Goal: Task Accomplishment & Management: Manage account settings

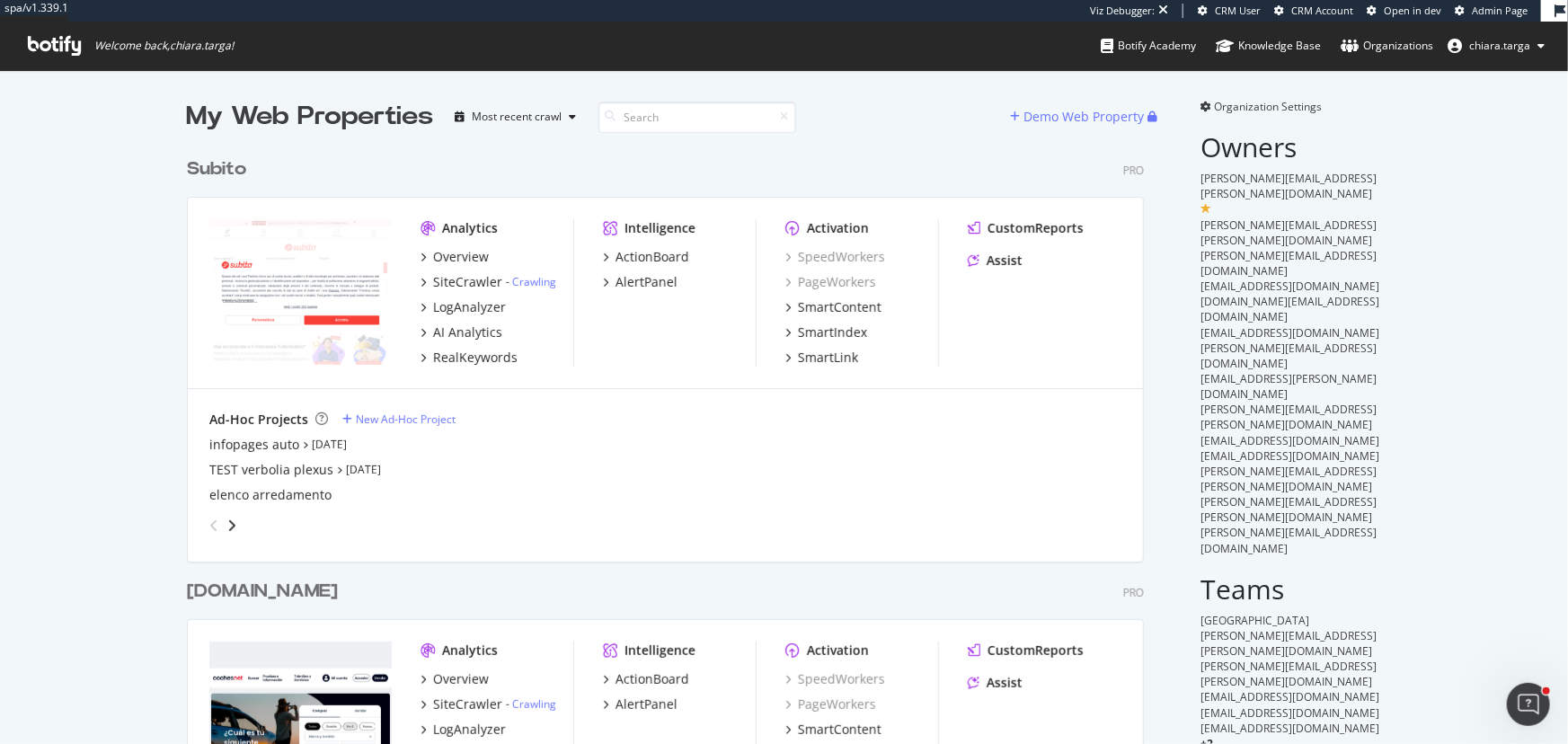
scroll to position [5099, 959]
click at [623, 119] on input at bounding box center [697, 117] width 198 height 32
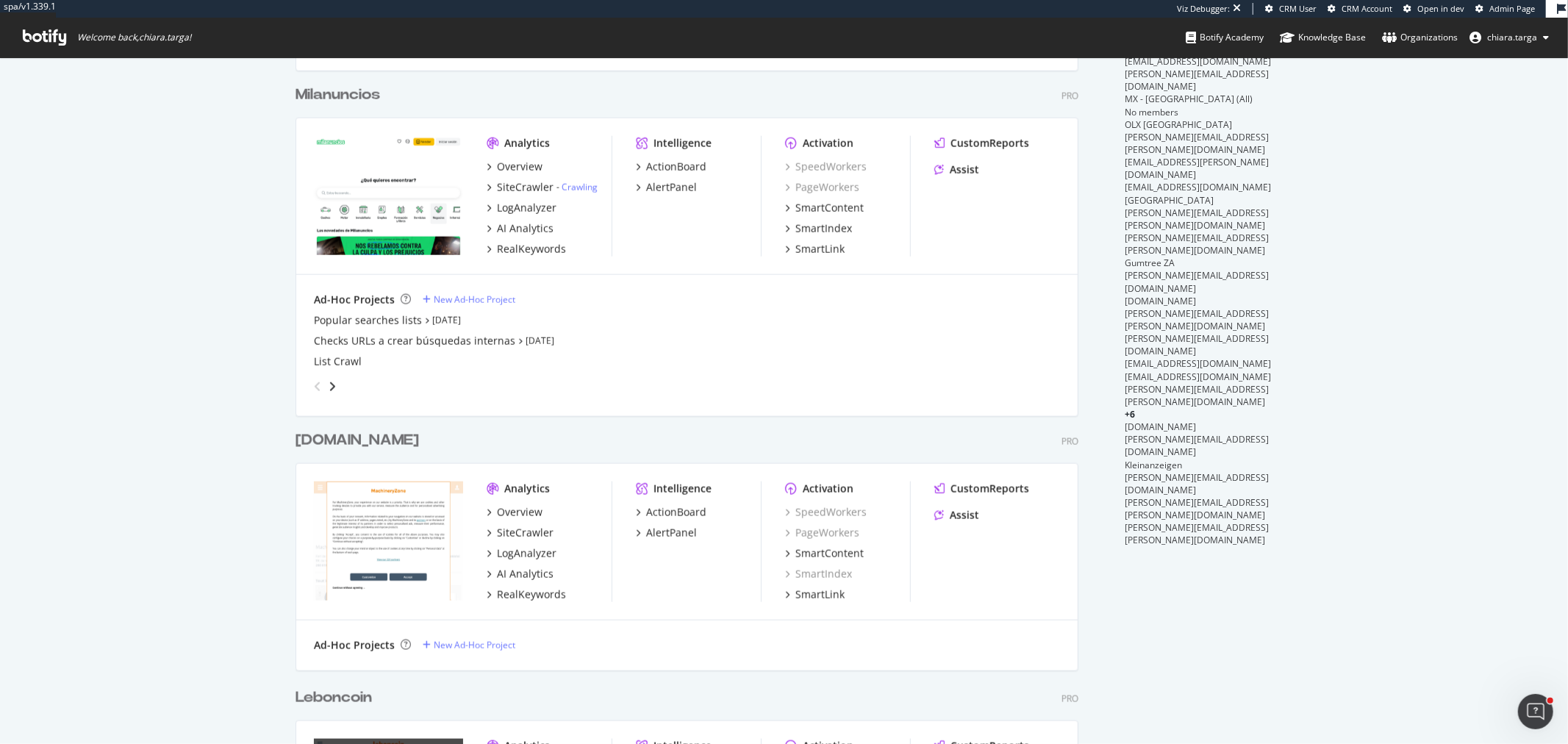
scroll to position [1460, 0]
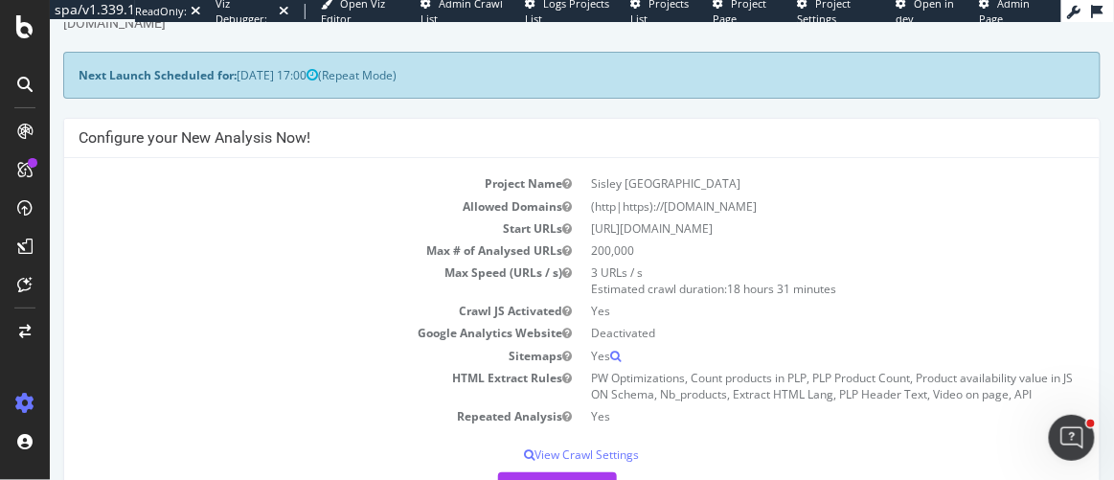
scroll to position [173, 0]
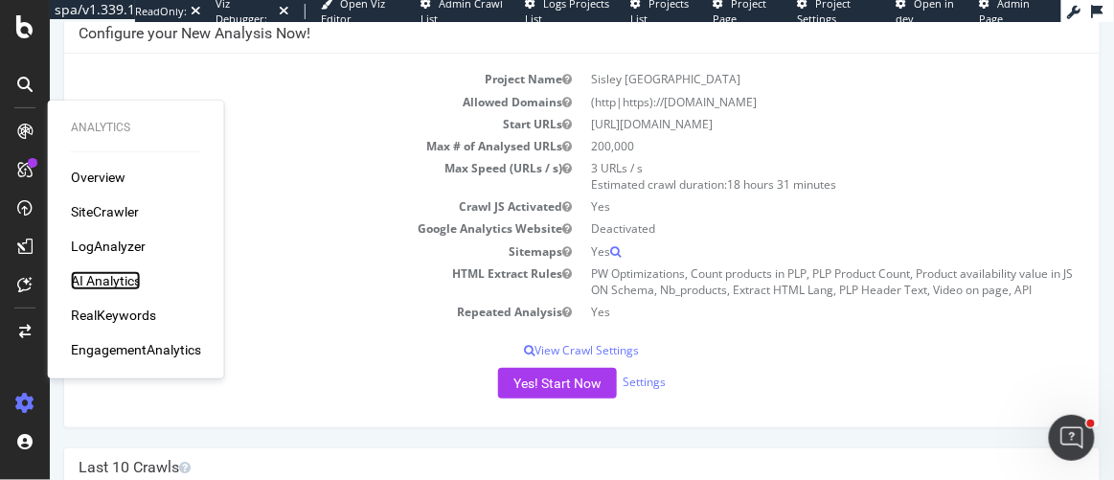
drag, startPoint x: 195, startPoint y: 237, endPoint x: 124, endPoint y: 273, distance: 80.5
click at [124, 273] on div "AI Analytics" at bounding box center [106, 280] width 70 height 19
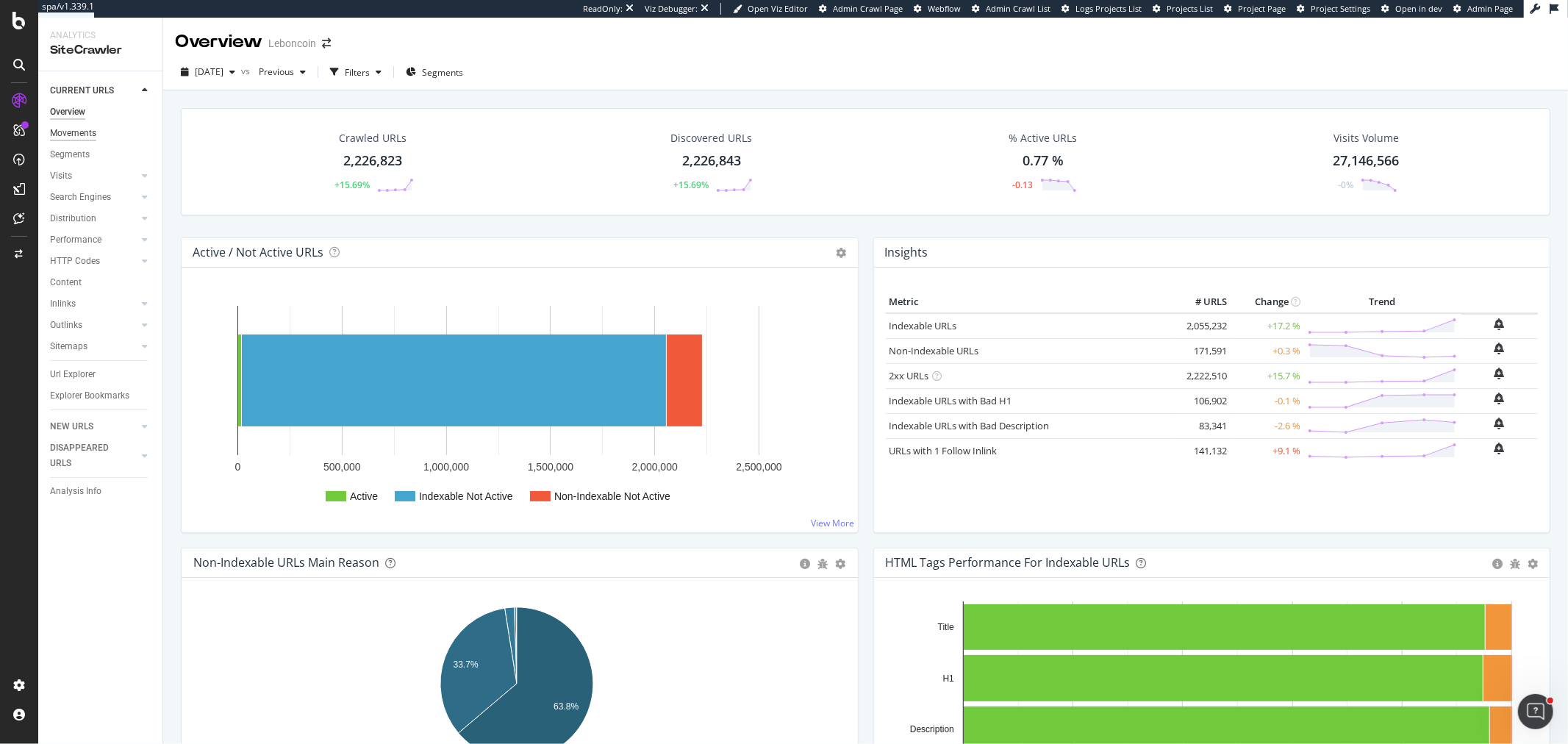
click at [61, 129] on div "Movements" at bounding box center [73, 134] width 46 height 15
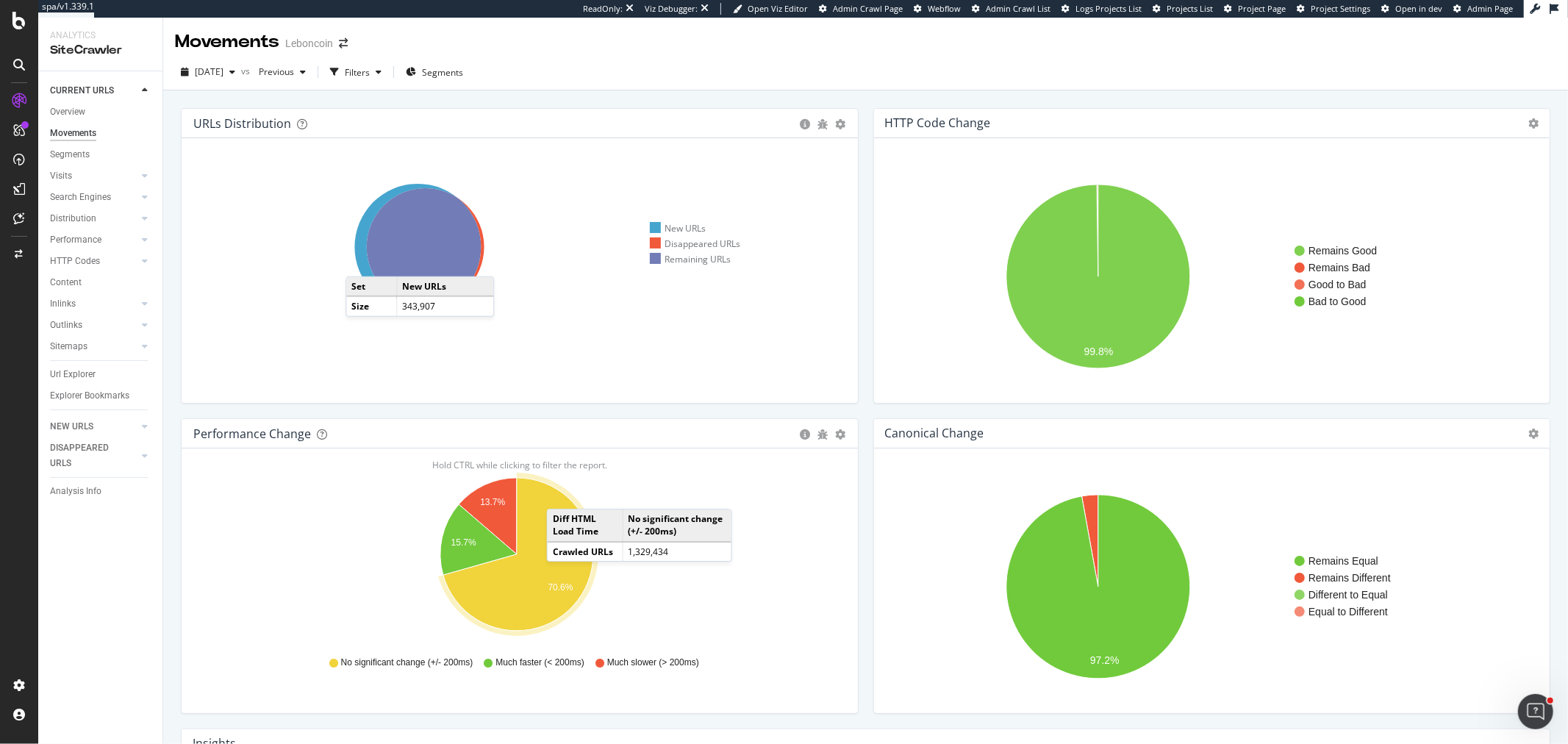
click at [360, 262] on icon at bounding box center [418, 246] width 127 height 127
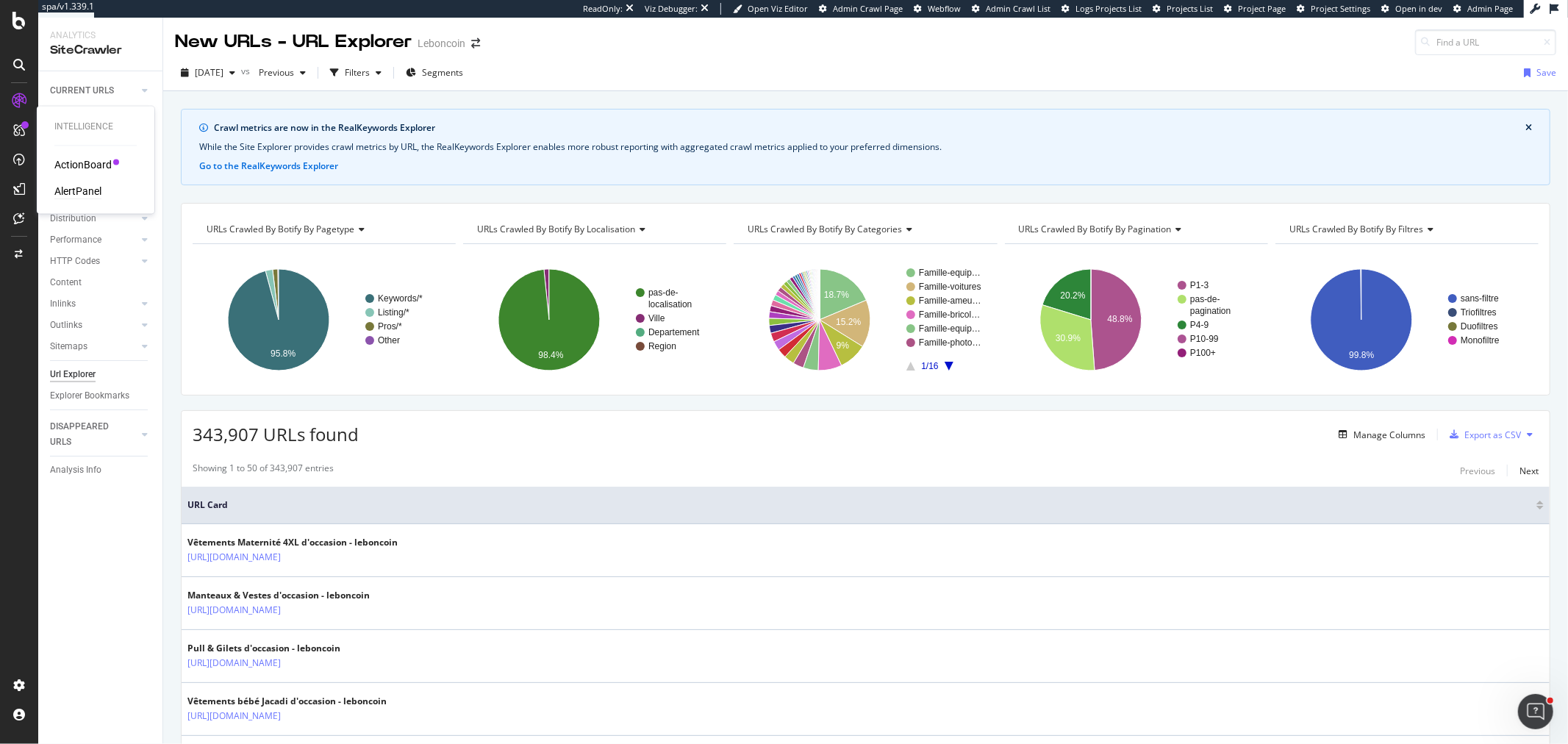
click at [77, 185] on div "AlertPanel" at bounding box center [78, 191] width 47 height 15
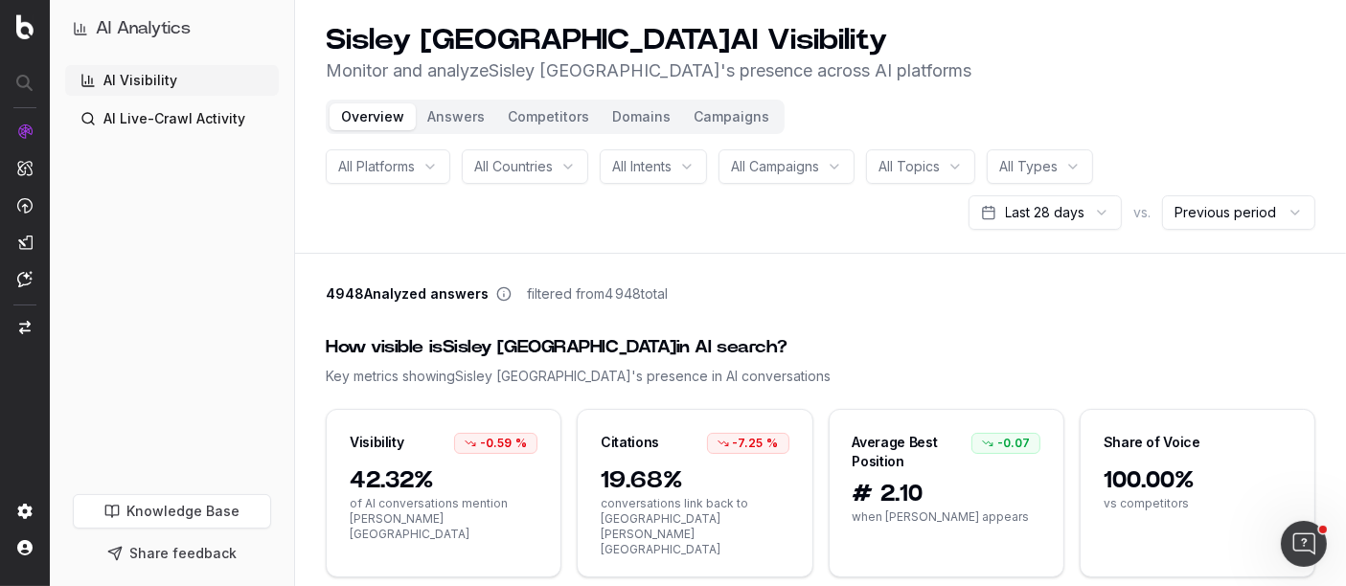
click at [518, 119] on button "Competitors" at bounding box center [548, 116] width 104 height 27
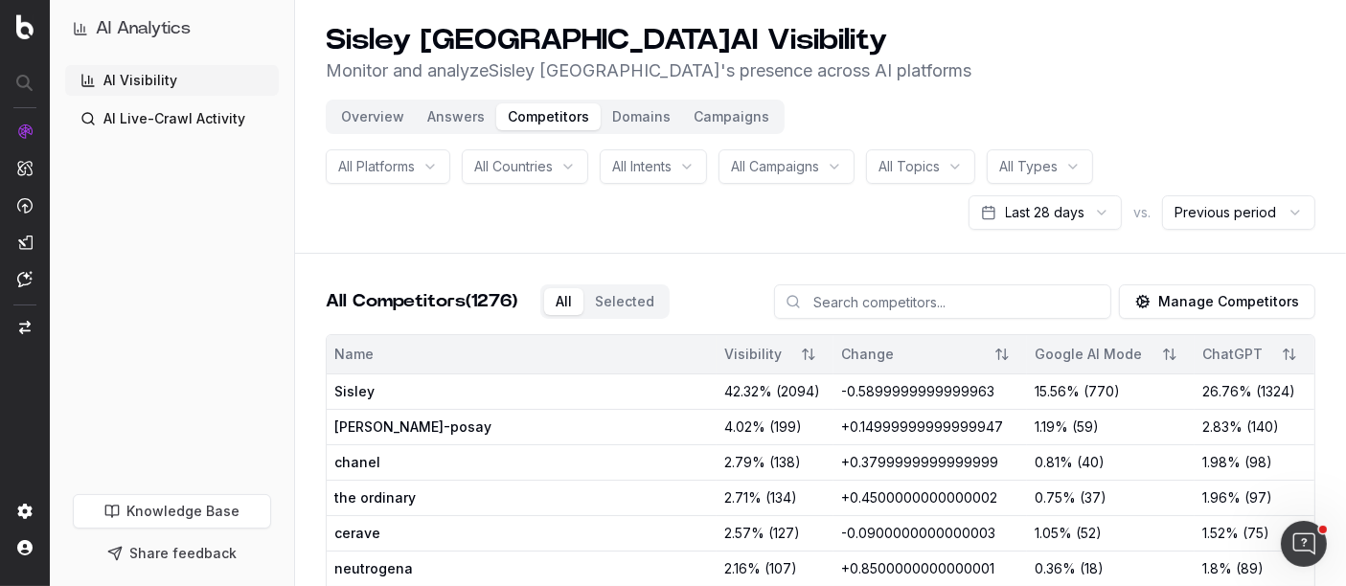
click at [647, 302] on div "All Competitors (1276) All Selected Manage Competitors" at bounding box center [820, 309] width 989 height 50
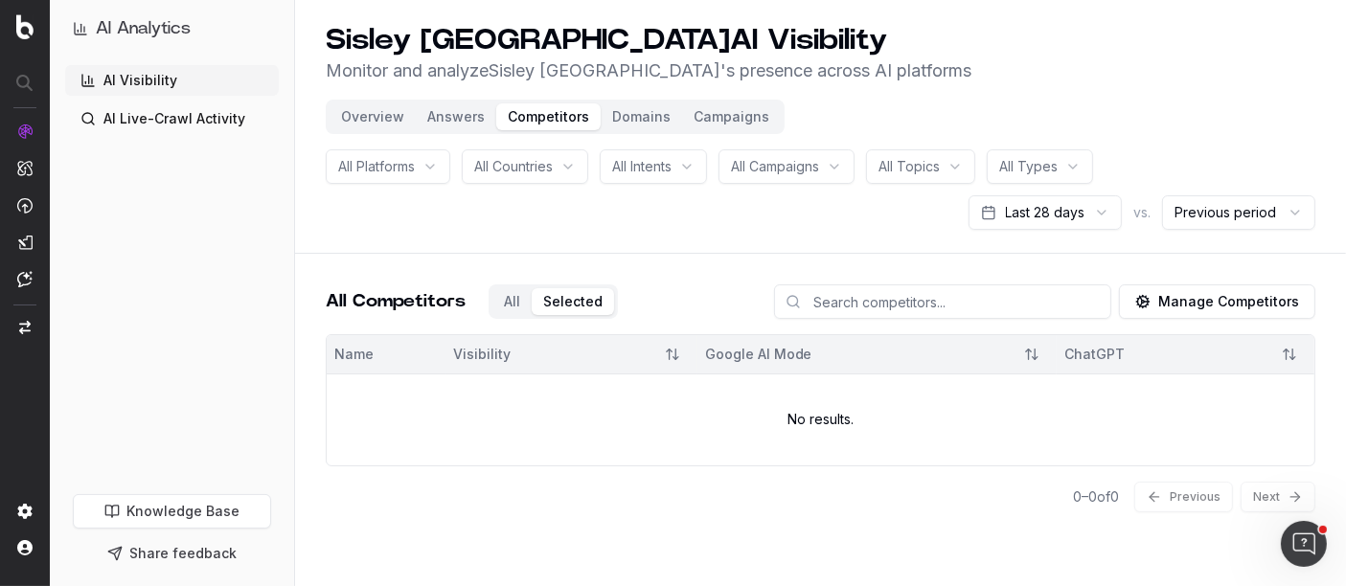
click at [1113, 310] on button "Manage Competitors" at bounding box center [1217, 301] width 196 height 34
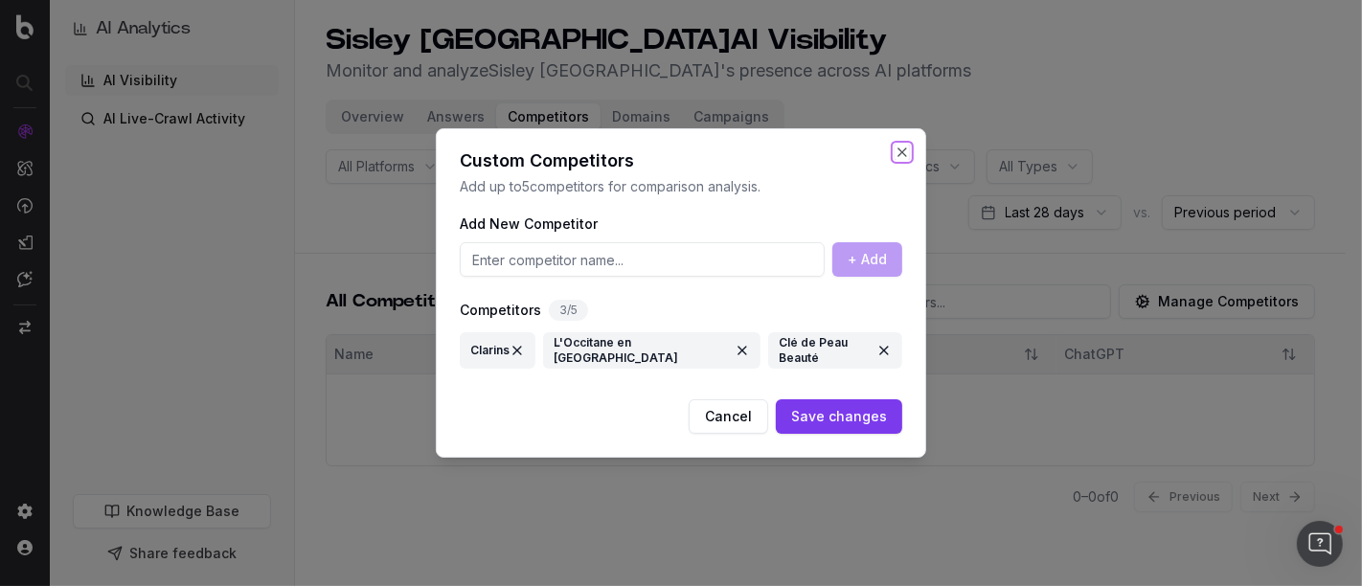
click at [901, 148] on button "Close" at bounding box center [902, 152] width 15 height 15
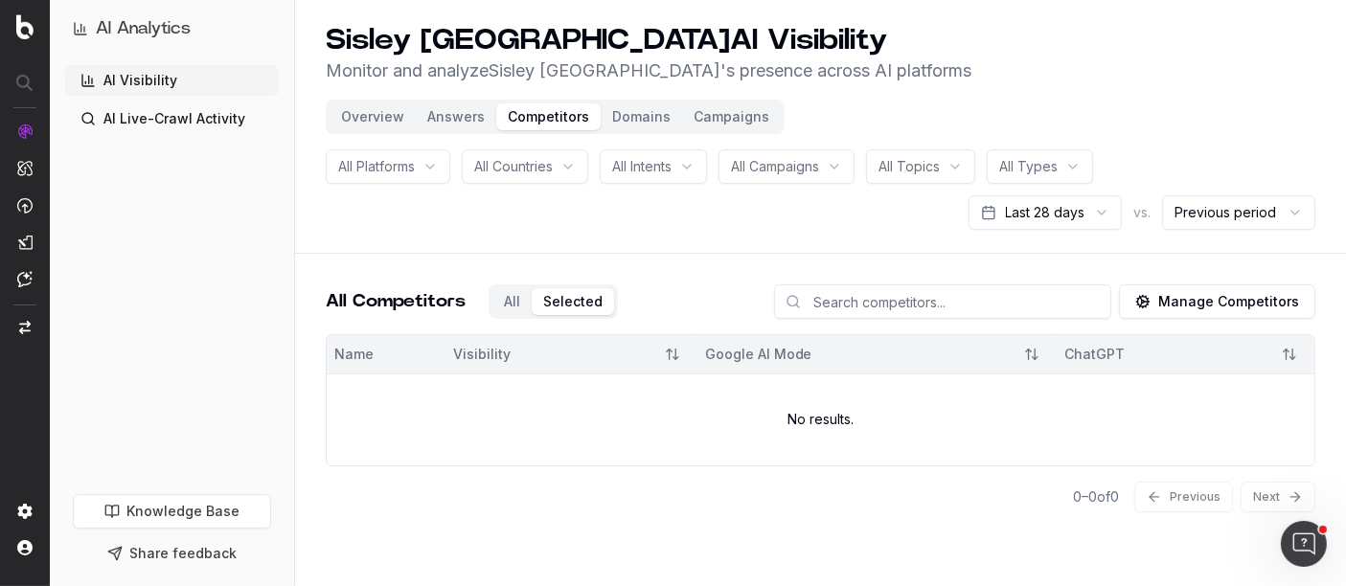
click at [382, 116] on button "Overview" at bounding box center [373, 116] width 86 height 27
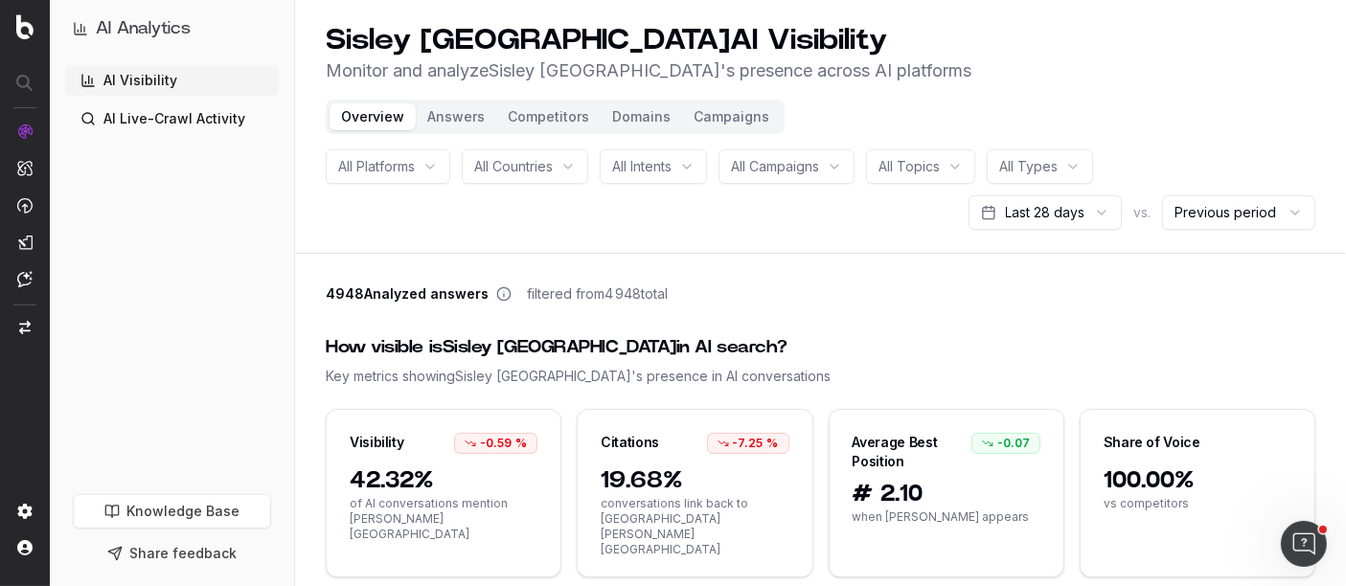
click at [465, 106] on button "Answers" at bounding box center [456, 116] width 80 height 27
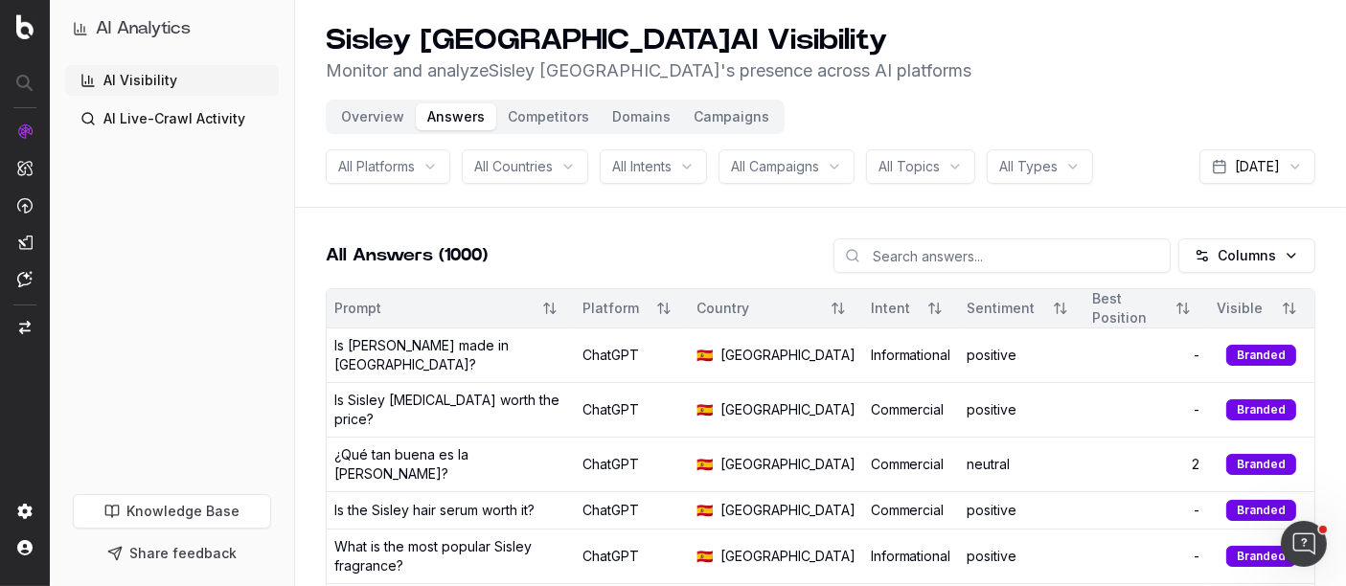
click at [726, 112] on button "Campaigns" at bounding box center [731, 116] width 99 height 27
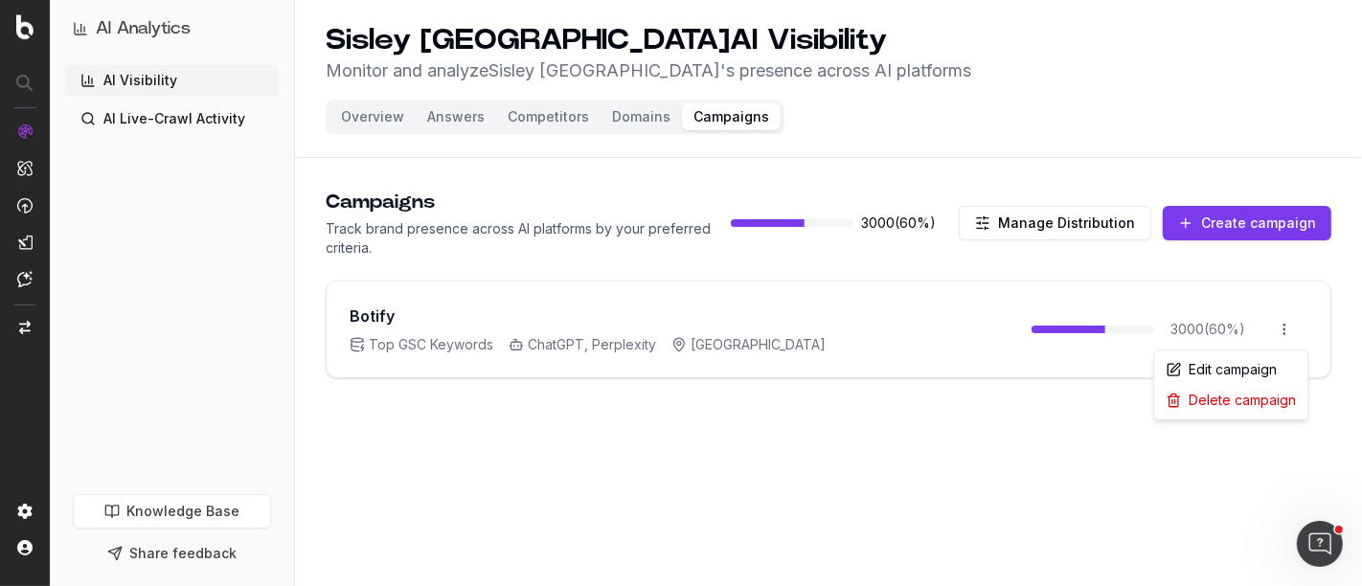
click at [1113, 325] on html "AI Analytics AI Visibility AI Live-Crawl Activity Knowledge Base Share feedback…" at bounding box center [681, 293] width 1362 height 586
click at [1113, 365] on div "Edit campaign" at bounding box center [1231, 369] width 146 height 31
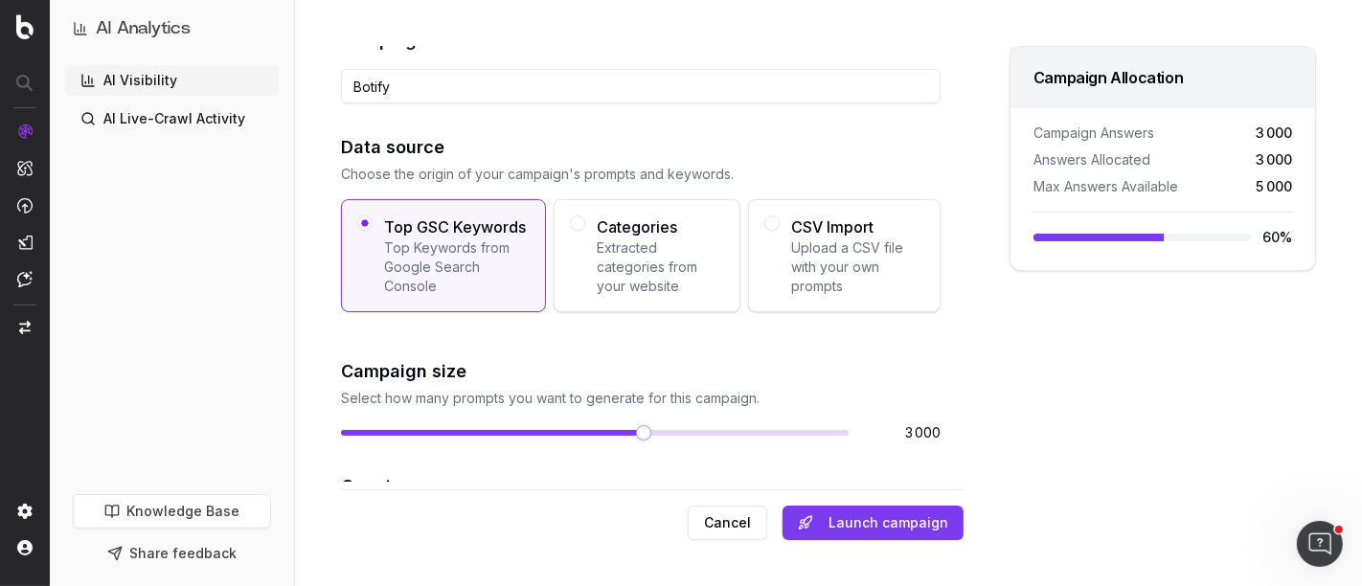
scroll to position [106, 0]
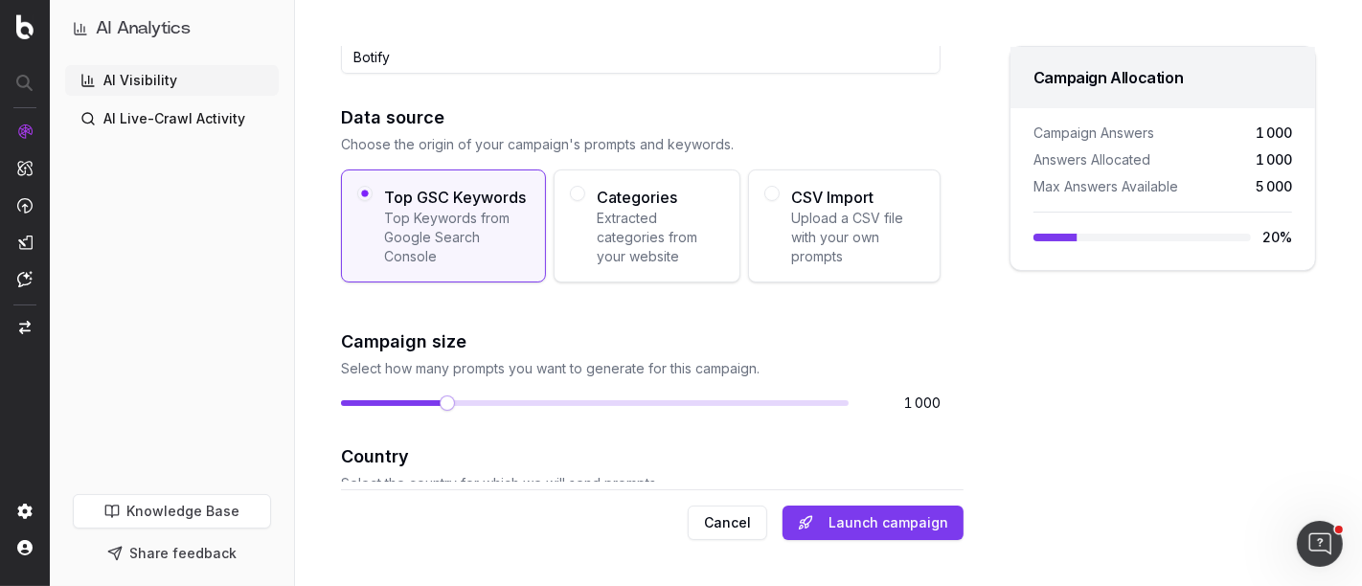
click at [440, 411] on span at bounding box center [447, 403] width 15 height 15
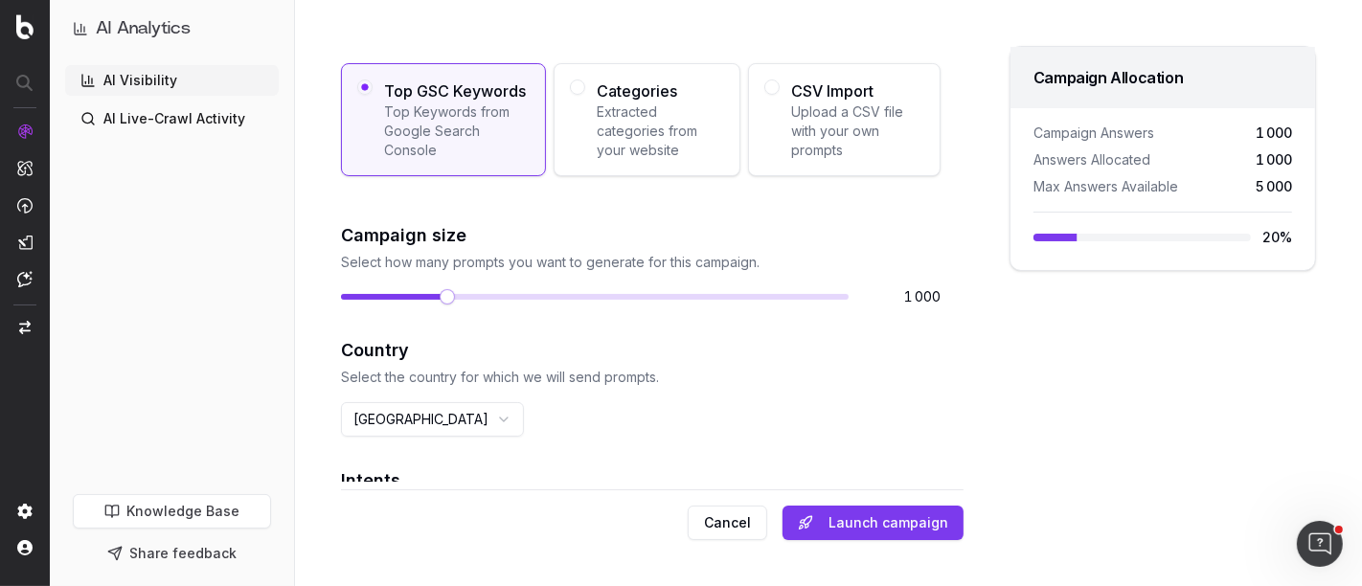
scroll to position [319, 0]
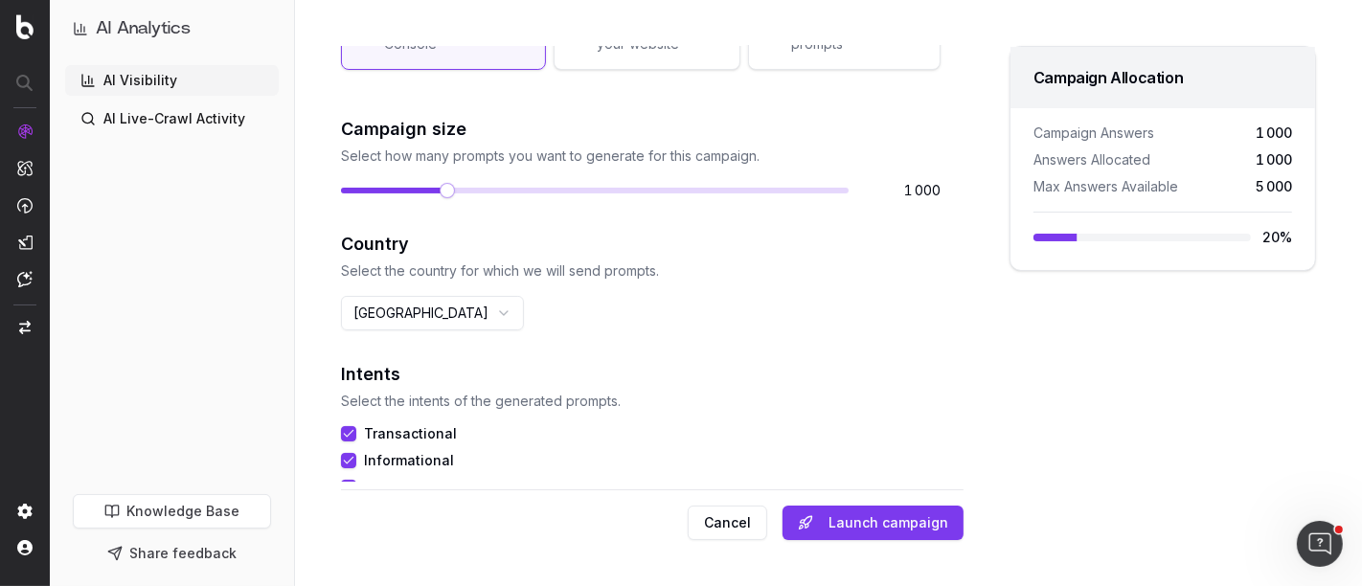
click at [391, 335] on html "AI Analytics AI Visibility AI Live-Crawl Activity Knowledge Base Share feedback…" at bounding box center [681, 293] width 1362 height 586
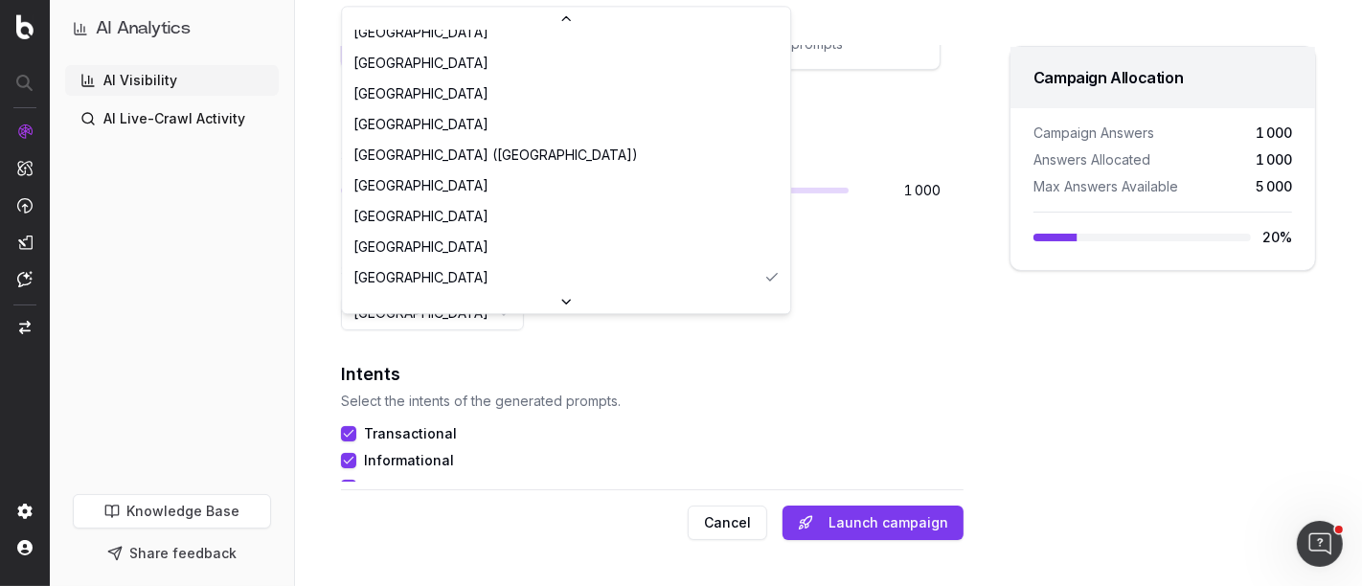
scroll to position [2040, 0]
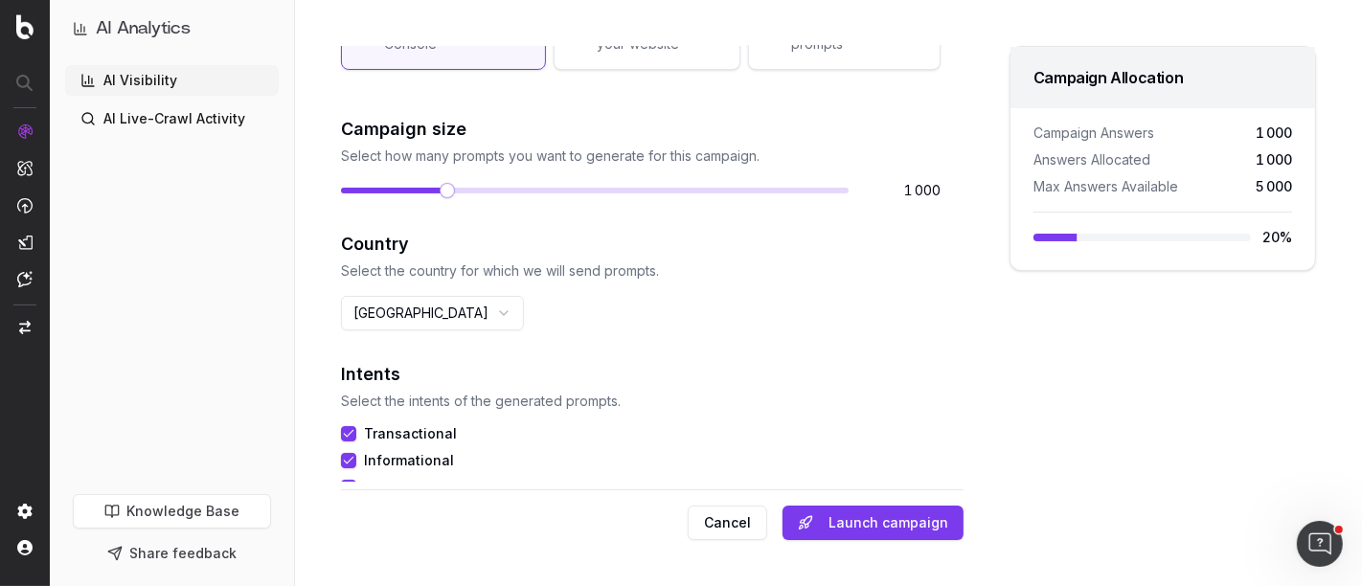
click at [421, 342] on html "AI Analytics AI Visibility AI Live-Crawl Activity Knowledge Base Share feedback…" at bounding box center [681, 293] width 1362 height 586
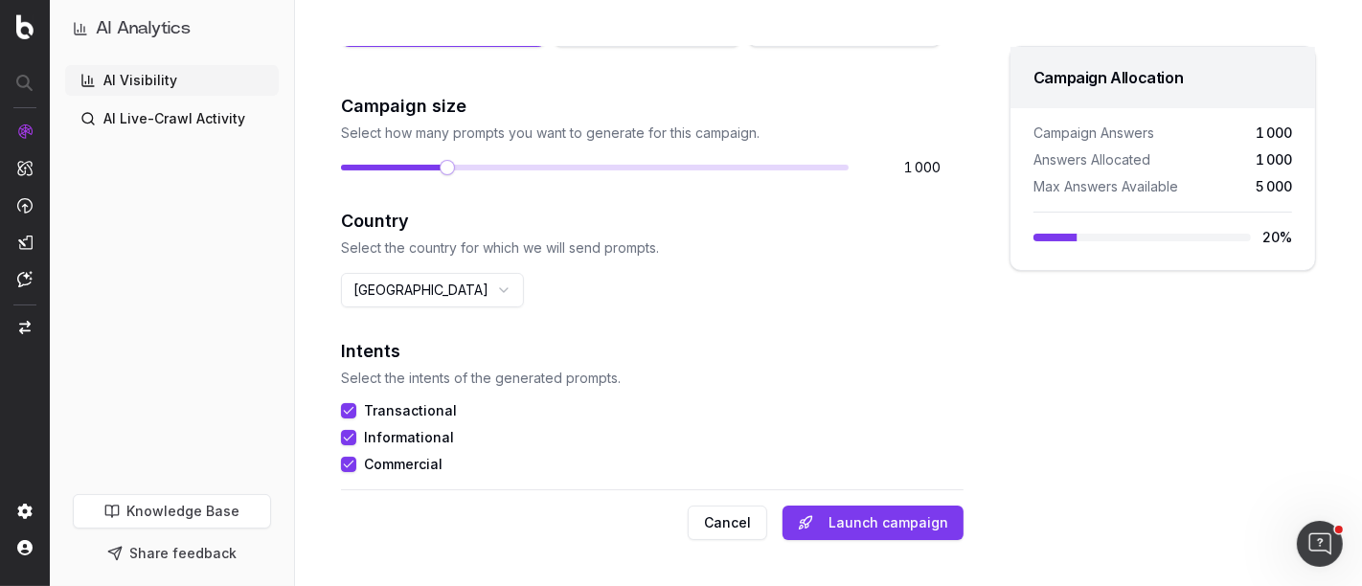
scroll to position [280, 0]
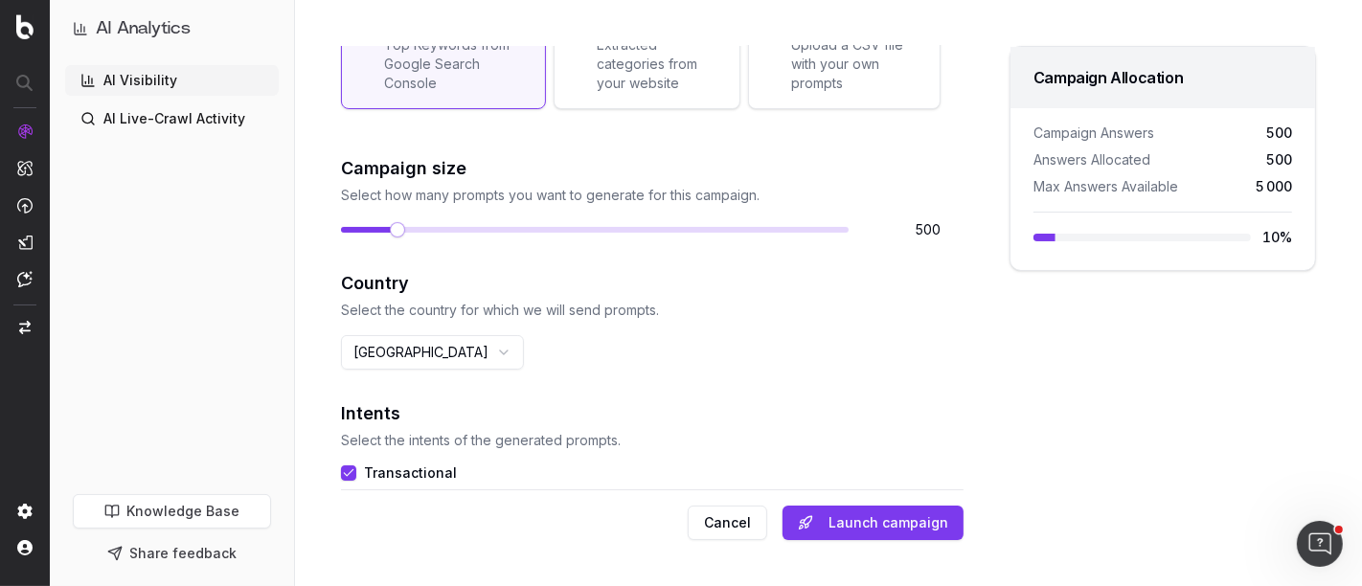
click at [391, 238] on span at bounding box center [397, 229] width 15 height 15
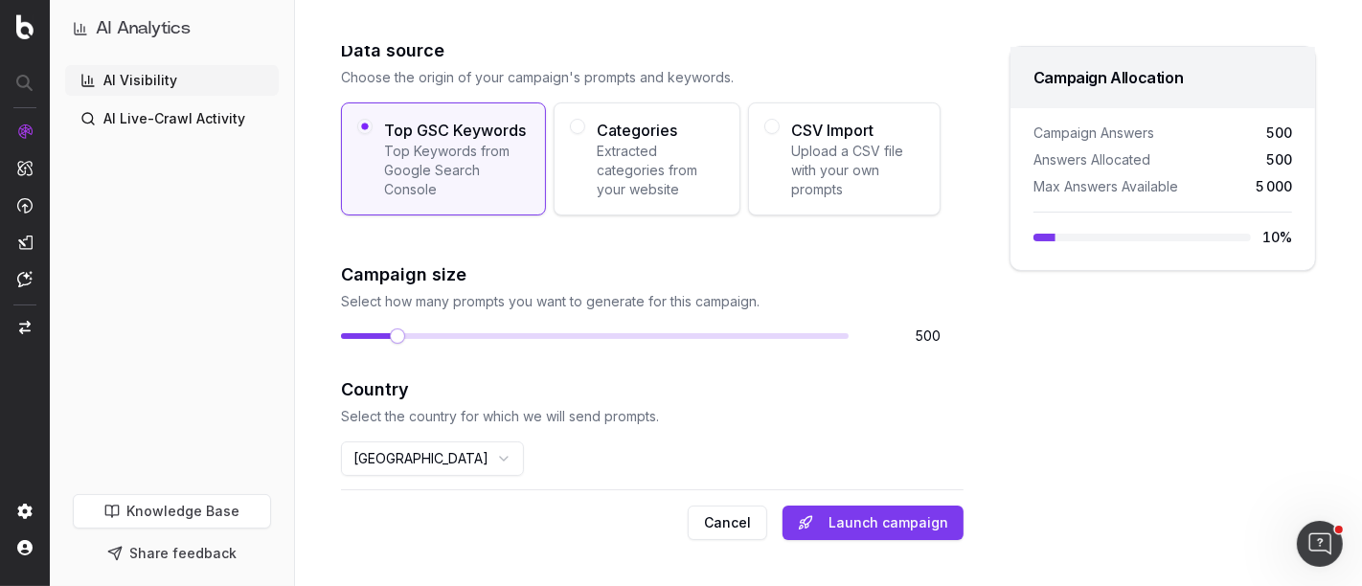
click at [632, 193] on span "Extracted categories from your website" at bounding box center [660, 170] width 127 height 57
click at [585, 134] on button "Categories Extracted categories from your website" at bounding box center [577, 126] width 15 height 15
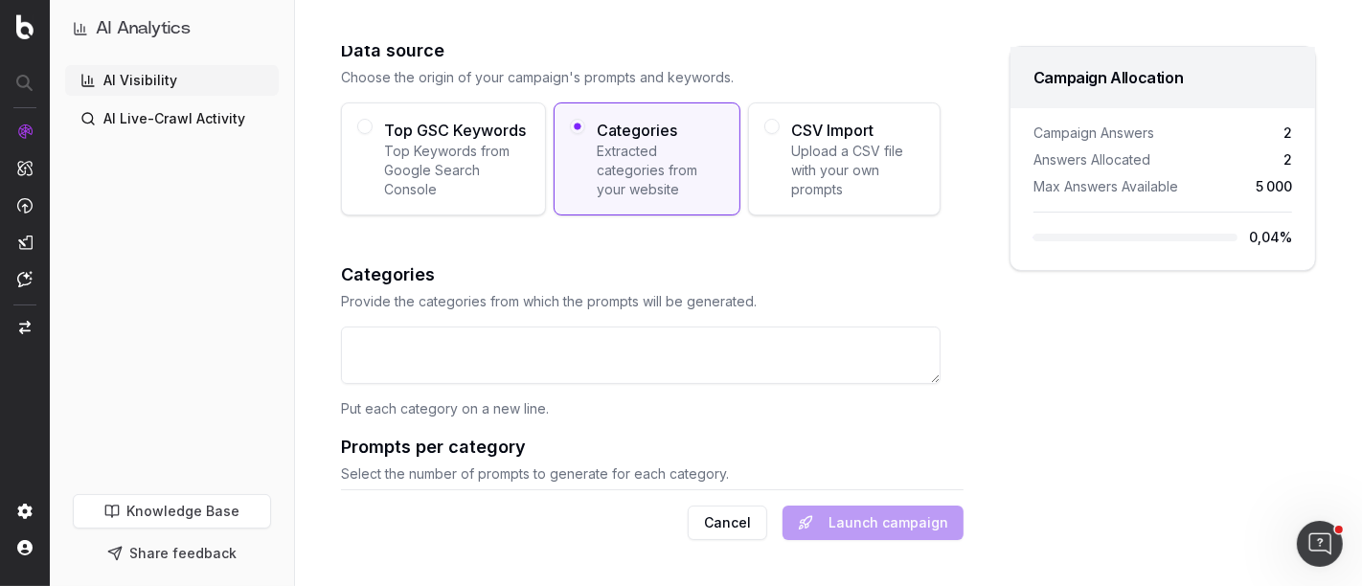
click at [618, 378] on textarea at bounding box center [641, 355] width 600 height 57
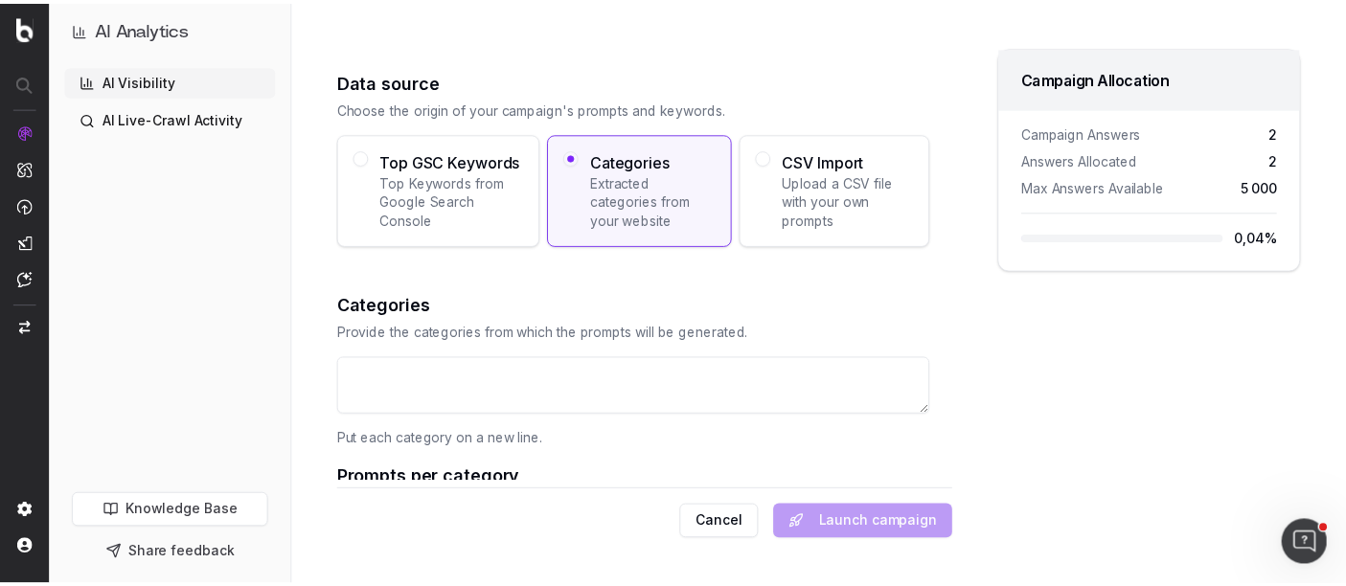
scroll to position [0, 0]
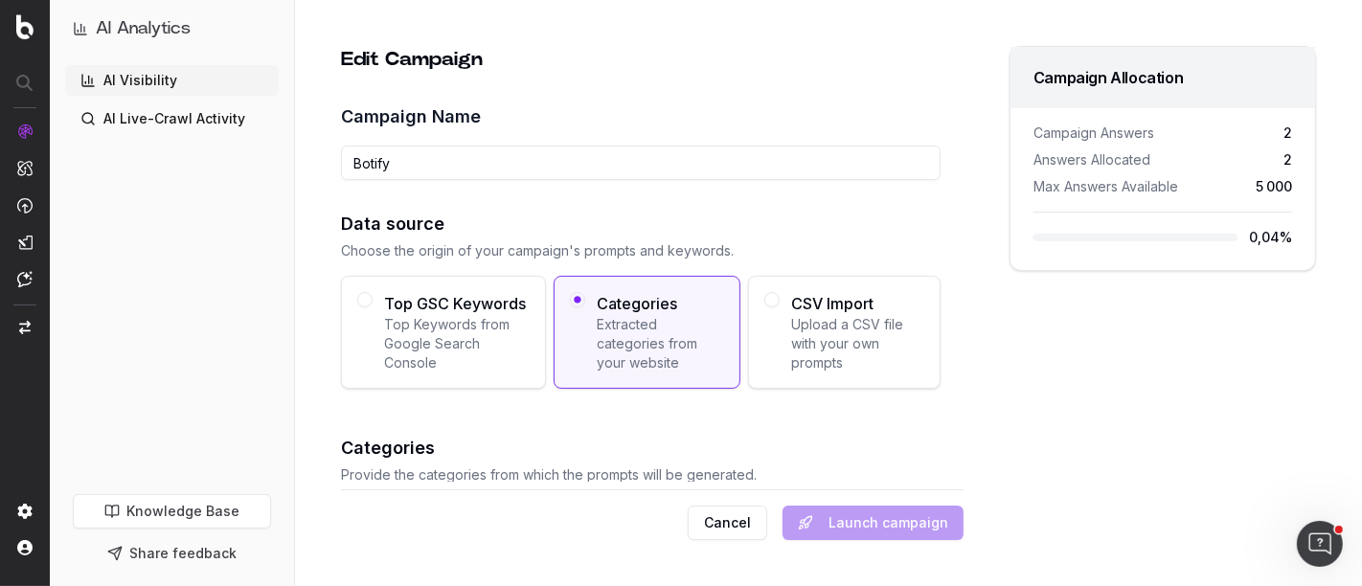
click at [471, 297] on span "Top GSC Keywords" at bounding box center [457, 303] width 146 height 23
click at [373, 297] on button "Top GSC Keywords Top Keywords from Google Search Console" at bounding box center [364, 299] width 15 height 15
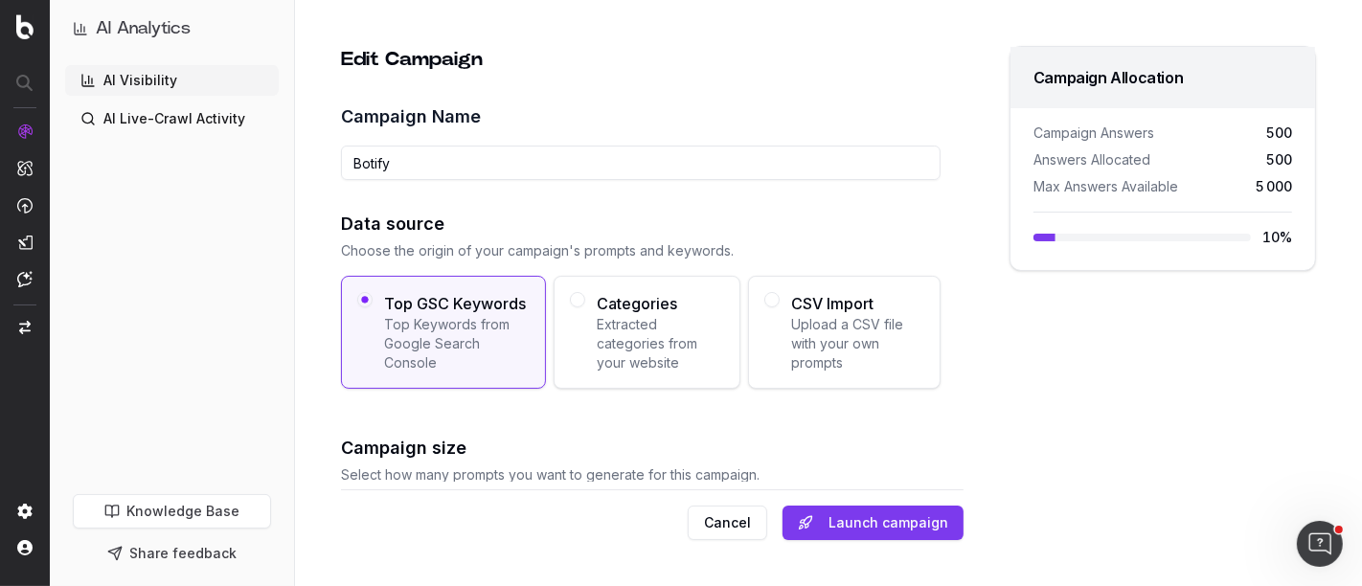
click at [398, 158] on input "Botify" at bounding box center [641, 163] width 600 height 34
click at [369, 159] on input "Botify" at bounding box center [641, 163] width 600 height 34
click at [431, 157] on input "Botify" at bounding box center [641, 163] width 600 height 34
click at [440, 157] on input "Botify" at bounding box center [641, 163] width 600 height 34
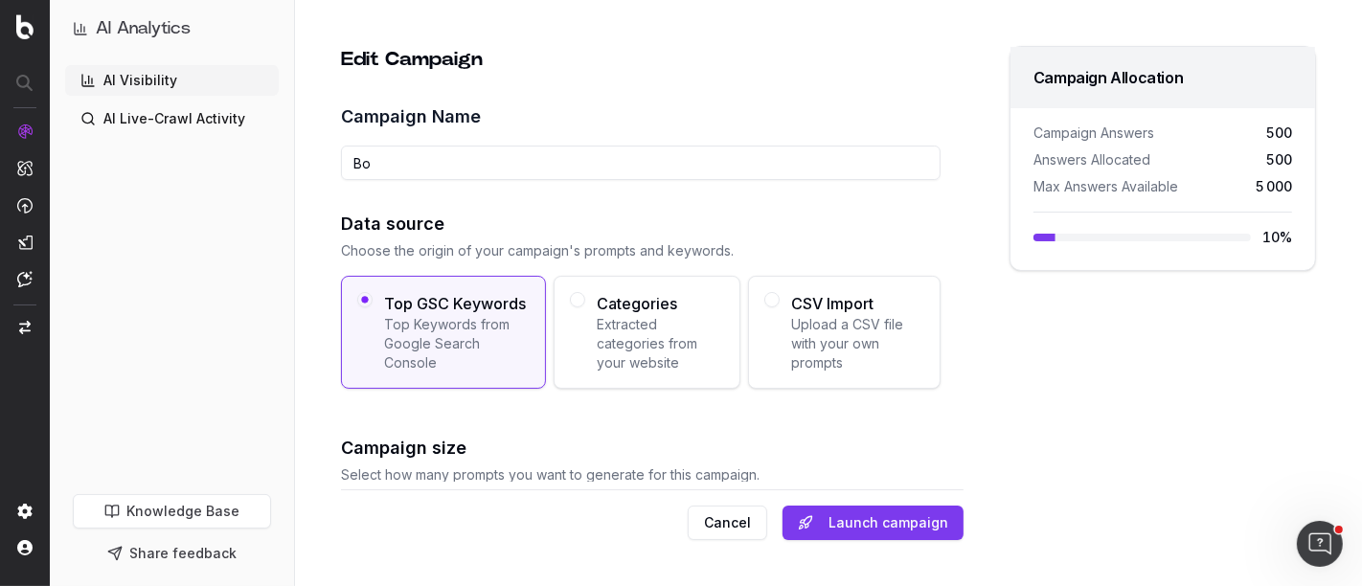
type input "B"
click at [727, 479] on button "Cancel" at bounding box center [728, 523] width 80 height 34
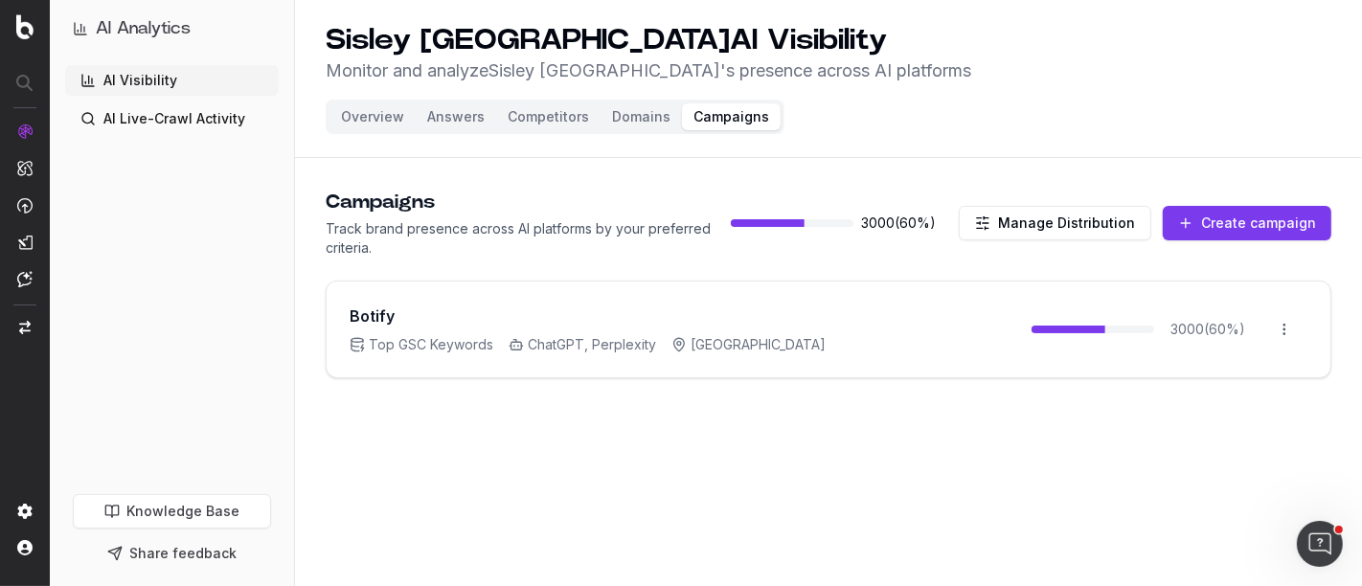
click at [366, 125] on button "Overview" at bounding box center [373, 116] width 86 height 27
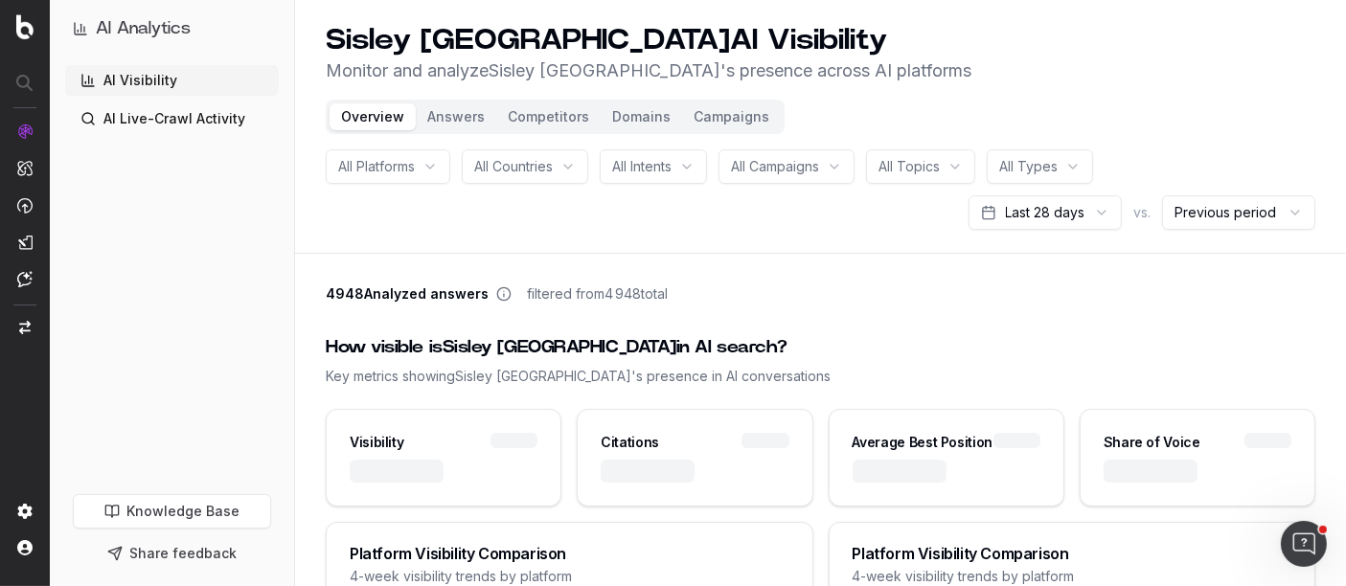
click at [467, 113] on button "Answers" at bounding box center [456, 116] width 80 height 27
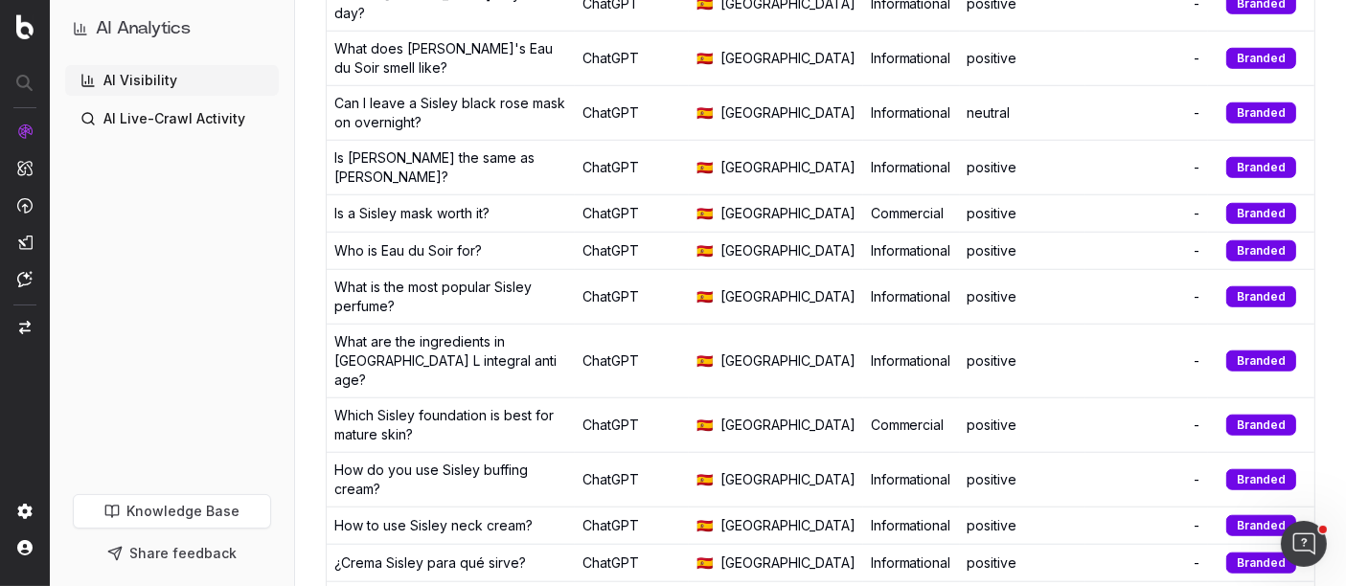
scroll to position [1857, 0]
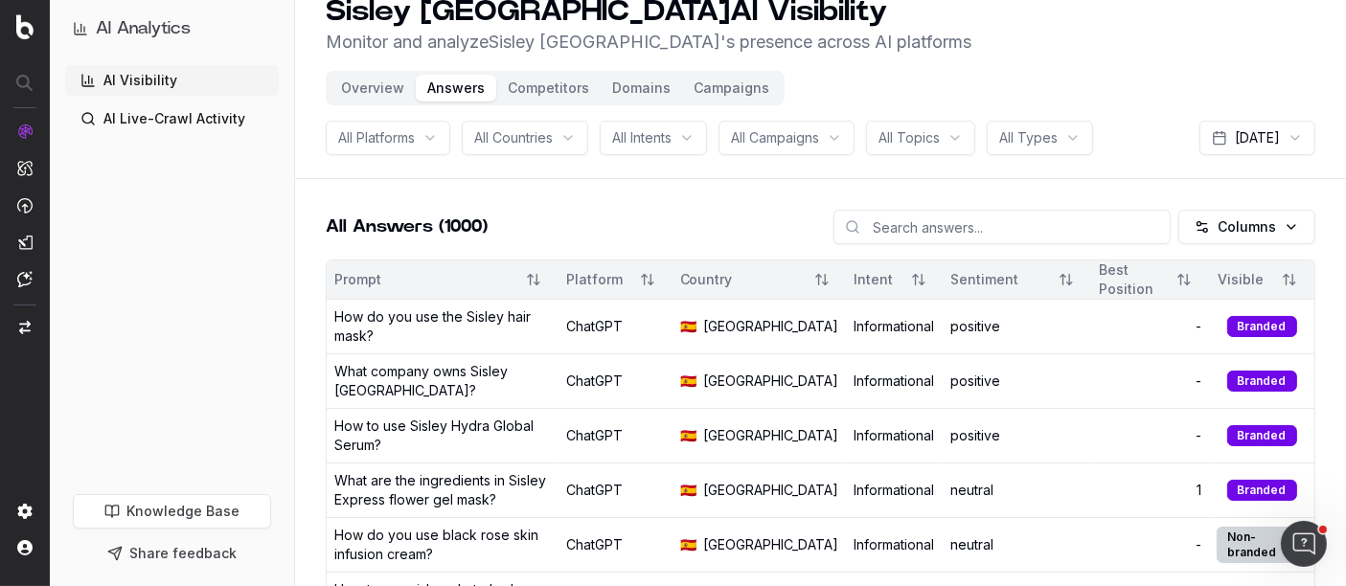
scroll to position [5, 0]
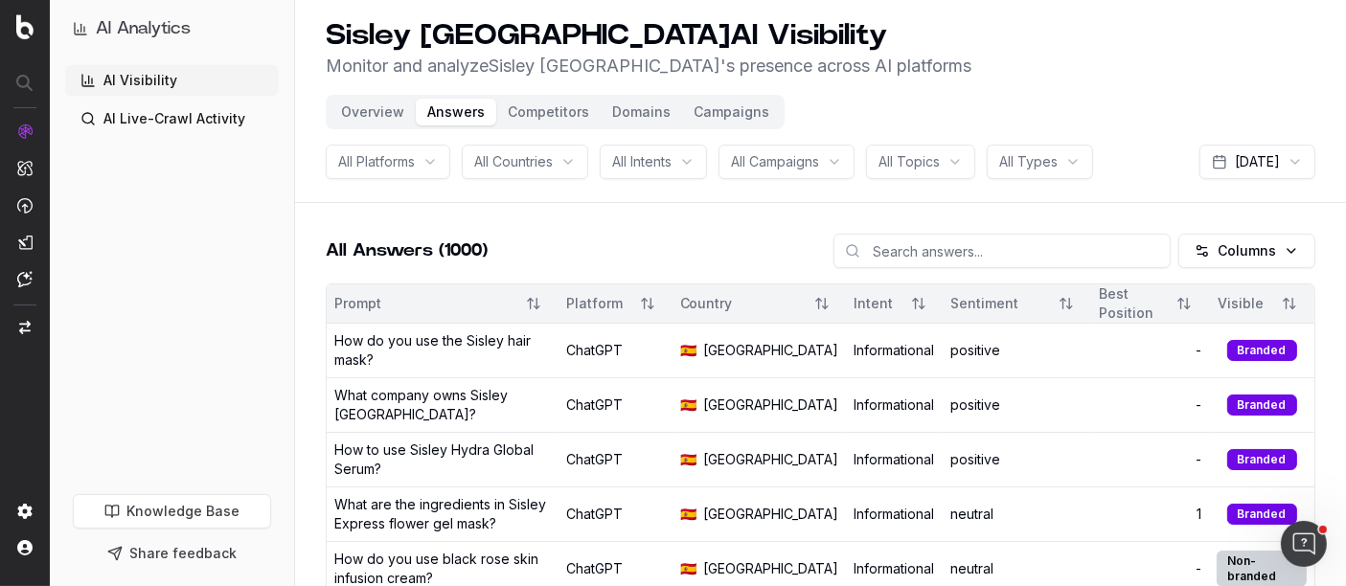
click at [1113, 244] on html "AI Analytics AI Visibility AI Live-Crawl Activity Knowledge Base Share feedback…" at bounding box center [673, 288] width 1346 height 586
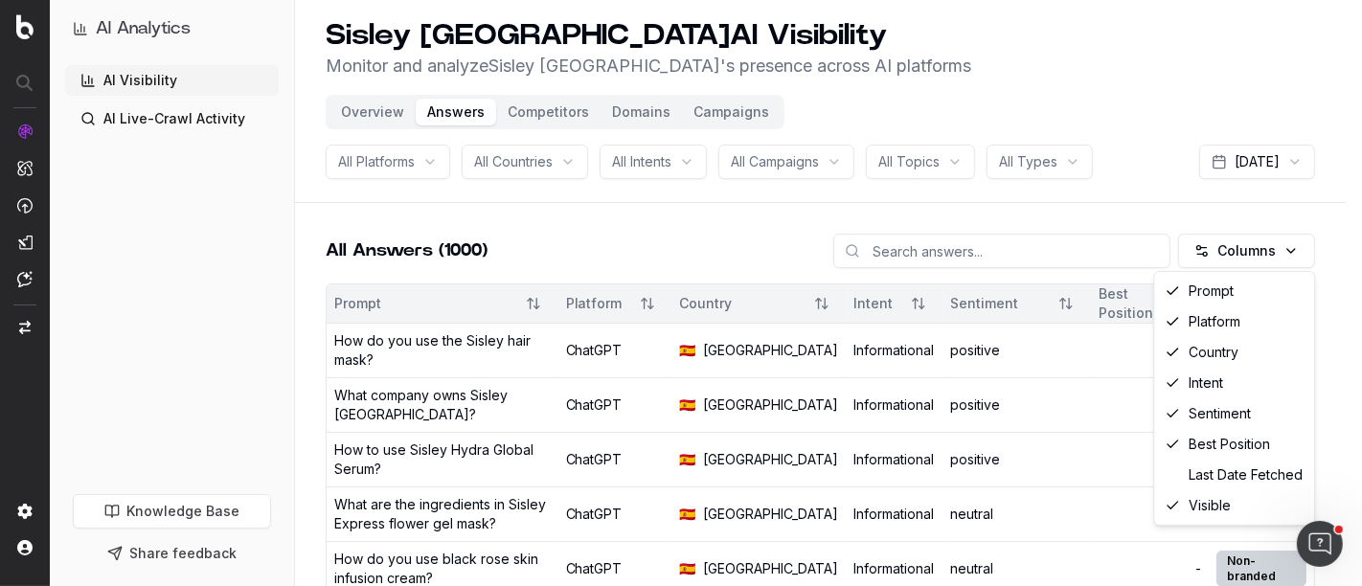
click at [960, 221] on html "AI Analytics AI Visibility AI Live-Crawl Activity Knowledge Base Share feedback…" at bounding box center [681, 288] width 1362 height 586
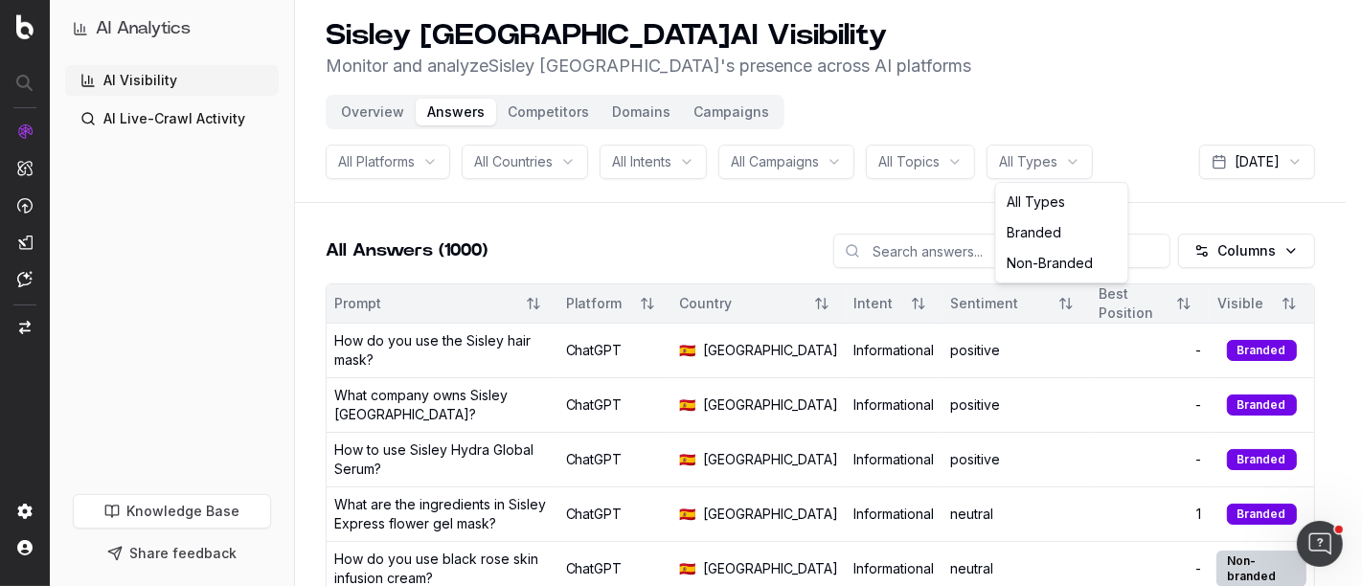
click at [1034, 169] on html "AI Analytics AI Visibility AI Live-Crawl Activity Knowledge Base Share feedback…" at bounding box center [681, 288] width 1362 height 586
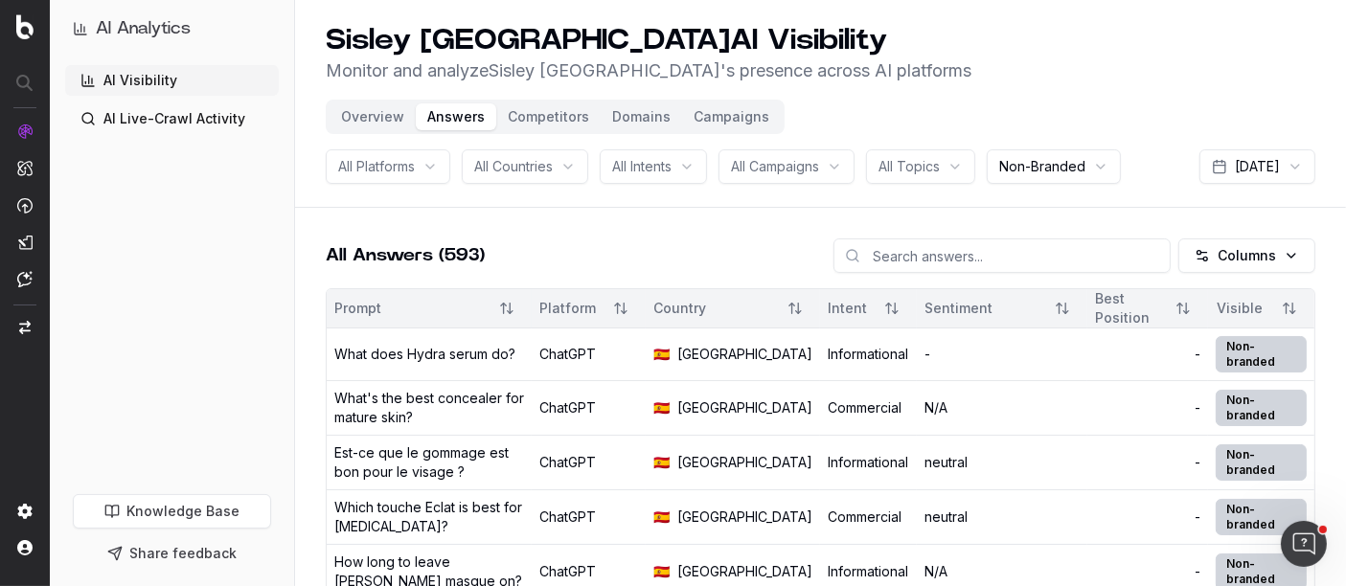
click at [576, 100] on div "Overview Answers Competitors Domains Campaigns" at bounding box center [555, 117] width 459 height 34
click at [575, 108] on button "Competitors" at bounding box center [548, 116] width 104 height 27
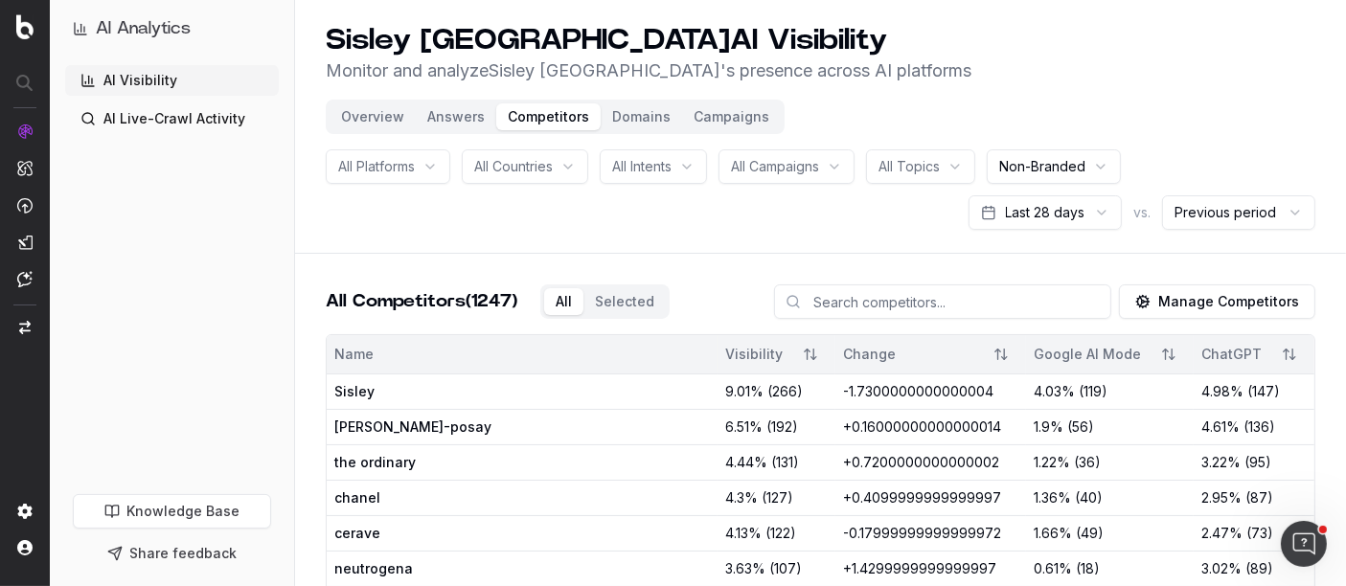
click at [634, 116] on button "Domains" at bounding box center [641, 116] width 81 height 27
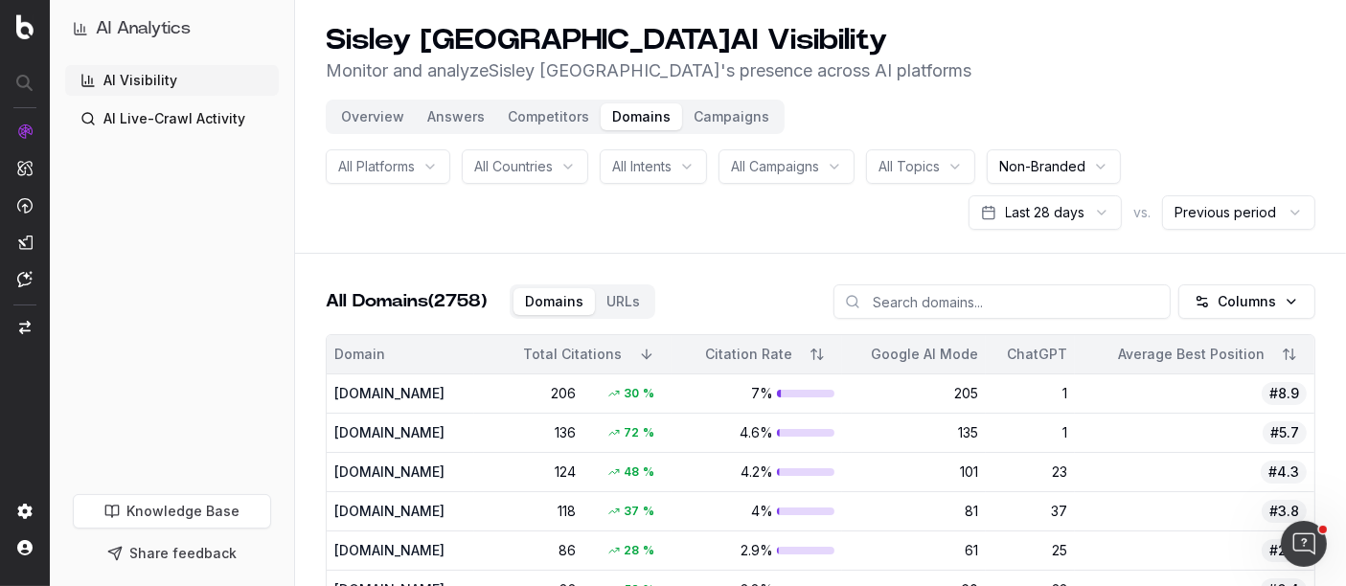
click at [722, 121] on button "Campaigns" at bounding box center [731, 116] width 99 height 27
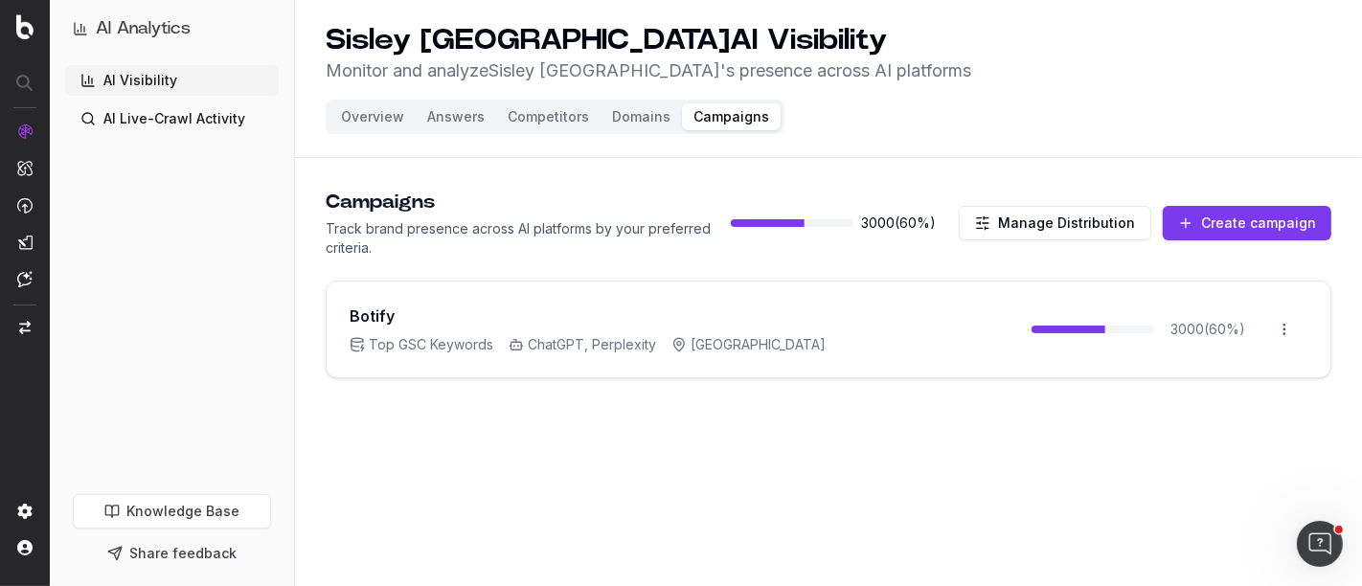
click at [470, 119] on button "Answers" at bounding box center [456, 116] width 80 height 27
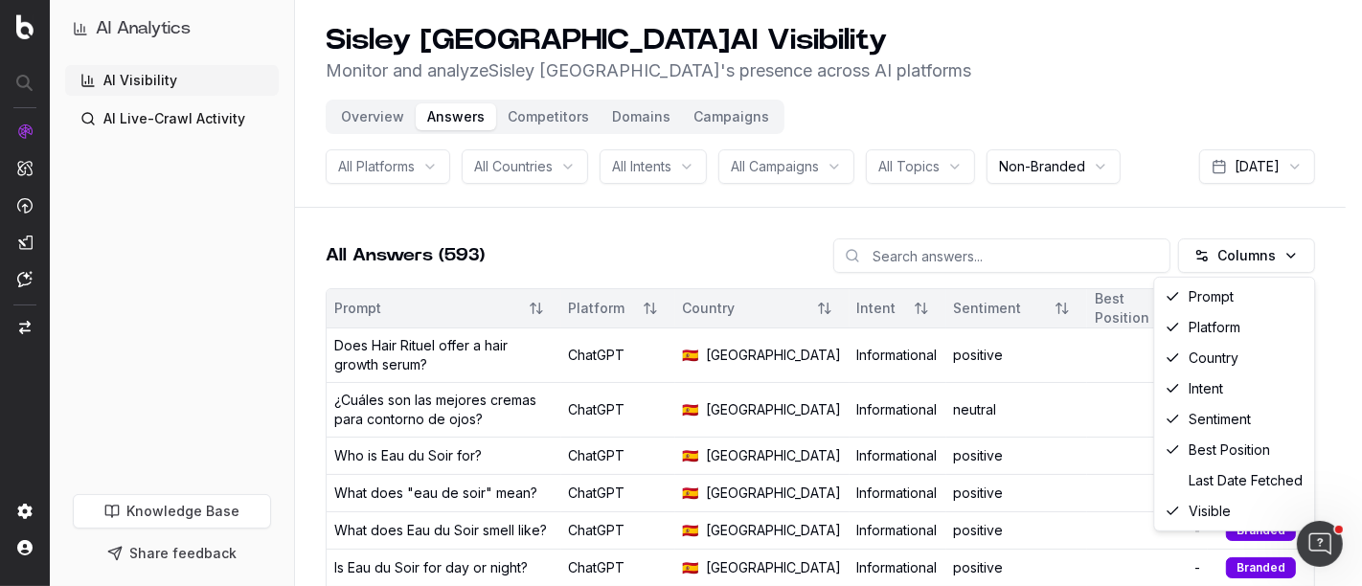
click at [1113, 258] on html "AI Analytics AI Visibility AI Live-Crawl Activity Knowledge Base Share feedback…" at bounding box center [681, 293] width 1362 height 586
click at [774, 309] on html "AI Analytics AI Visibility AI Live-Crawl Activity Knowledge Base Share feedback…" at bounding box center [681, 293] width 1362 height 586
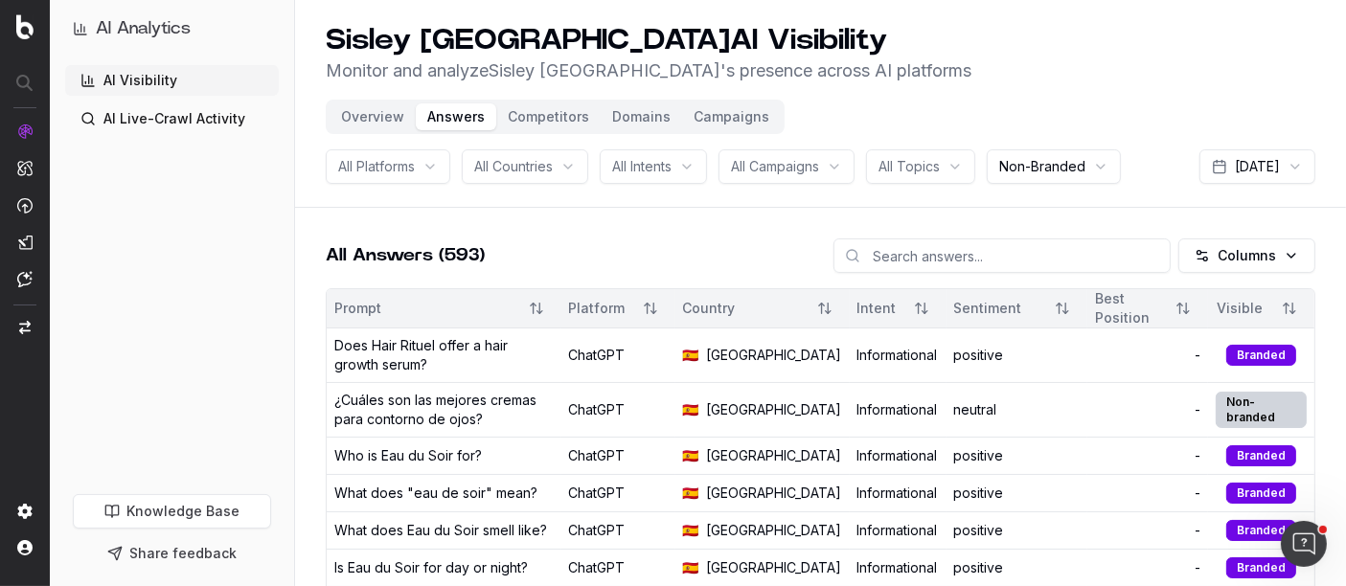
click at [807, 309] on button "Sort" at bounding box center [824, 308] width 34 height 34
click at [807, 304] on button "Sort" at bounding box center [824, 308] width 34 height 34
click at [1113, 163] on html "AI Analytics AI Visibility AI Live-Crawl Activity Knowledge Base Share feedback…" at bounding box center [673, 293] width 1346 height 586
click at [390, 120] on button "Overview" at bounding box center [373, 116] width 86 height 27
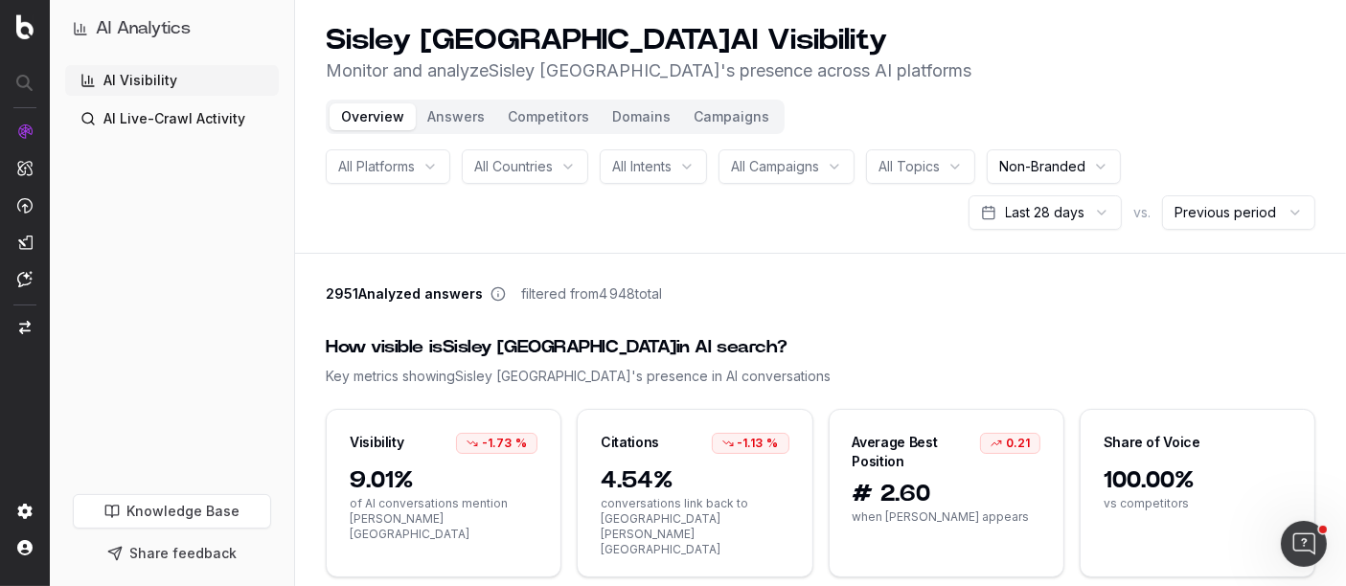
click at [710, 123] on button "Campaigns" at bounding box center [731, 116] width 99 height 27
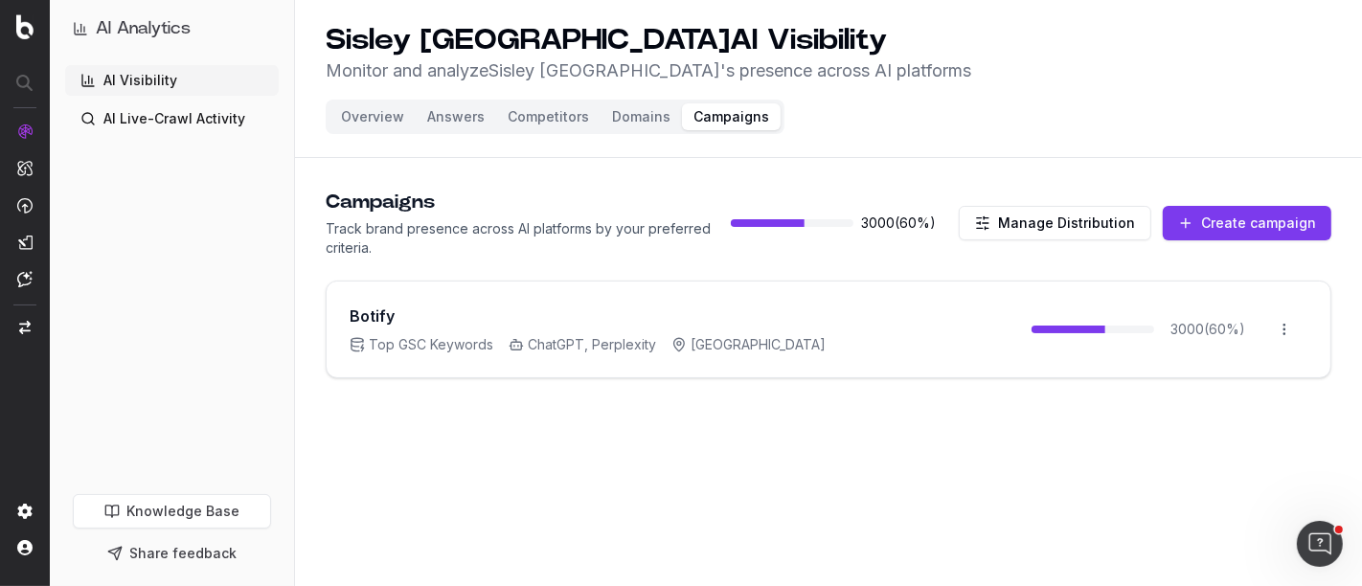
click at [1073, 222] on button "Manage Distribution" at bounding box center [1055, 223] width 193 height 34
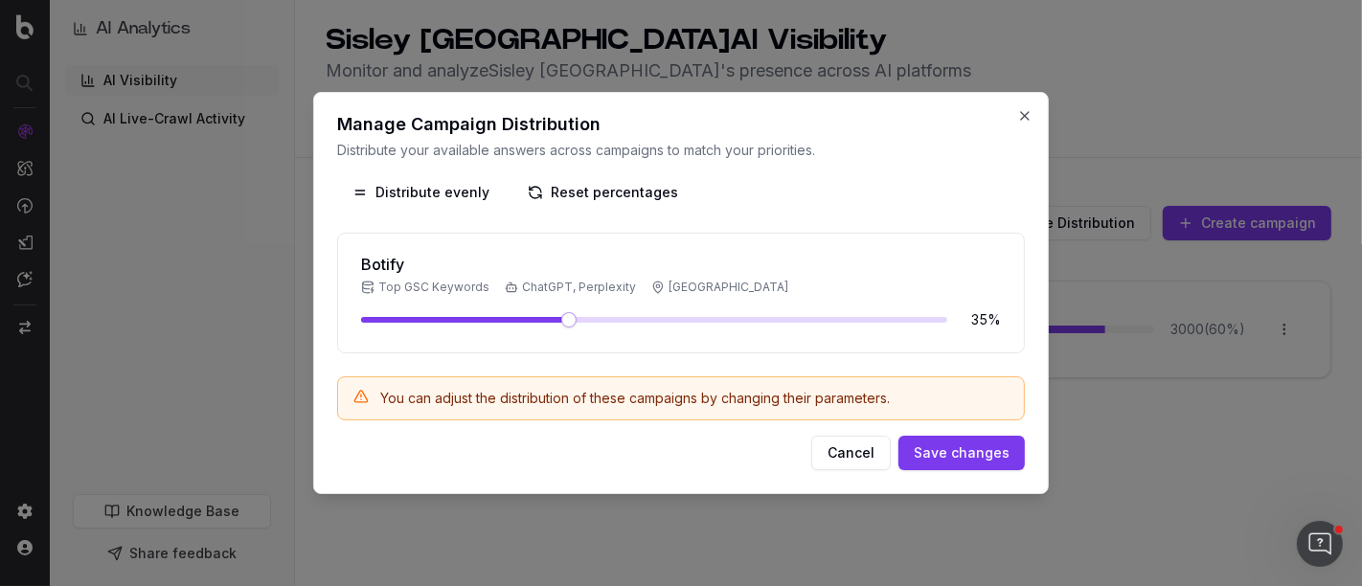
click at [563, 321] on span at bounding box center [568, 319] width 15 height 15
click at [885, 443] on button "Cancel" at bounding box center [851, 453] width 80 height 34
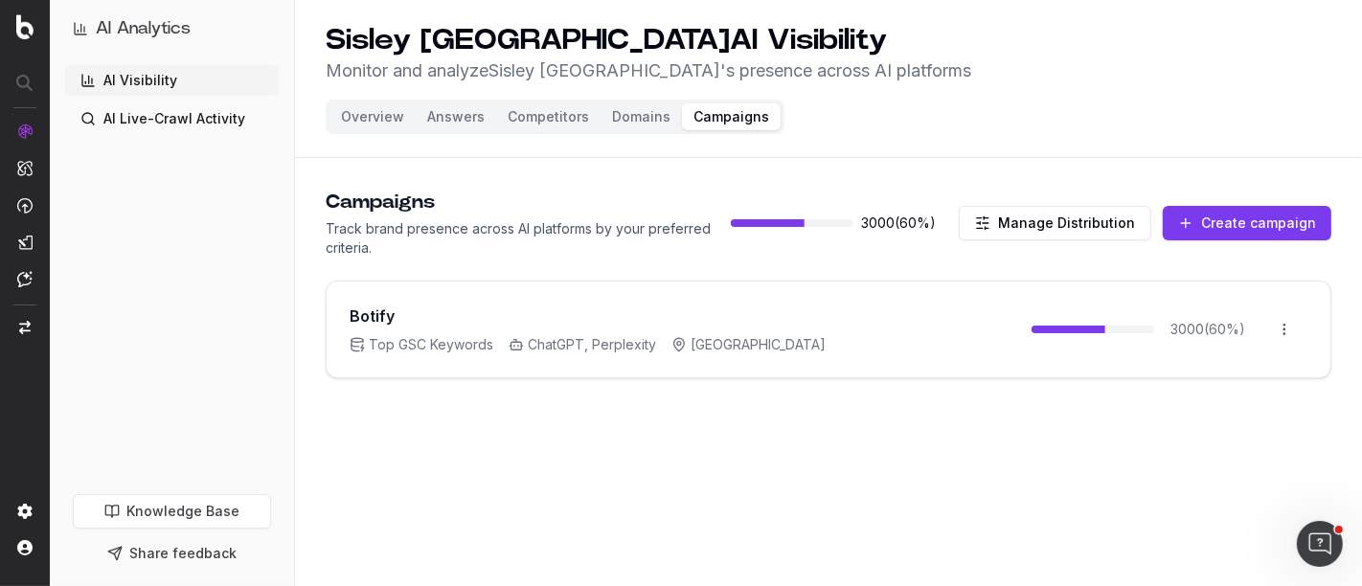
click at [1113, 331] on html "AI Analytics AI Visibility AI Live-Crawl Activity Knowledge Base Share feedback…" at bounding box center [681, 293] width 1362 height 586
click at [1113, 363] on div "Edit campaign" at bounding box center [1231, 369] width 146 height 31
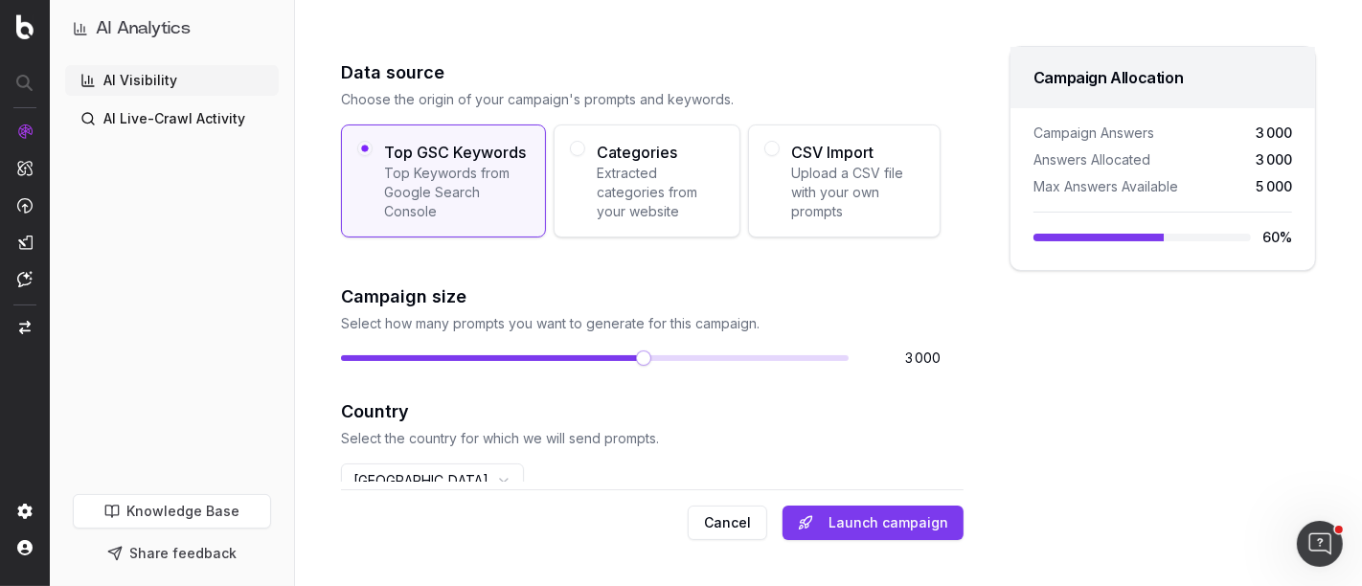
scroll to position [213, 0]
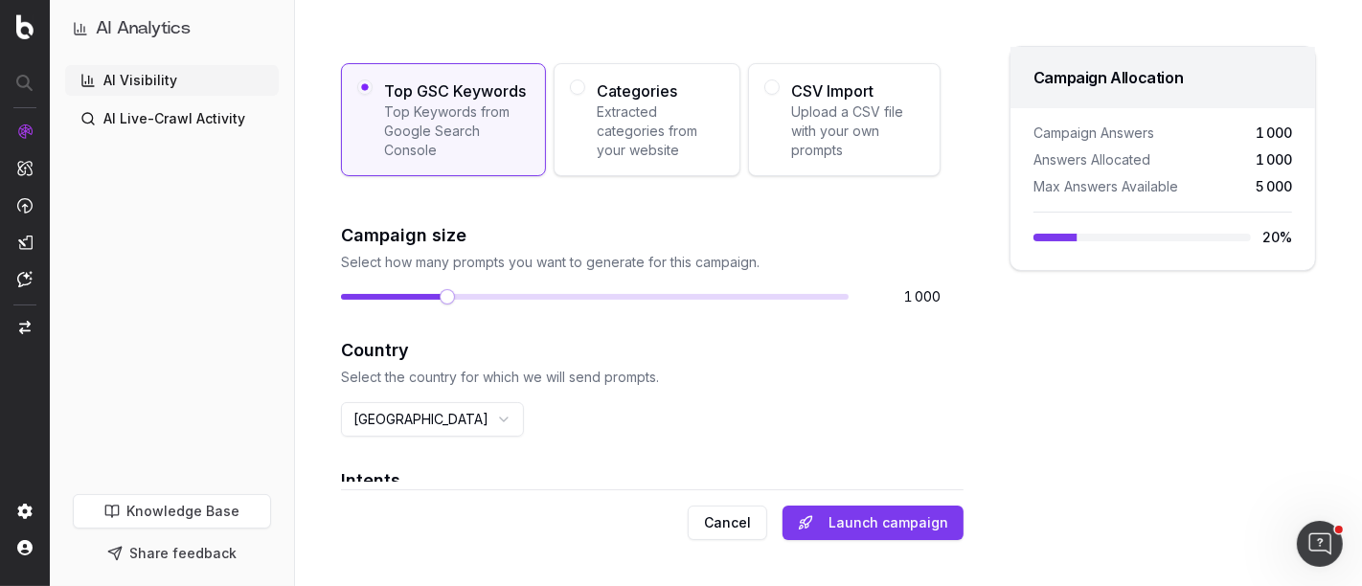
click at [440, 305] on span at bounding box center [447, 296] width 15 height 15
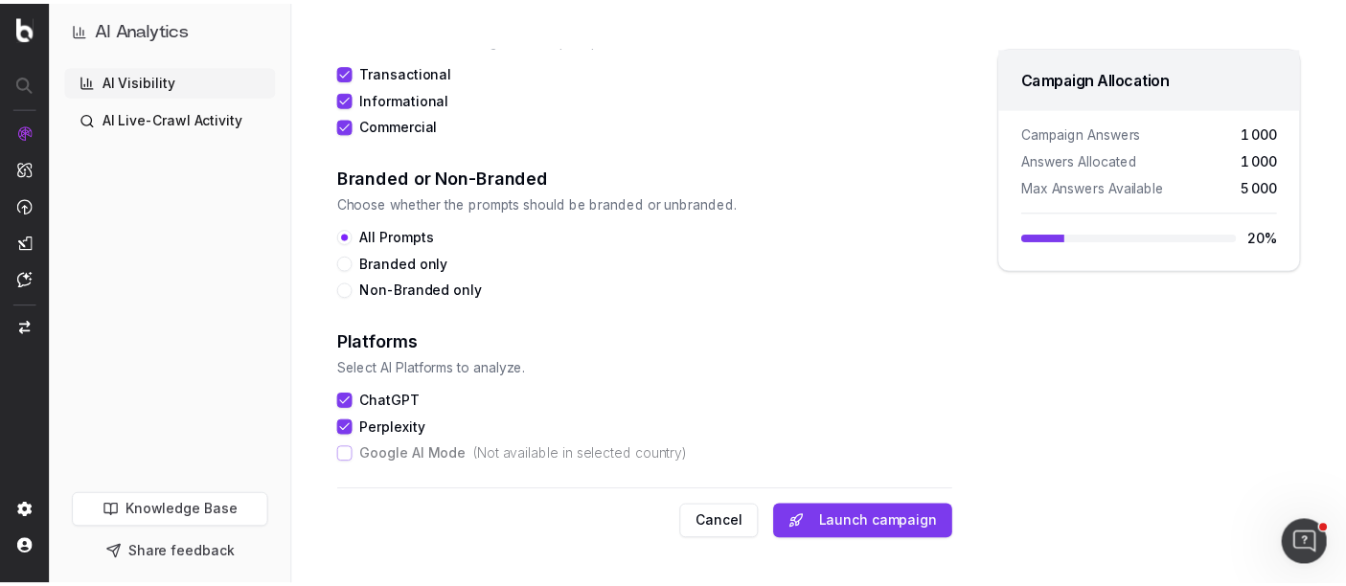
scroll to position [706, 0]
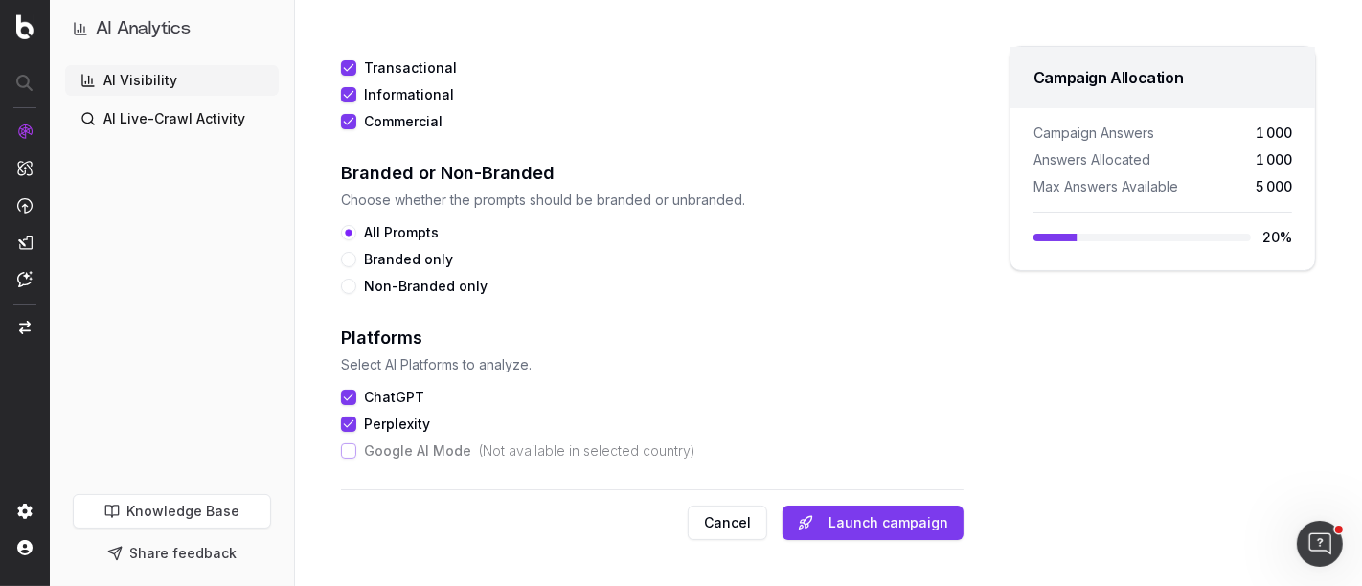
click at [804, 479] on button "Launch campaign" at bounding box center [873, 523] width 181 height 34
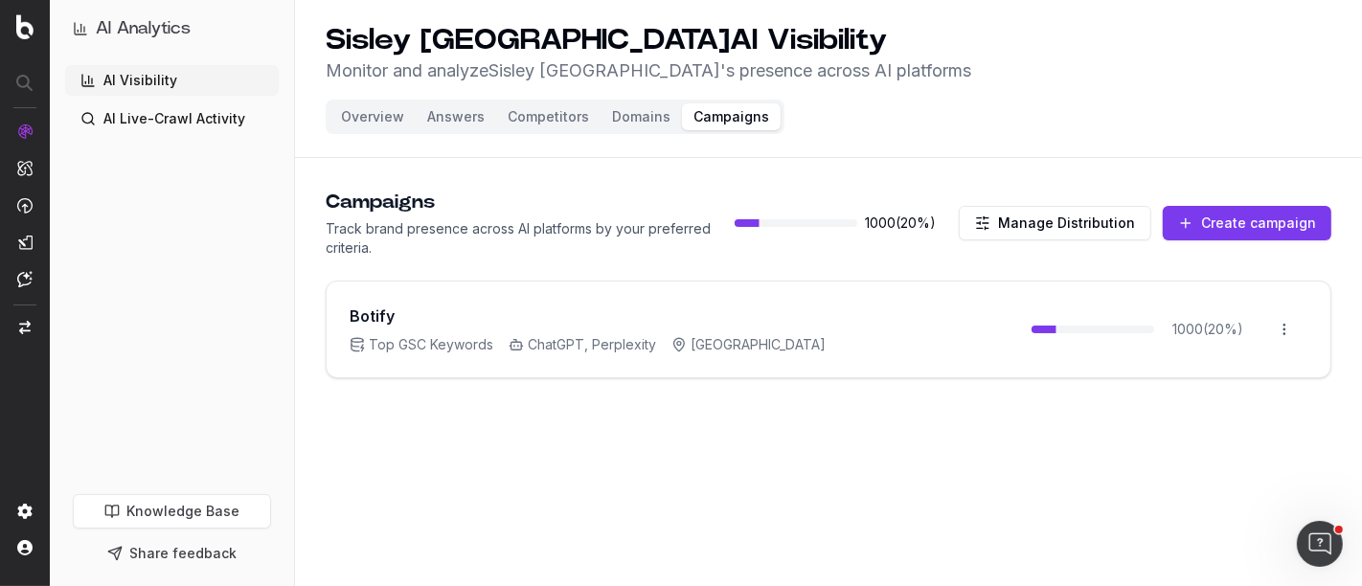
click at [389, 122] on button "Overview" at bounding box center [373, 116] width 86 height 27
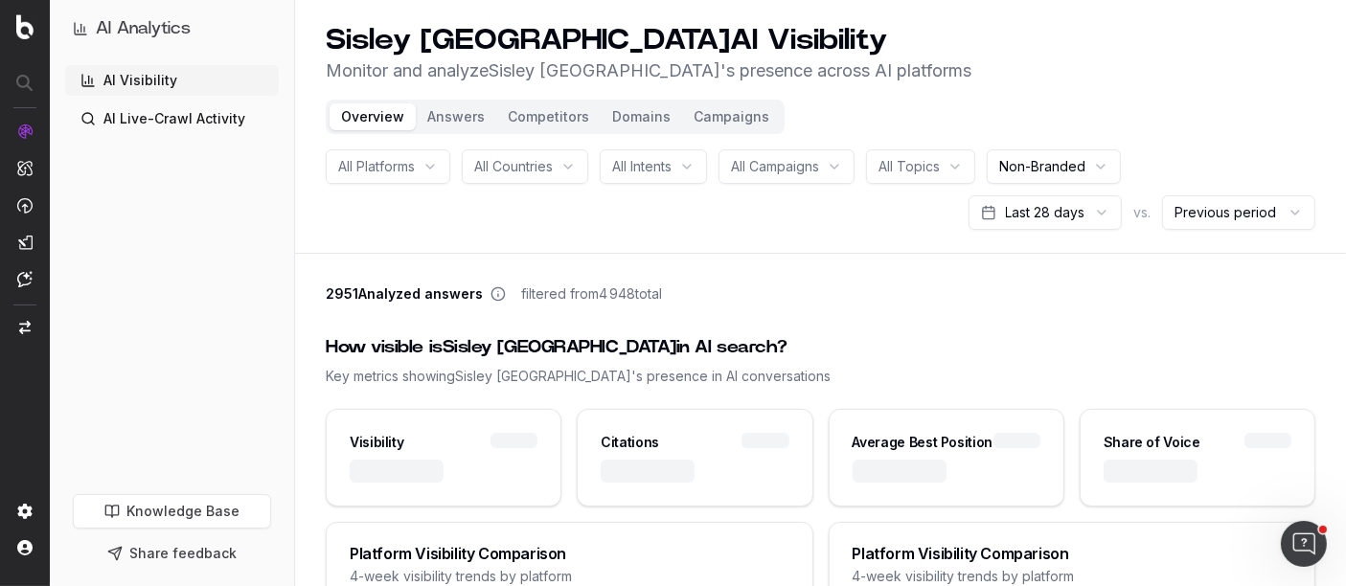
click at [331, 169] on div "All Platforms" at bounding box center [388, 166] width 125 height 34
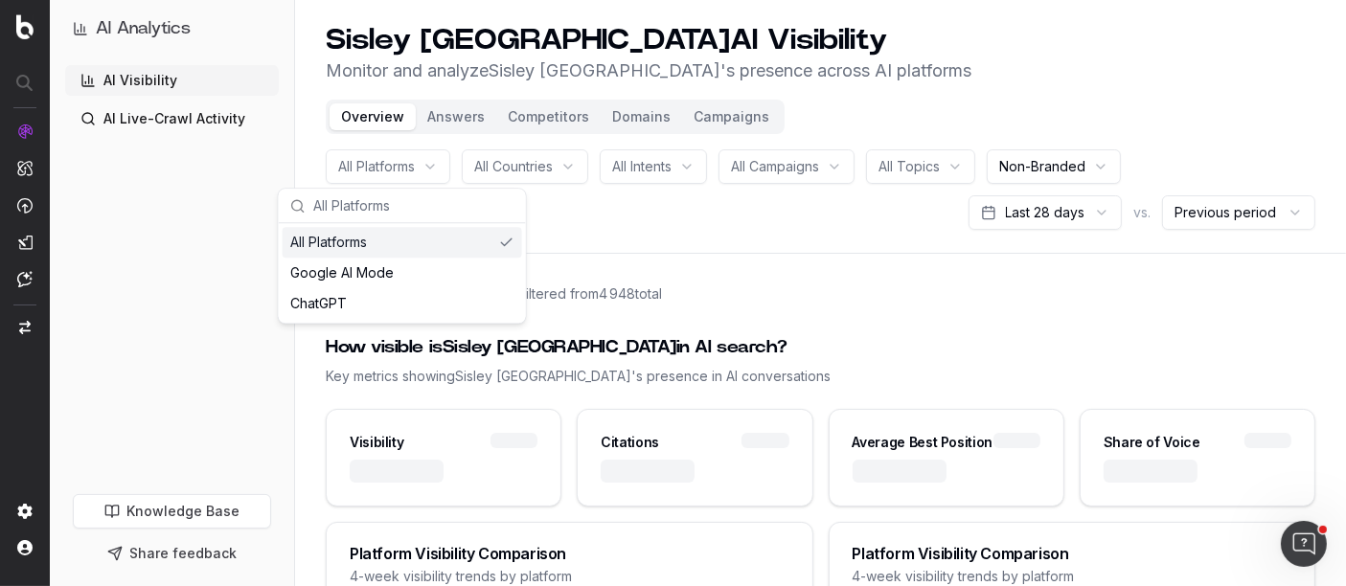
click at [525, 169] on span "All Countries" at bounding box center [513, 166] width 79 height 19
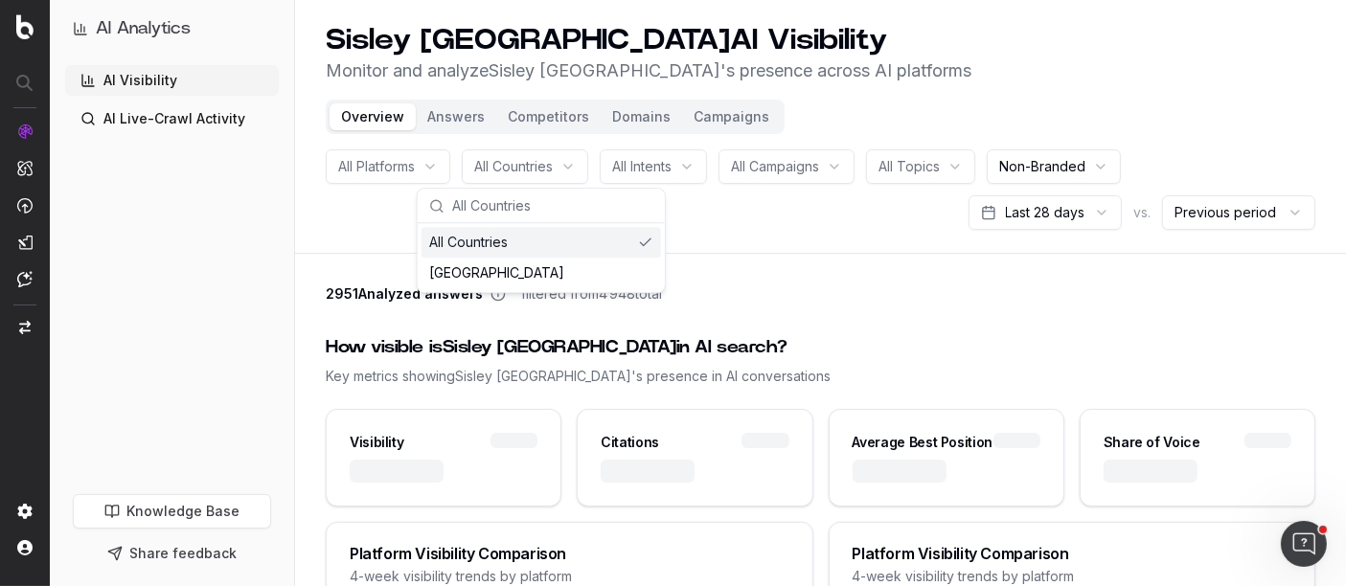
click at [681, 175] on div "All Intents" at bounding box center [653, 166] width 107 height 34
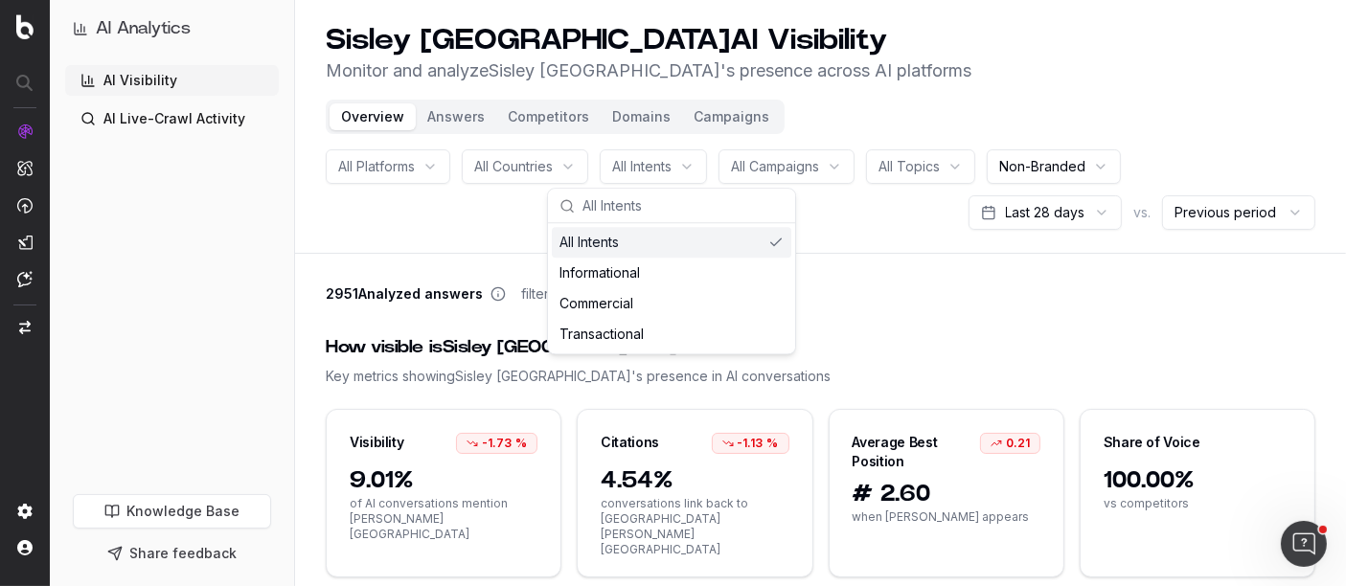
click at [799, 174] on span "All Campaigns" at bounding box center [775, 166] width 88 height 19
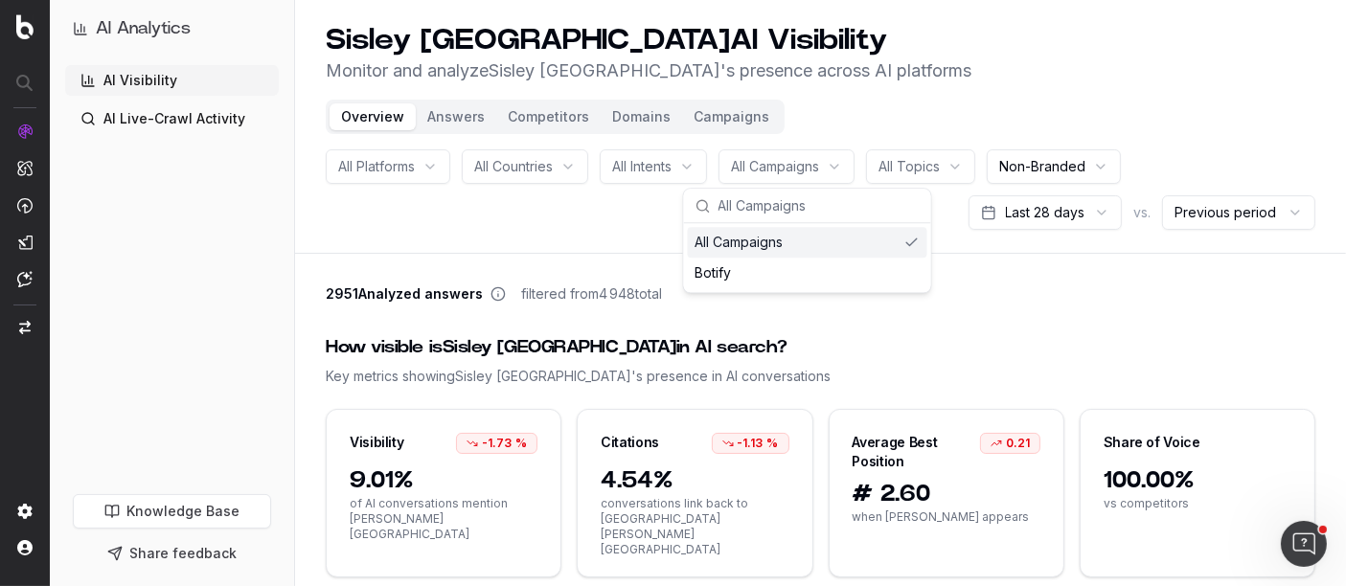
click at [818, 165] on span "All Campaigns" at bounding box center [775, 166] width 88 height 19
click at [845, 163] on div "All Campaigns" at bounding box center [786, 166] width 136 height 34
click at [744, 120] on button "Campaigns" at bounding box center [731, 116] width 99 height 27
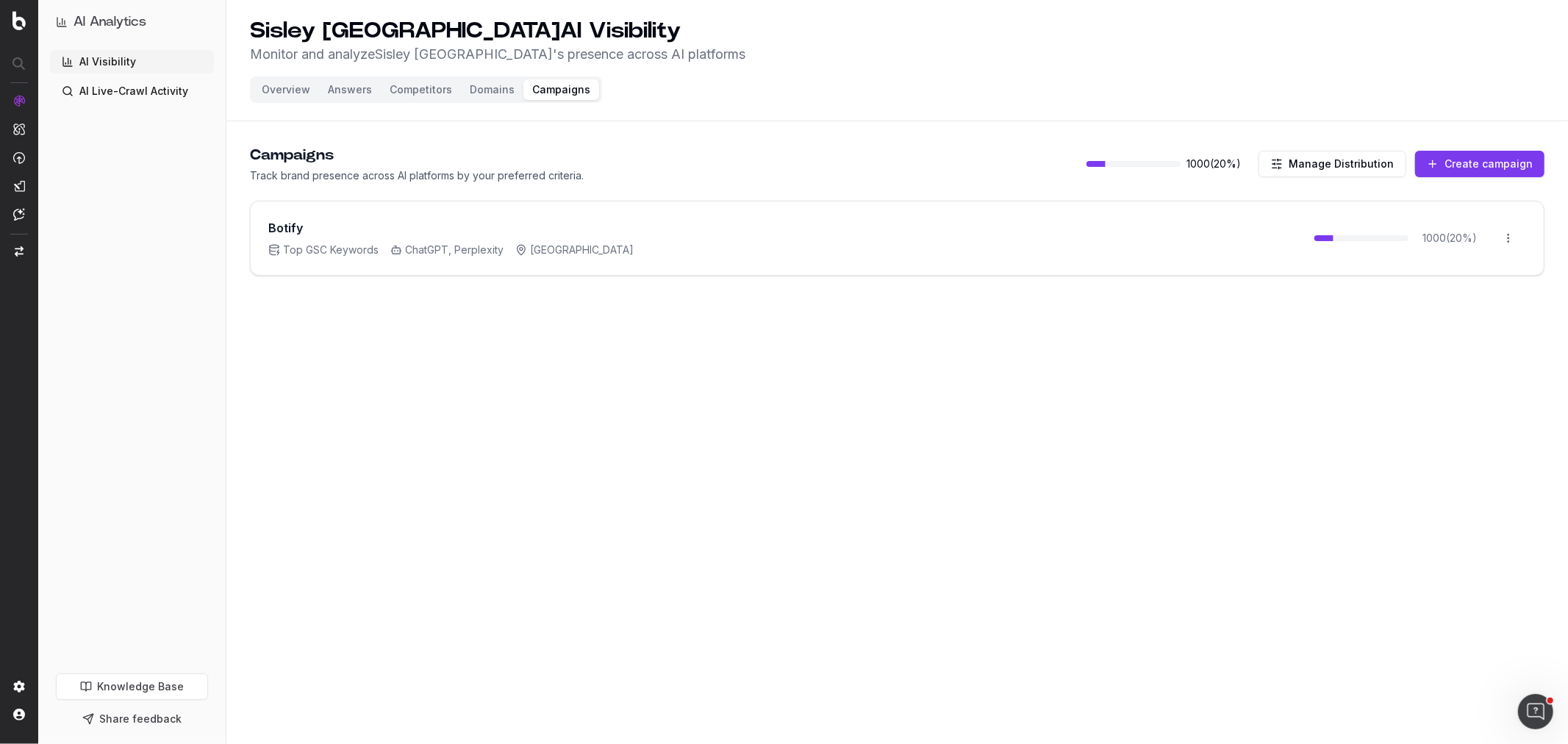
click at [854, 170] on button "Create campaign" at bounding box center [1480, 164] width 130 height 26
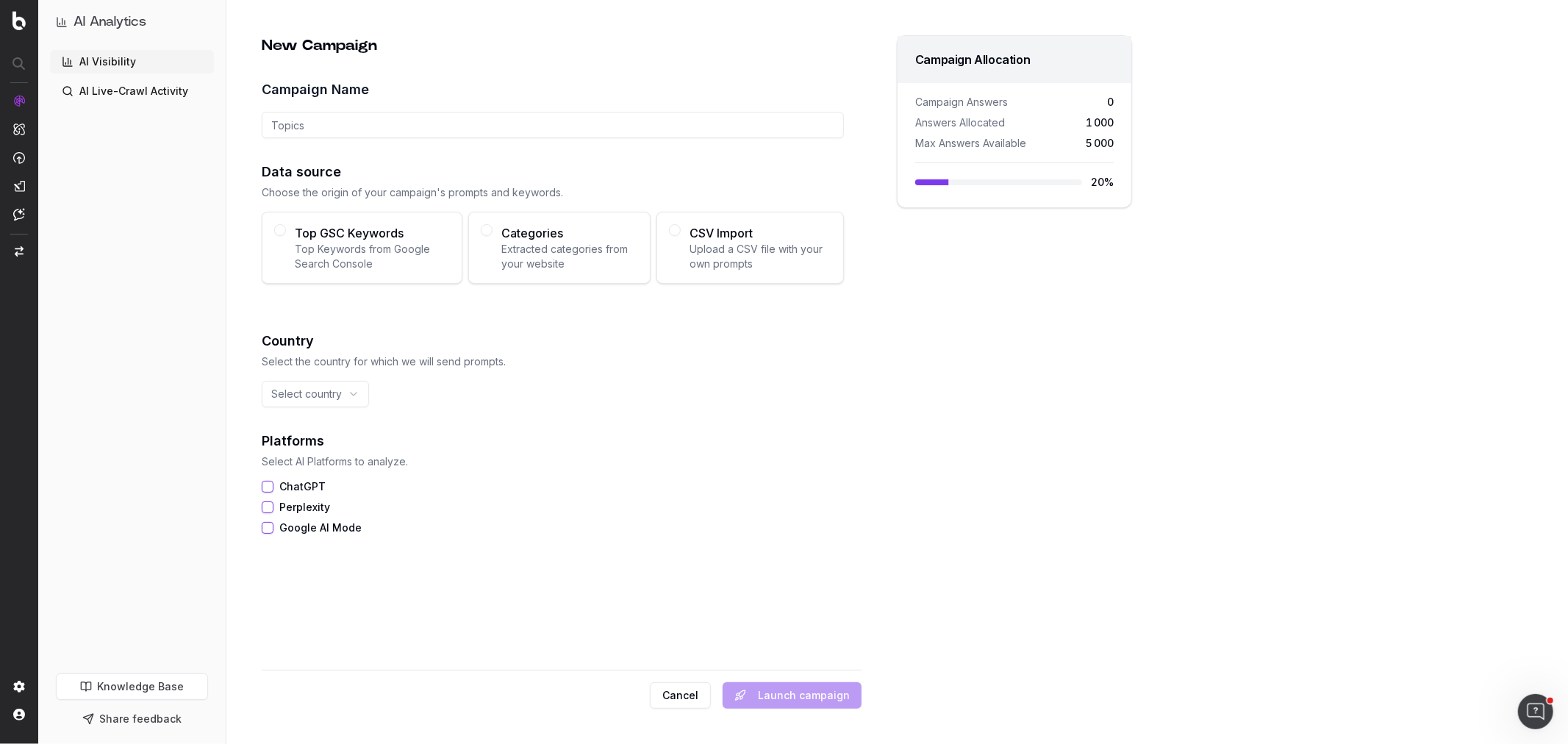
click at [360, 239] on span "Top GSC Keywords" at bounding box center [372, 233] width 155 height 18
click at [286, 236] on button "Top GSC Keywords Top Keywords from Google Search Console" at bounding box center [279, 230] width 12 height 12
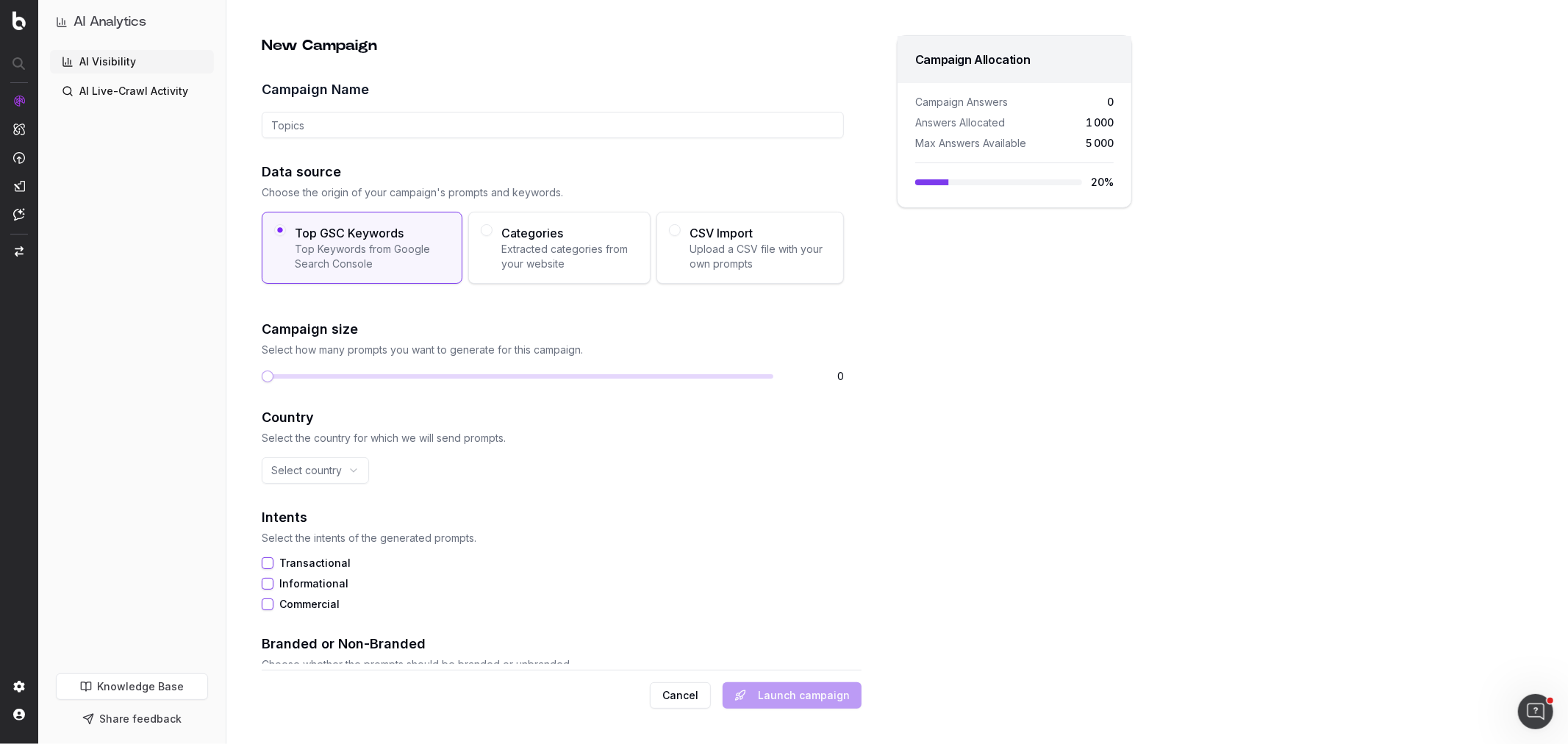
click at [339, 131] on input "Campaign Name" at bounding box center [553, 125] width 583 height 26
type input "T"
click at [296, 117] on input "Campaign Name" at bounding box center [553, 125] width 583 height 26
type input "TOP keywords GSC USA"
click at [313, 368] on span at bounding box center [317, 376] width 12 height 12
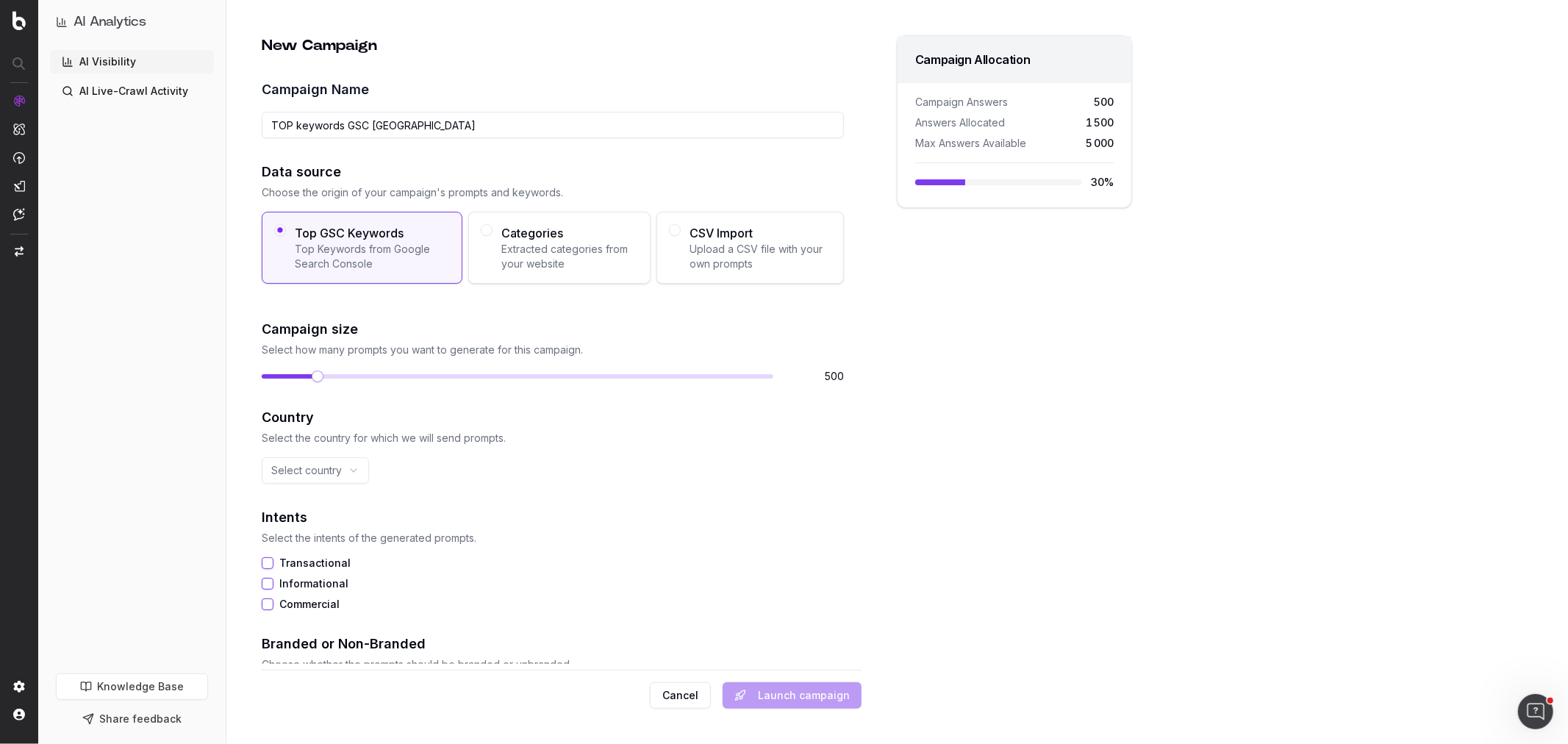
click at [266, 368] on button "Transactional" at bounding box center [267, 563] width 12 height 12
click at [266, 368] on button "Informational" at bounding box center [267, 584] width 12 height 12
click at [268, 368] on button "Commercial" at bounding box center [267, 604] width 12 height 12
click at [303, 368] on html "AI Analytics AI Visibility AI Live-Crawl Activity Knowledge Base Share feedback…" at bounding box center [784, 372] width 1568 height 744
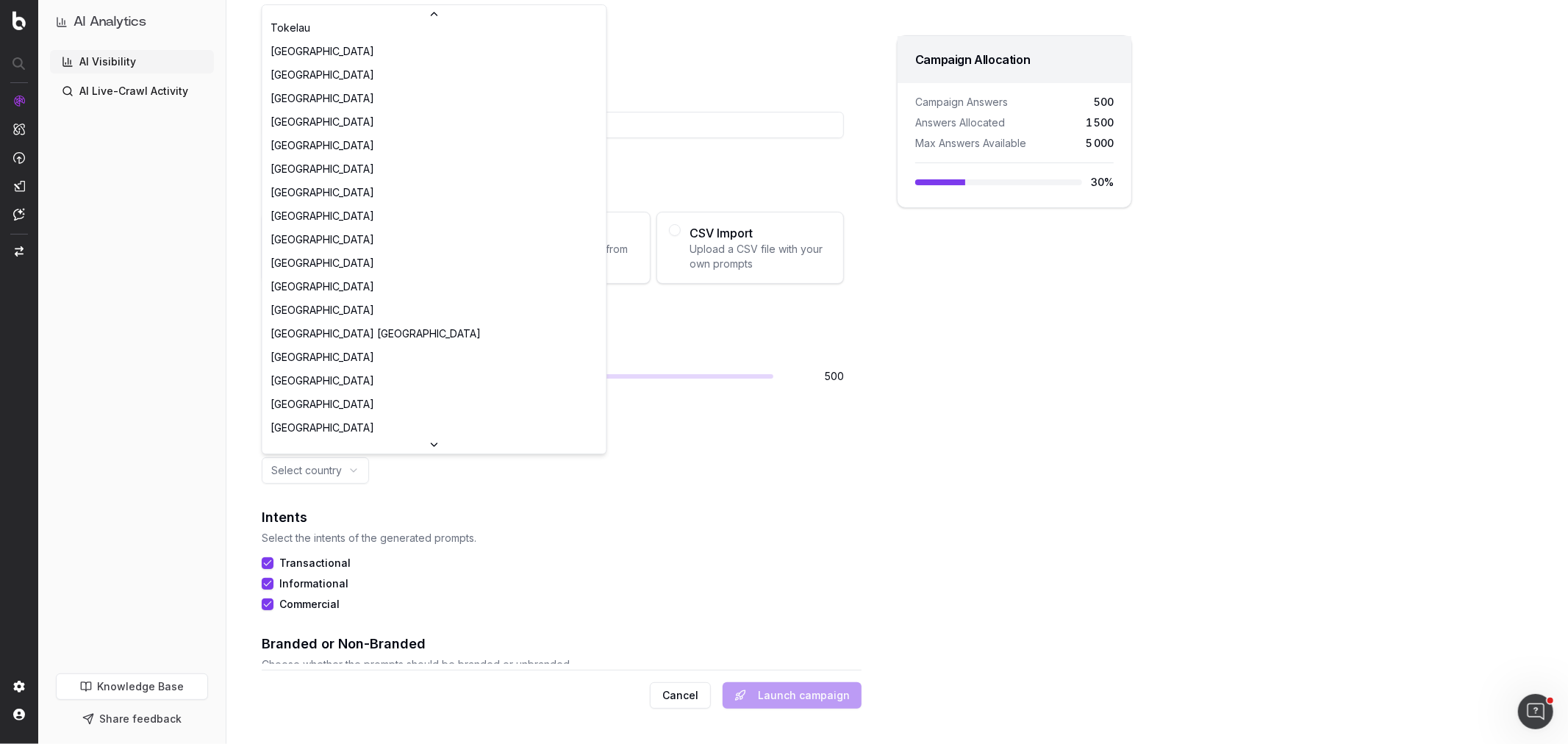
click at [305, 368] on div at bounding box center [434, 445] width 344 height 18
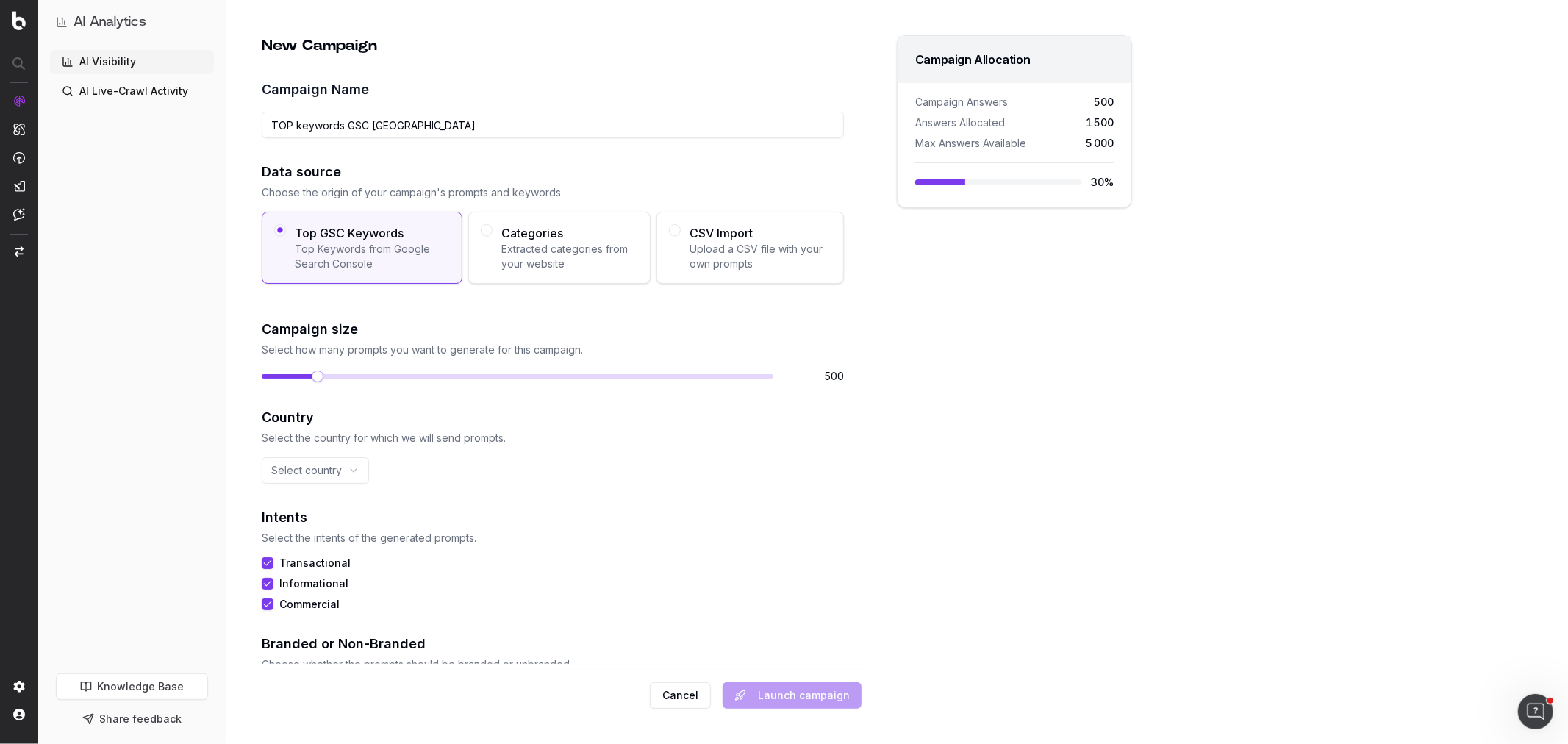
click at [309, 368] on html "AI Analytics AI Visibility AI Live-Crawl Activity Knowledge Base Share feedback…" at bounding box center [784, 372] width 1568 height 744
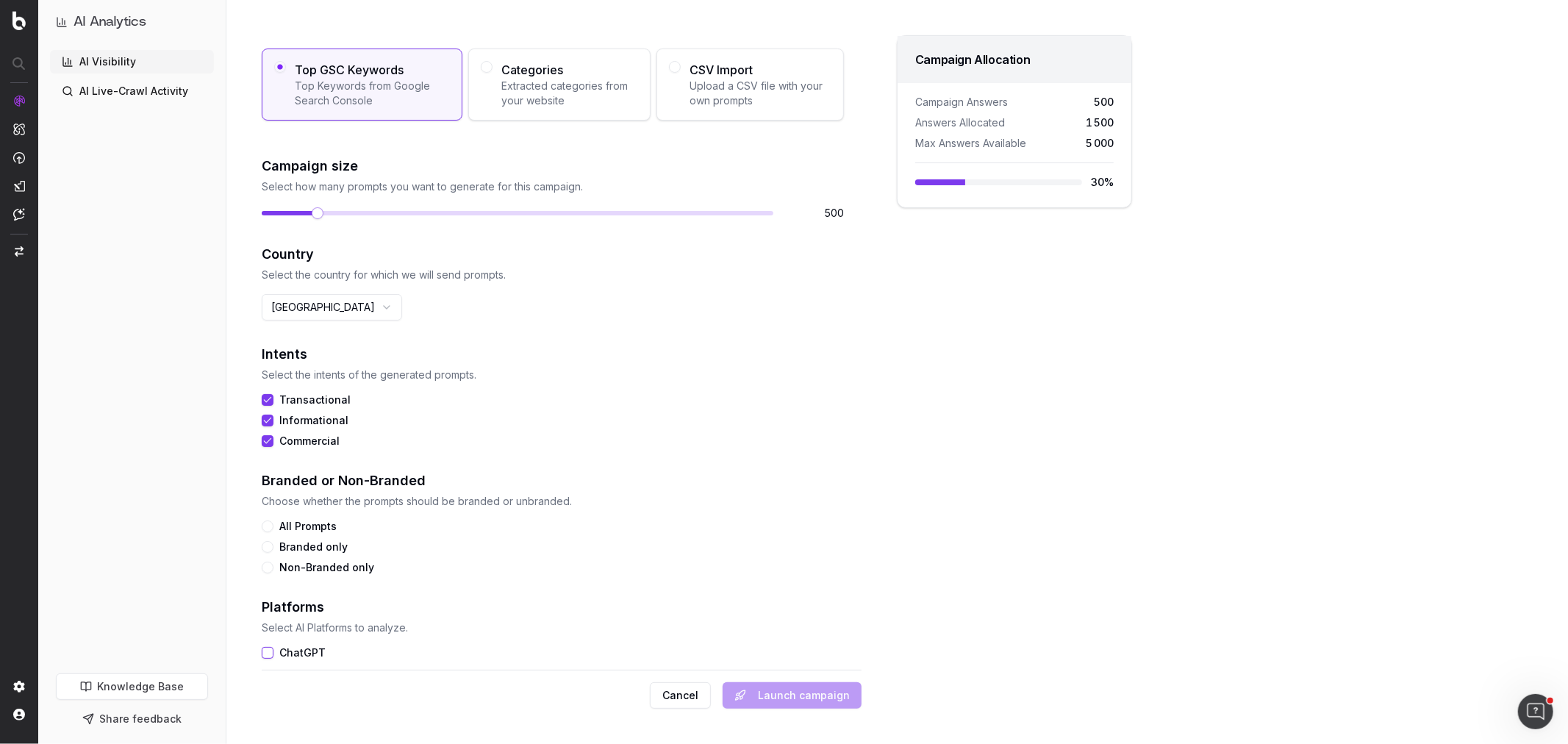
click at [270, 368] on button "All Prompts" at bounding box center [267, 526] width 12 height 12
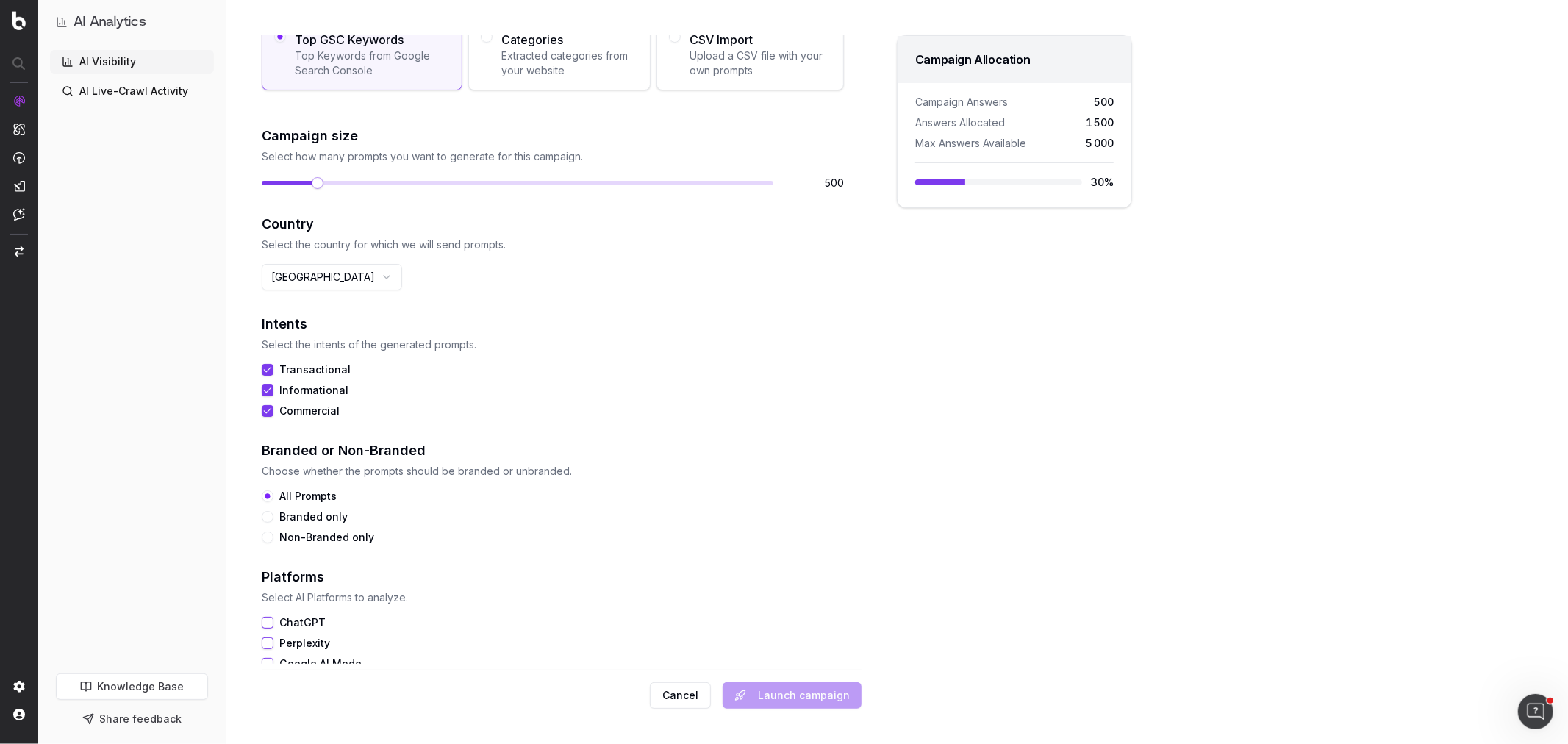
scroll to position [217, 0]
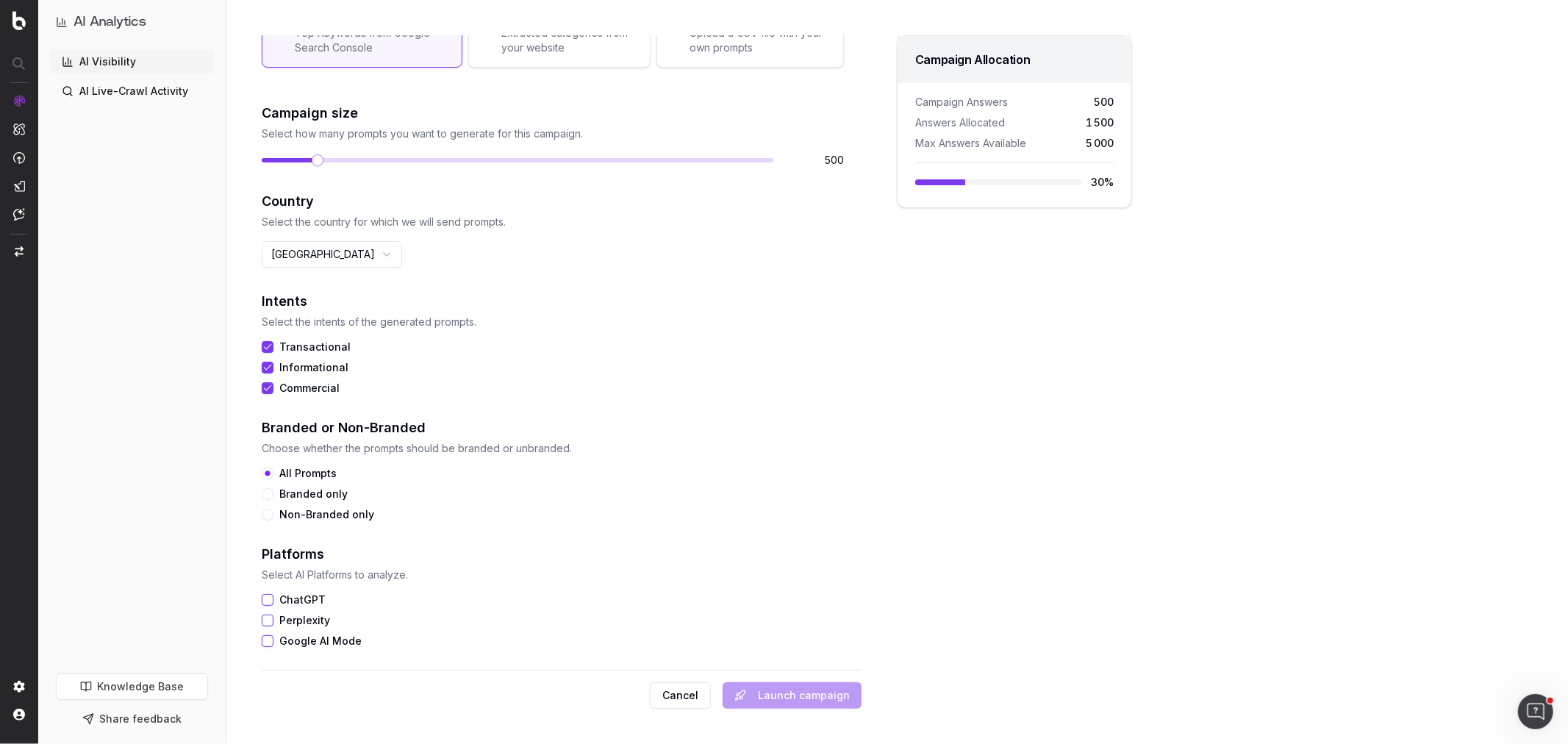
click at [269, 368] on button "ChatGPT" at bounding box center [267, 600] width 12 height 12
click at [267, 368] on button "Perplexity" at bounding box center [267, 620] width 12 height 12
click at [269, 368] on div "New Campaign Campaign Name TOP keywords GSC USA Data source Choose the origin o…" at bounding box center [561, 349] width 601 height 629
click at [269, 368] on button "Google AI Mode" at bounding box center [267, 641] width 12 height 12
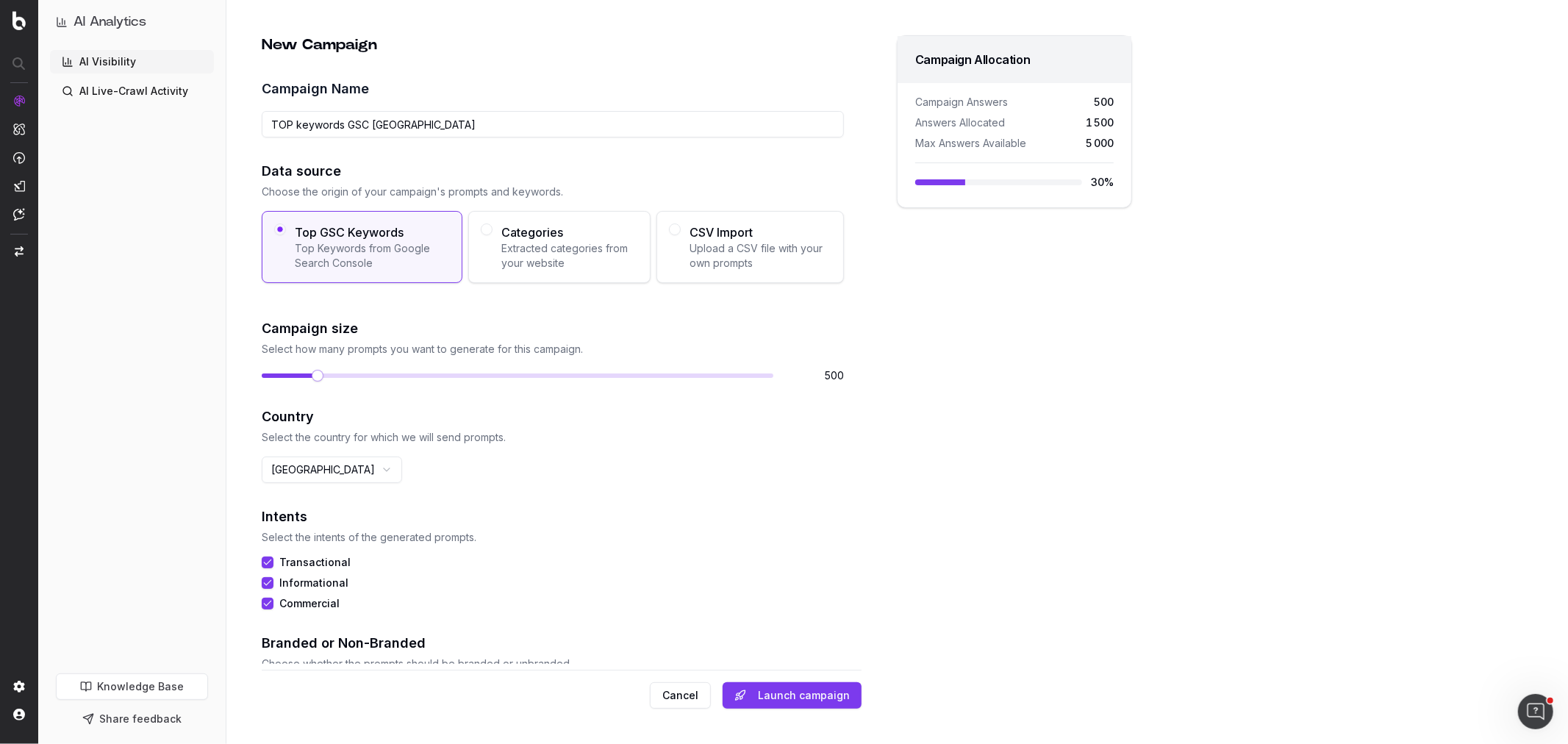
scroll to position [0, 0]
click at [843, 368] on button "Launch campaign" at bounding box center [792, 696] width 139 height 26
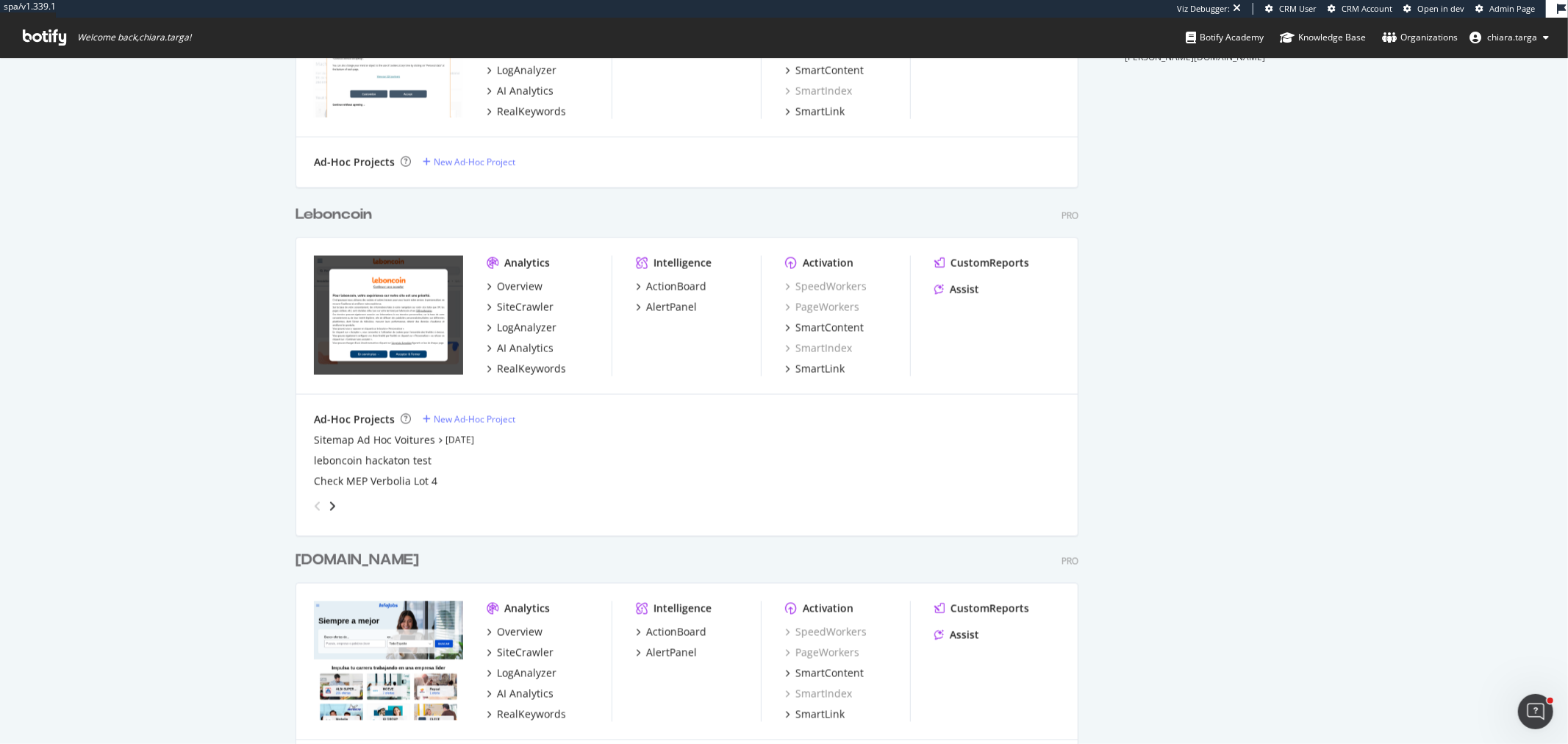
scroll to position [5888, 782]
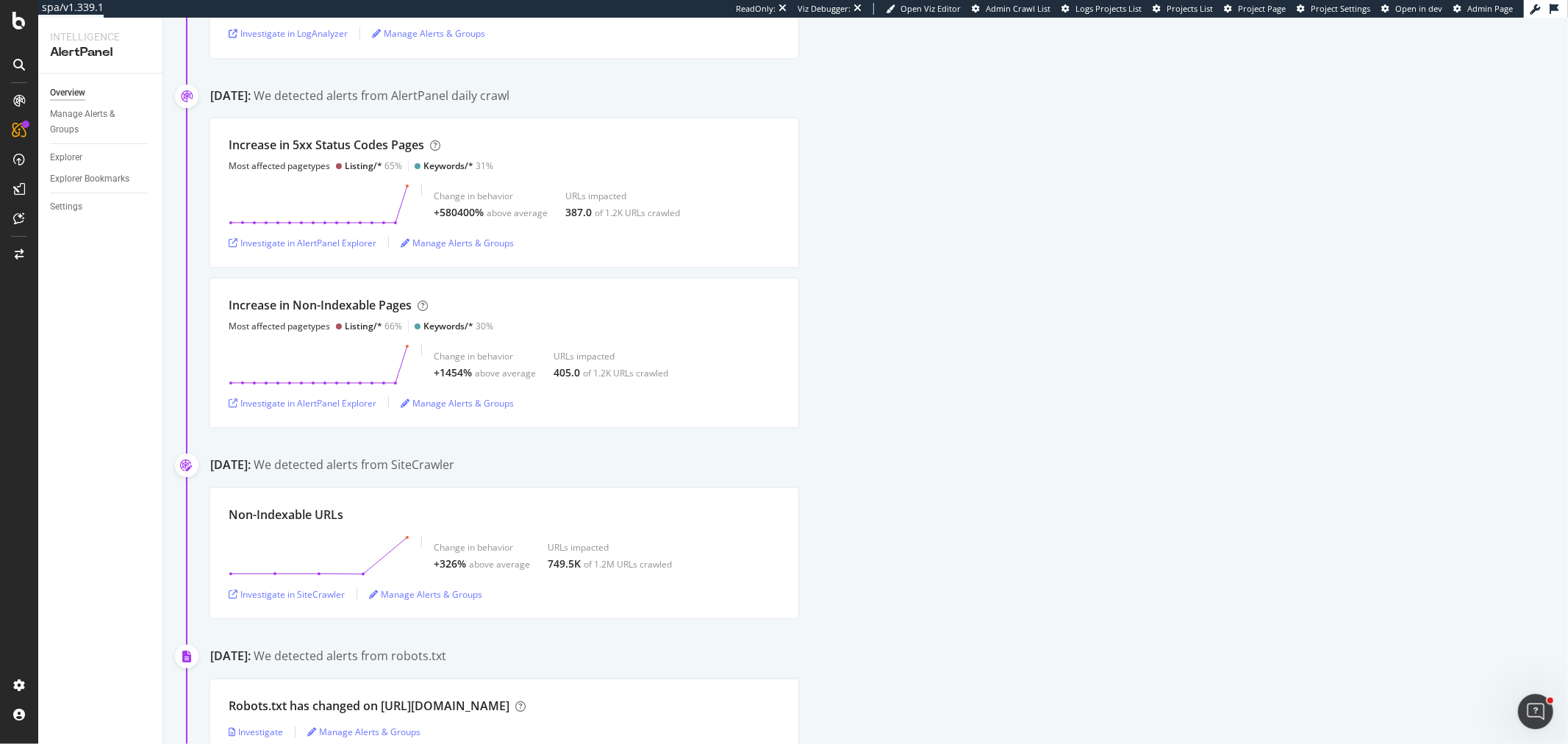
scroll to position [1062, 0]
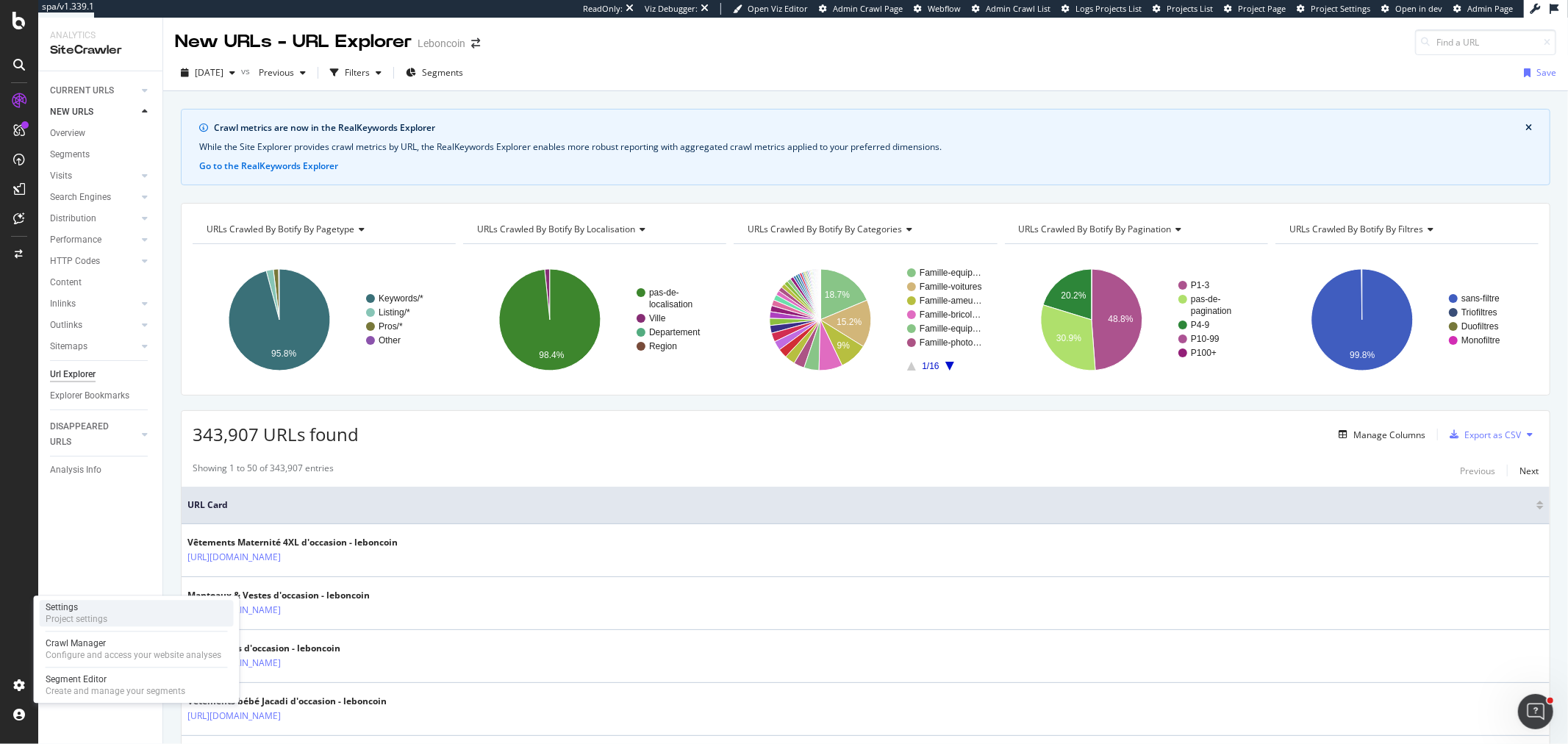
click at [99, 623] on div "Project settings" at bounding box center [76, 619] width 61 height 12
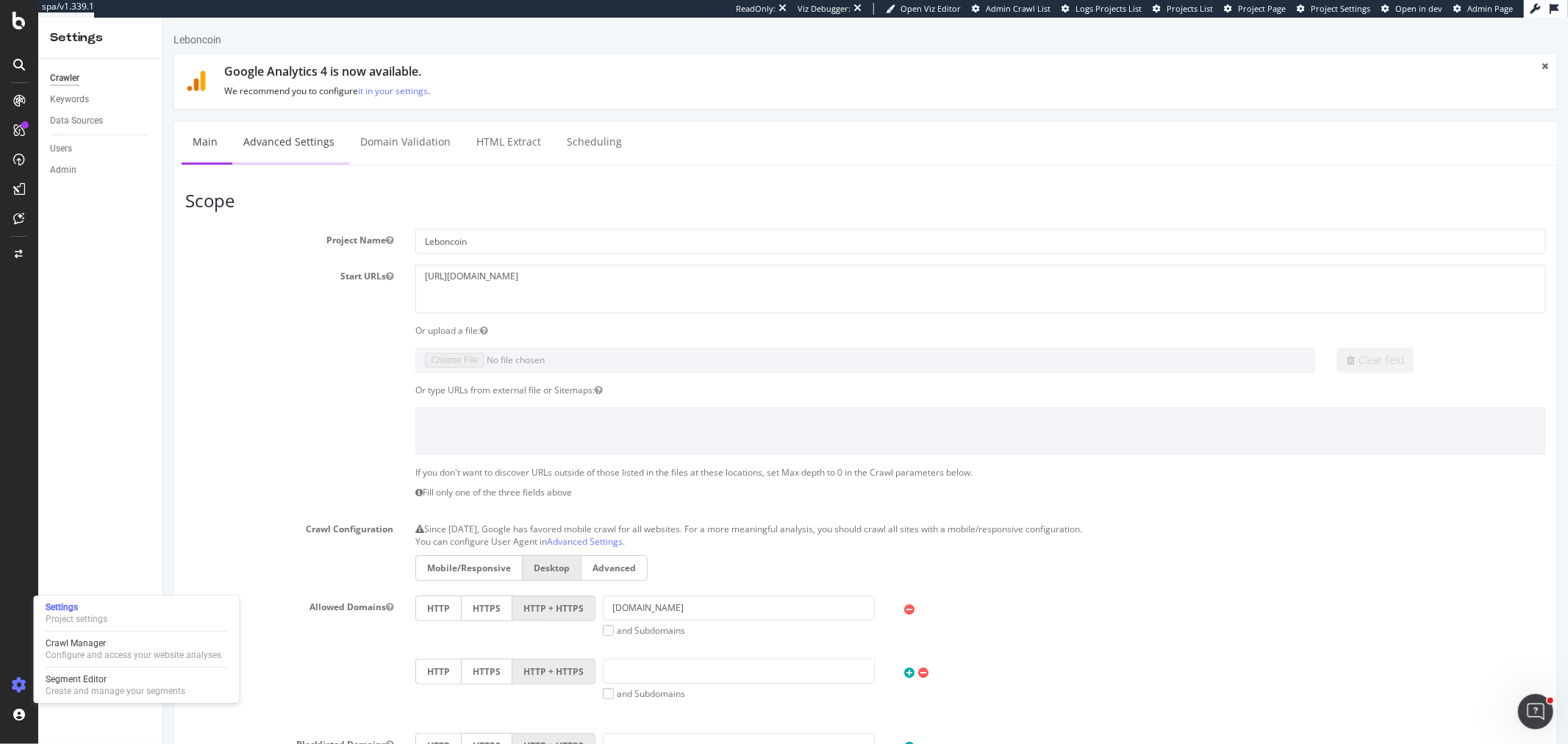
click at [305, 141] on link "Advanced Settings" at bounding box center [289, 142] width 114 height 41
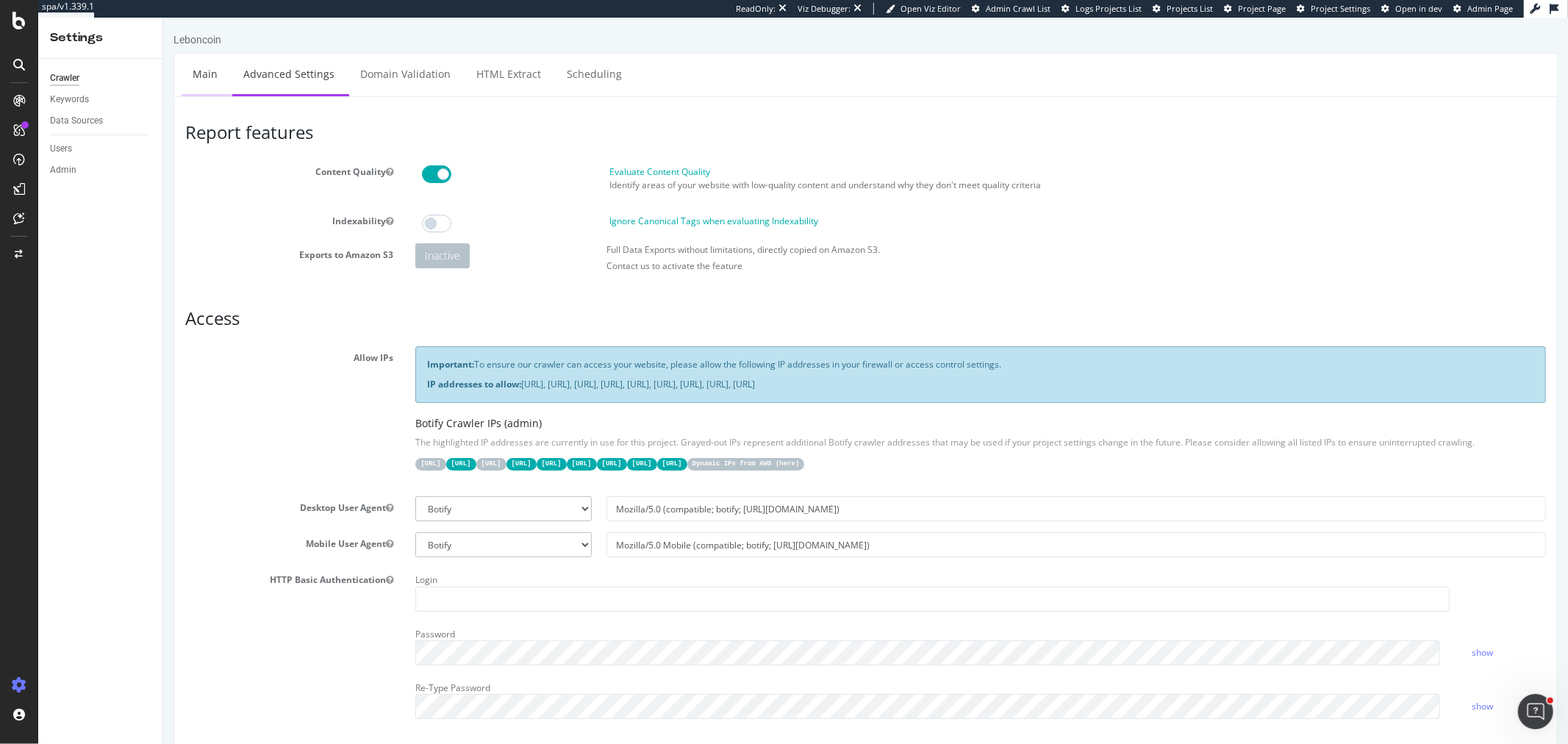
click at [211, 81] on link "Main" at bounding box center [204, 74] width 47 height 41
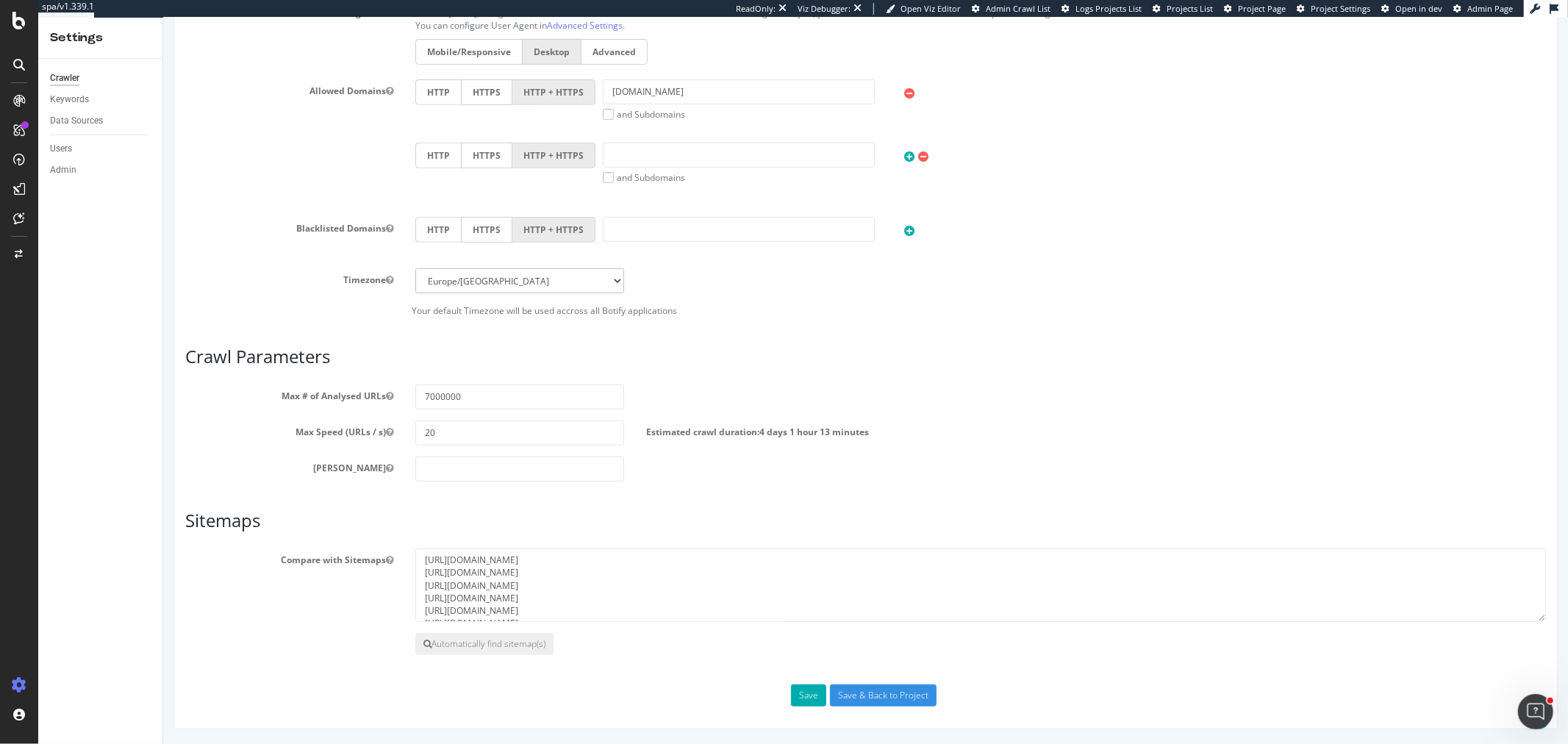
scroll to position [517, 0]
click at [670, 572] on textarea "https://www.leboncoin.fr/sitemap-base-lbc.xml https://www.leboncoin.fr/auto-seo…" at bounding box center [979, 586] width 1131 height 74
drag, startPoint x: 662, startPoint y: 615, endPoint x: 414, endPoint y: 541, distance: 258.8
click at [414, 541] on article "Sitemaps Compare with Sitemaps https://www.leboncoin.fr/sitemap-base-lbc.xml ht…" at bounding box center [864, 584] width 1361 height 144
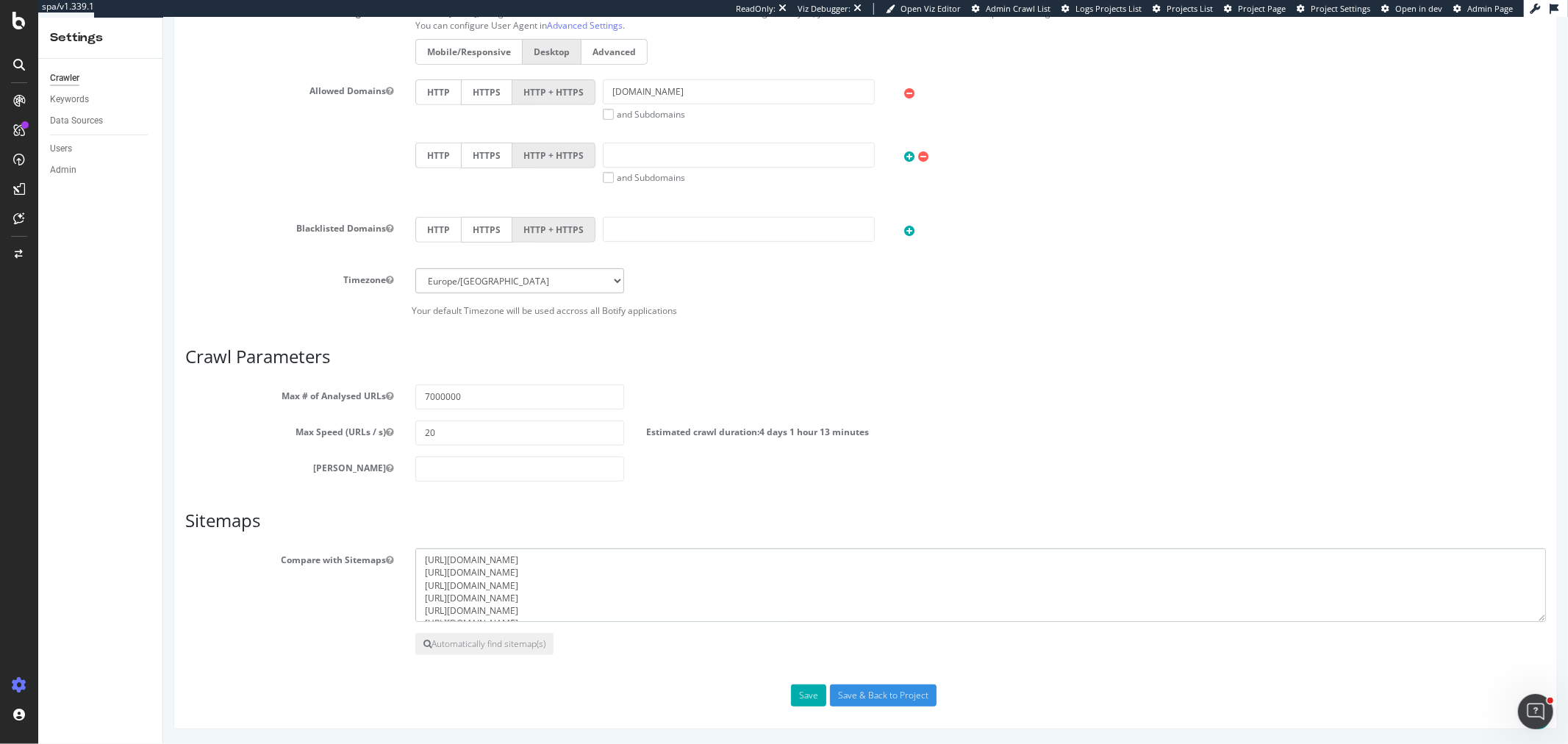
click at [578, 564] on textarea "https://www.leboncoin.fr/sitemap-base-lbc.xml https://www.leboncoin.fr/auto-seo…" at bounding box center [979, 586] width 1131 height 74
click at [654, 560] on textarea "https://www.leboncoin.fr/sitemap-base-lbc.xml https://www.leboncoin.fr/auto-seo…" at bounding box center [979, 586] width 1131 height 74
click at [90, 623] on div "Project settings" at bounding box center [76, 619] width 61 height 12
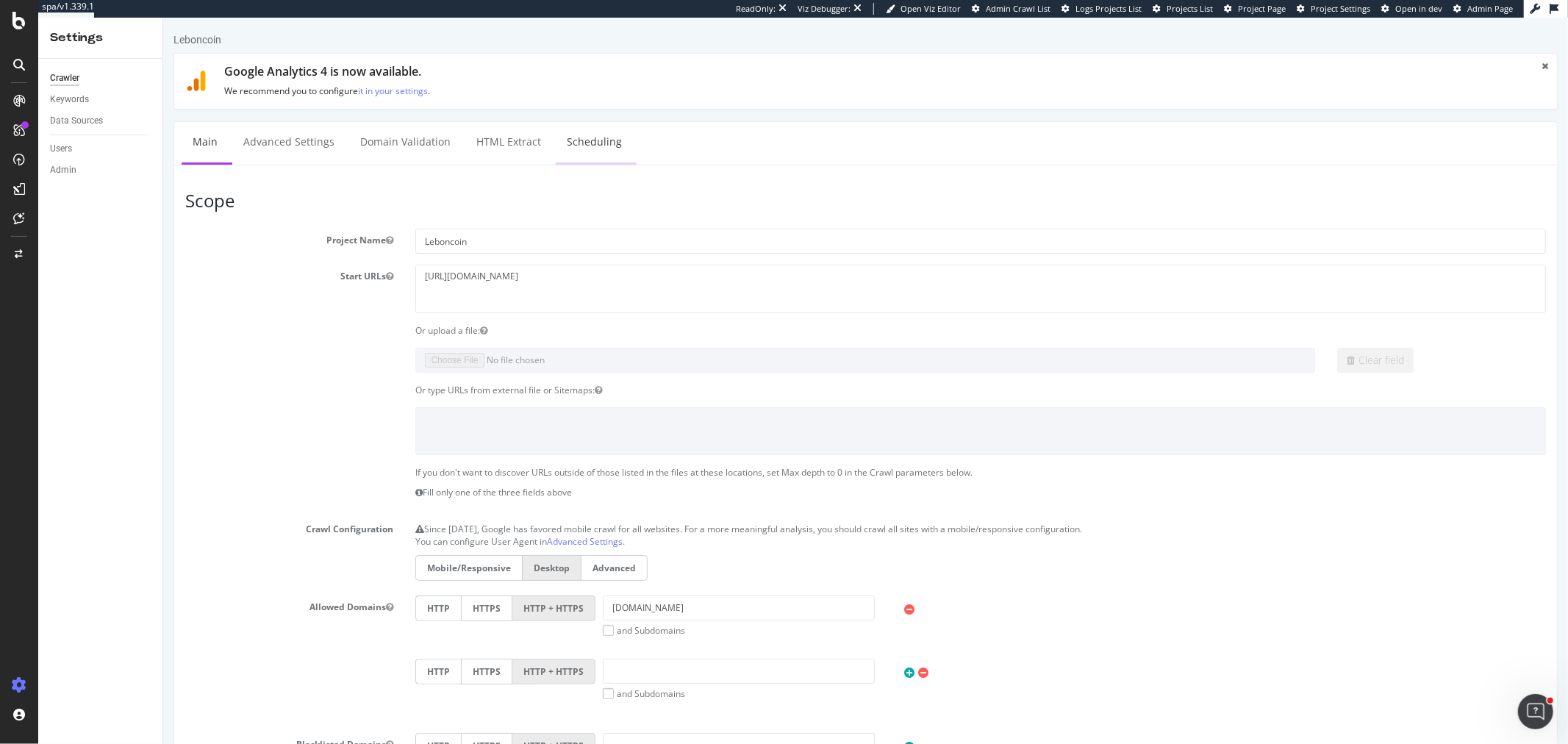
click at [592, 141] on link "Scheduling" at bounding box center [593, 142] width 78 height 41
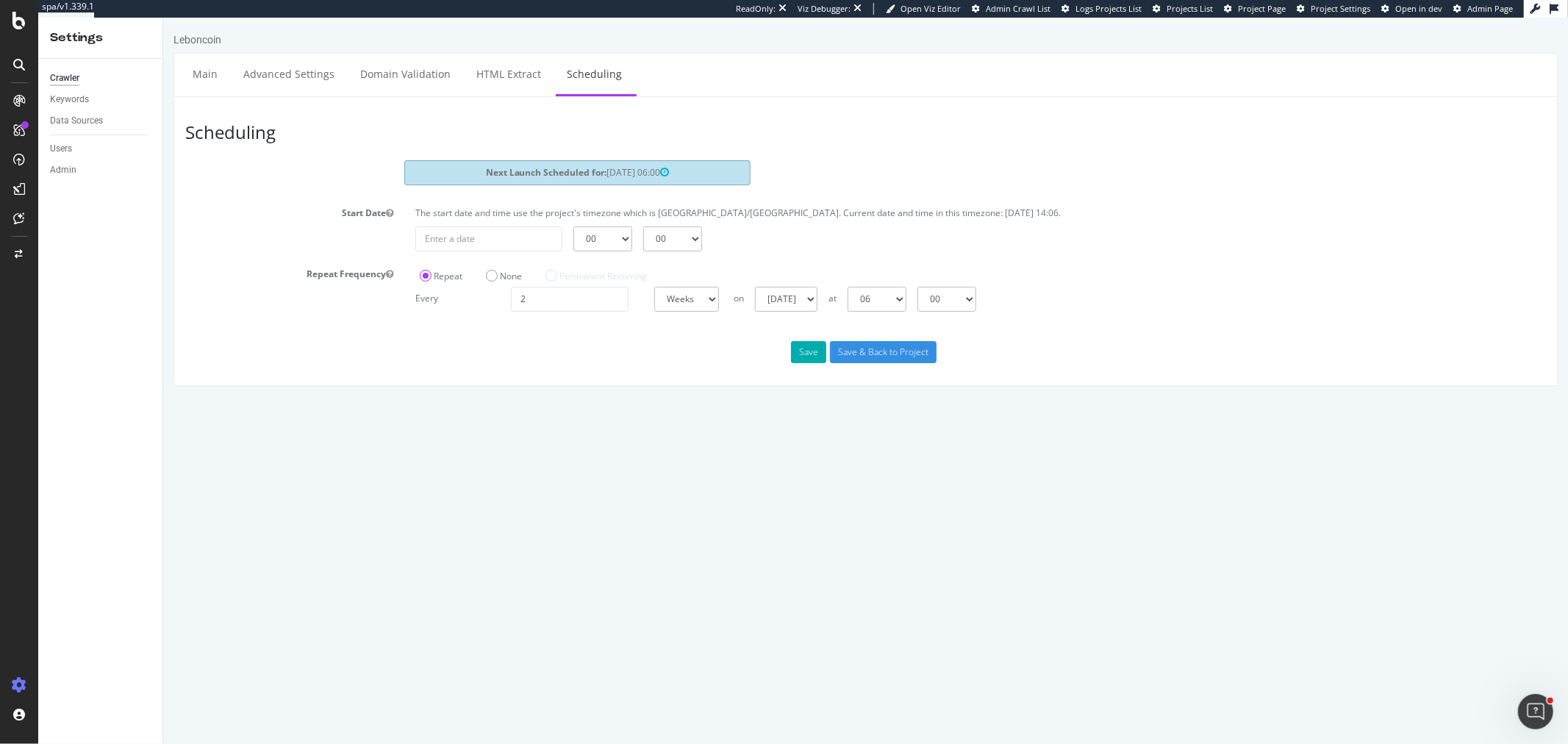
drag, startPoint x: 643, startPoint y: 174, endPoint x: 589, endPoint y: 174, distance: 54.0
click at [589, 174] on div "Next Launch Scheduled for: 2025-10-21 06:00" at bounding box center [576, 173] width 345 height 25
click at [103, 614] on div "Project settings" at bounding box center [76, 619] width 61 height 12
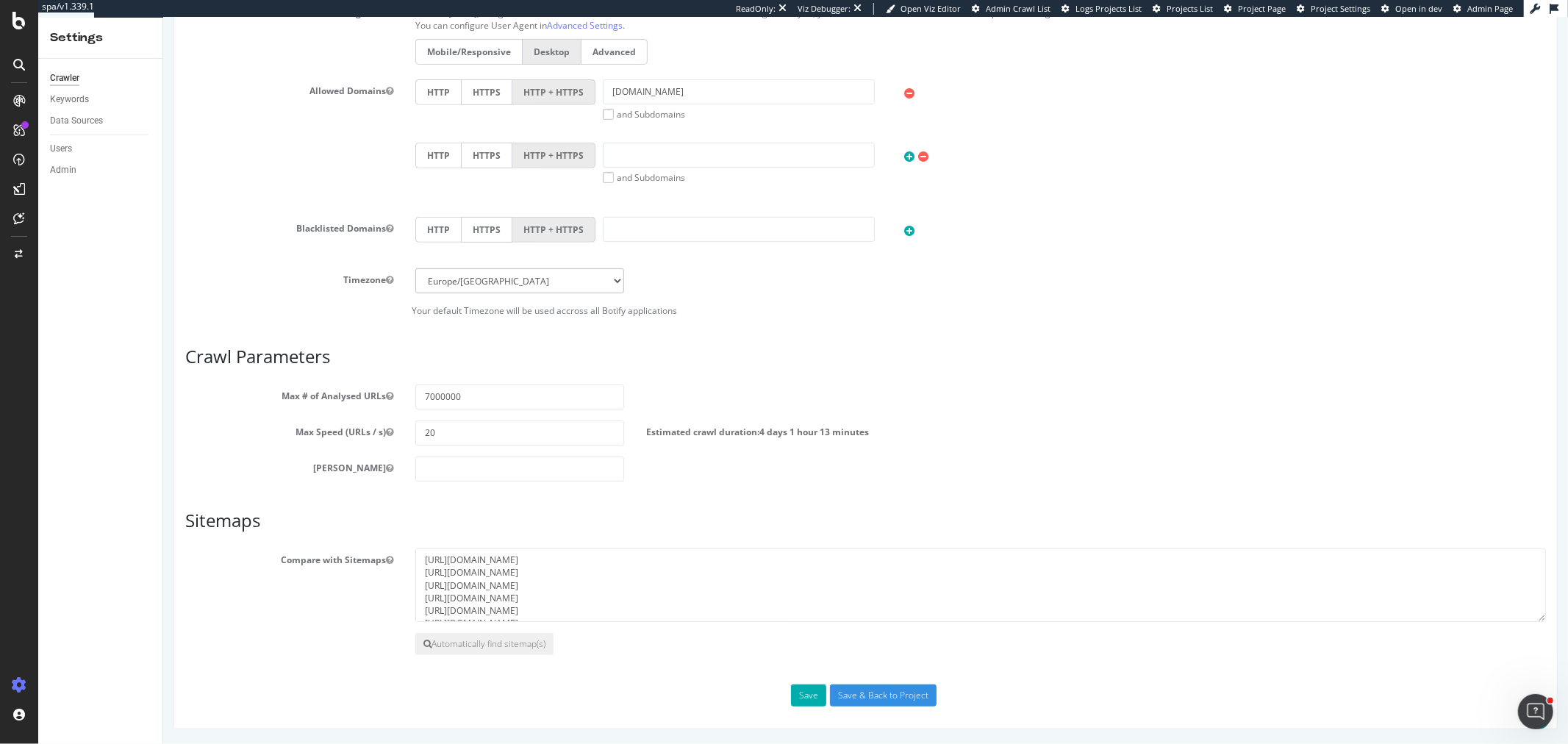
scroll to position [62, 0]
click at [651, 605] on textarea "https://www.leboncoin.fr/sitemap-base-lbc.xml https://www.leboncoin.fr/auto-seo…" at bounding box center [979, 586] width 1131 height 74
click at [644, 611] on textarea "https://www.leboncoin.fr/sitemap-base-lbc.xml https://www.leboncoin.fr/auto-seo…" at bounding box center [979, 586] width 1131 height 74
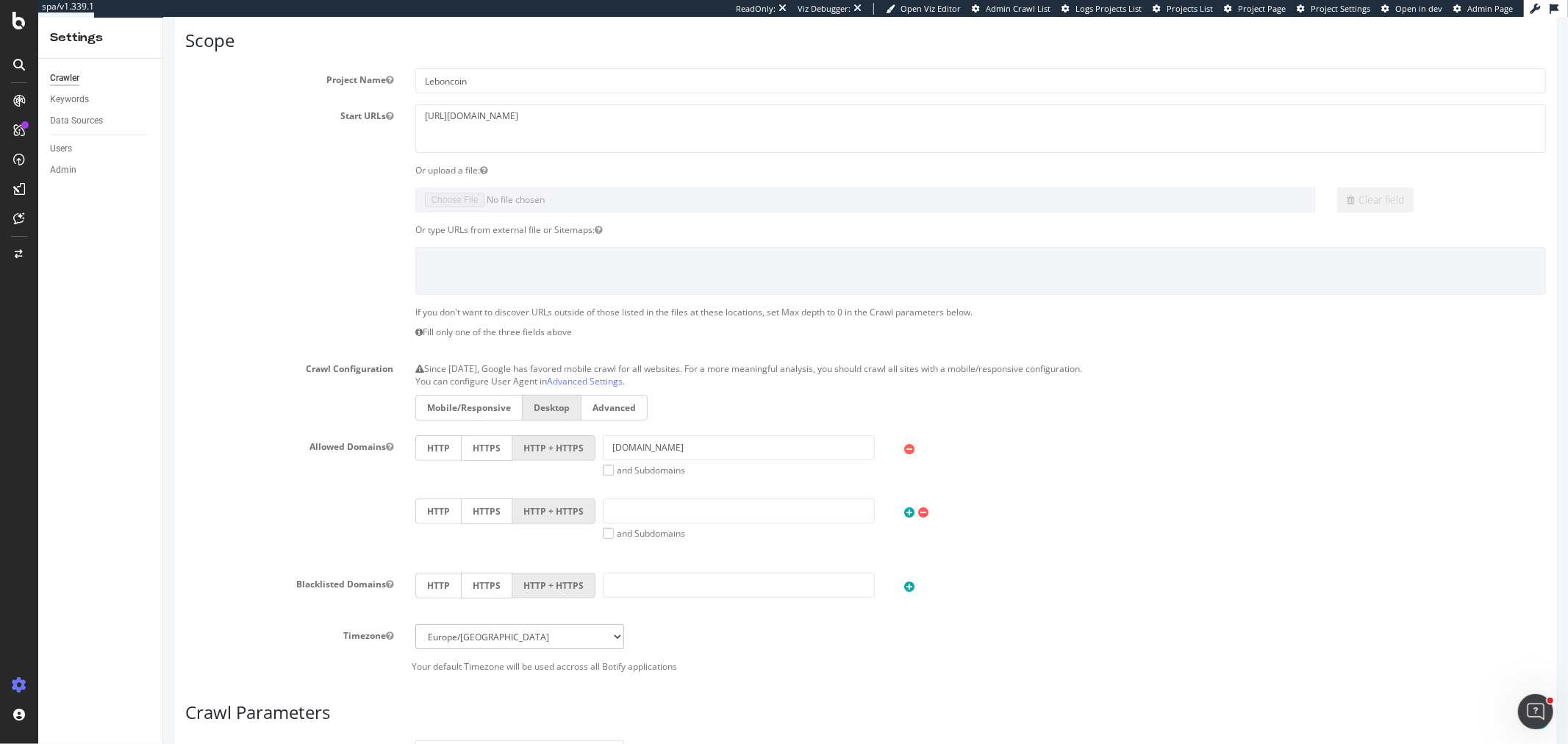
scroll to position [0, 0]
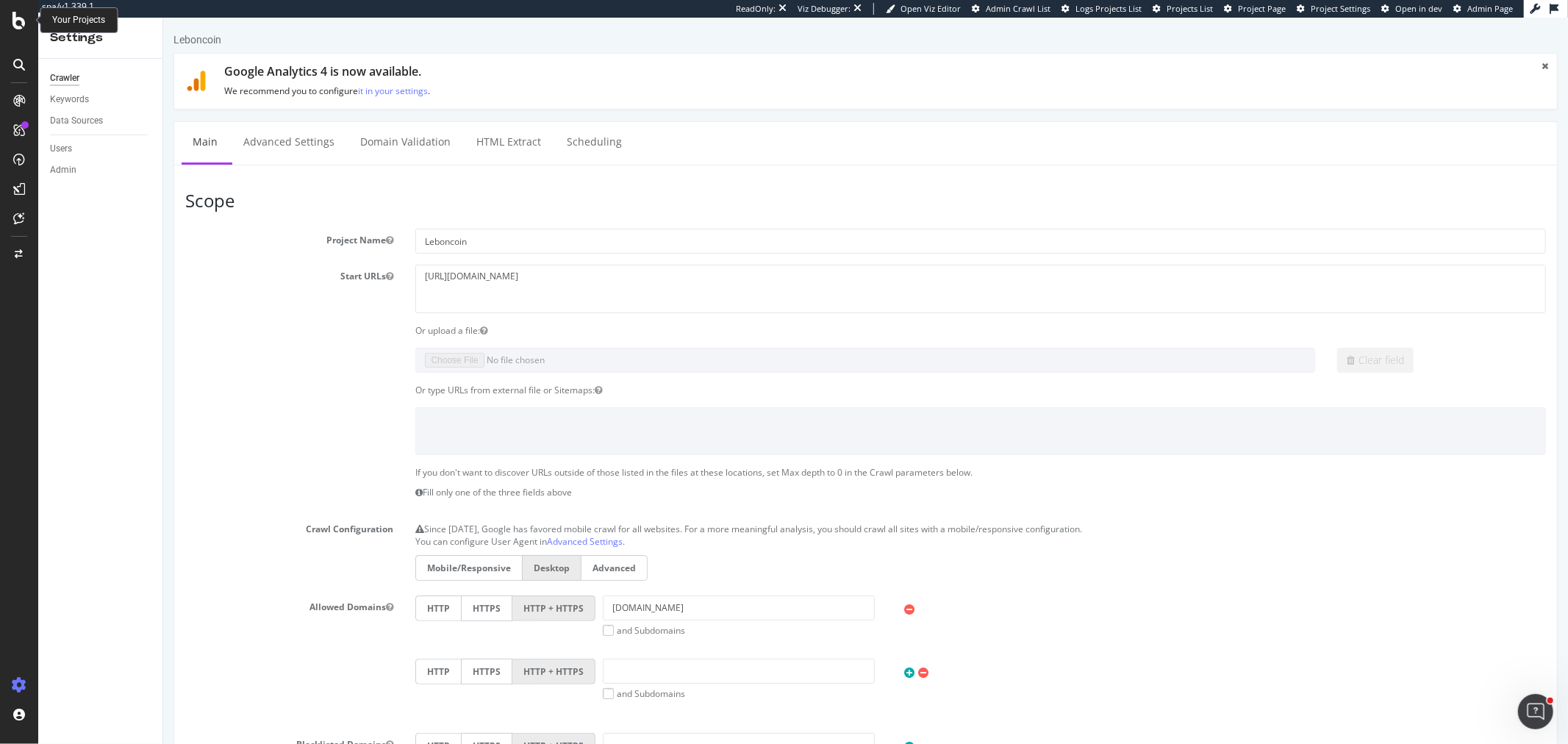
click at [11, 5] on div at bounding box center [19, 372] width 38 height 744
click at [21, 18] on icon at bounding box center [18, 20] width 13 height 18
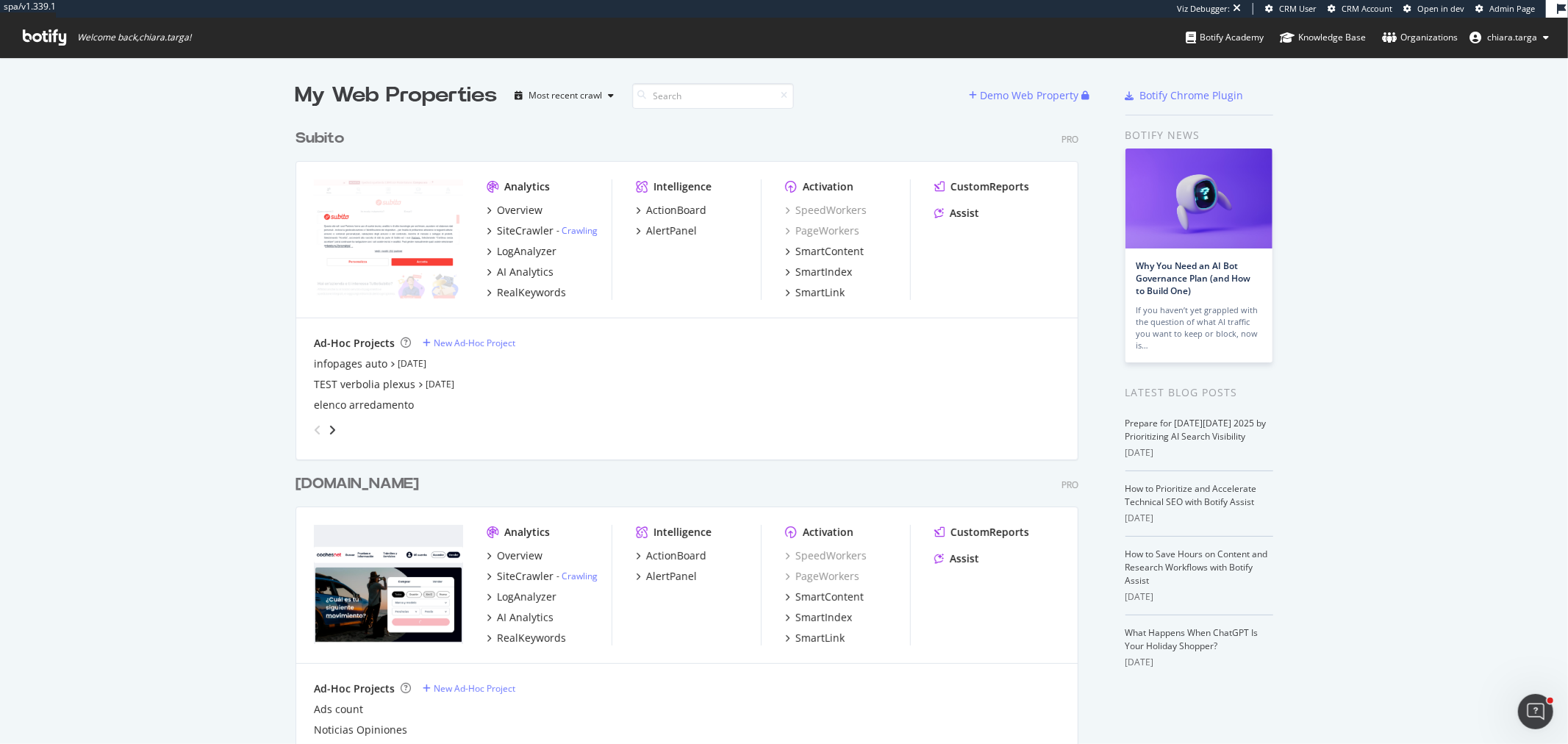
scroll to position [4494, 782]
click at [707, 100] on input at bounding box center [713, 96] width 162 height 26
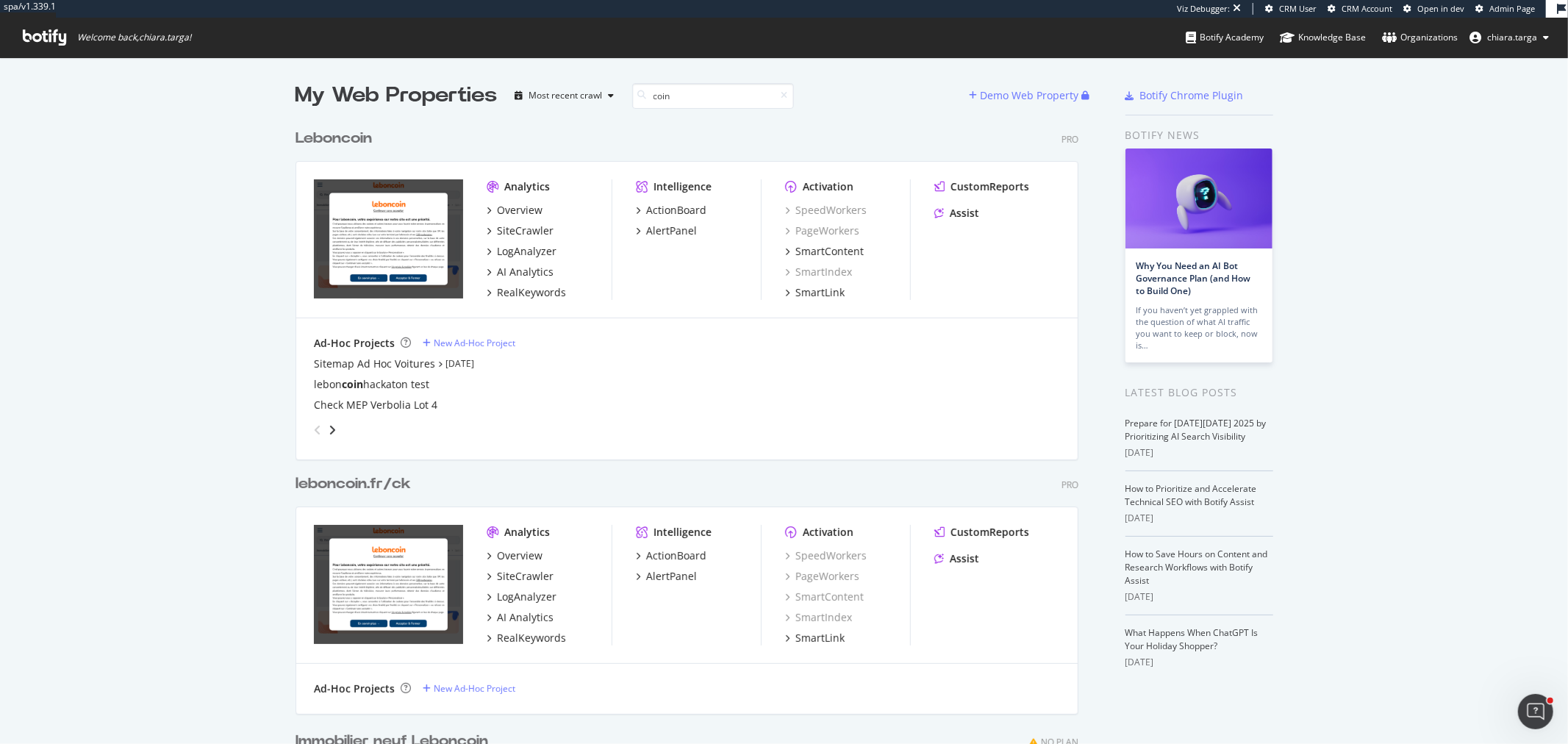
scroll to position [890, 782]
type input "coin"
click at [525, 224] on div "SiteCrawler" at bounding box center [526, 230] width 57 height 15
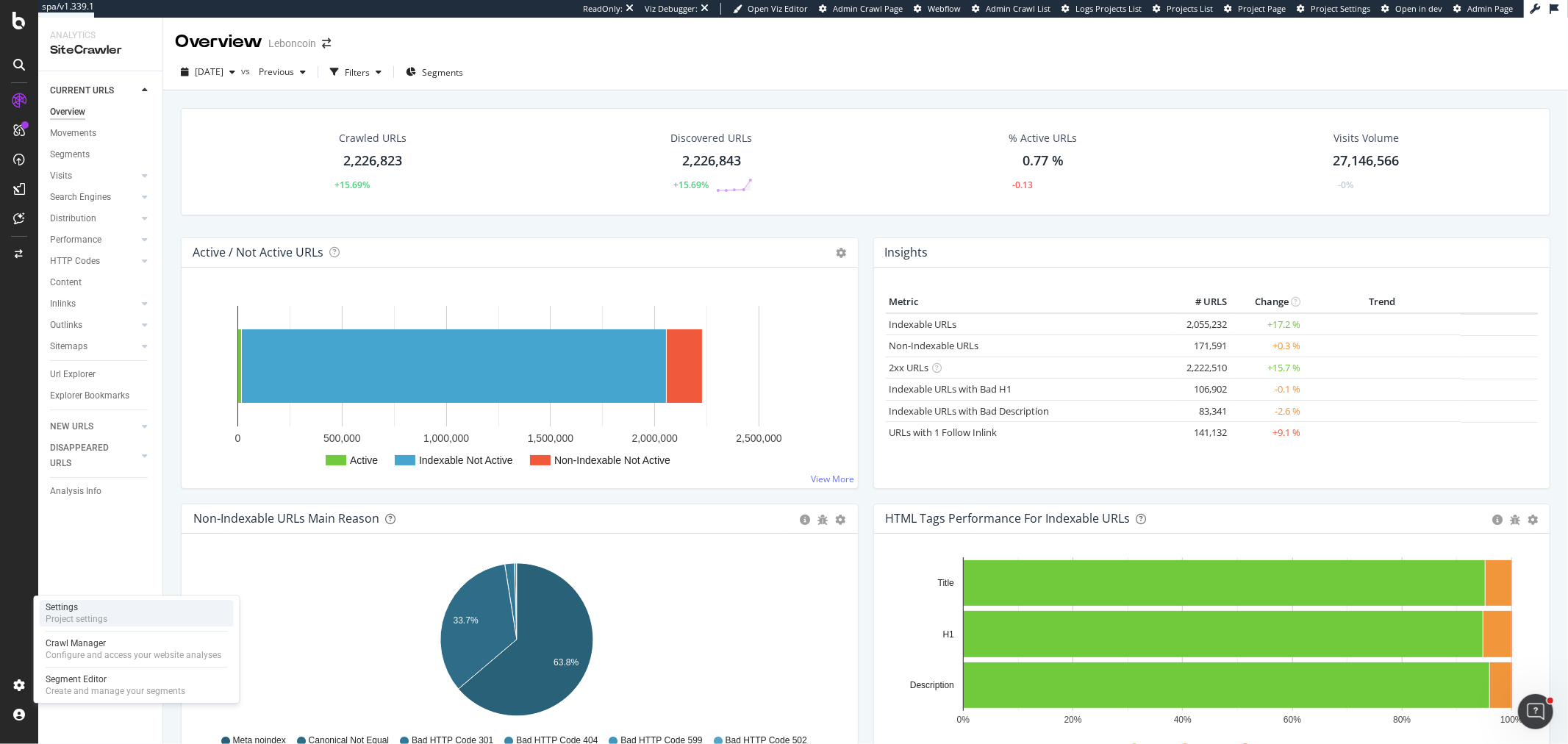
click at [103, 612] on div "Settings" at bounding box center [76, 607] width 61 height 12
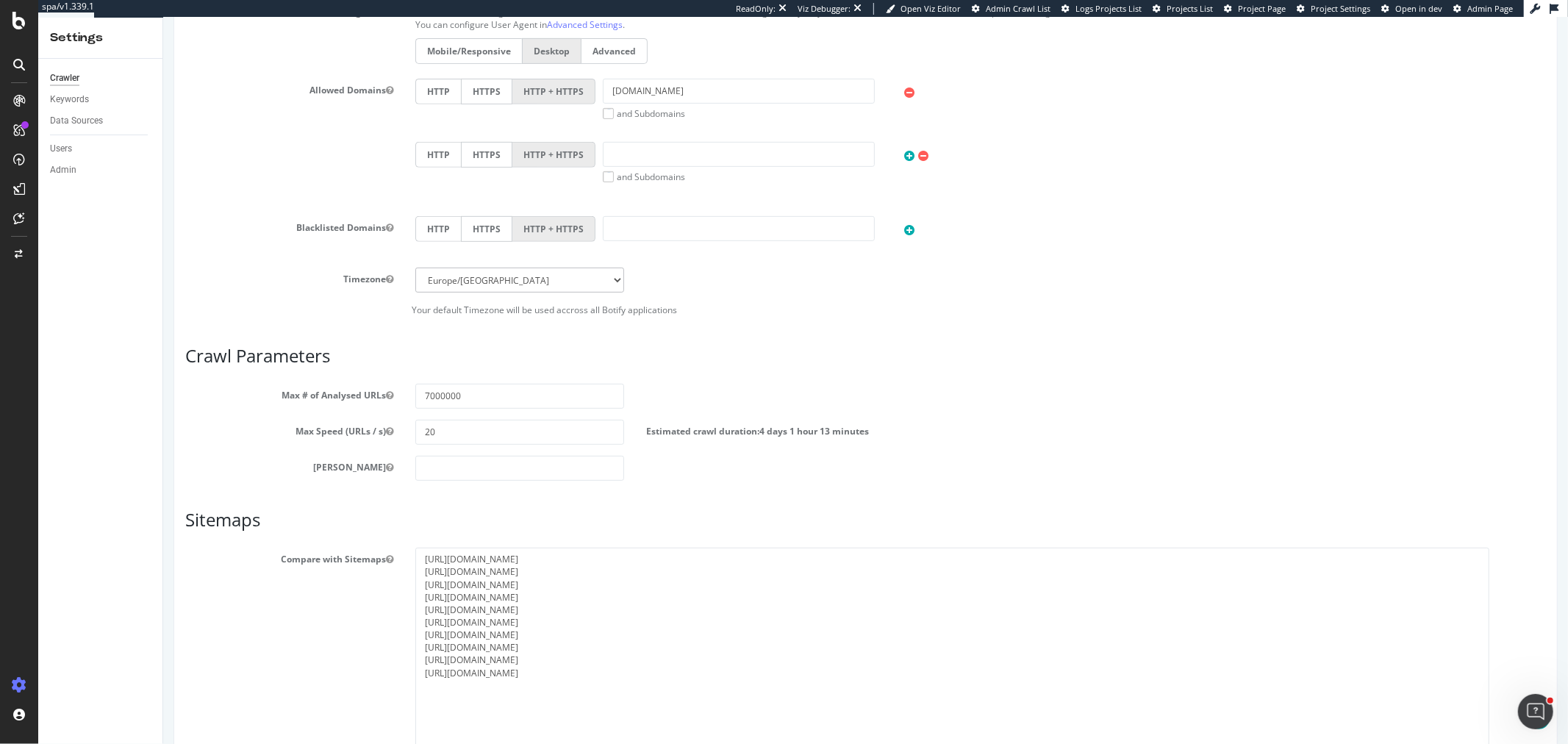
drag, startPoint x: 1530, startPoint y: 616, endPoint x: 1484, endPoint y: 759, distance: 150.2
click at [1484, 743] on html "Leboncoin × × Google Analytics 4 is now available. We recommend you to configur…" at bounding box center [865, 194] width 1405 height 1387
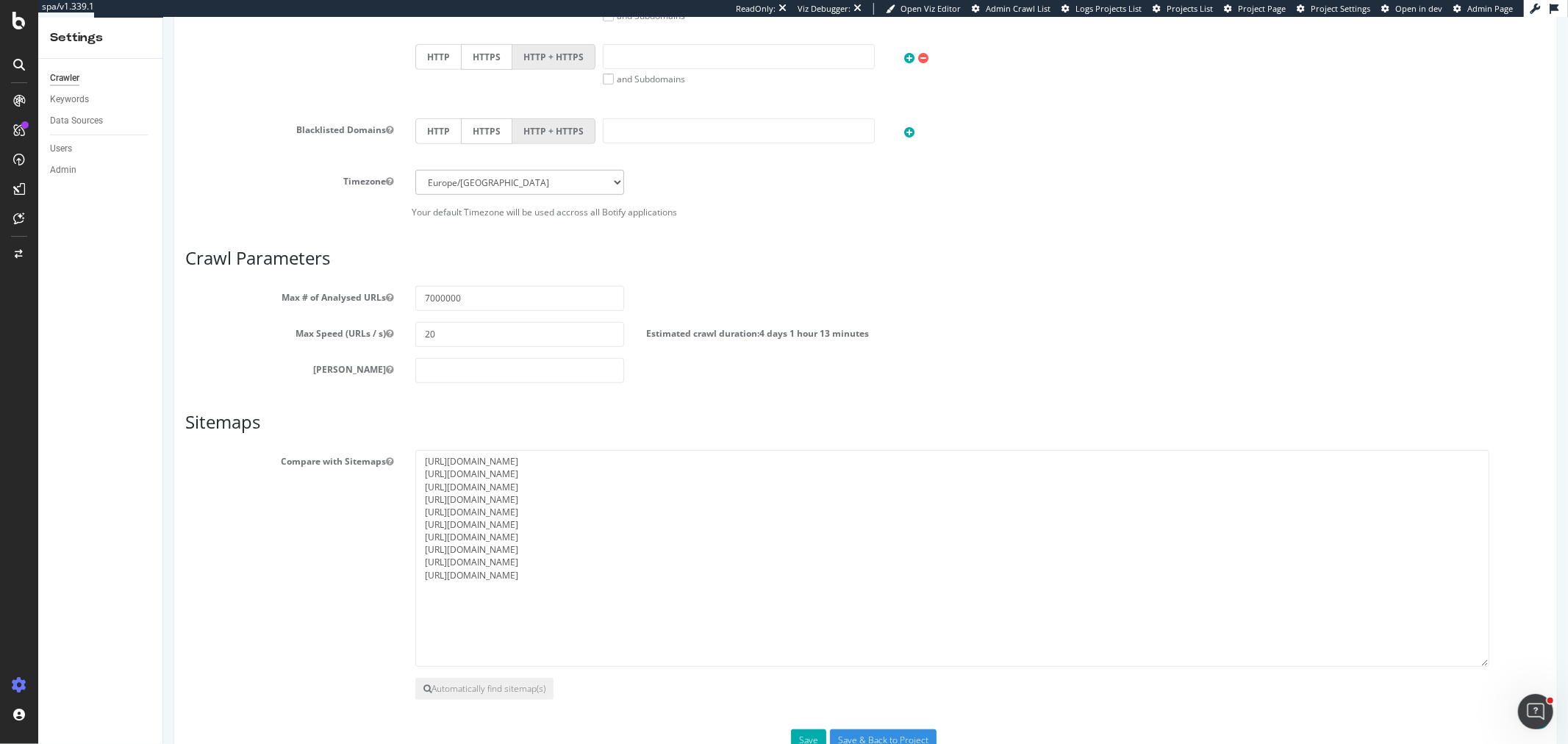
scroll to position [579, 0]
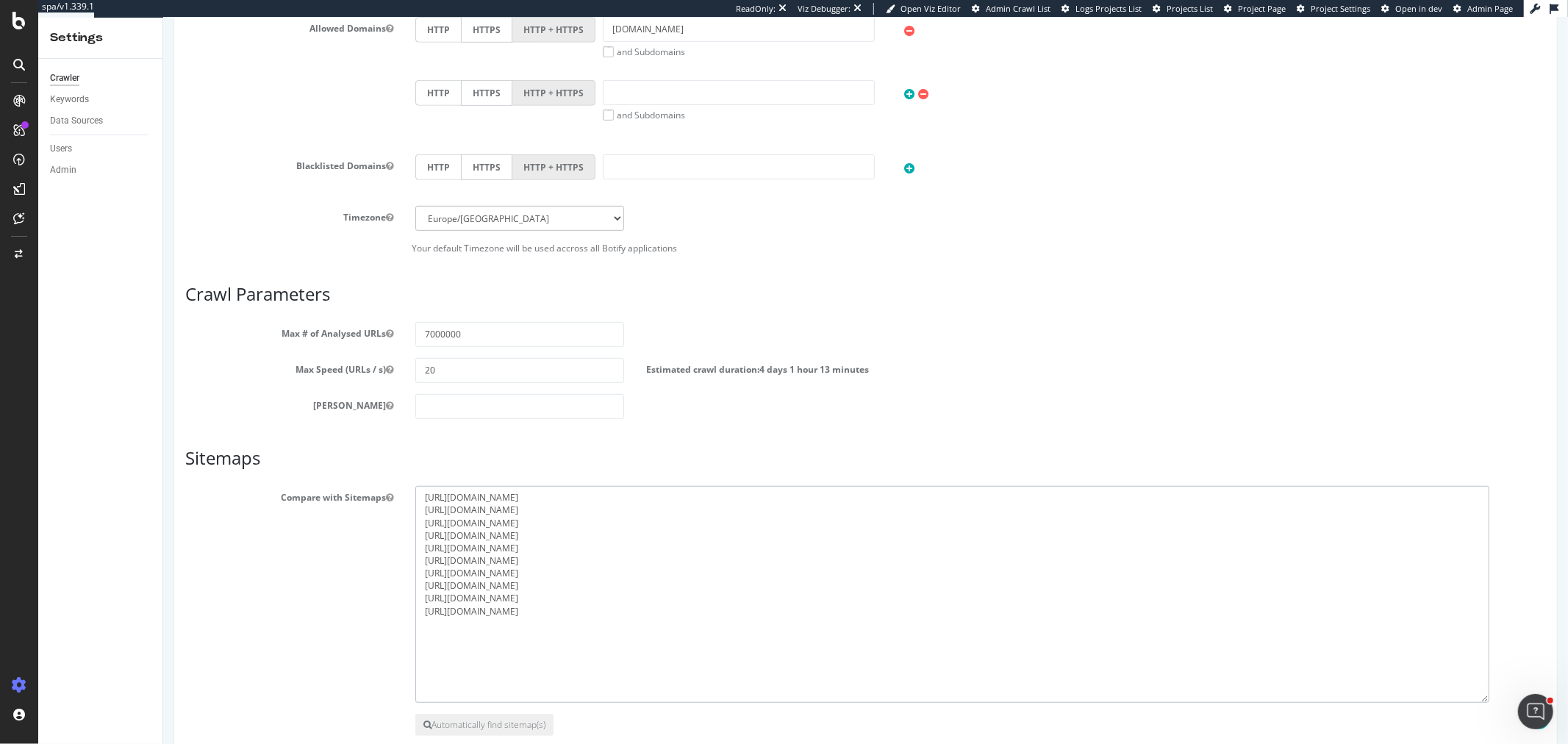
drag, startPoint x: 637, startPoint y: 616, endPoint x: 413, endPoint y: 497, distance: 253.6
click at [414, 497] on textarea "https://www.leboncoin.fr/sitemap-base-lbc.xml https://www.leboncoin.fr/auto-seo…" at bounding box center [951, 594] width 1074 height 217
click at [352, 584] on div "Compare with Sitemaps https://www.leboncoin.fr/sitemap-base-lbc.xml https://www…" at bounding box center [865, 594] width 1383 height 217
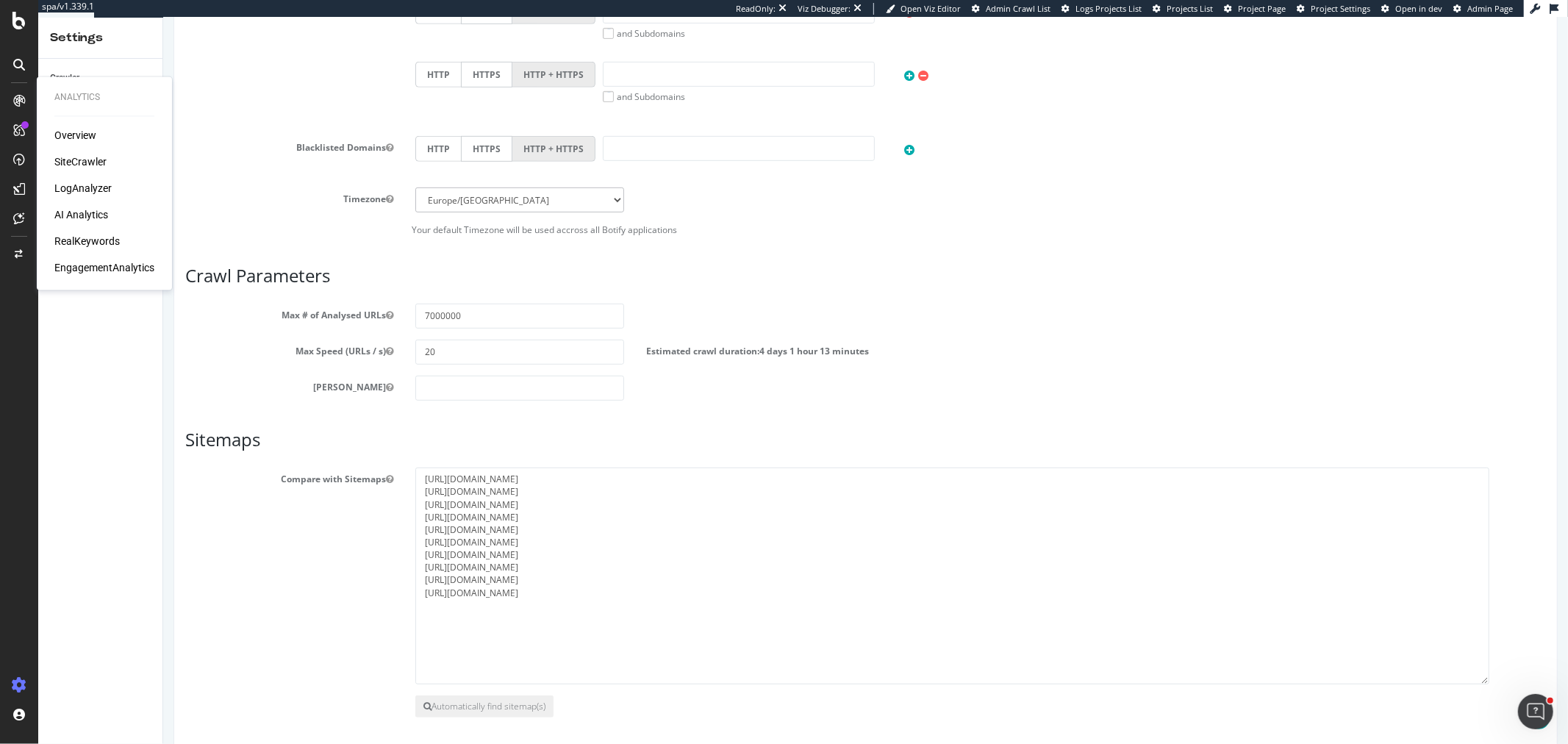
scroll to position [653, 0]
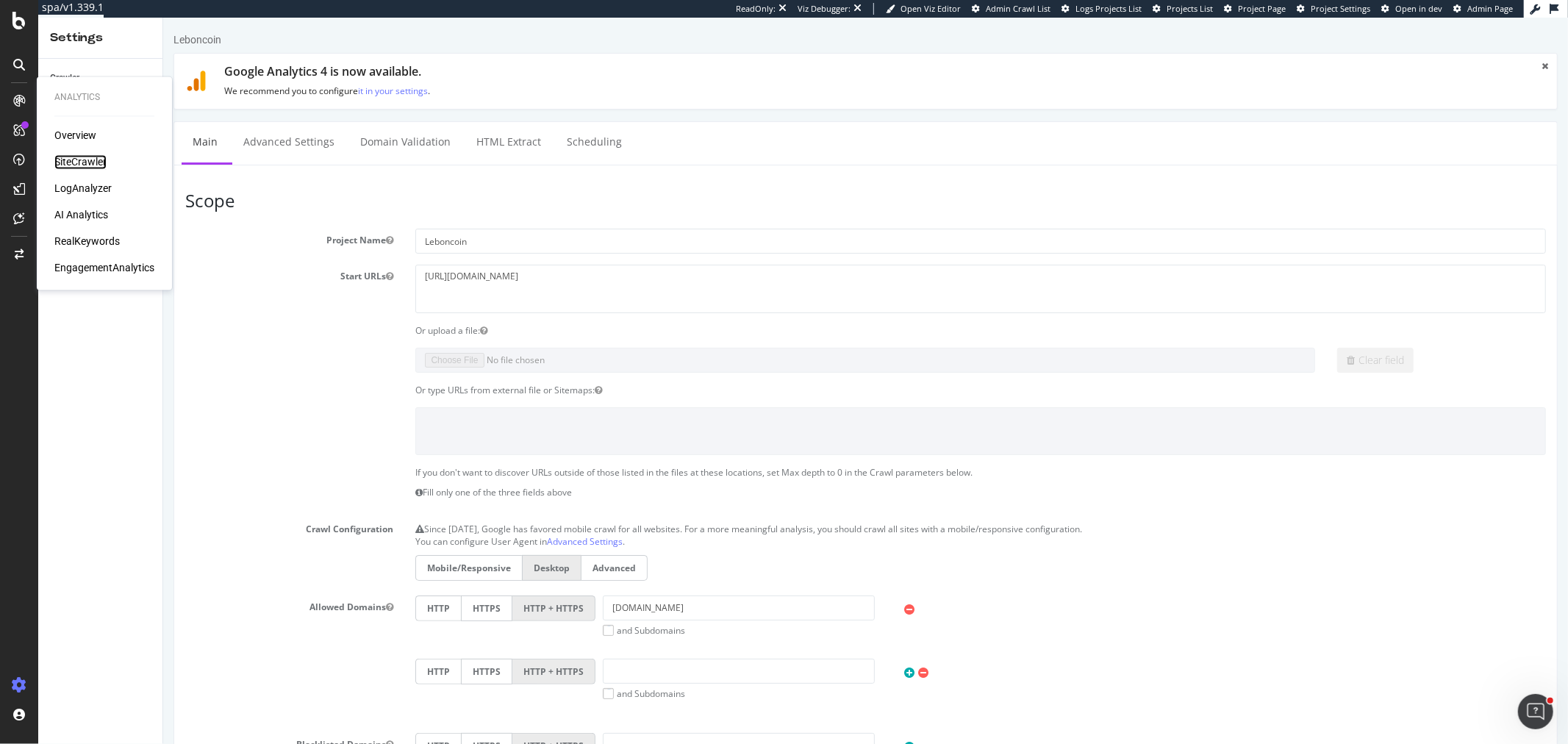
click at [91, 162] on div "SiteCrawler" at bounding box center [81, 162] width 52 height 15
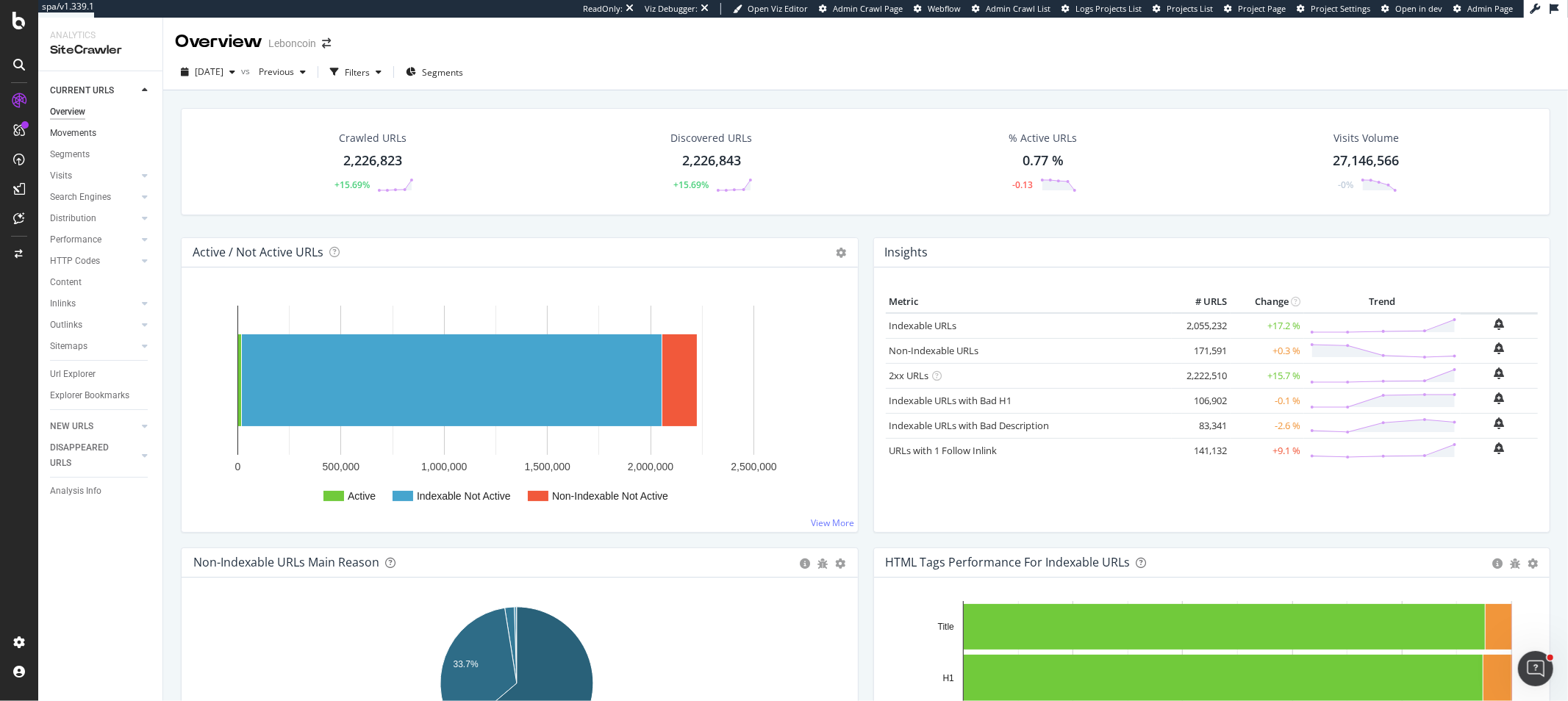
drag, startPoint x: 88, startPoint y: 133, endPoint x: 97, endPoint y: 125, distance: 12.0
click at [88, 133] on div "Movements" at bounding box center [73, 133] width 46 height 15
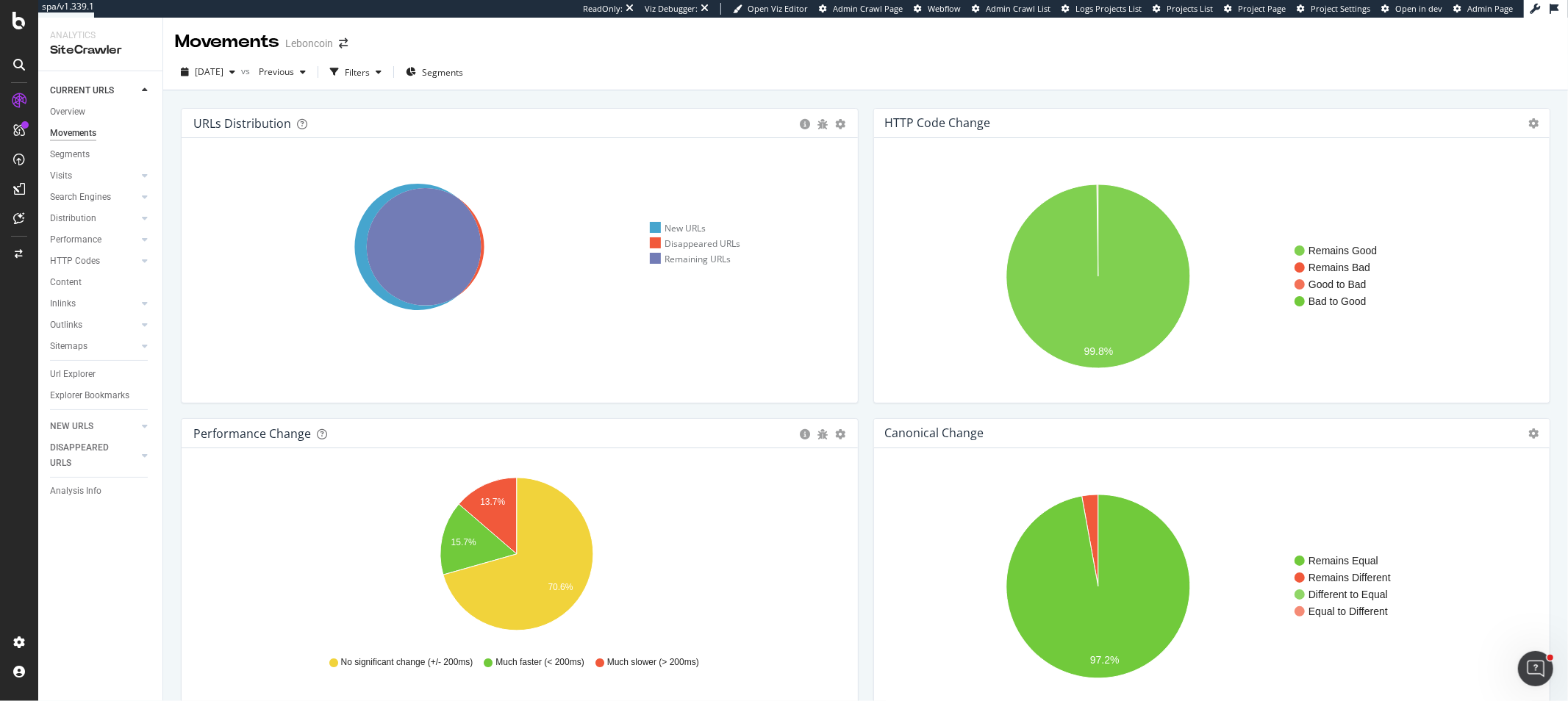
click at [361, 231] on icon at bounding box center [418, 246] width 127 height 127
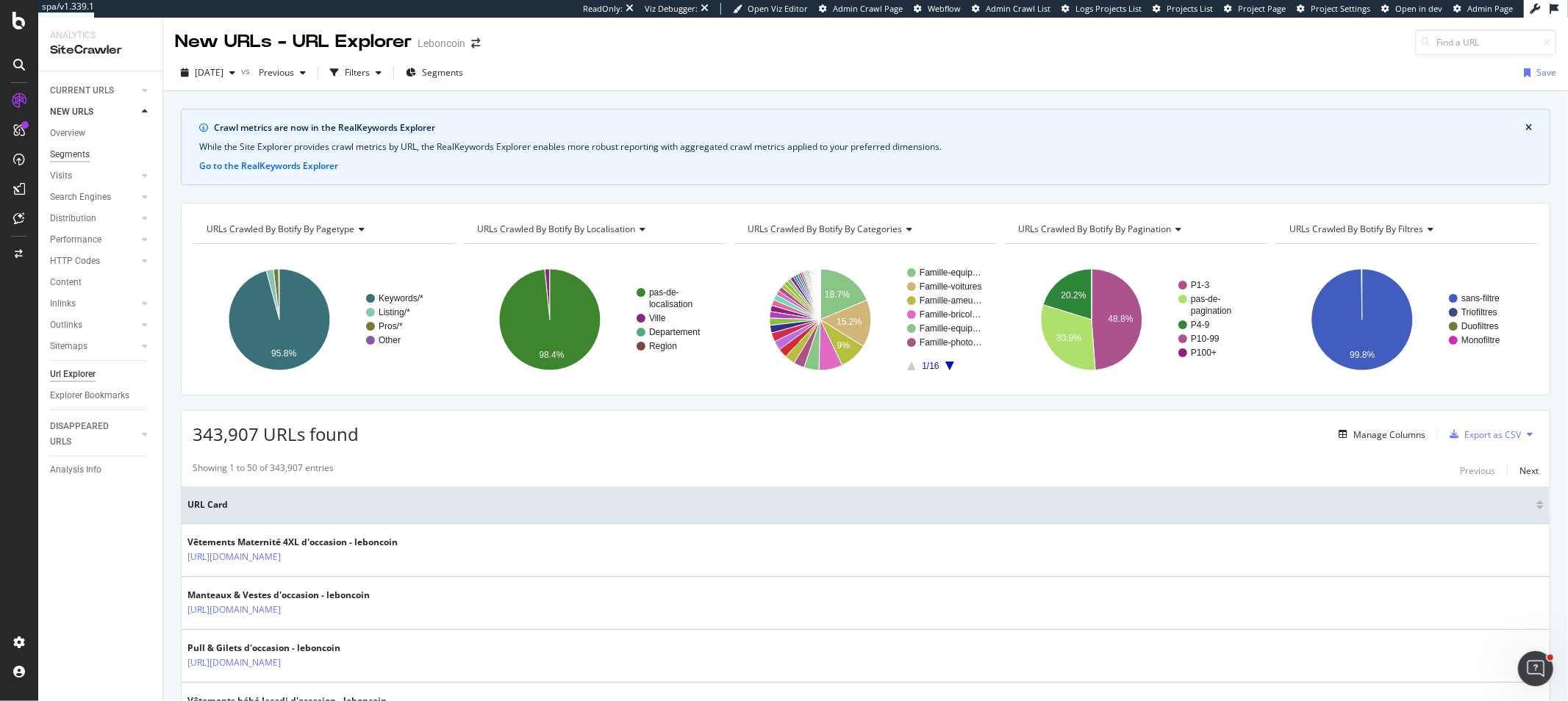
click at [87, 155] on div "Segments" at bounding box center [70, 155] width 40 height 15
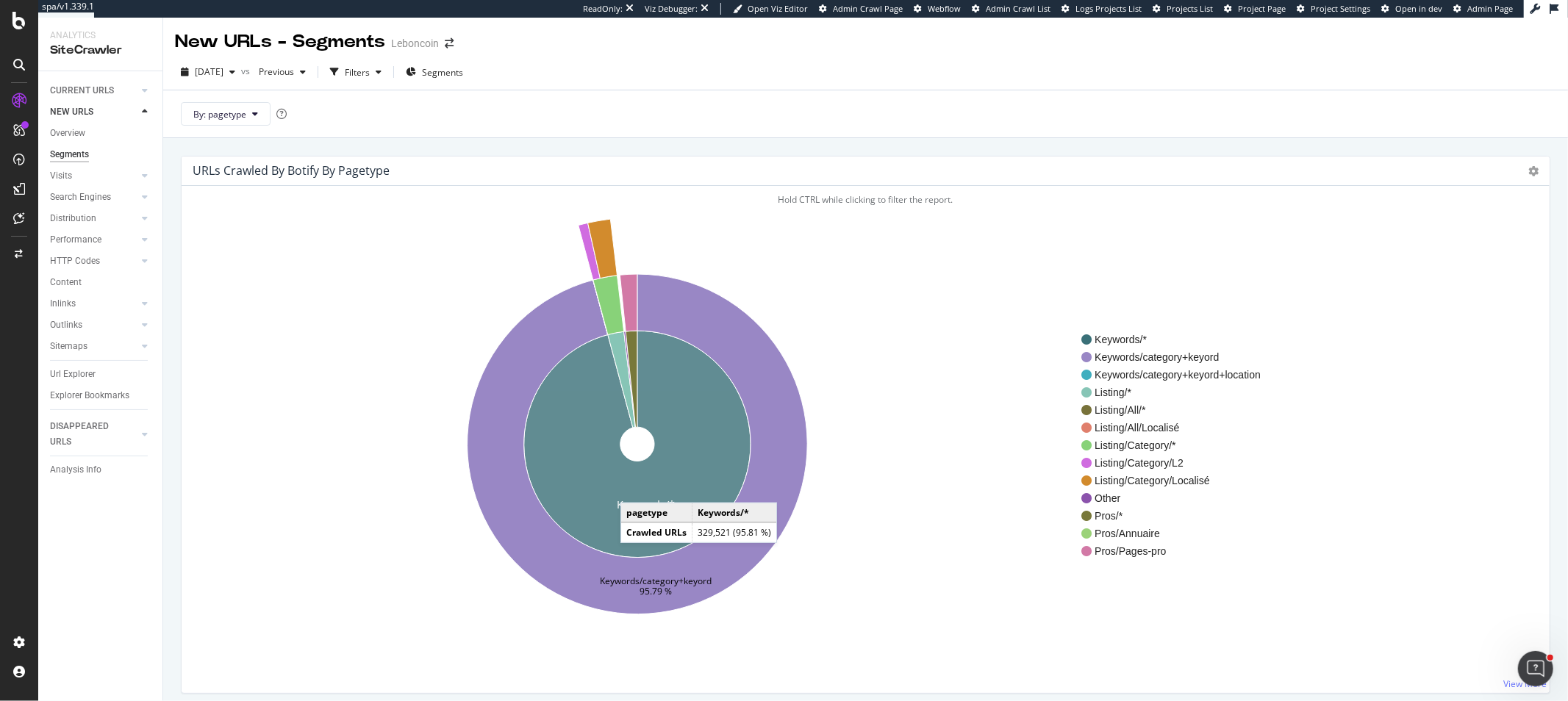
click at [635, 488] on icon at bounding box center [638, 444] width 227 height 227
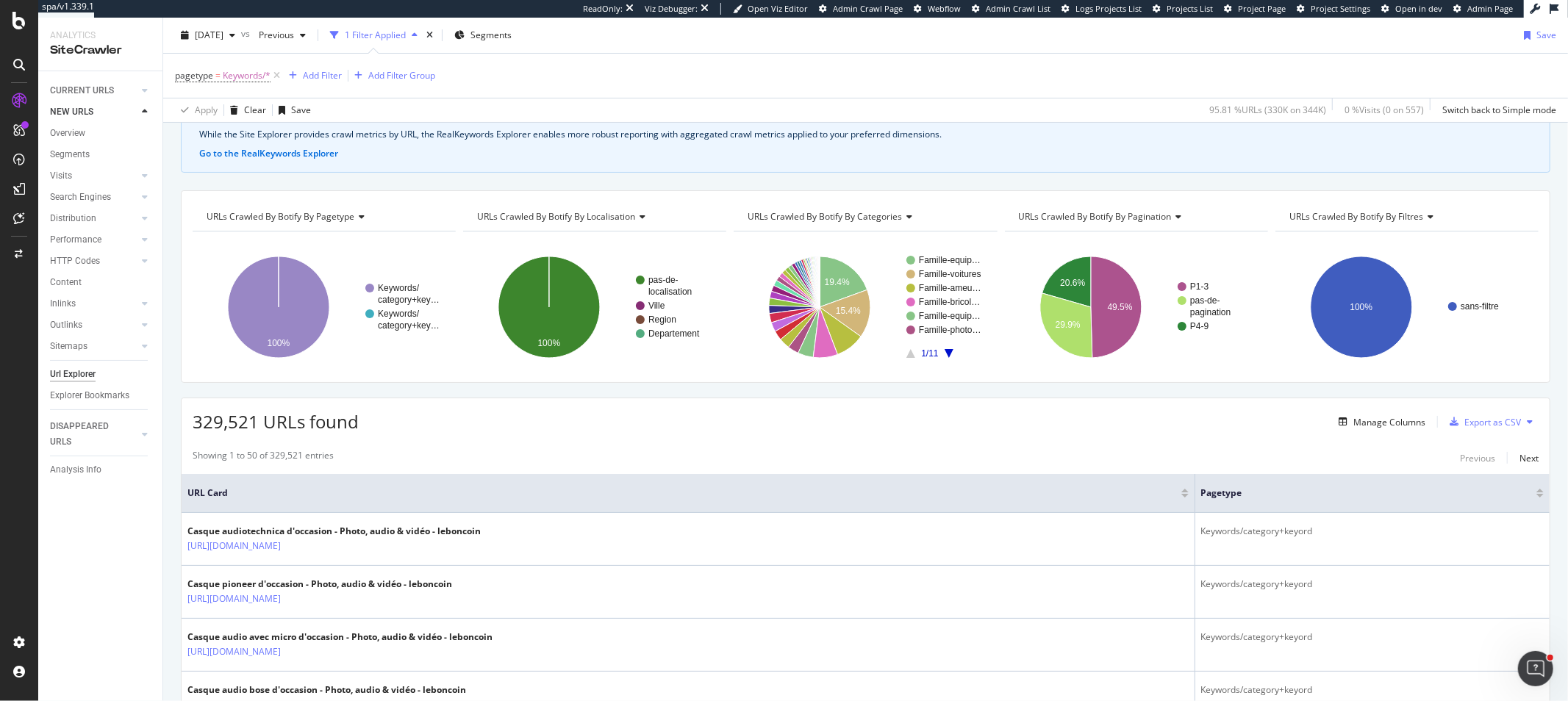
scroll to position [163, 0]
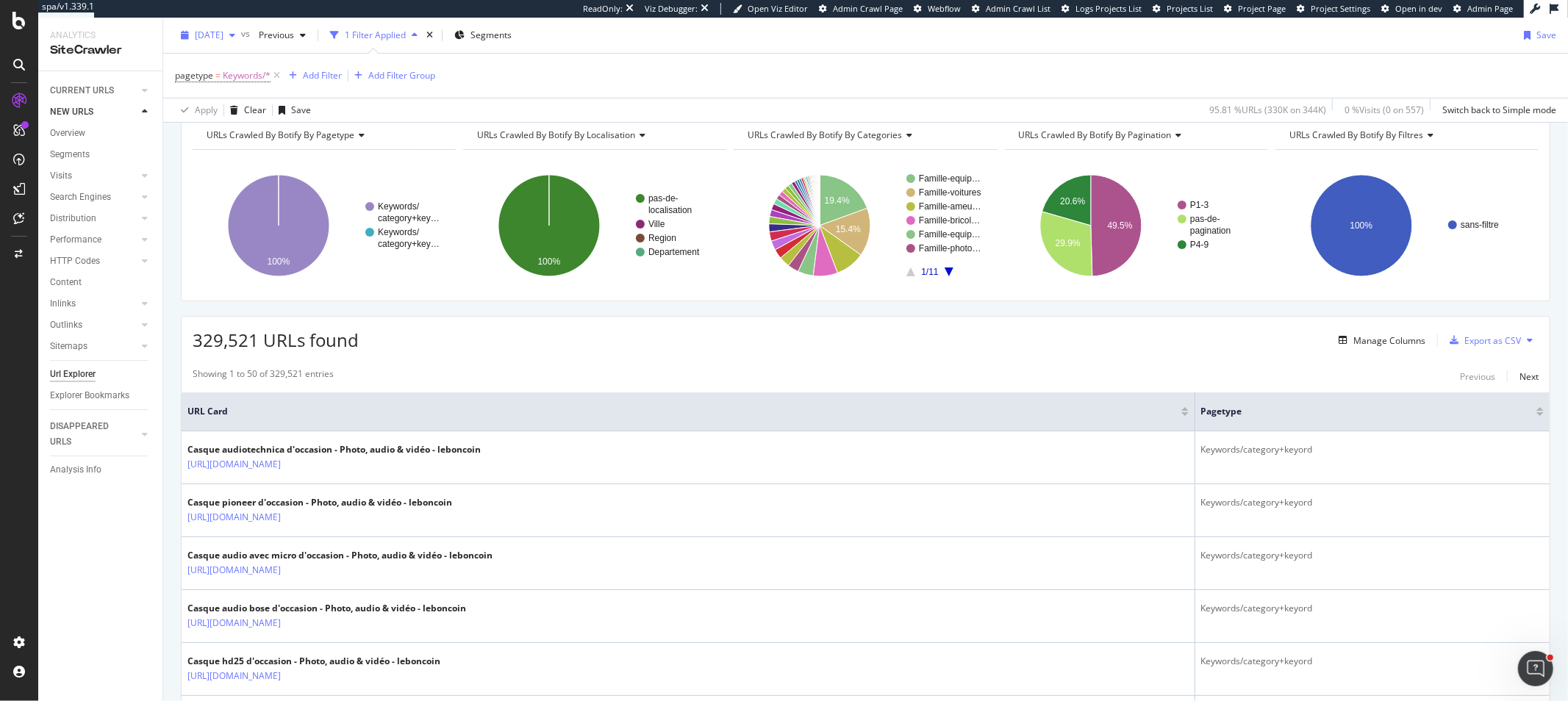
click at [211, 40] on span "[DATE]" at bounding box center [209, 35] width 28 height 12
click at [237, 115] on div "[DATE]" at bounding box center [236, 115] width 78 height 13
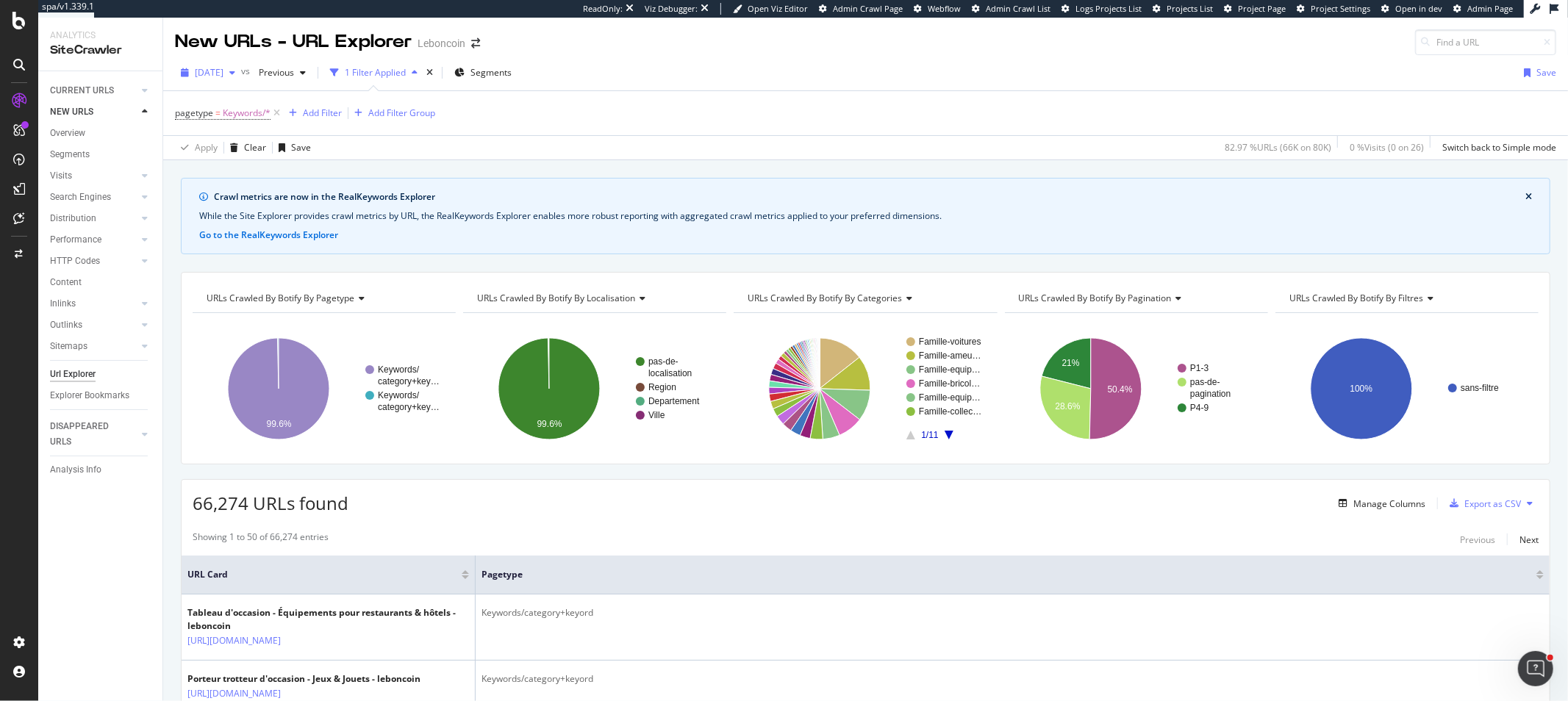
click at [223, 67] on span "[DATE]" at bounding box center [209, 72] width 28 height 12
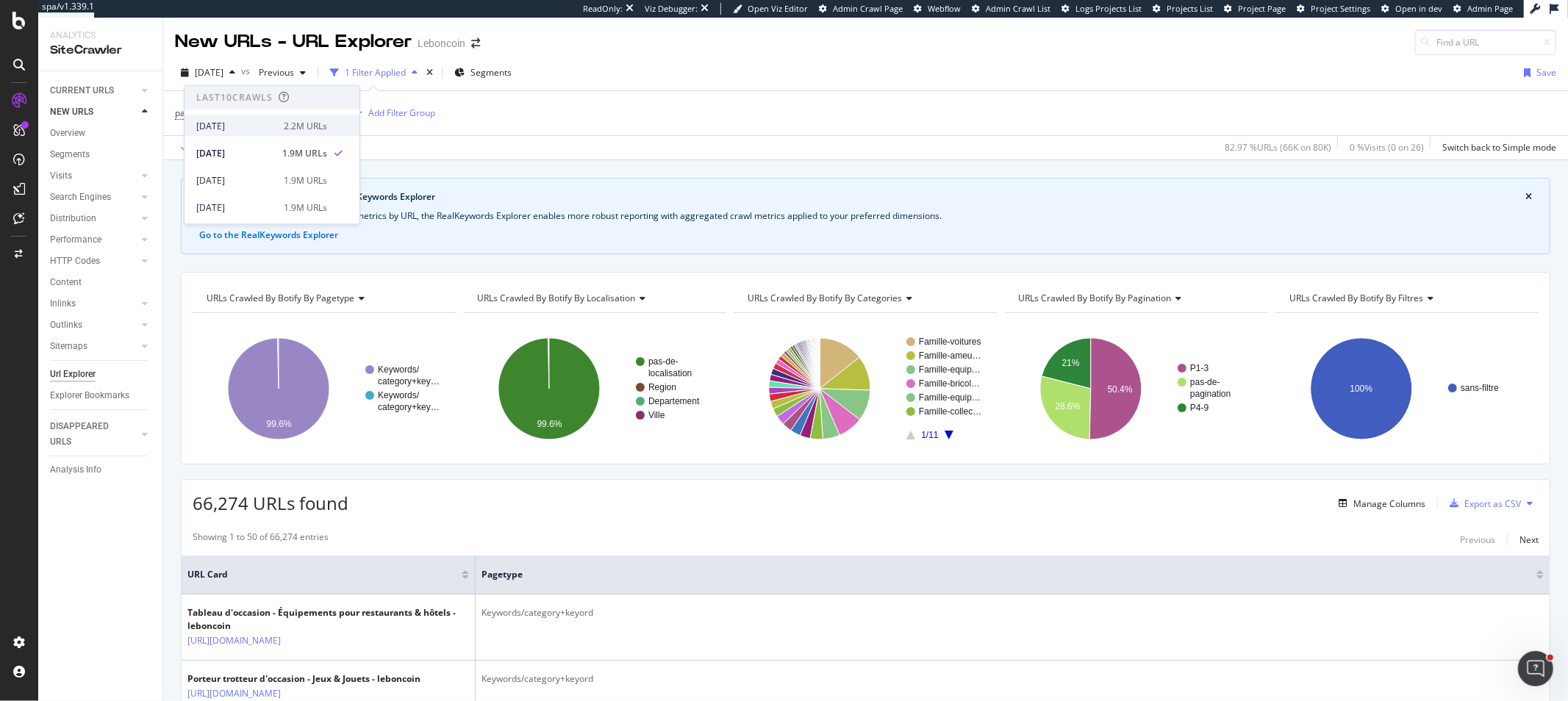
click at [276, 128] on div "2025 Oct. 7th 2.2M URLs" at bounding box center [262, 125] width 130 height 13
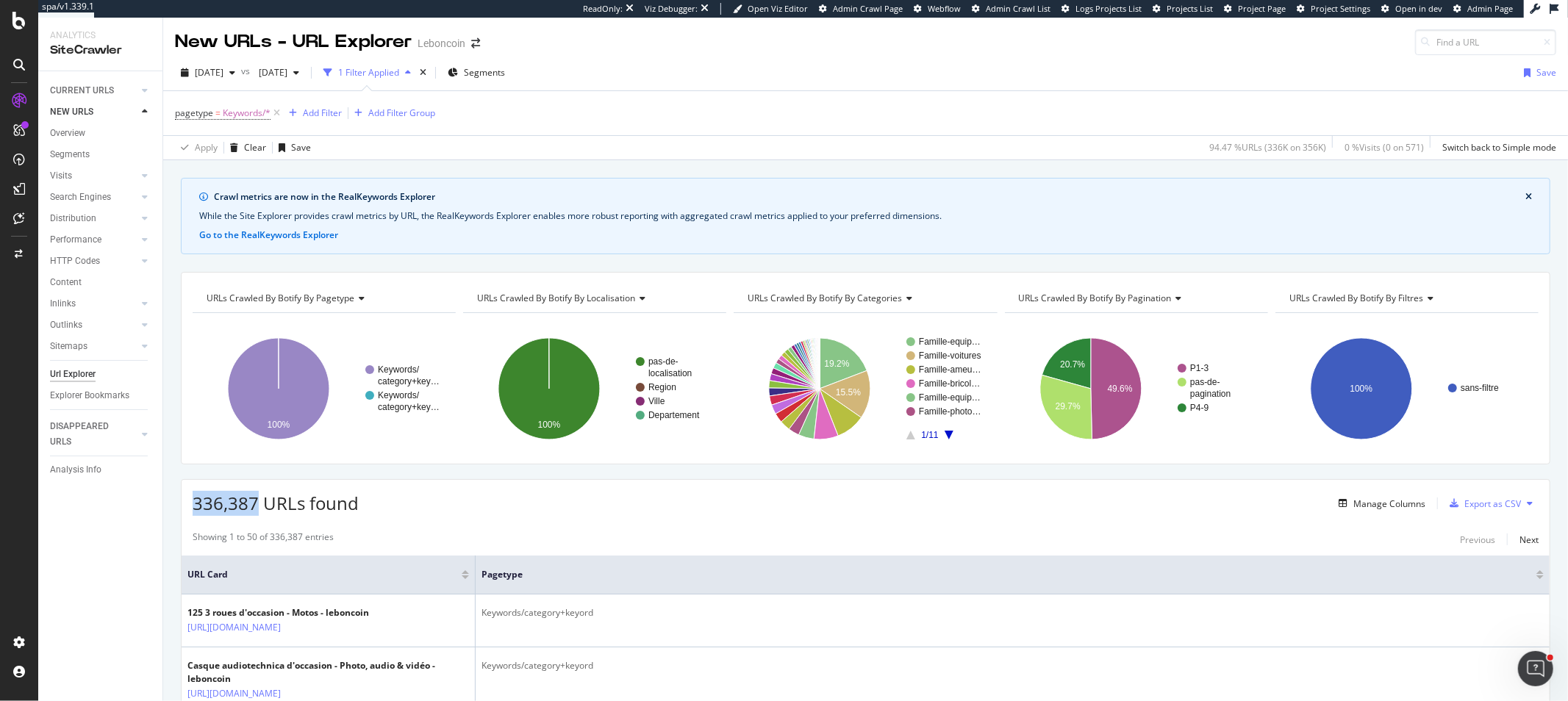
drag, startPoint x: 195, startPoint y: 507, endPoint x: 253, endPoint y: 503, distance: 58.1
click at [253, 503] on span "336,387 URLs found" at bounding box center [276, 503] width 166 height 25
click at [223, 512] on span "336,387 URLs found" at bounding box center [276, 503] width 166 height 25
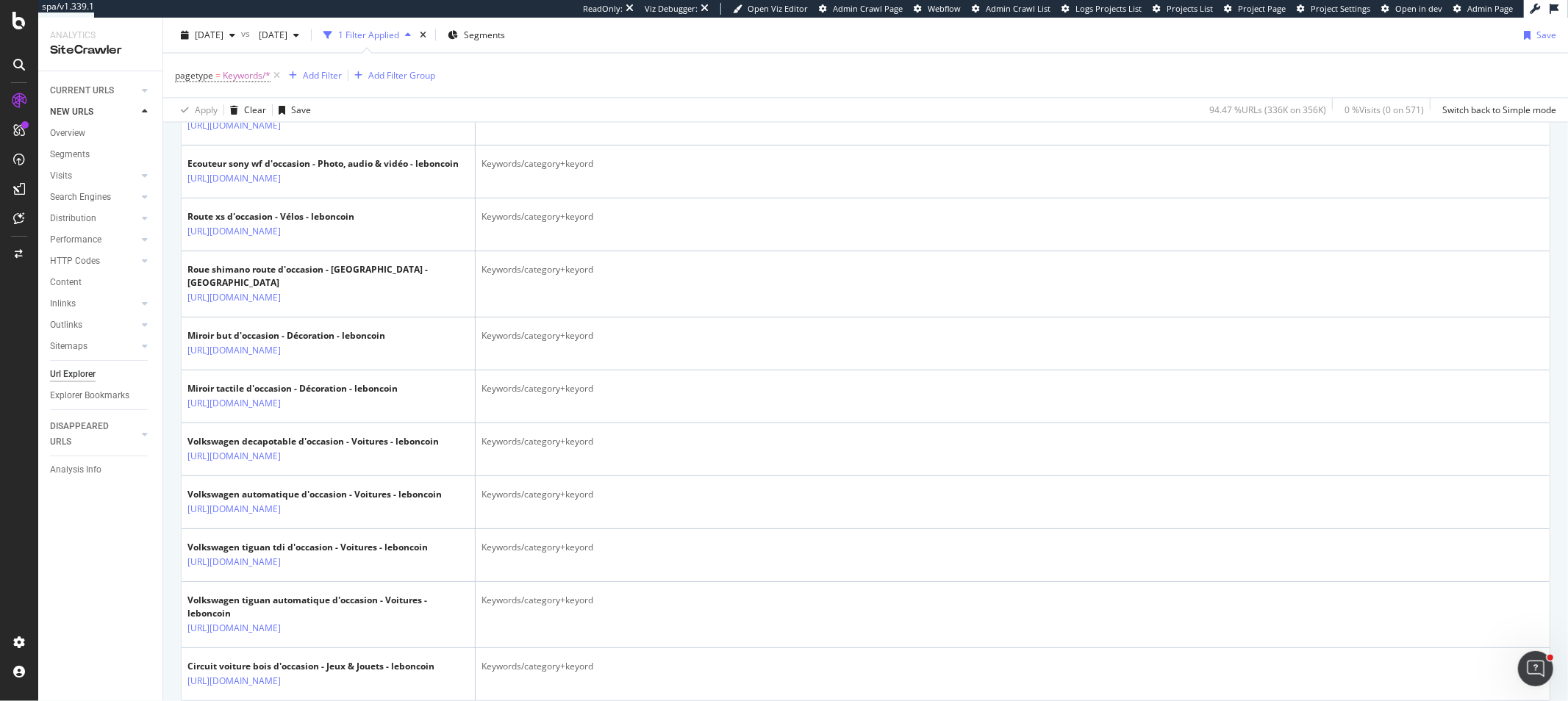
scroll to position [2204, 0]
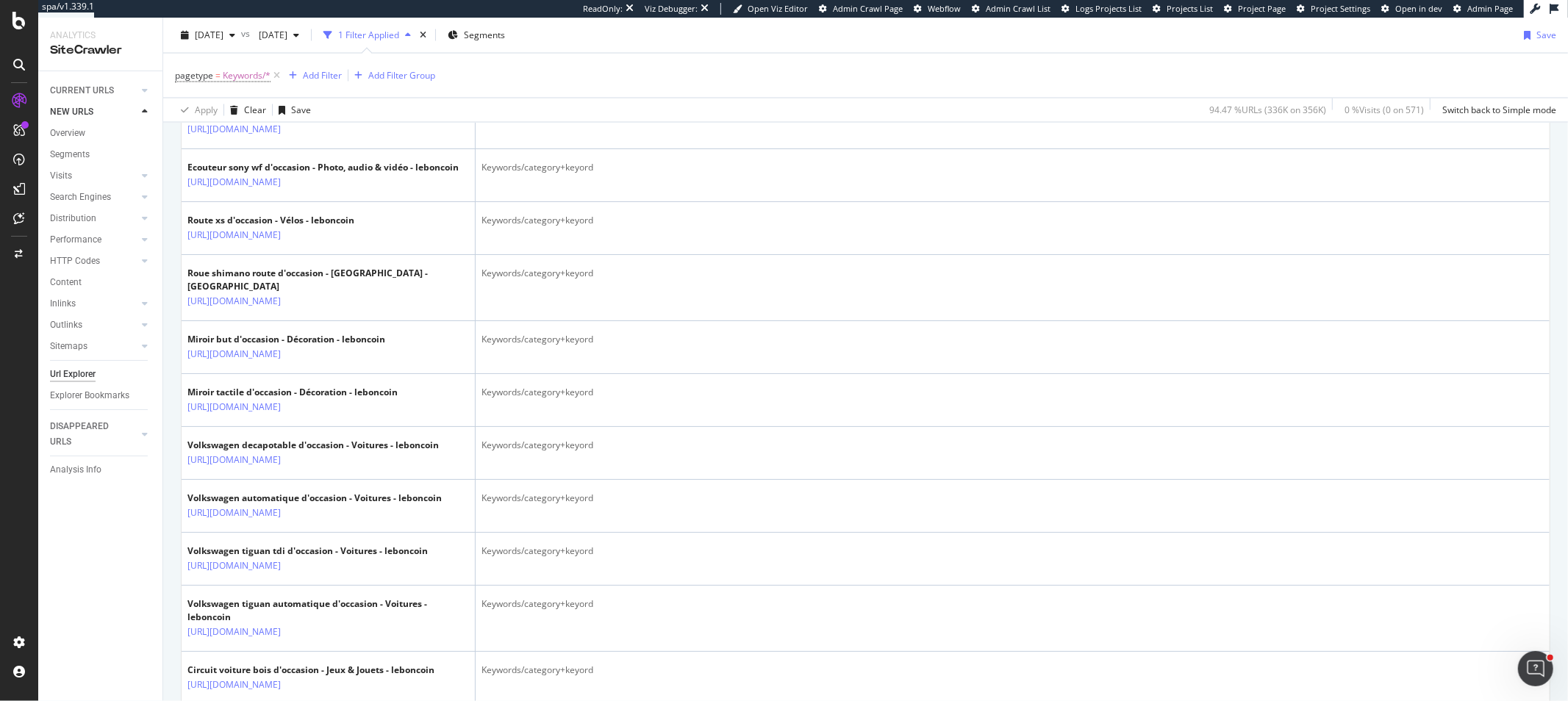
click at [84, 151] on div "Segments" at bounding box center [70, 155] width 40 height 15
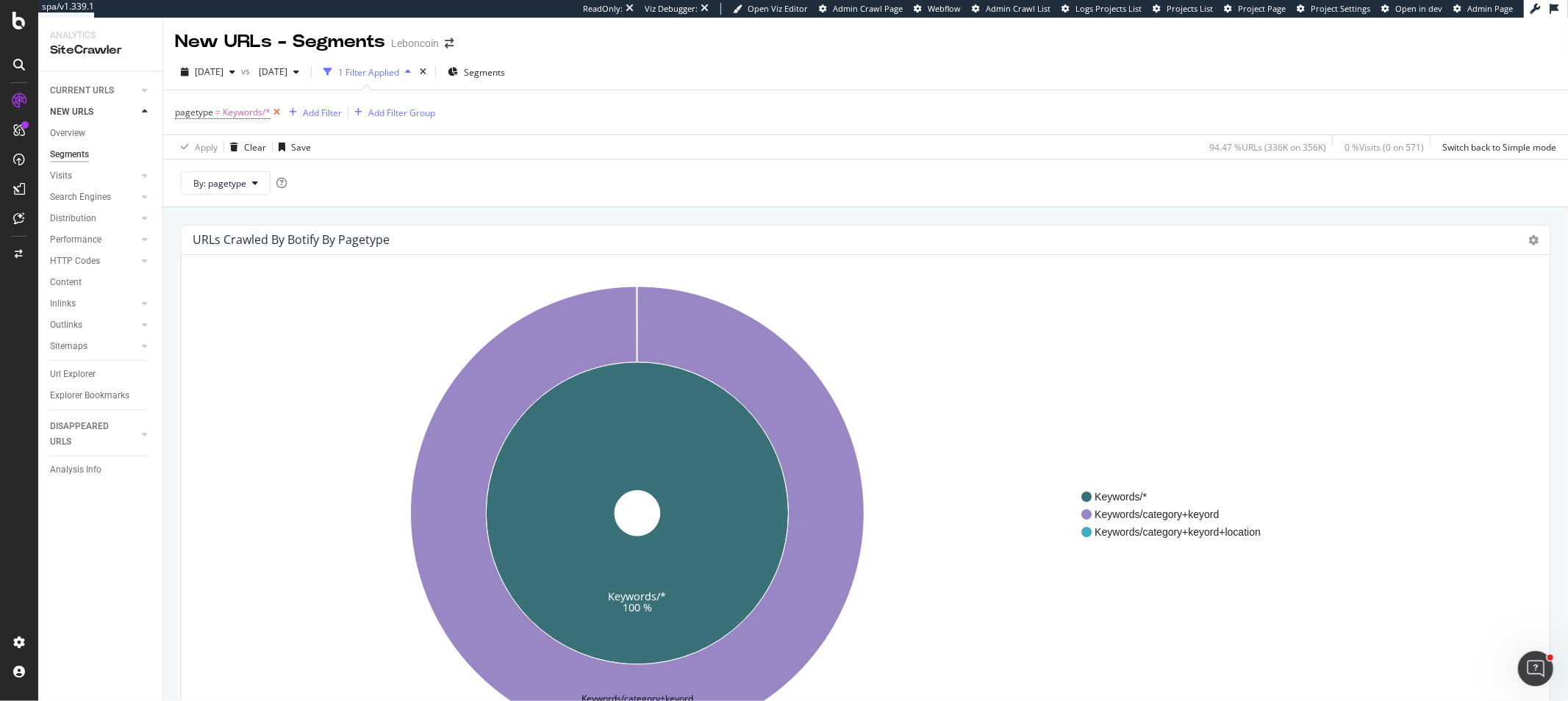
click at [273, 114] on icon at bounding box center [276, 112] width 12 height 15
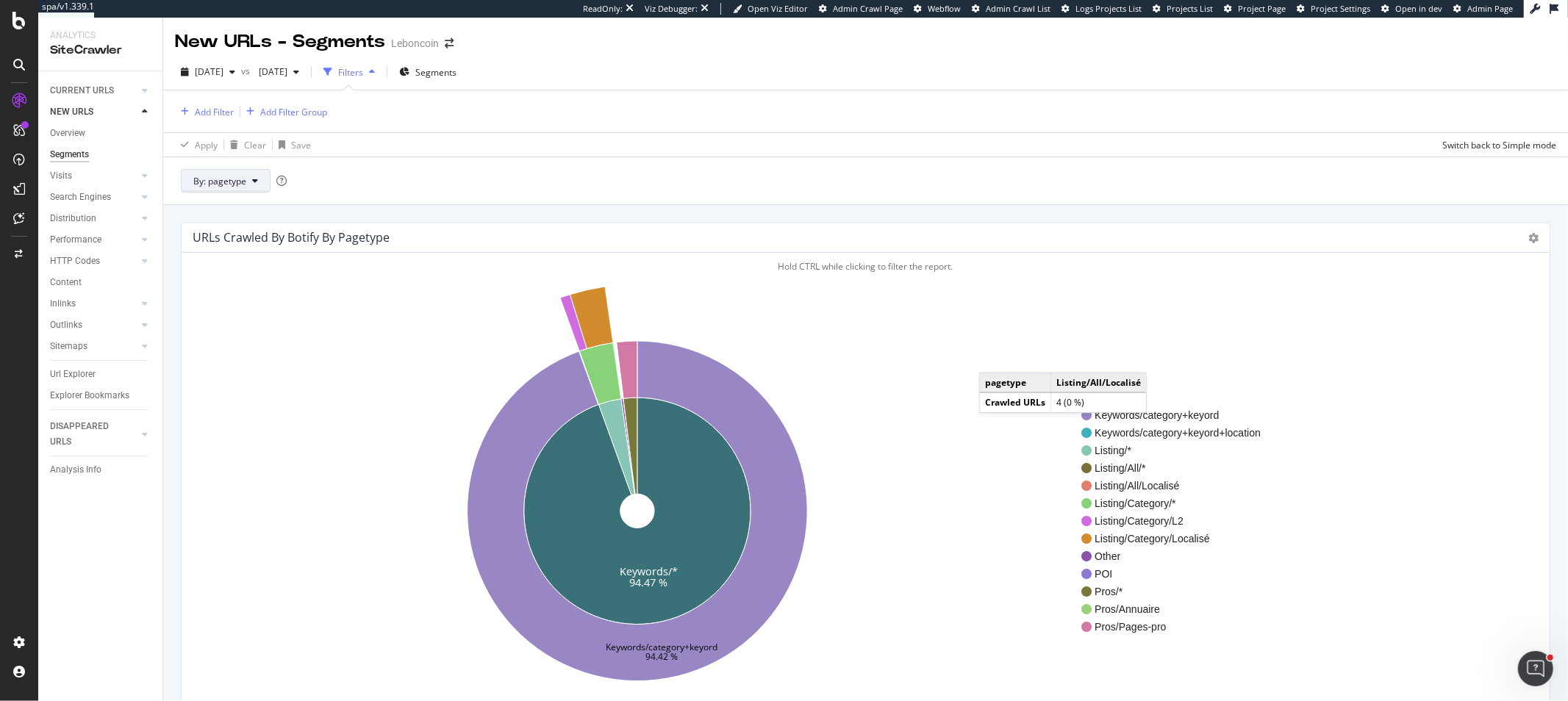
click at [241, 178] on span "By: pagetype" at bounding box center [220, 181] width 53 height 12
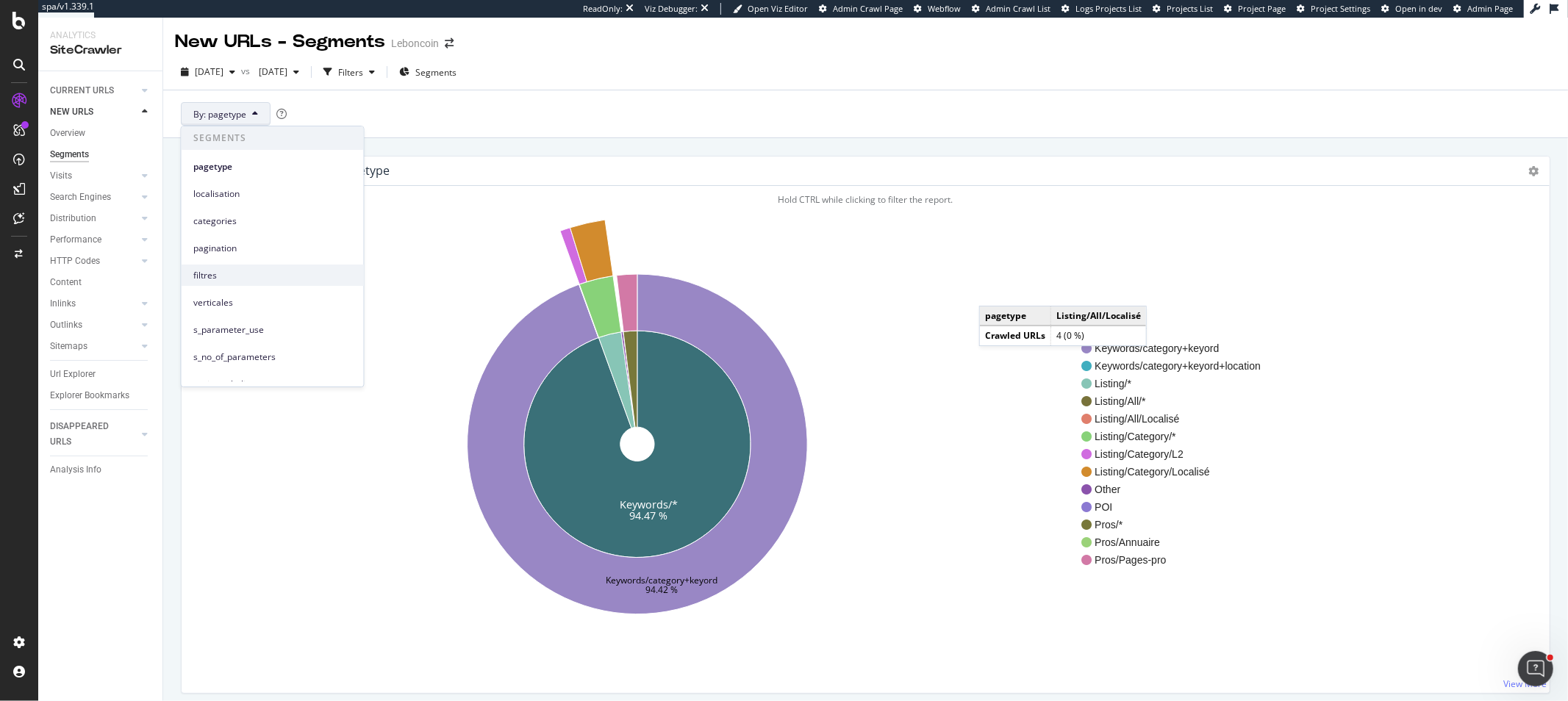
click at [222, 279] on span "filtres" at bounding box center [272, 275] width 159 height 13
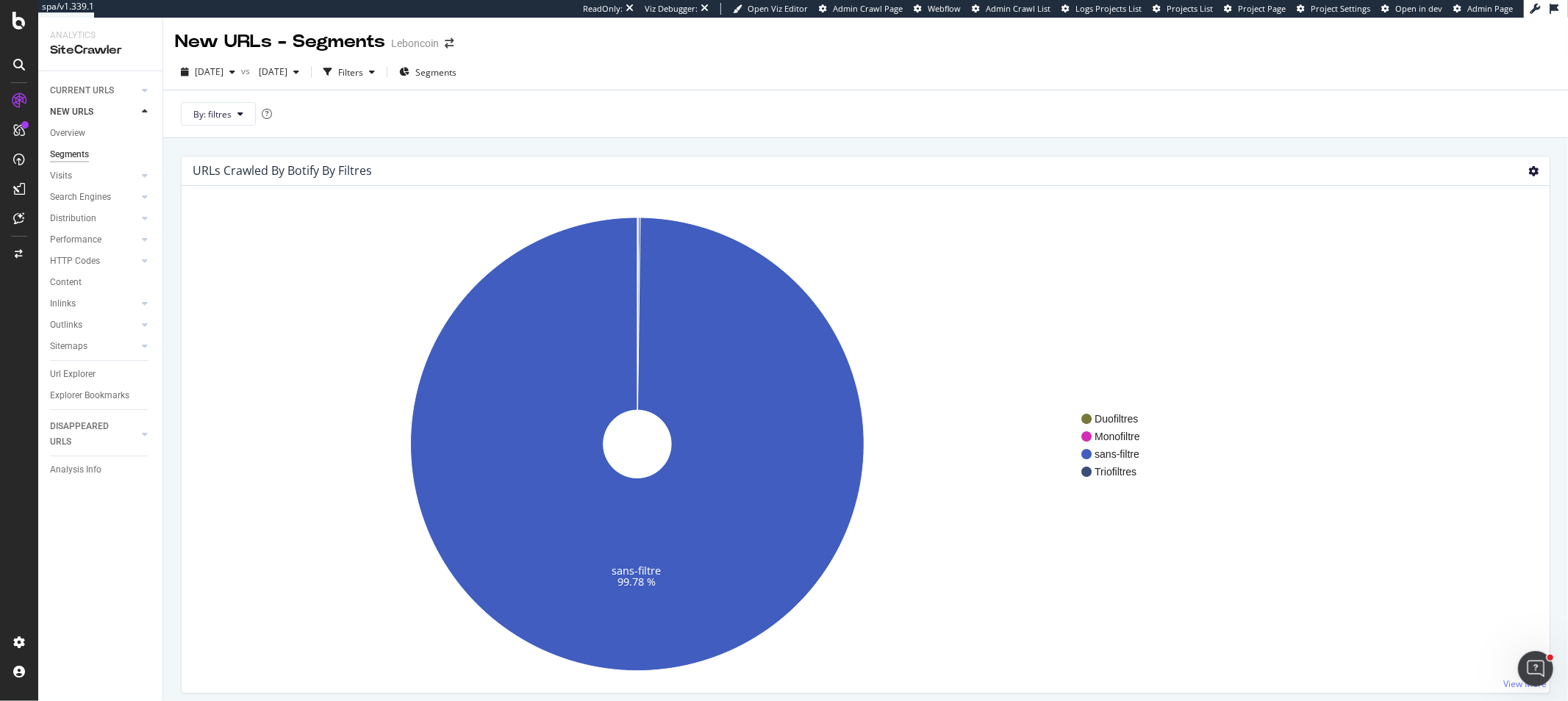
click at [1528, 169] on icon at bounding box center [1533, 170] width 10 height 10
click at [1501, 246] on span "Table" at bounding box center [1490, 251] width 117 height 20
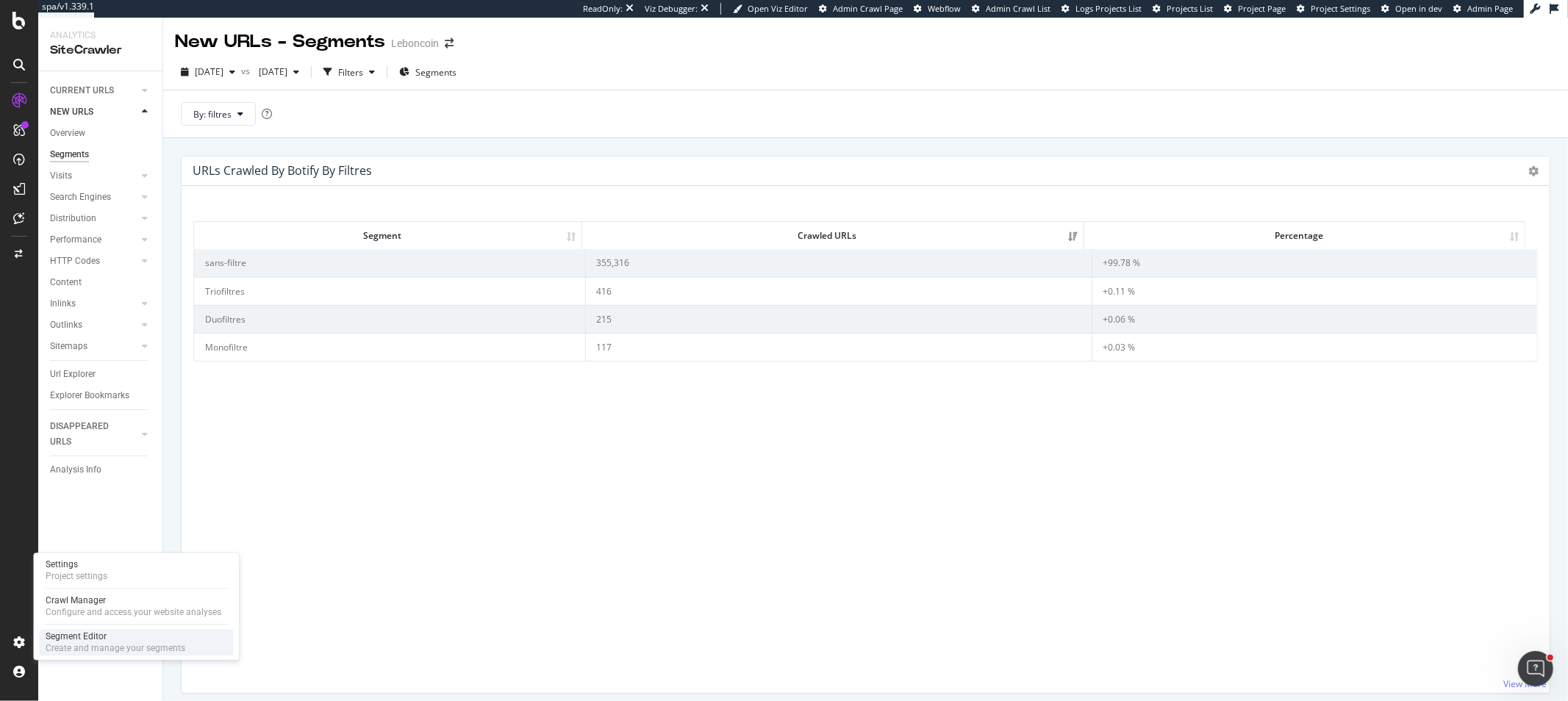
click at [87, 635] on div "Segment Editor" at bounding box center [115, 636] width 140 height 12
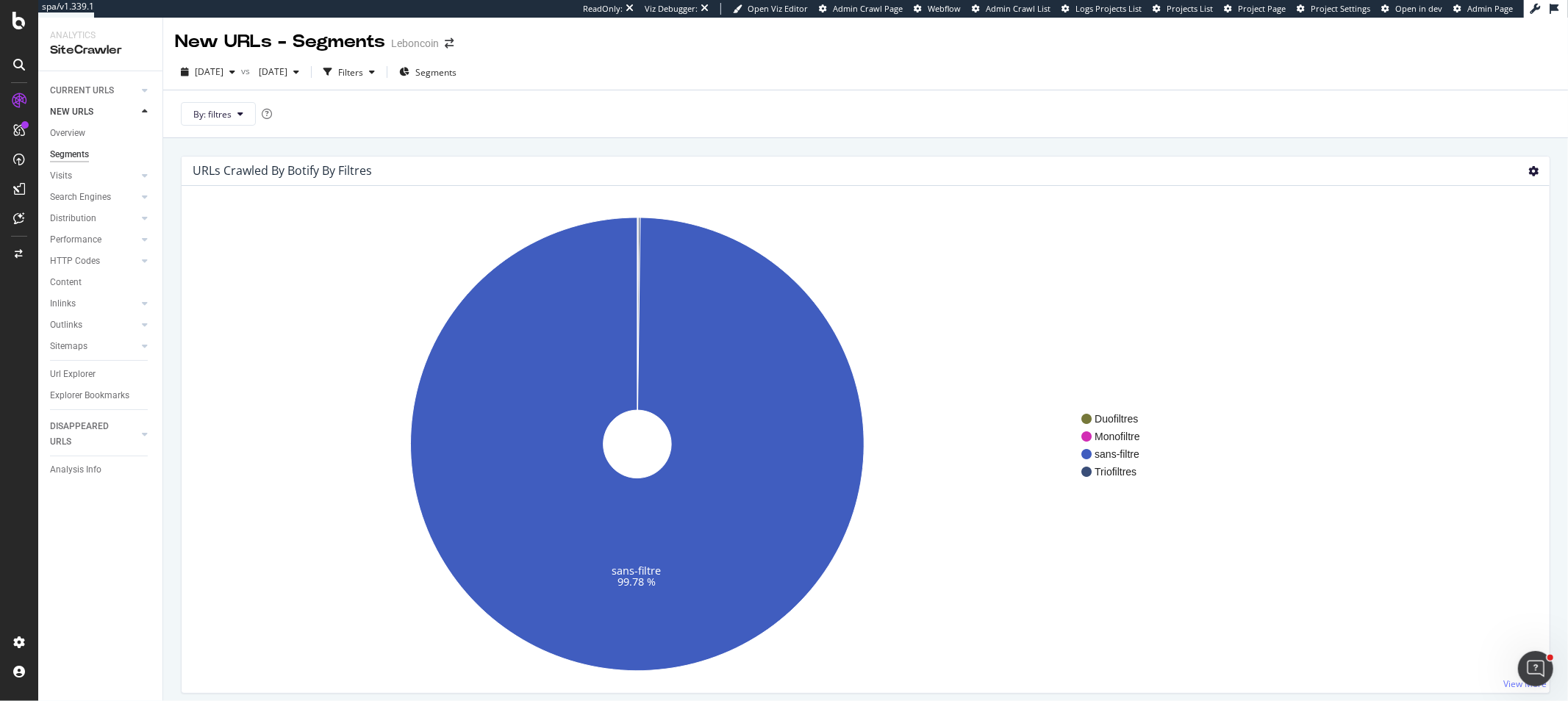
click at [1528, 171] on icon at bounding box center [1533, 170] width 10 height 10
click at [1497, 253] on span "Table" at bounding box center [1490, 251] width 117 height 20
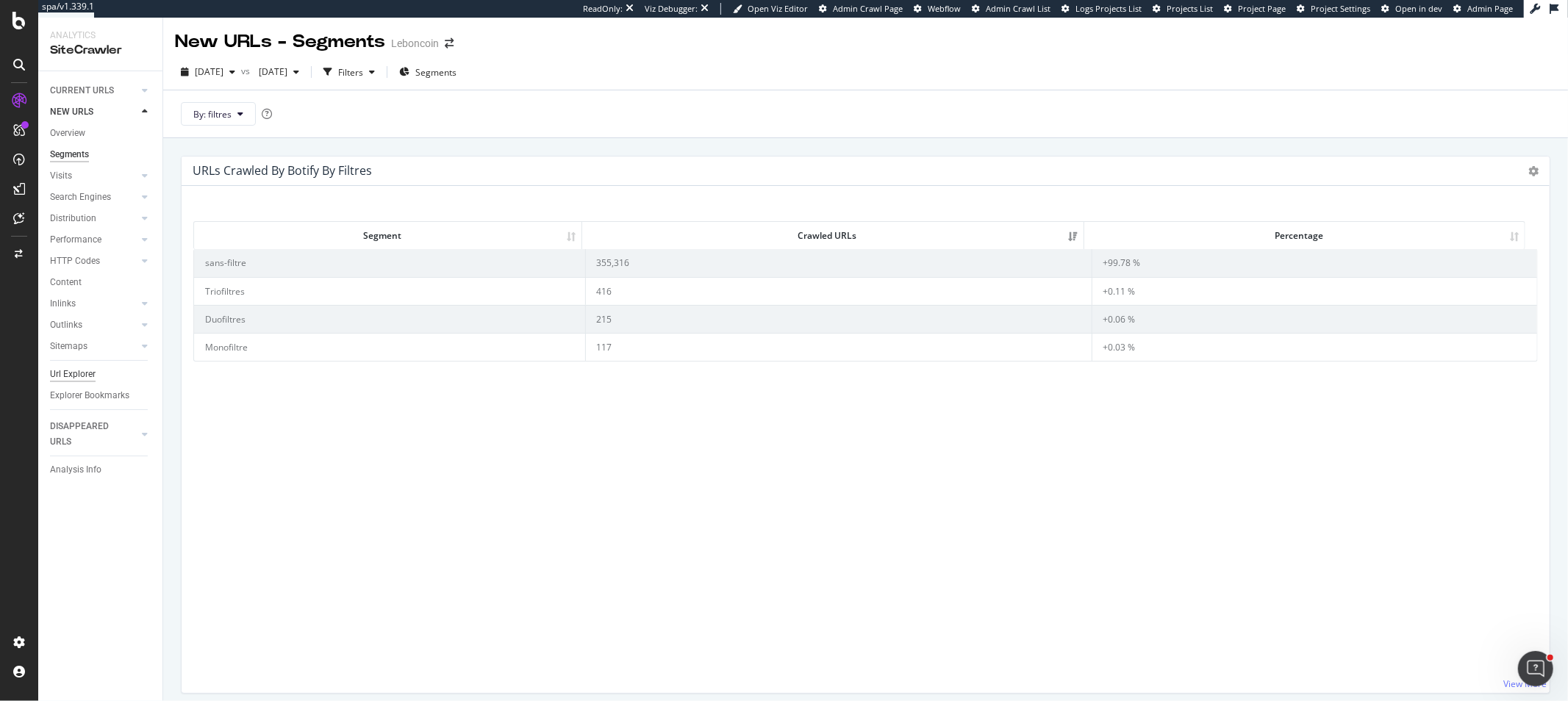
click at [91, 368] on div "Url Explorer" at bounding box center [72, 374] width 45 height 15
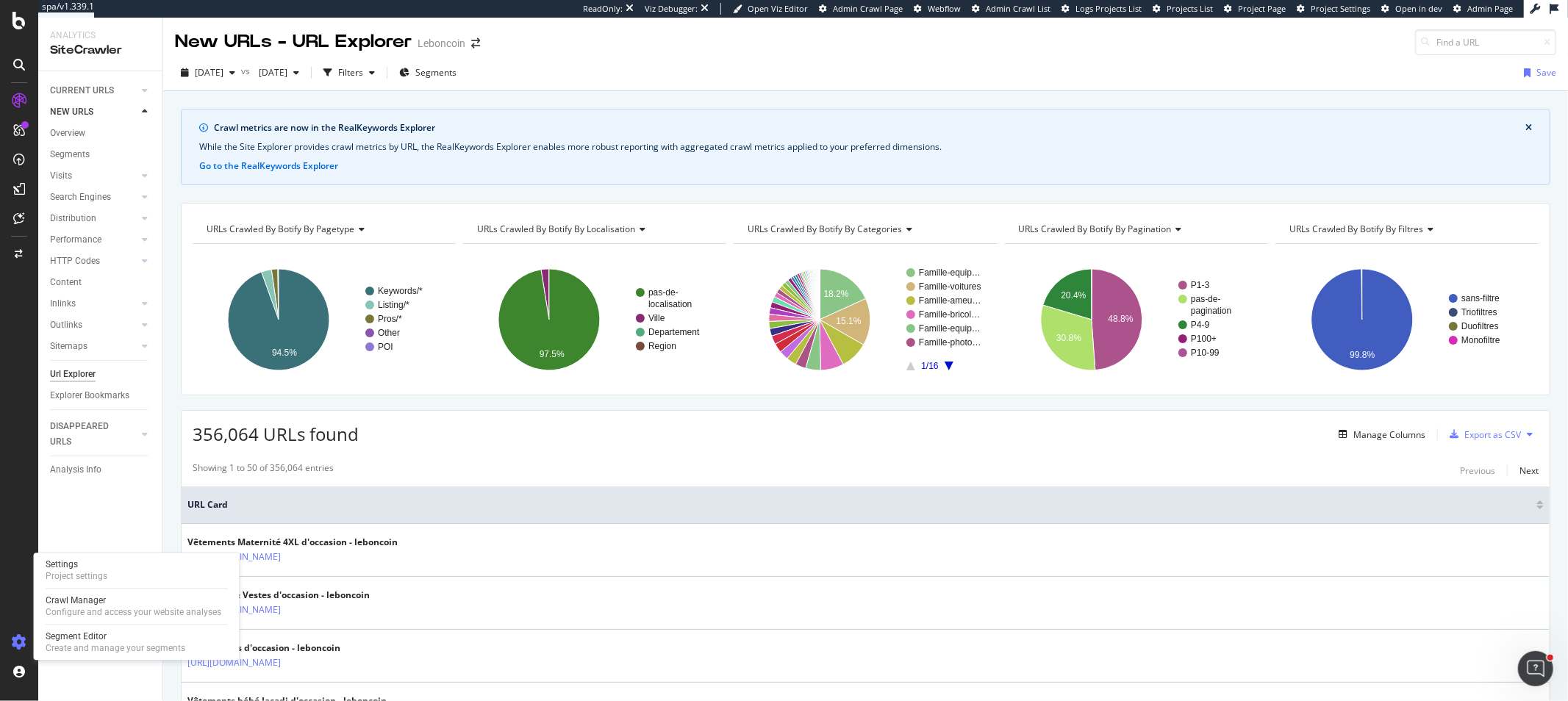
click at [19, 641] on icon at bounding box center [18, 642] width 15 height 15
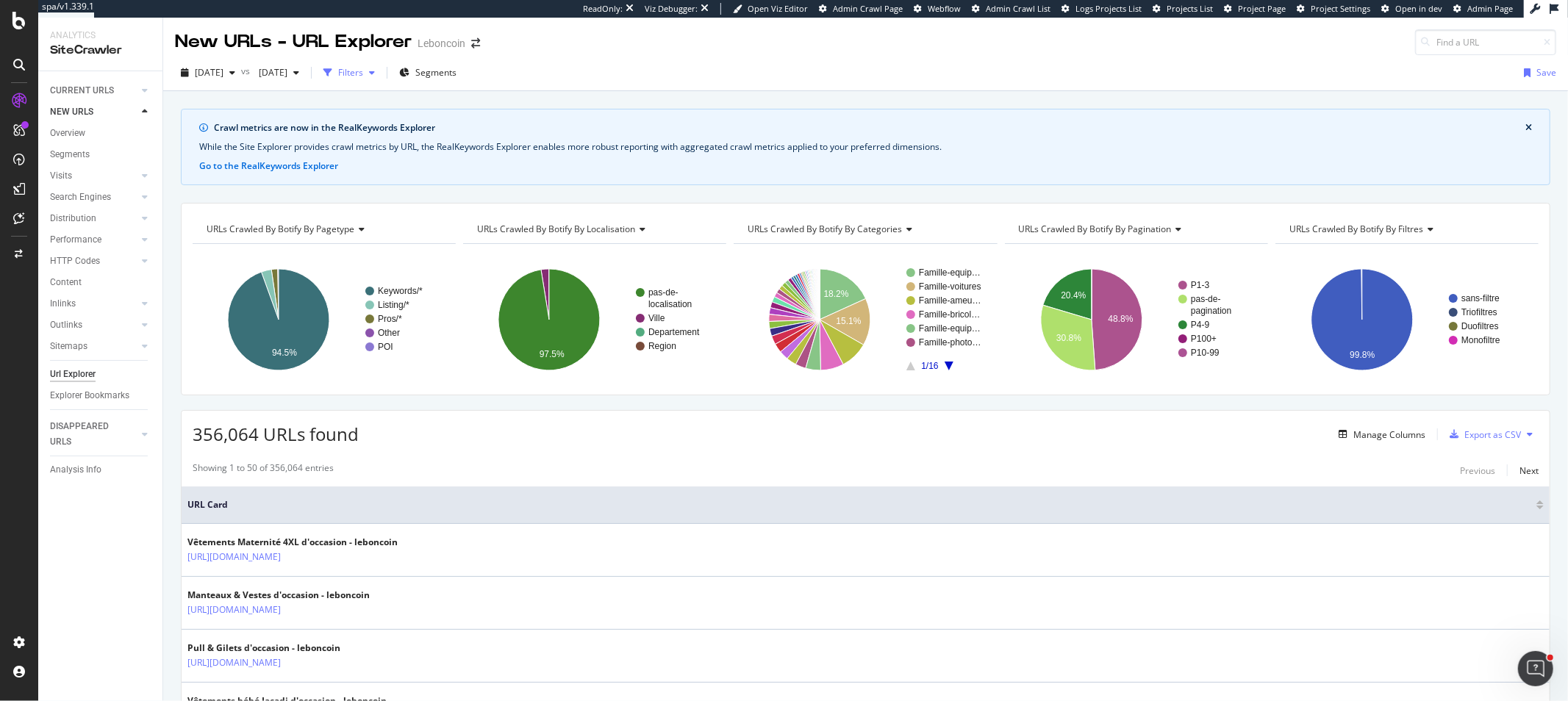
click at [332, 72] on icon "button" at bounding box center [327, 72] width 8 height 8
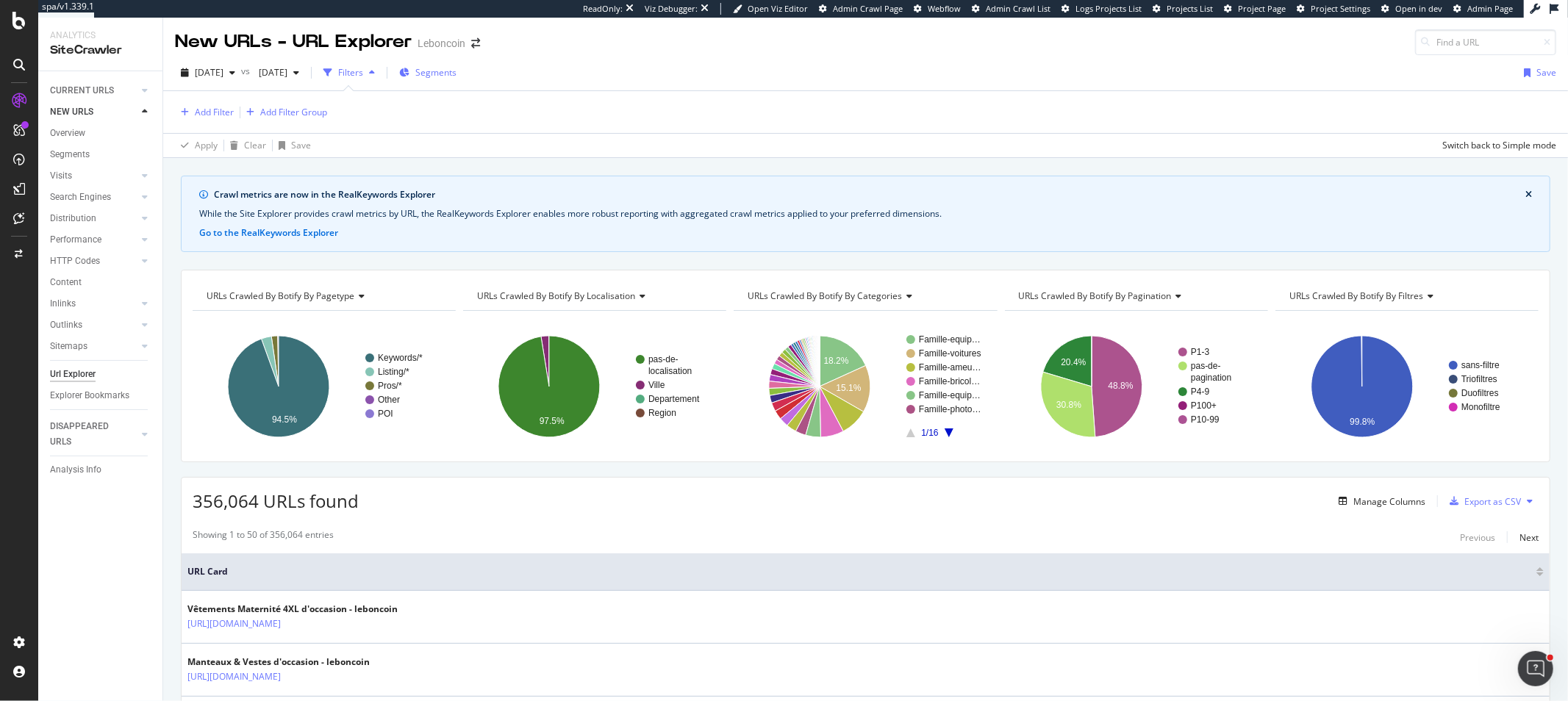
click at [457, 79] on div "Segments" at bounding box center [427, 72] width 58 height 22
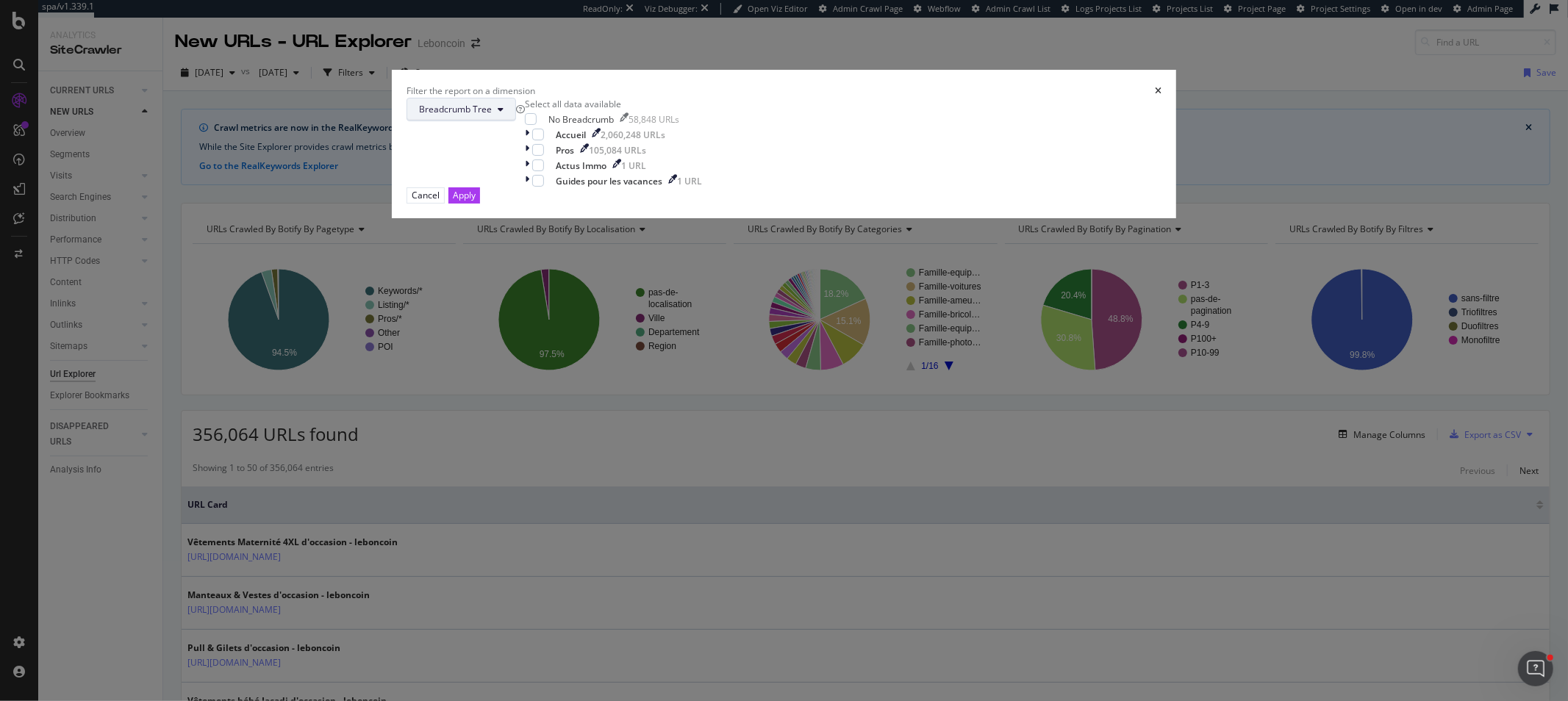
click at [516, 121] on button "Breadcrumb Tree" at bounding box center [461, 109] width 110 height 24
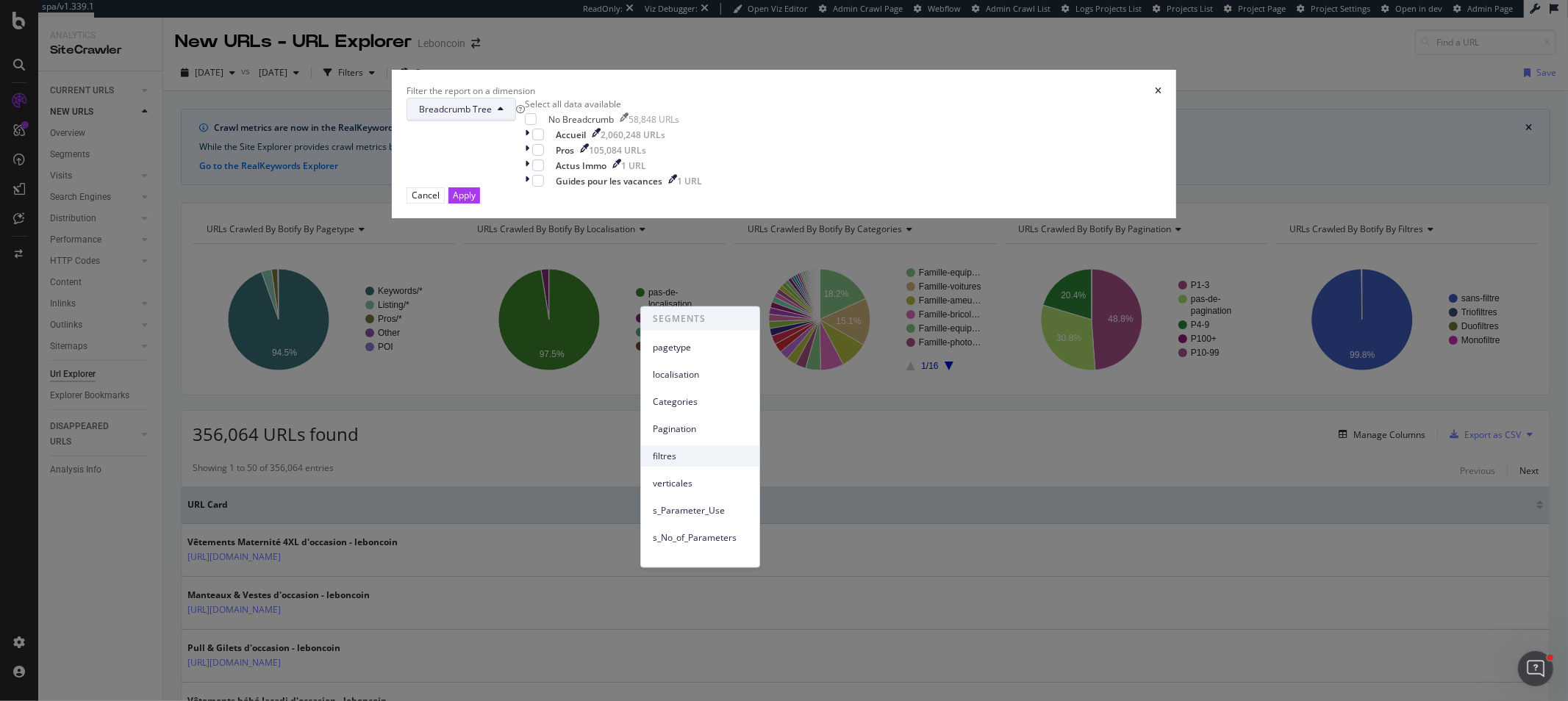
click at [725, 463] on div "filtres" at bounding box center [700, 456] width 118 height 21
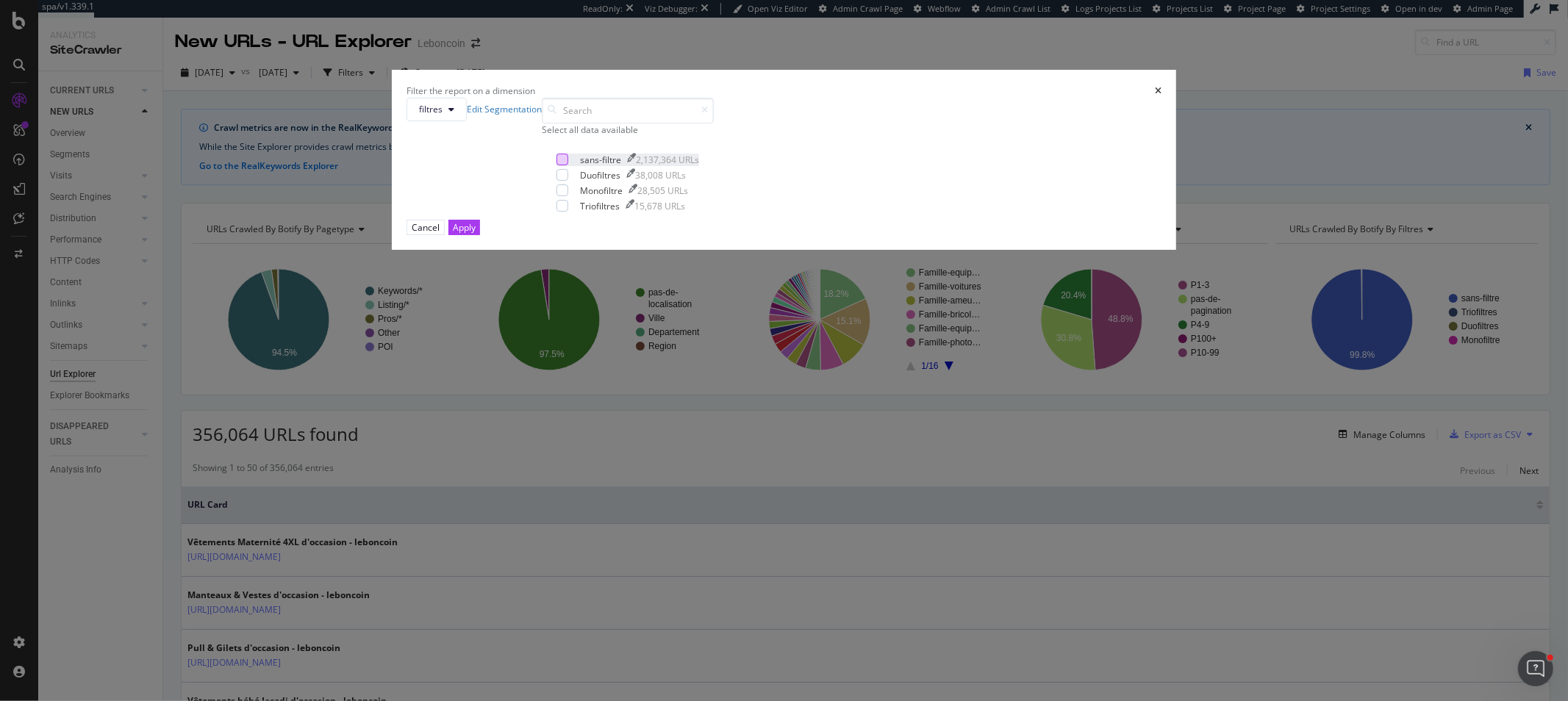
click at [568, 166] on div "modal" at bounding box center [562, 159] width 12 height 12
click at [568, 181] on div "modal" at bounding box center [562, 174] width 12 height 12
click at [568, 196] on div "modal" at bounding box center [562, 189] width 12 height 12
click at [566, 163] on icon "modal" at bounding box center [563, 160] width 7 height 8
click at [568, 212] on div "modal" at bounding box center [562, 206] width 12 height 12
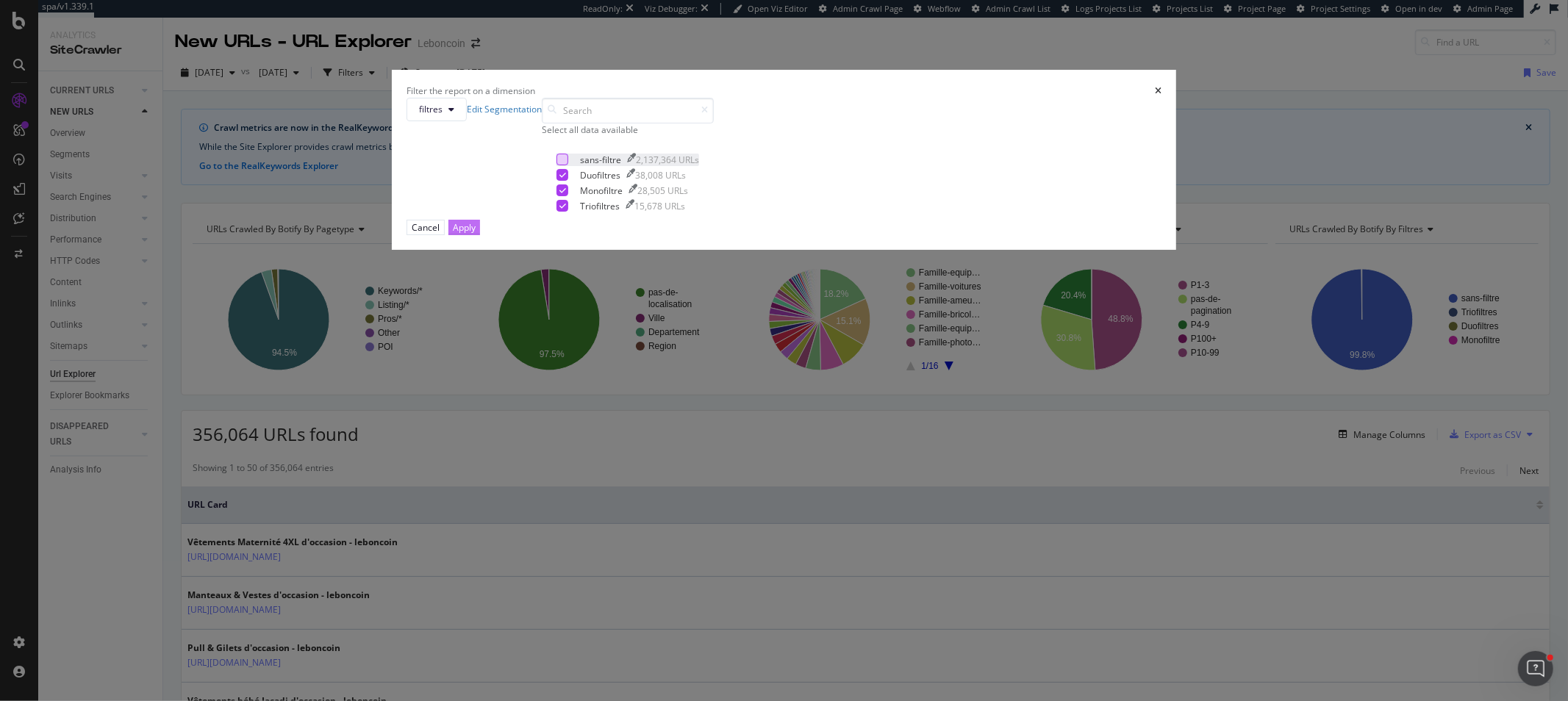
click at [476, 234] on div "Apply" at bounding box center [464, 227] width 23 height 12
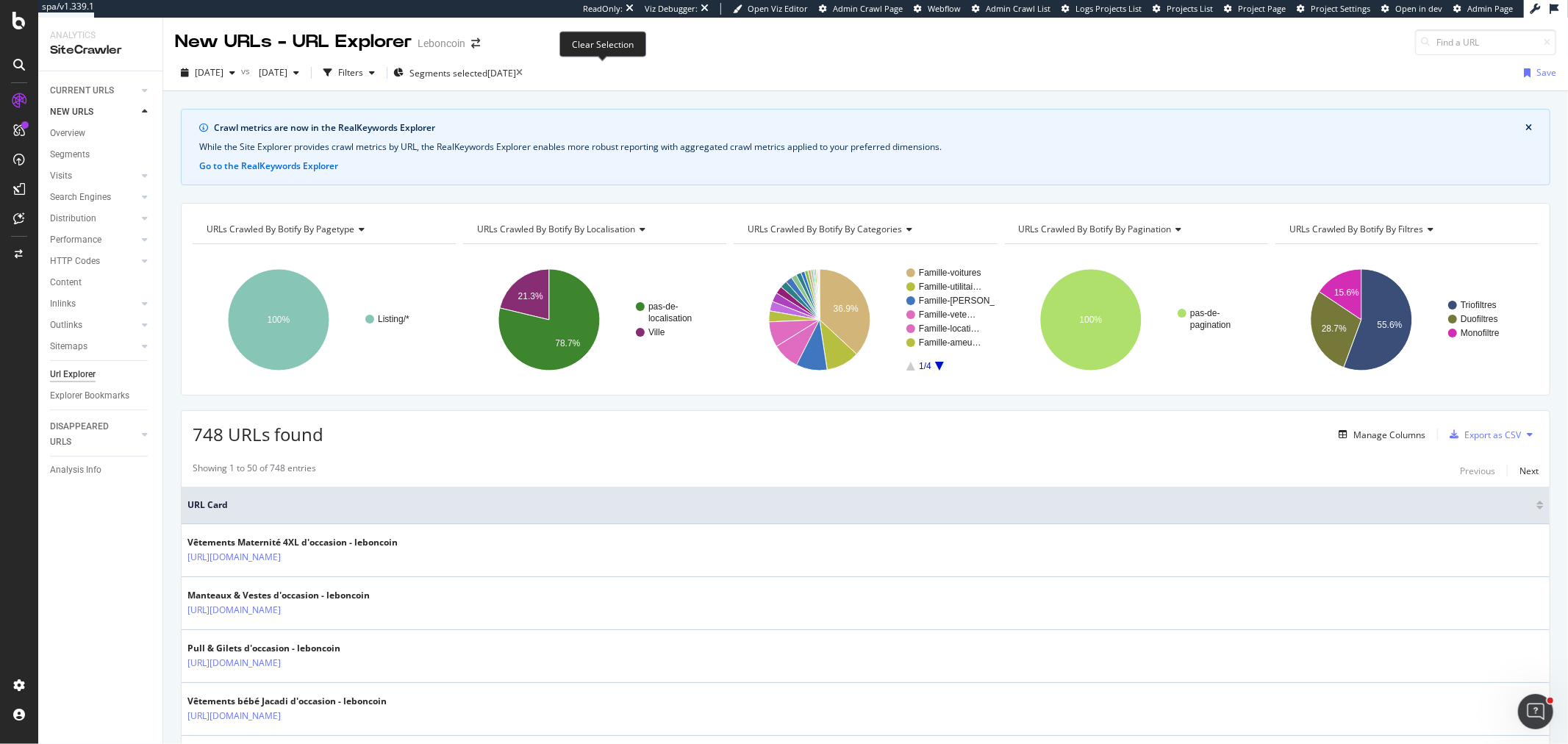
click at [523, 74] on icon at bounding box center [519, 72] width 7 height 8
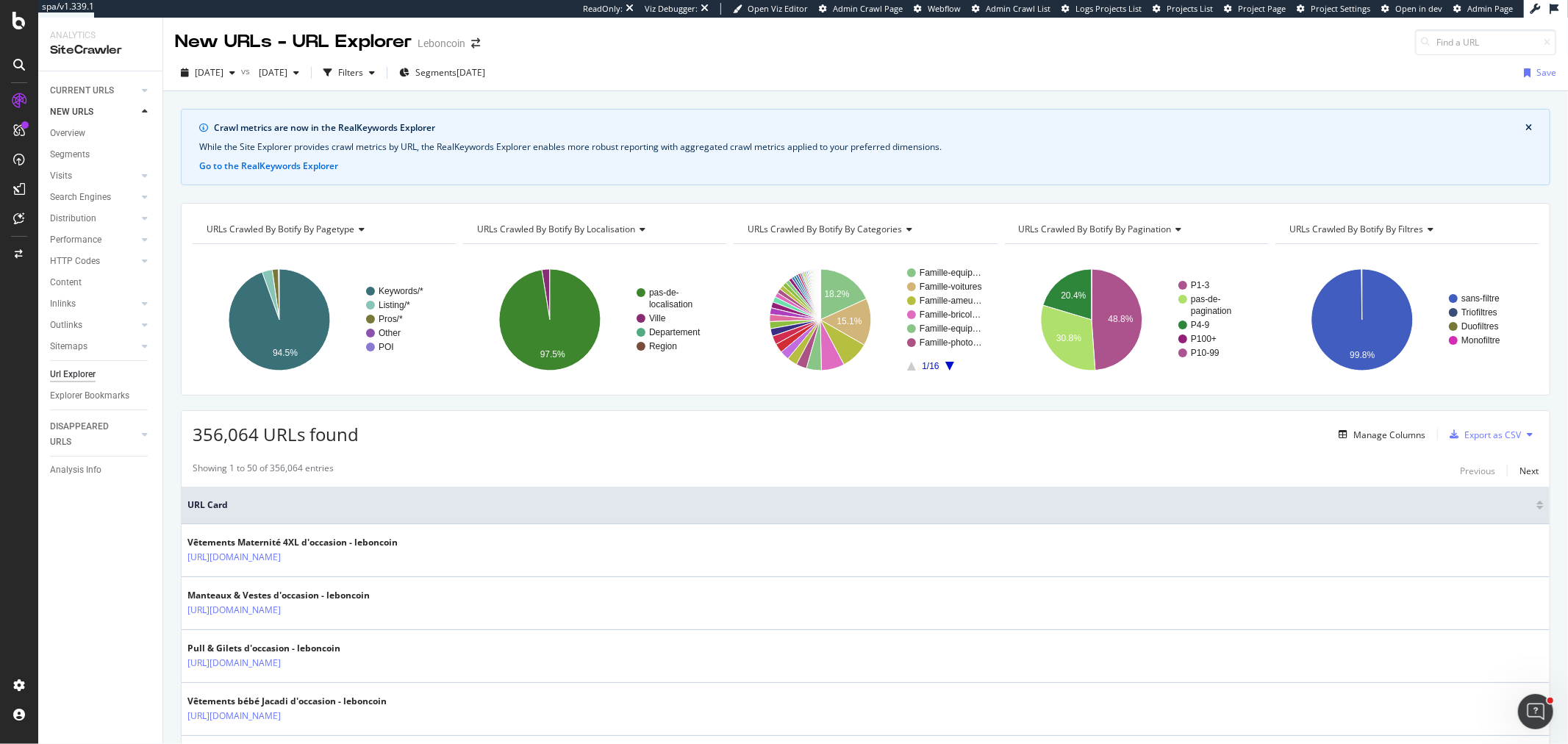
click at [946, 364] on icon "A chart." at bounding box center [949, 365] width 8 height 8
click at [946, 362] on icon "A chart." at bounding box center [949, 365] width 8 height 8
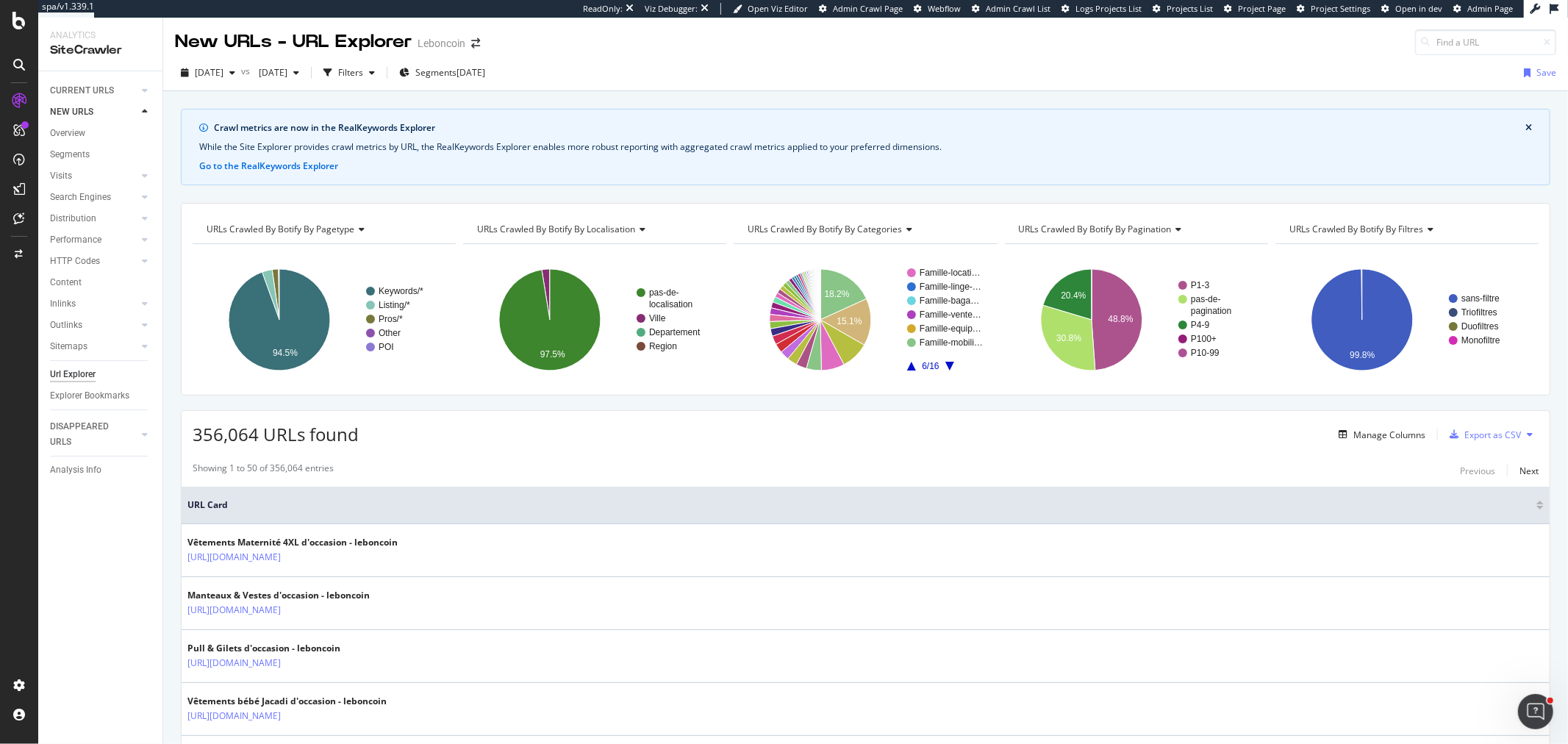
click at [946, 363] on icon "A chart." at bounding box center [949, 365] width 8 height 8
click at [946, 362] on icon "A chart." at bounding box center [949, 365] width 8 height 8
click at [949, 365] on rect "A chart." at bounding box center [946, 319] width 77 height 102
click at [946, 365] on icon "A chart." at bounding box center [949, 365] width 8 height 8
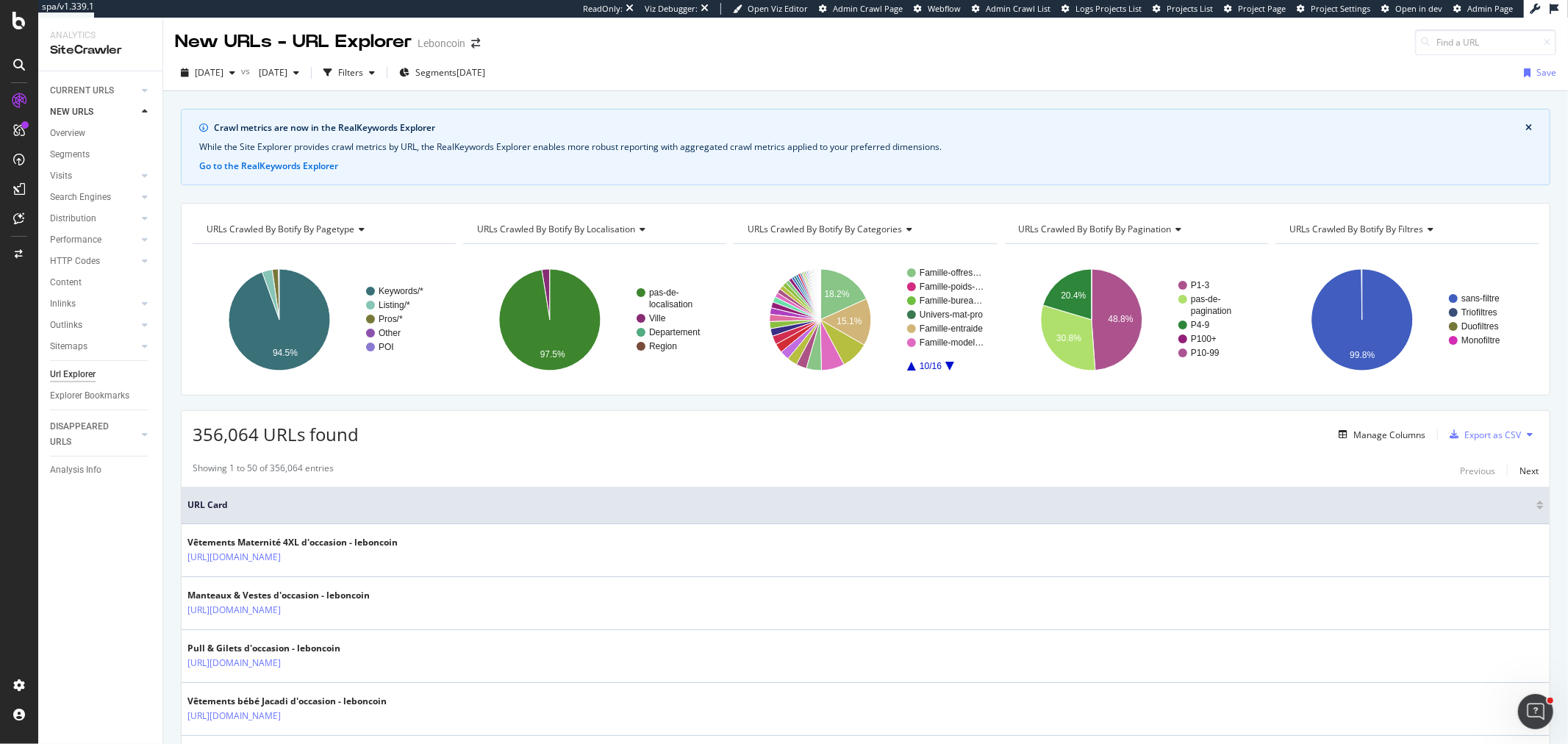
click at [946, 365] on icon "A chart." at bounding box center [949, 365] width 8 height 8
click at [946, 363] on icon "A chart." at bounding box center [949, 365] width 8 height 8
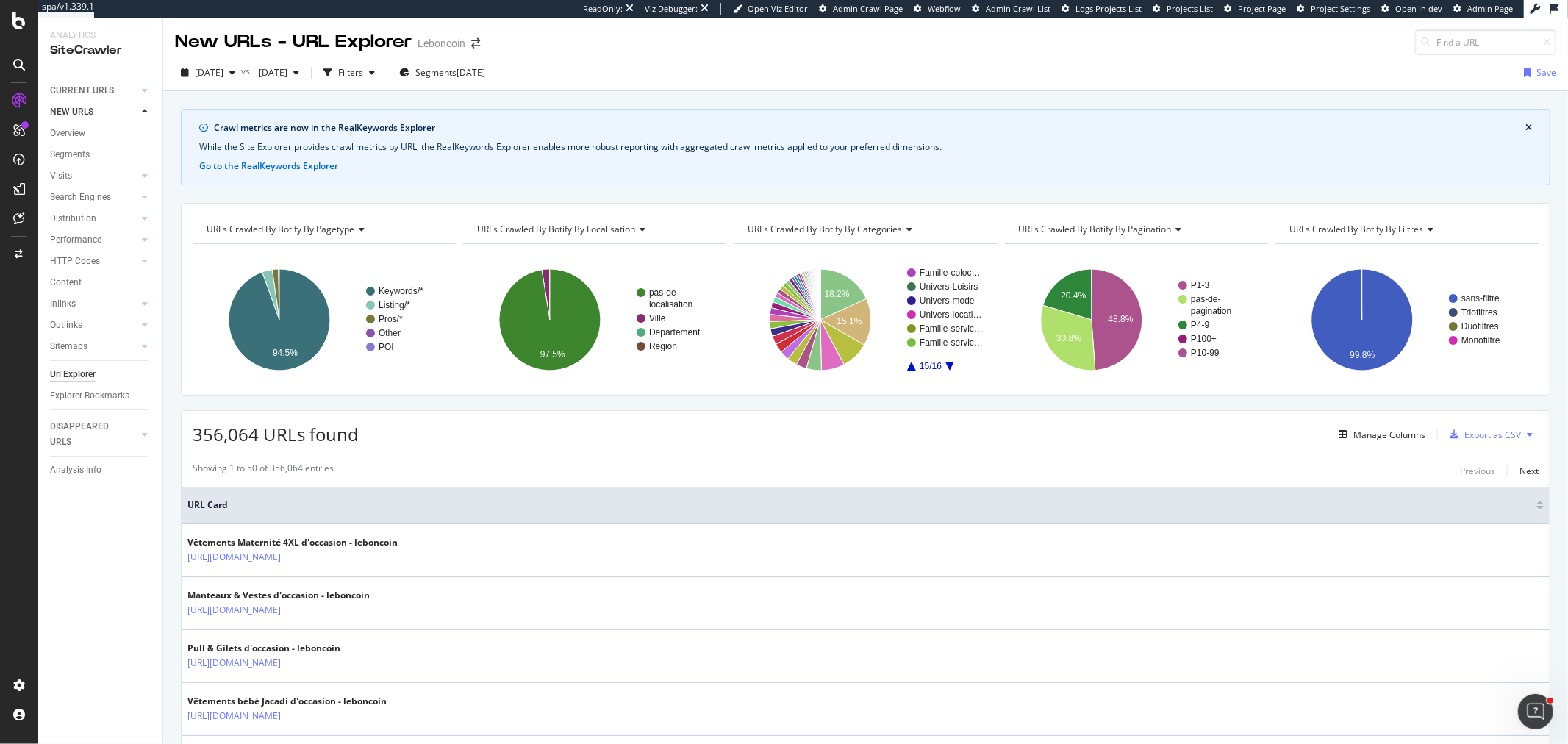
click at [946, 362] on icon "A chart." at bounding box center [949, 365] width 8 height 8
click at [19, 18] on icon at bounding box center [18, 20] width 13 height 18
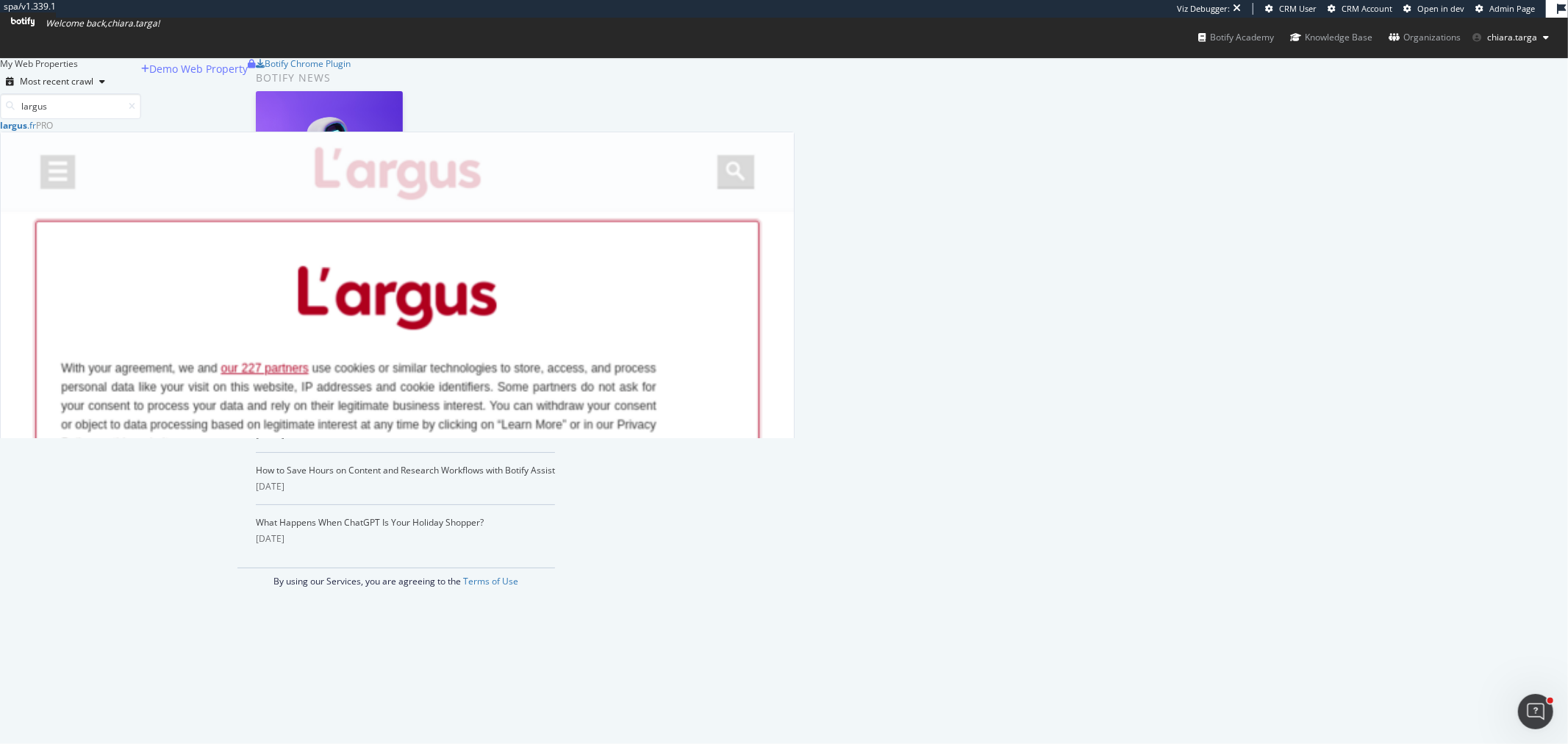
scroll to position [306, 782]
type input "largus"
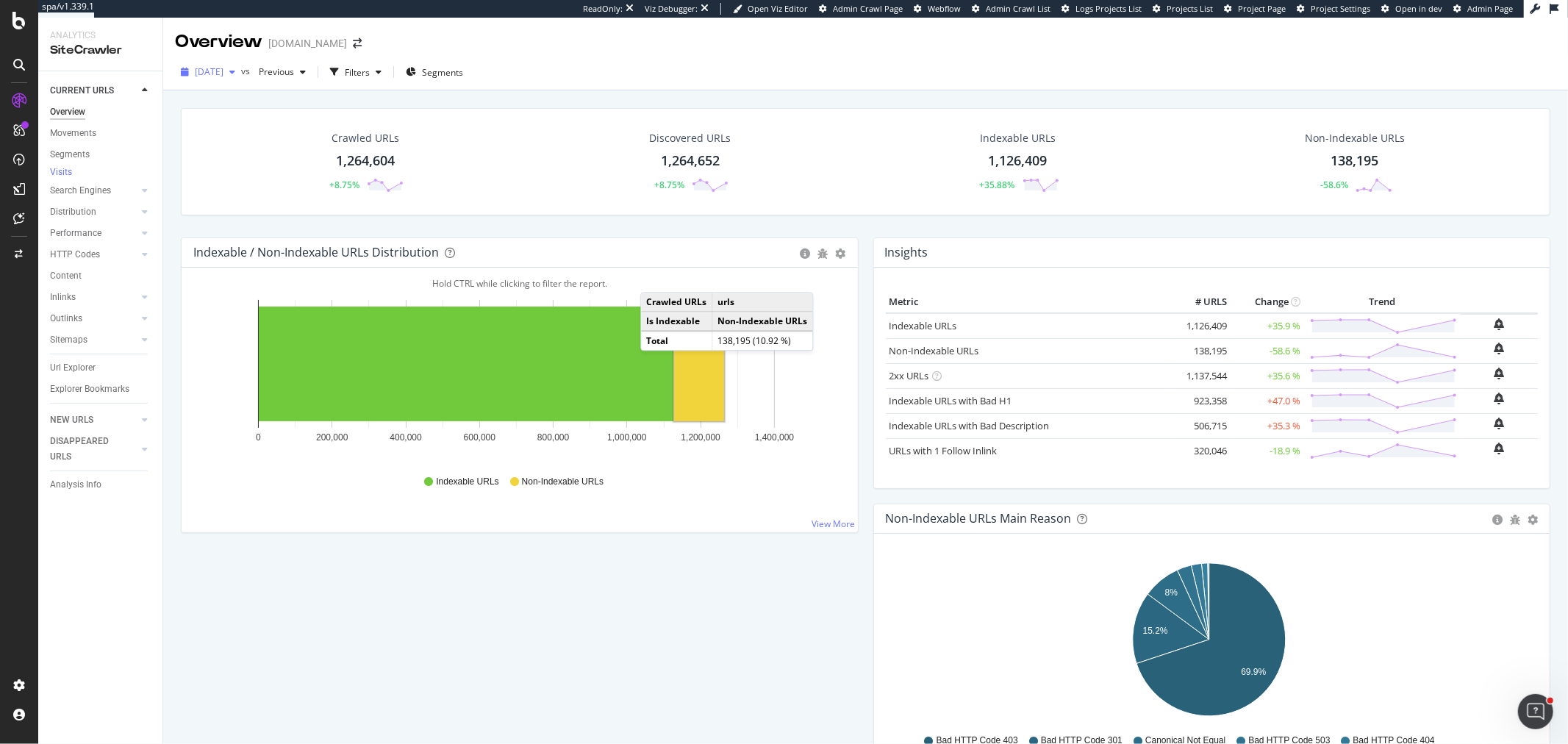
click at [223, 74] on span "2025 Oct. 5th" at bounding box center [209, 71] width 28 height 12
drag, startPoint x: 74, startPoint y: 494, endPoint x: 445, endPoint y: 218, distance: 462.4
click at [74, 493] on div "Analysis Info" at bounding box center [75, 485] width 51 height 15
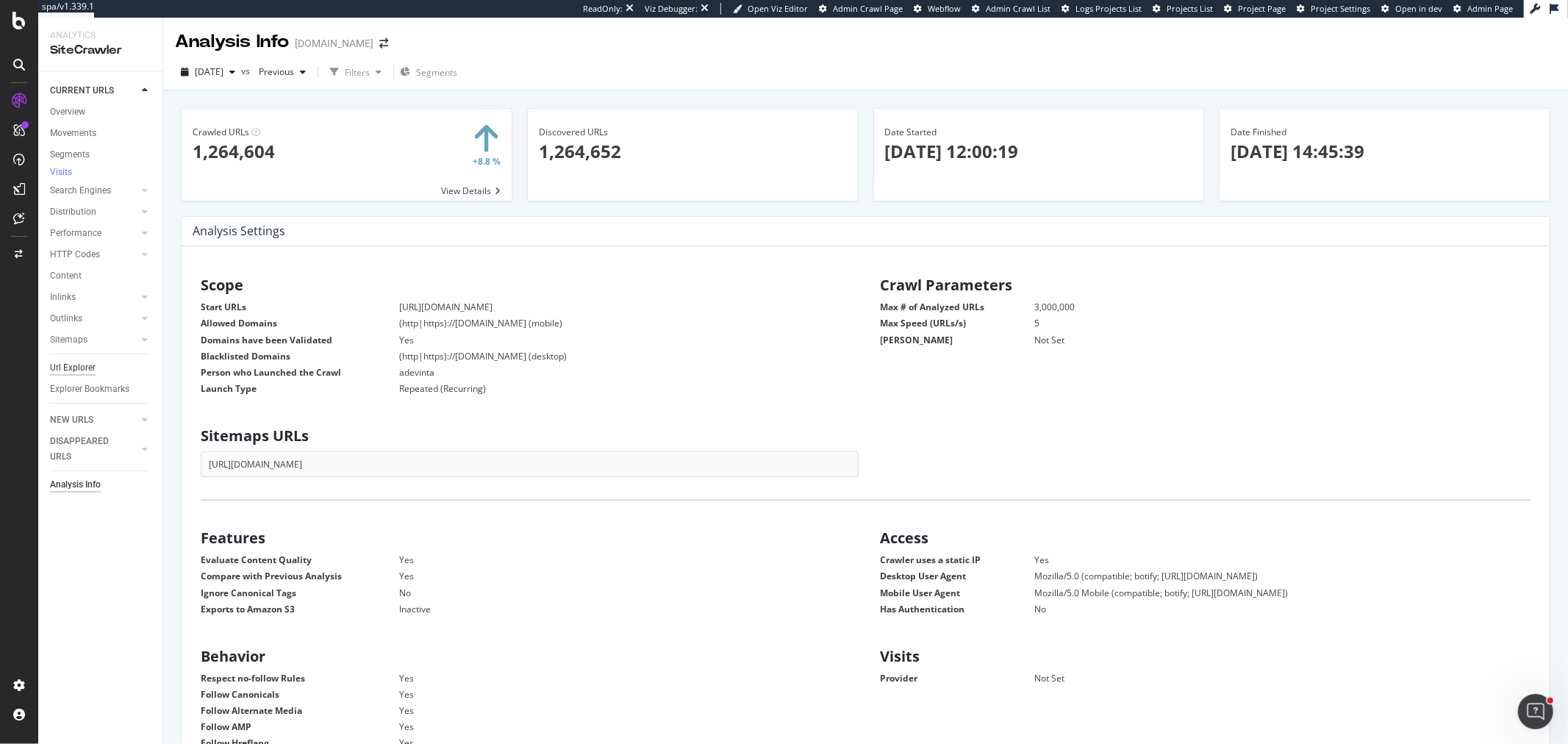
scroll to position [222, 637]
click at [152, 623] on div "Settings Project settings" at bounding box center [137, 613] width 194 height 26
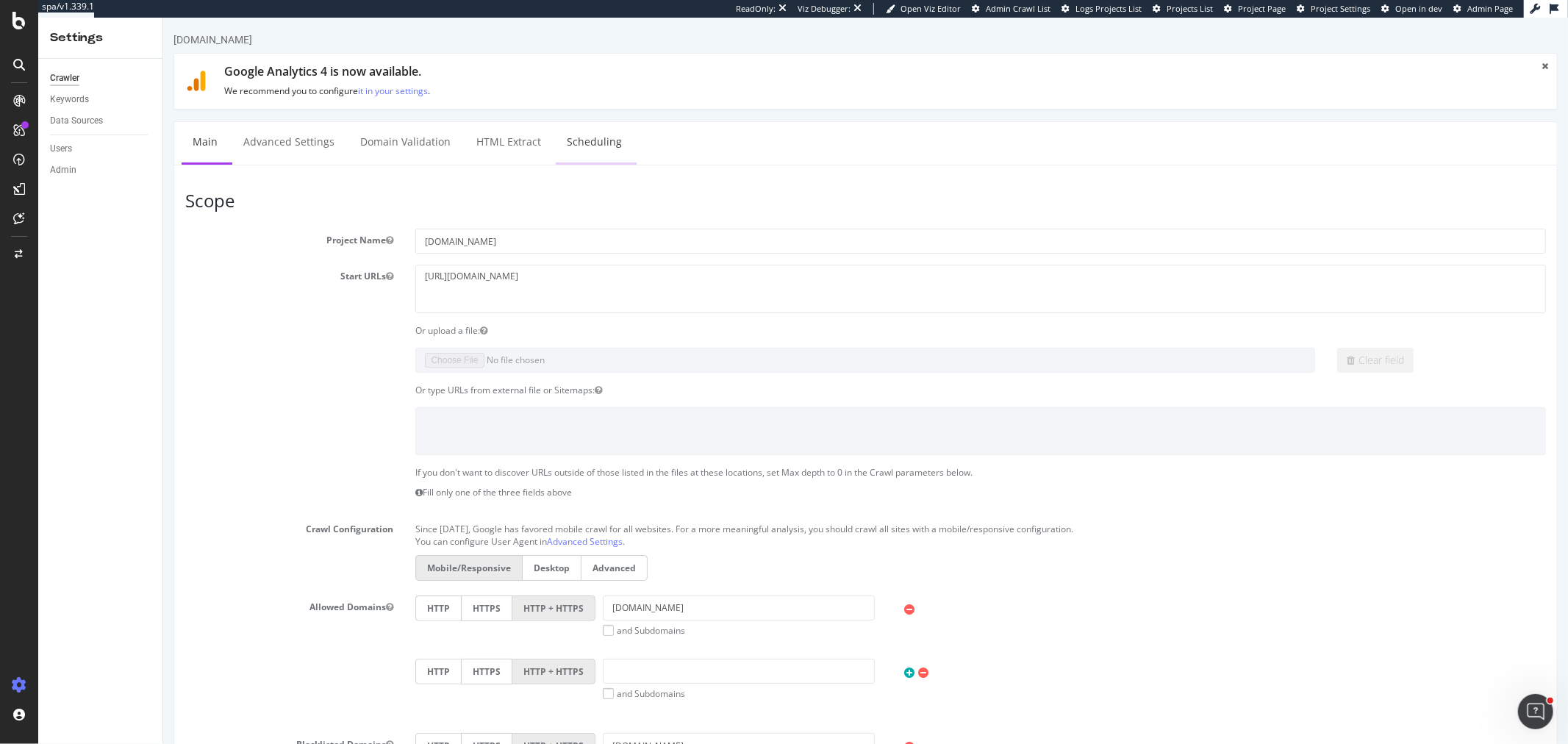
click at [576, 128] on link "Scheduling" at bounding box center [593, 142] width 78 height 41
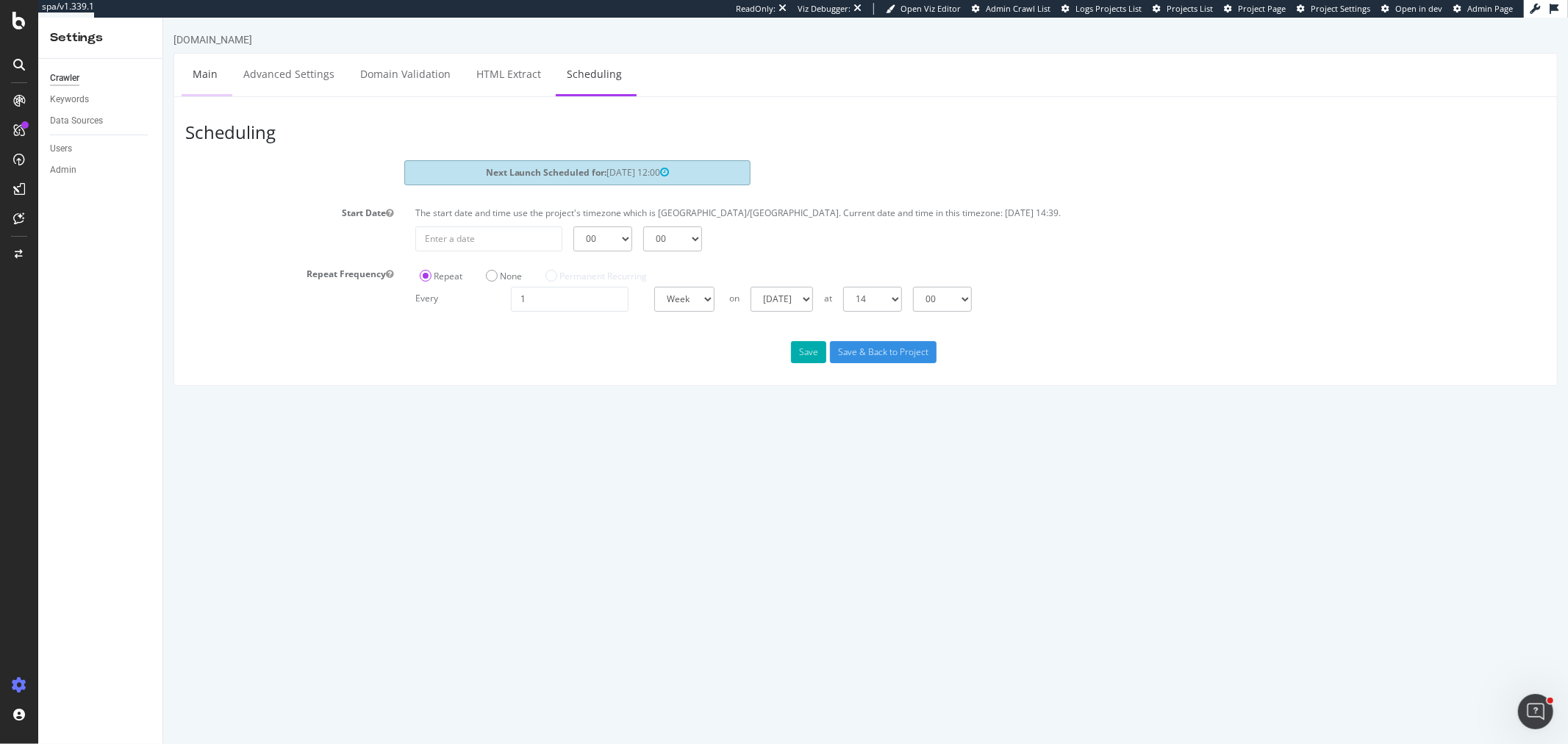
click at [200, 84] on link "Main" at bounding box center [204, 74] width 47 height 41
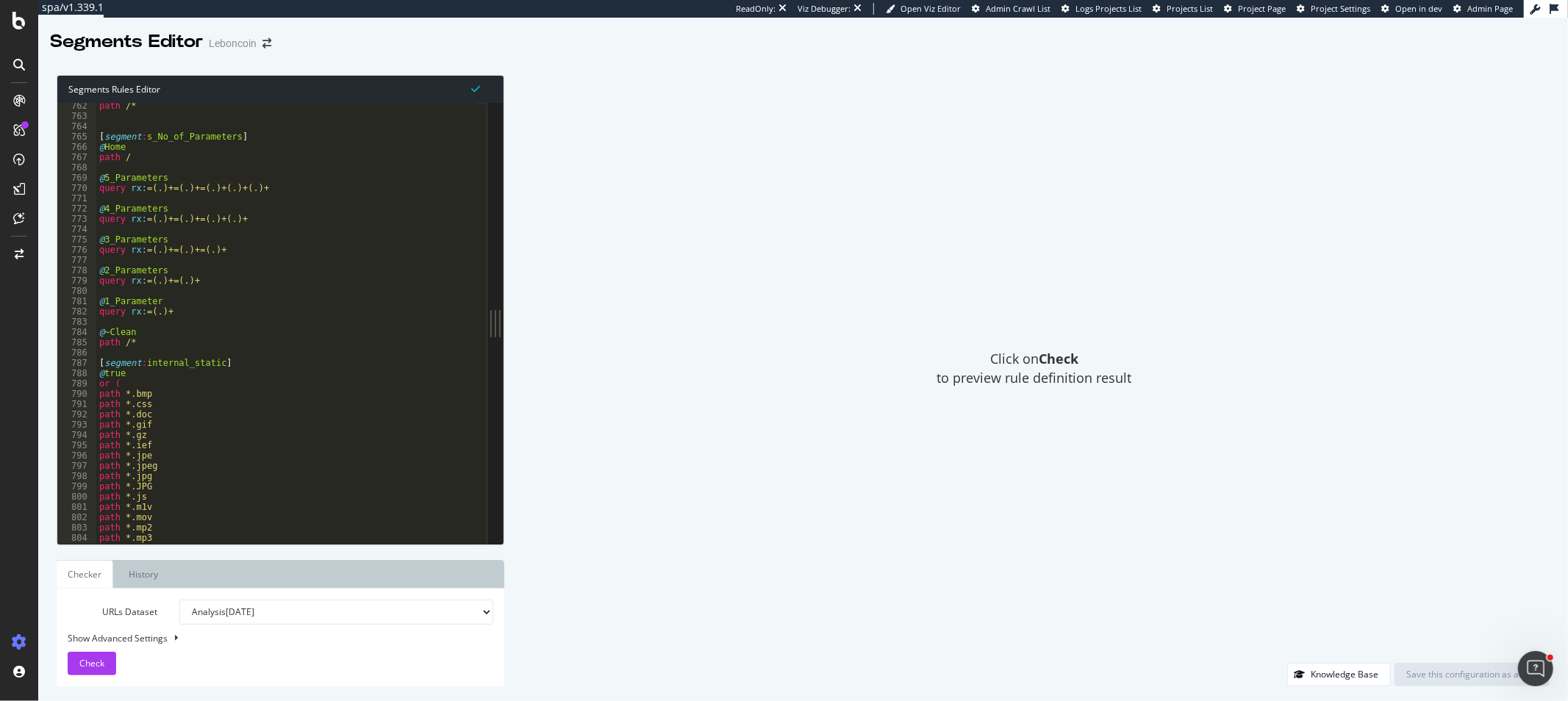
scroll to position [5202, 0]
click at [258, 374] on div "path /* [ segment : s_No_of_Parameters ] @ Home path / @ 5_Parameters query rx …" at bounding box center [380, 324] width 568 height 449
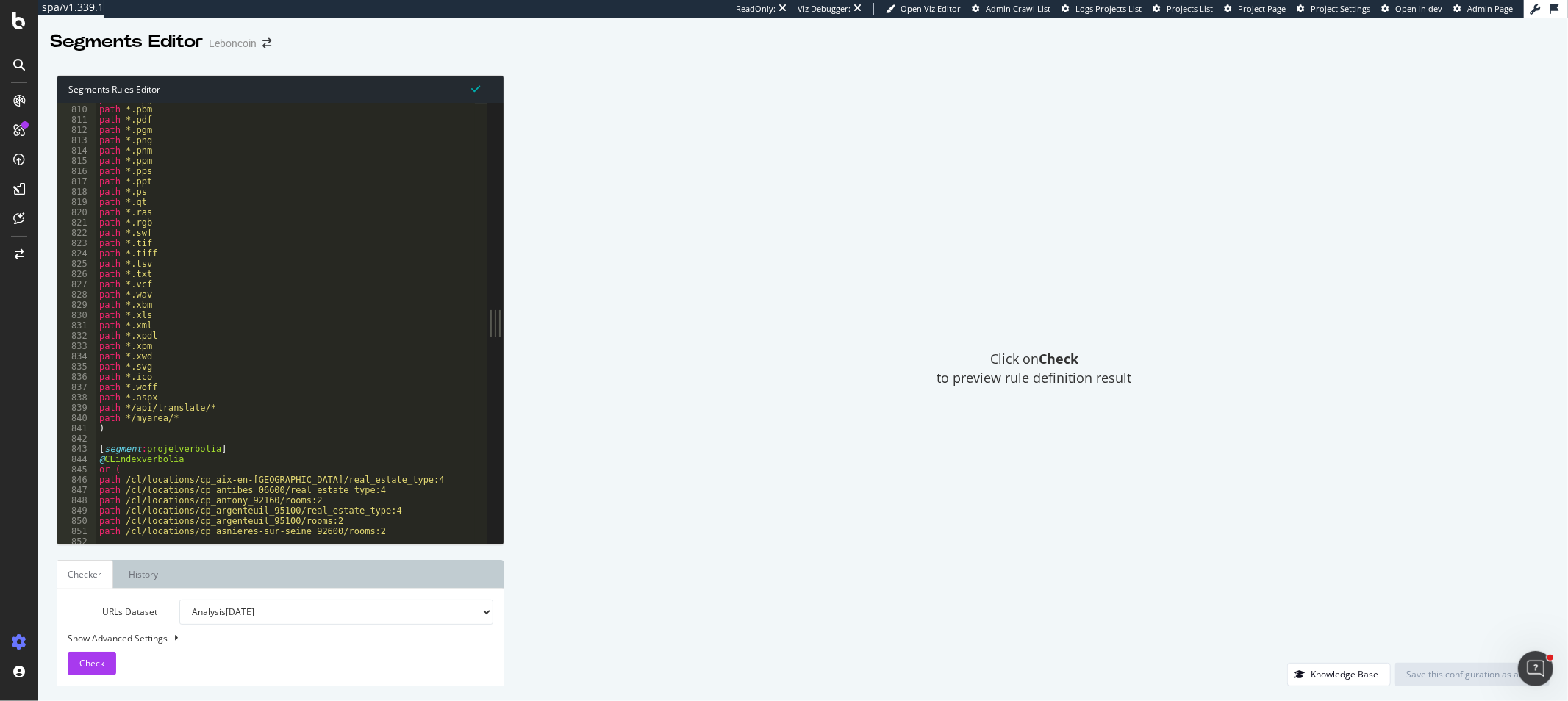
scroll to position [5592, 0]
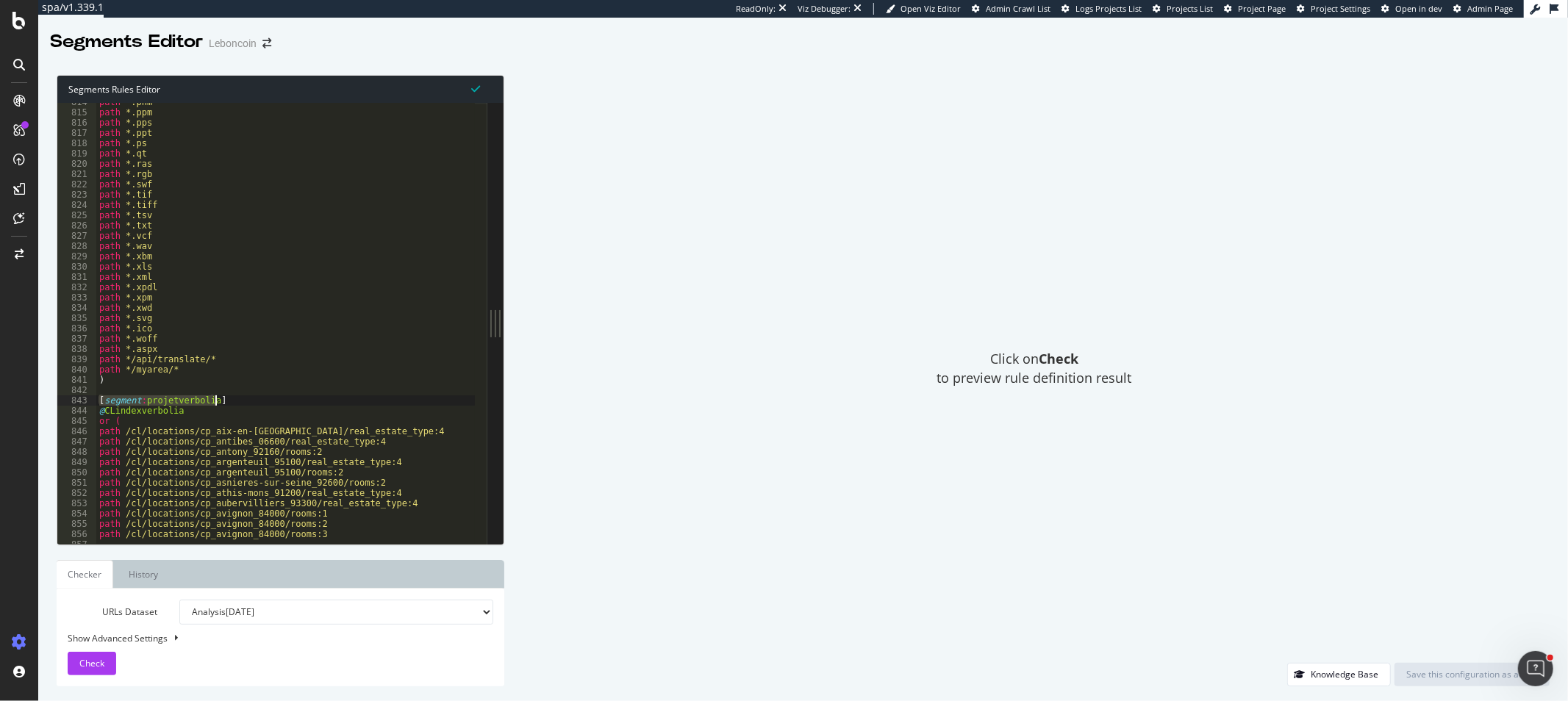
drag, startPoint x: 101, startPoint y: 400, endPoint x: 241, endPoint y: 399, distance: 140.0
click at [241, 399] on div "path *.pnm path *.ppm path *.pps path *.ppt path *.ps path *.qt path *.ras path…" at bounding box center [380, 321] width 568 height 449
click at [213, 413] on div "path *.pnm path *.ppm path *.pps path *.ppt path *.ps path *.qt path *.ras path…" at bounding box center [380, 321] width 568 height 449
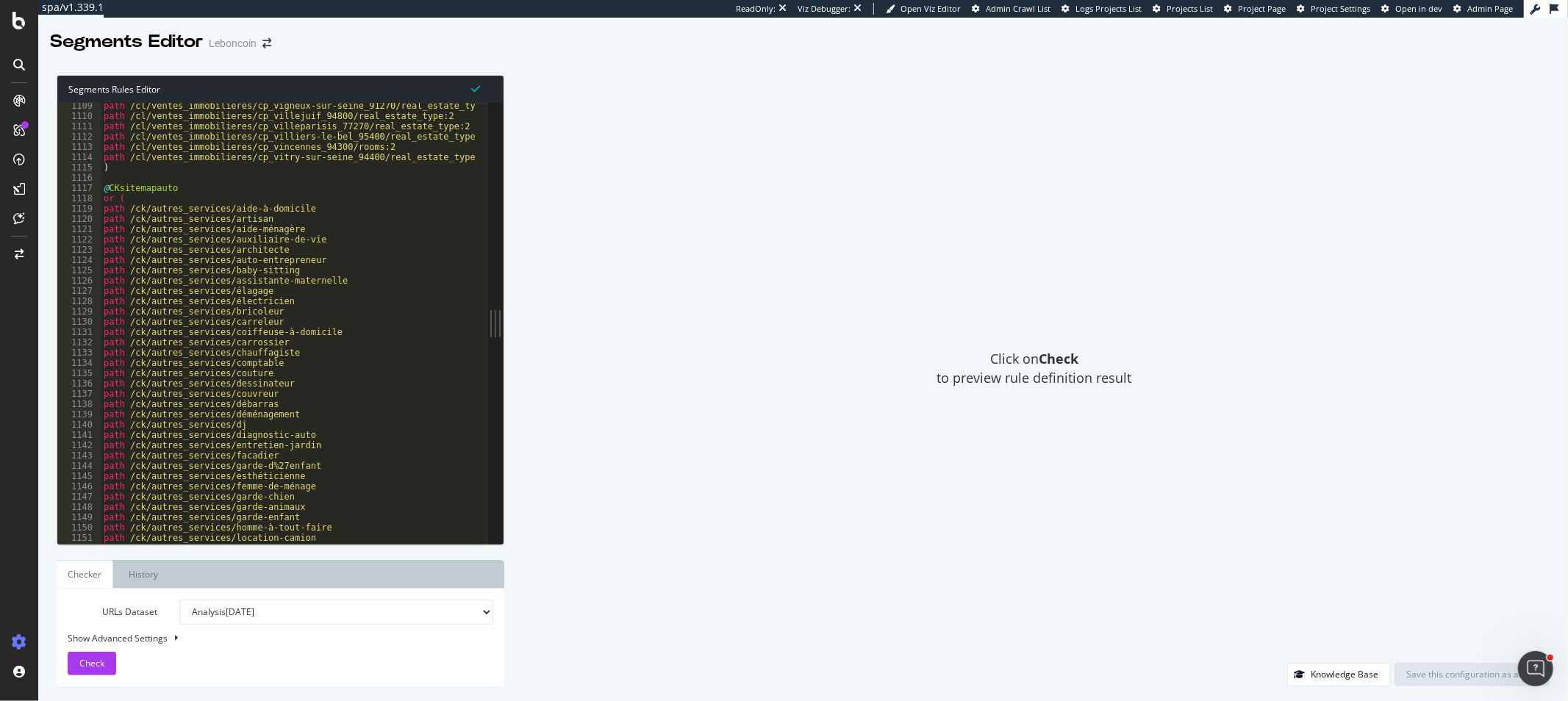
scroll to position [7422, 0]
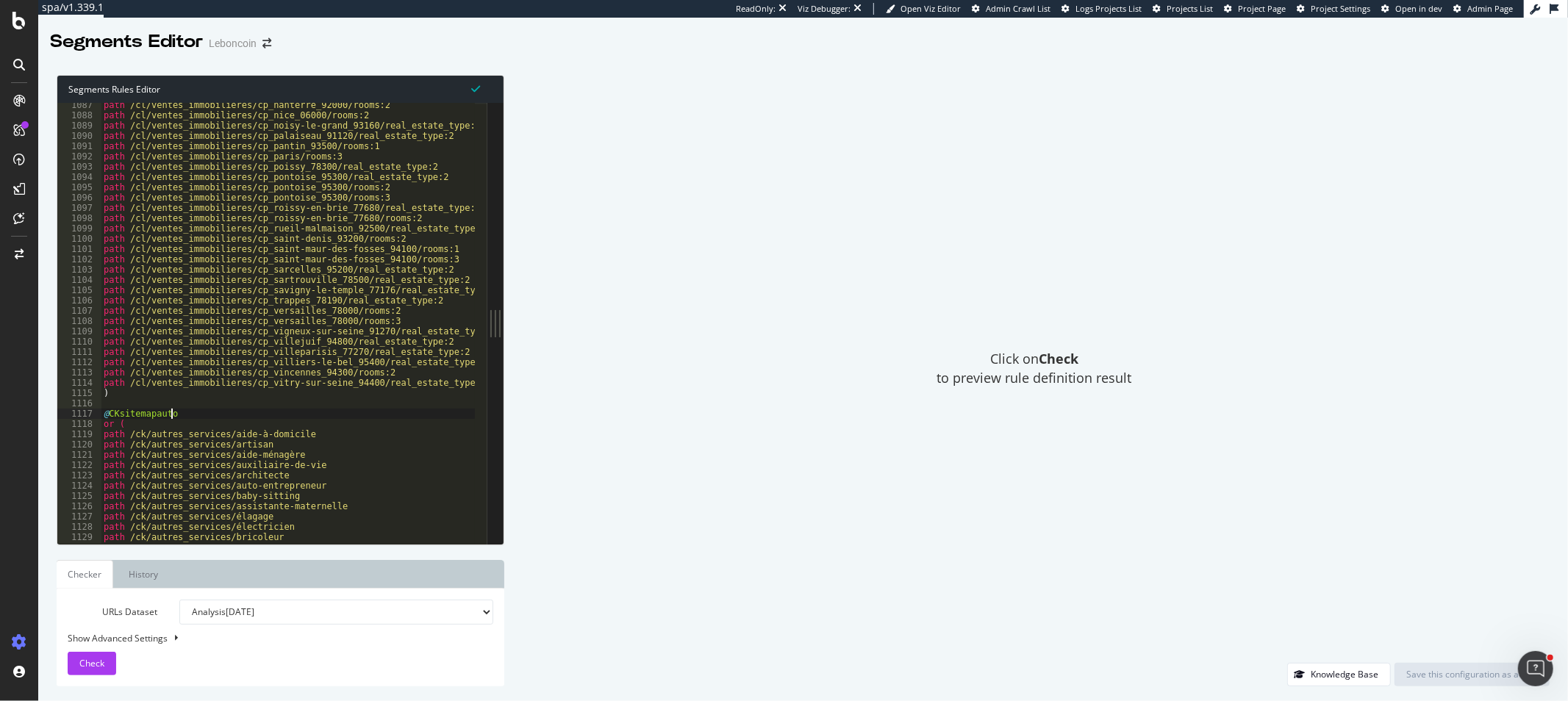
click at [195, 411] on div "path /cl/ventes_immobilieres/cp_nanterre_92000/rooms:2 path /cl/ventes_immobili…" at bounding box center [385, 324] width 568 height 449
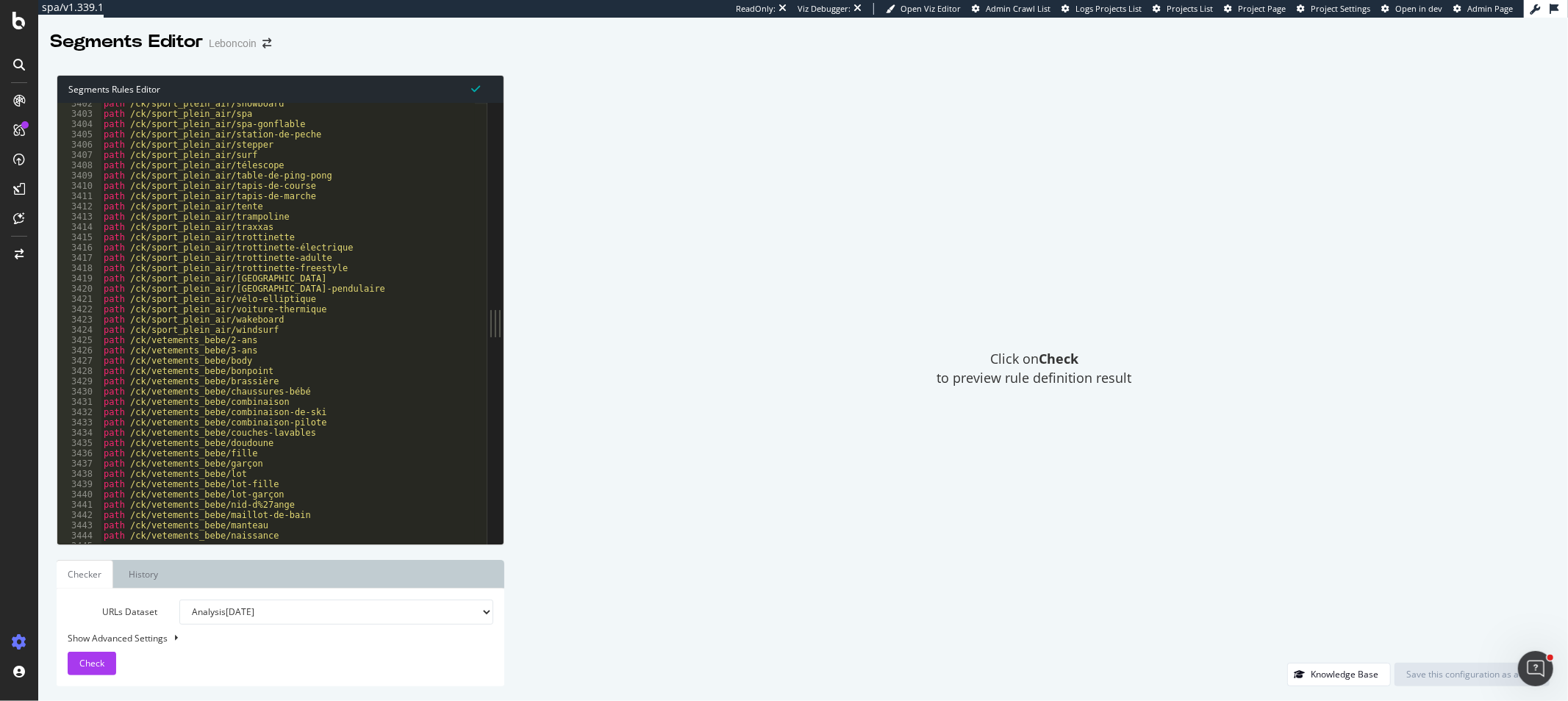
scroll to position [23644, 0]
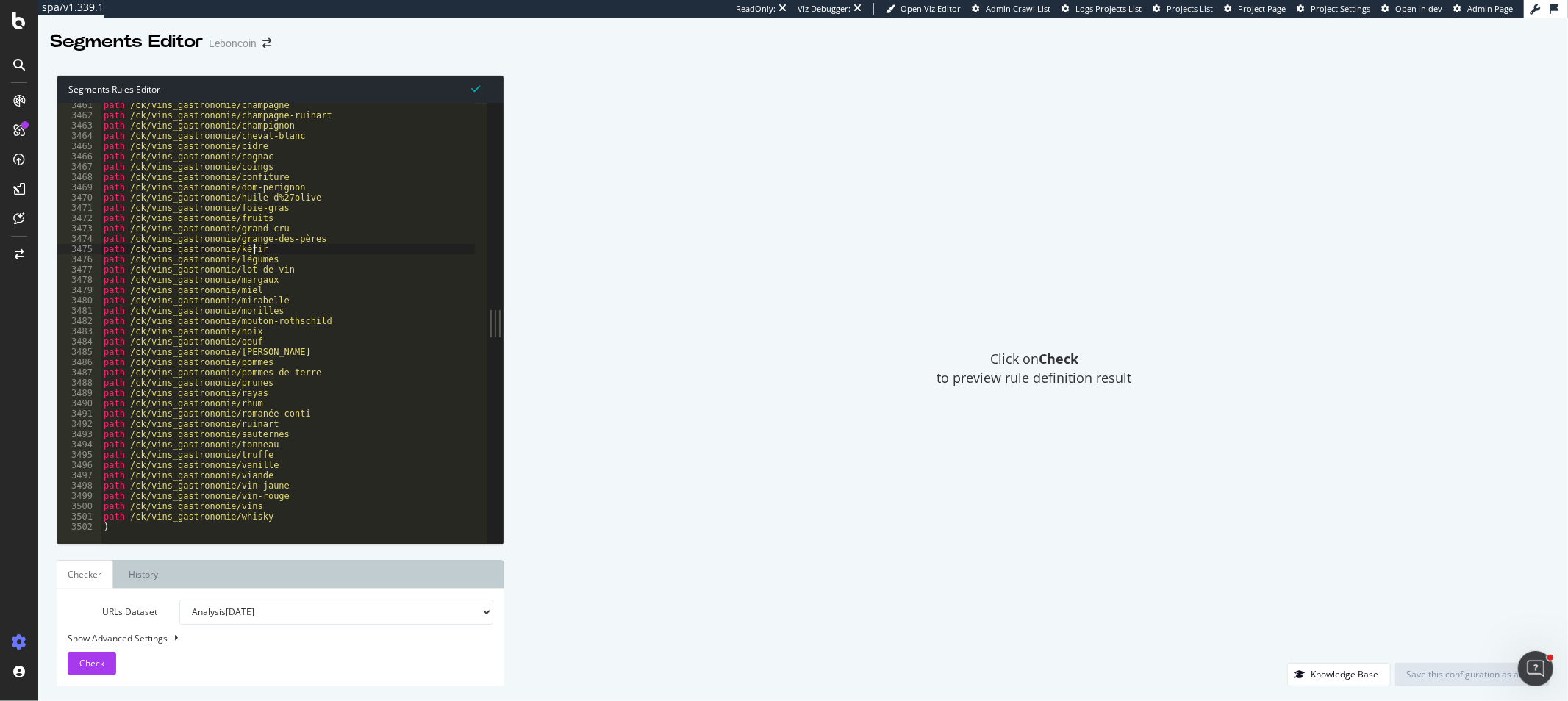
click at [274, 251] on div "path /ck/vins_gastronomie/champagne path /ck/vins_gastronomie/champagne-ruinart…" at bounding box center [385, 324] width 568 height 449
type textarea "path /ck/vins_gastronomie/kéfir"
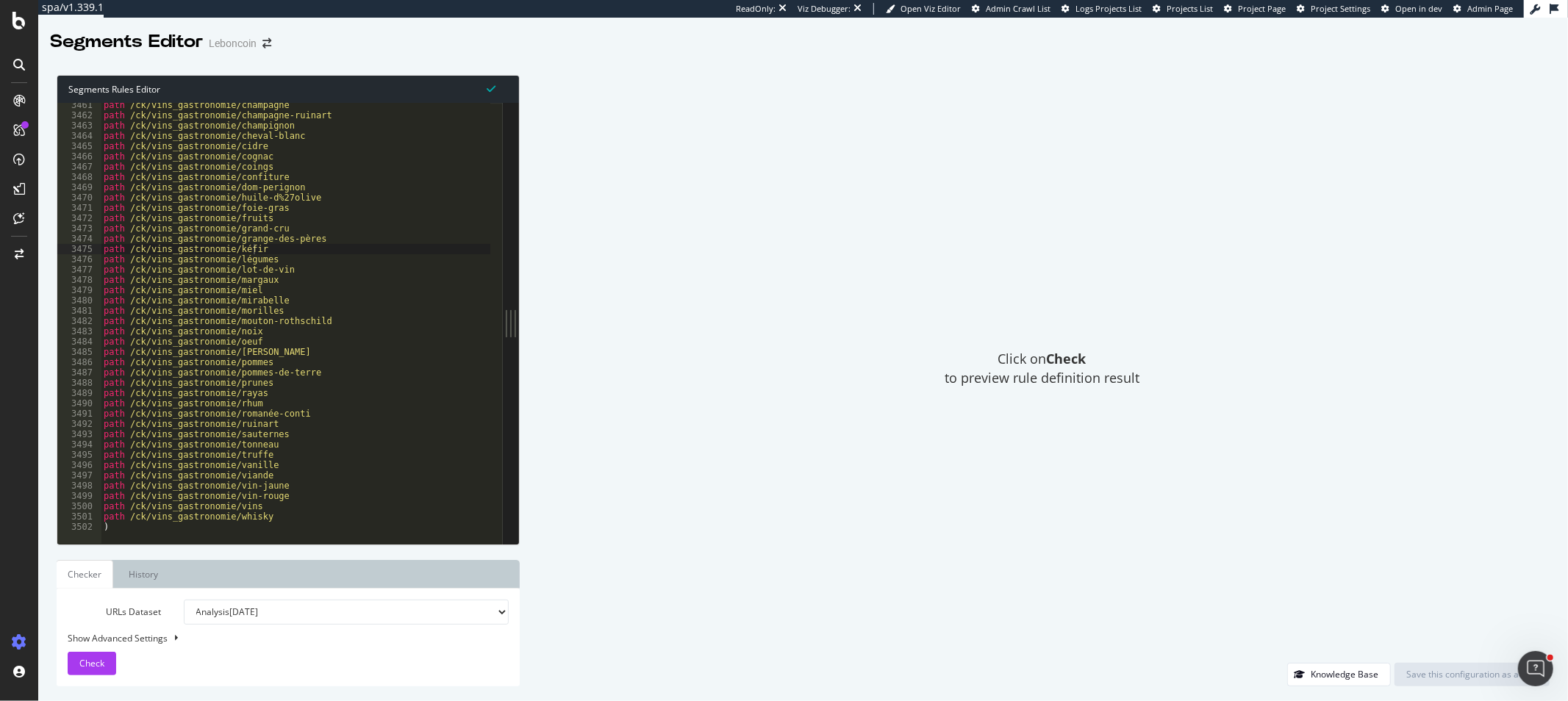
drag, startPoint x: 496, startPoint y: 335, endPoint x: 523, endPoint y: 338, distance: 27.2
click at [523, 338] on div "Segments Rules Editor path /ck/vins_gastronomie/kéfir 3461 3462 3463 3464 3465 …" at bounding box center [803, 380] width 1530 height 640
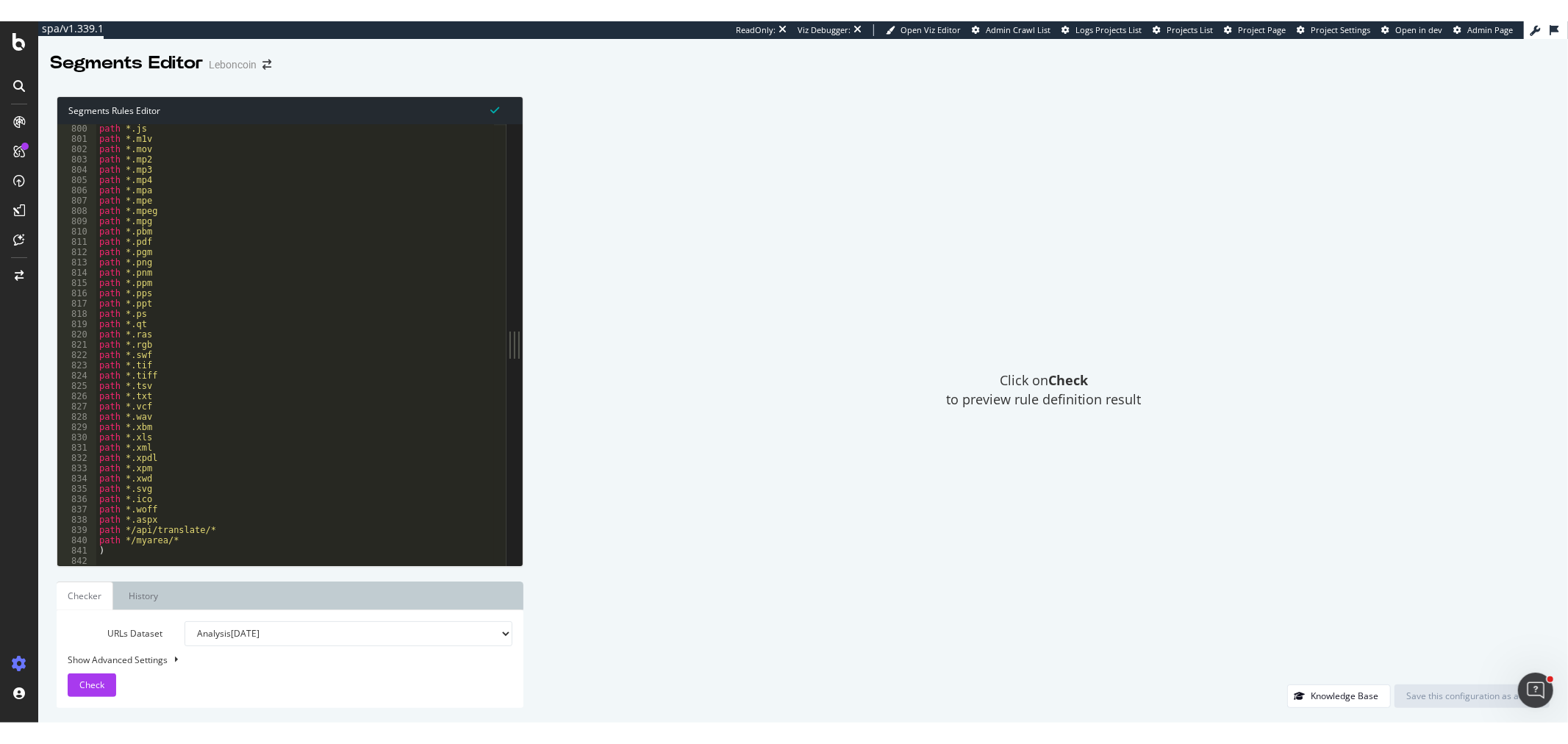
scroll to position [5566, 0]
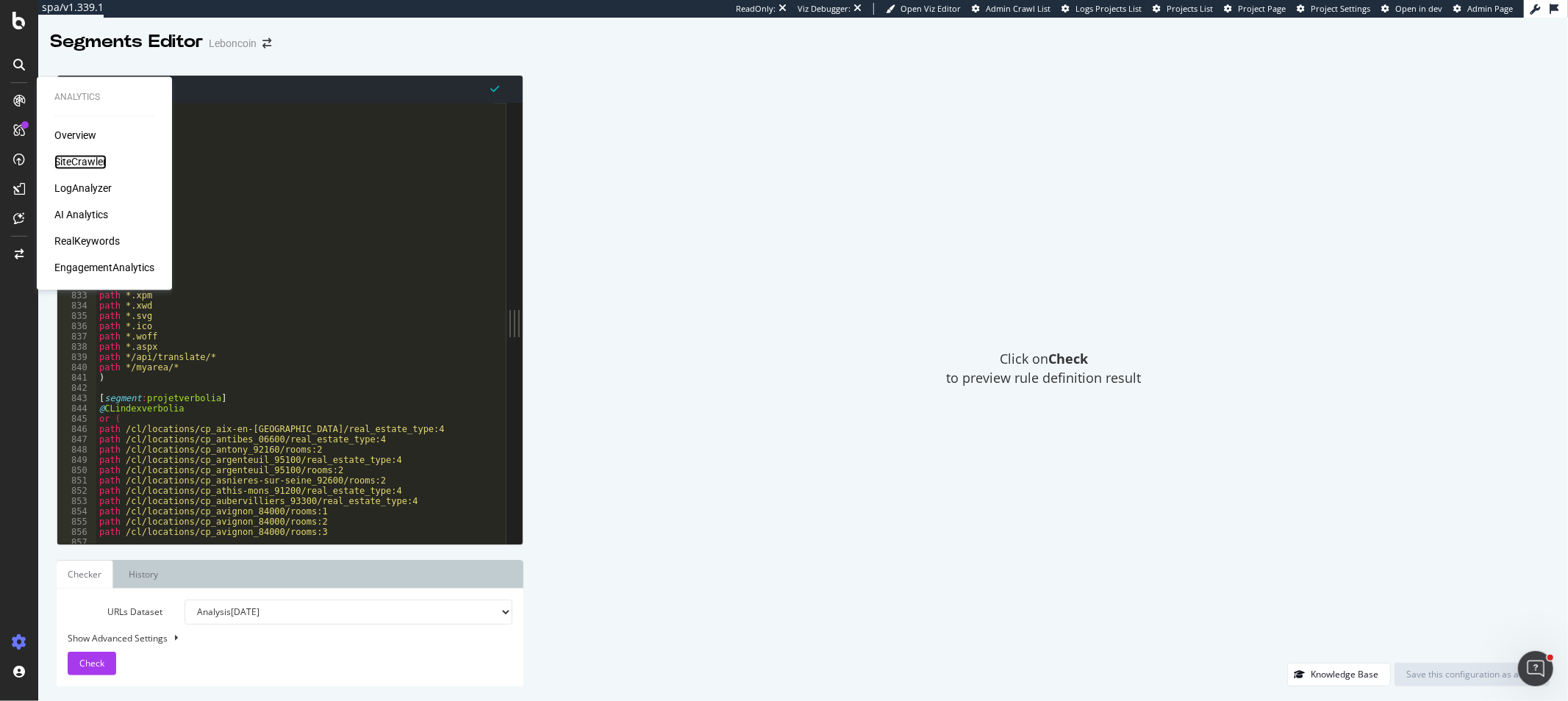
click at [78, 165] on div "SiteCrawler" at bounding box center [81, 162] width 52 height 15
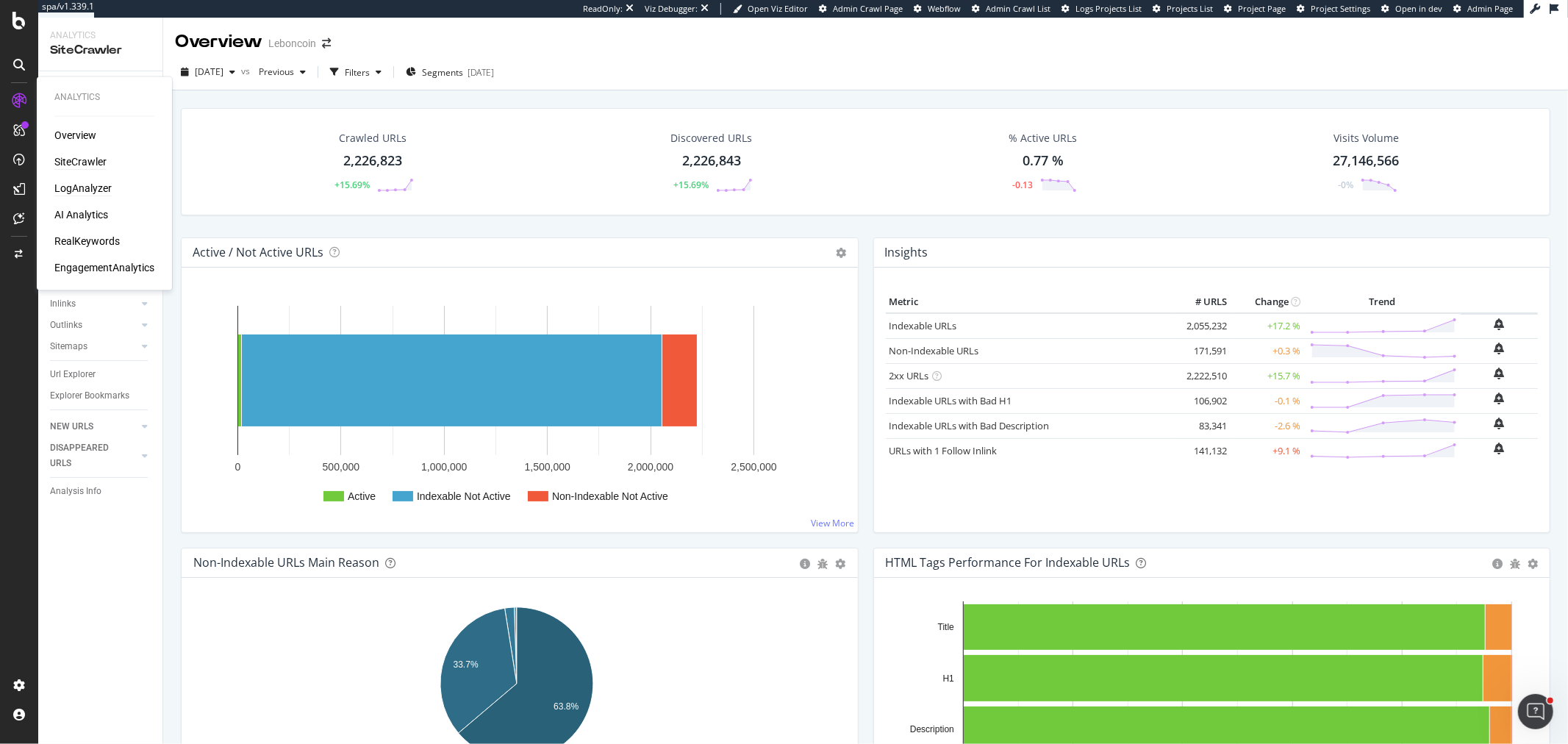
click at [92, 187] on div "LogAnalyzer" at bounding box center [83, 189] width 58 height 15
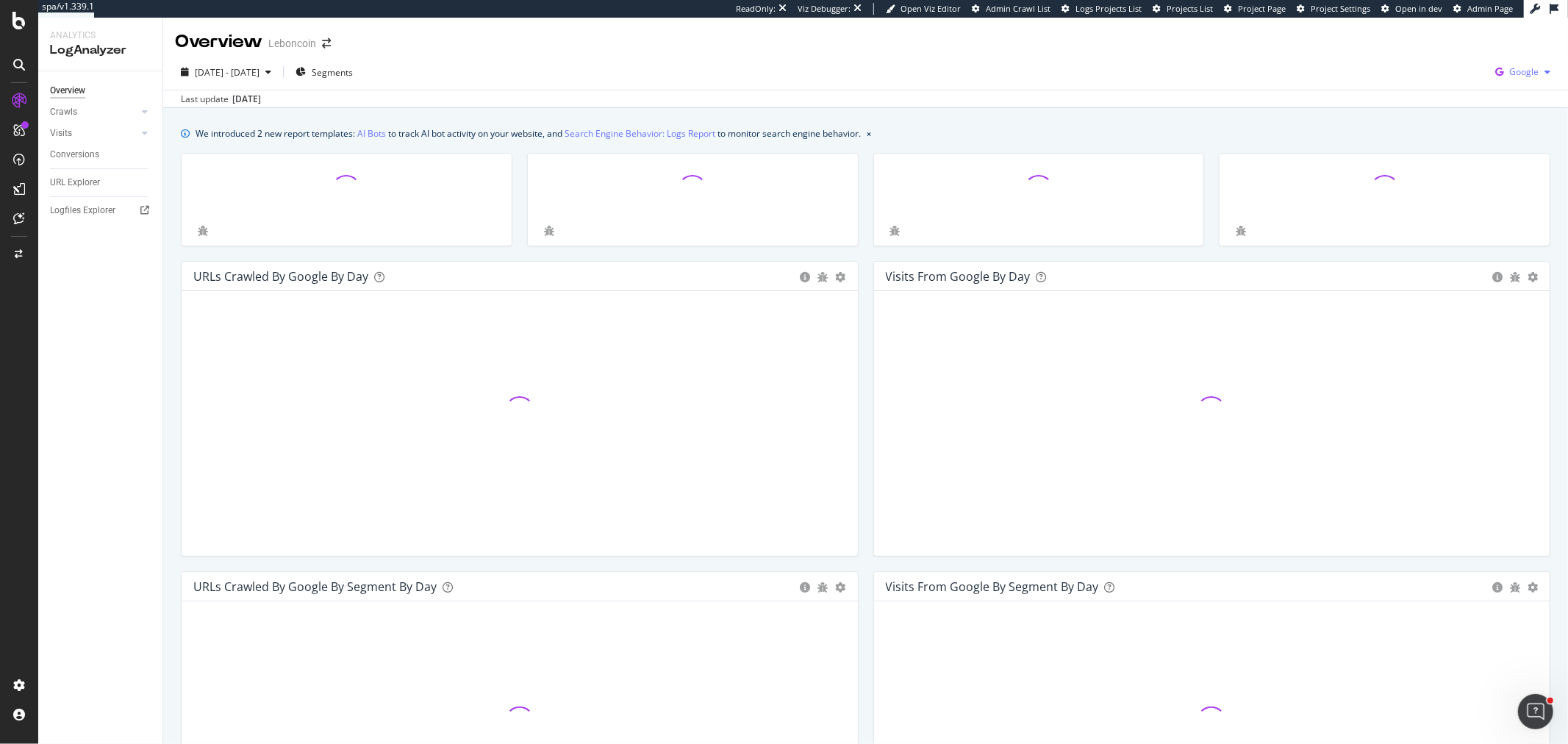
click at [1492, 77] on icon "button" at bounding box center [1500, 71] width 20 height 21
click at [1428, 63] on span "Bing" at bounding box center [1438, 58] width 54 height 13
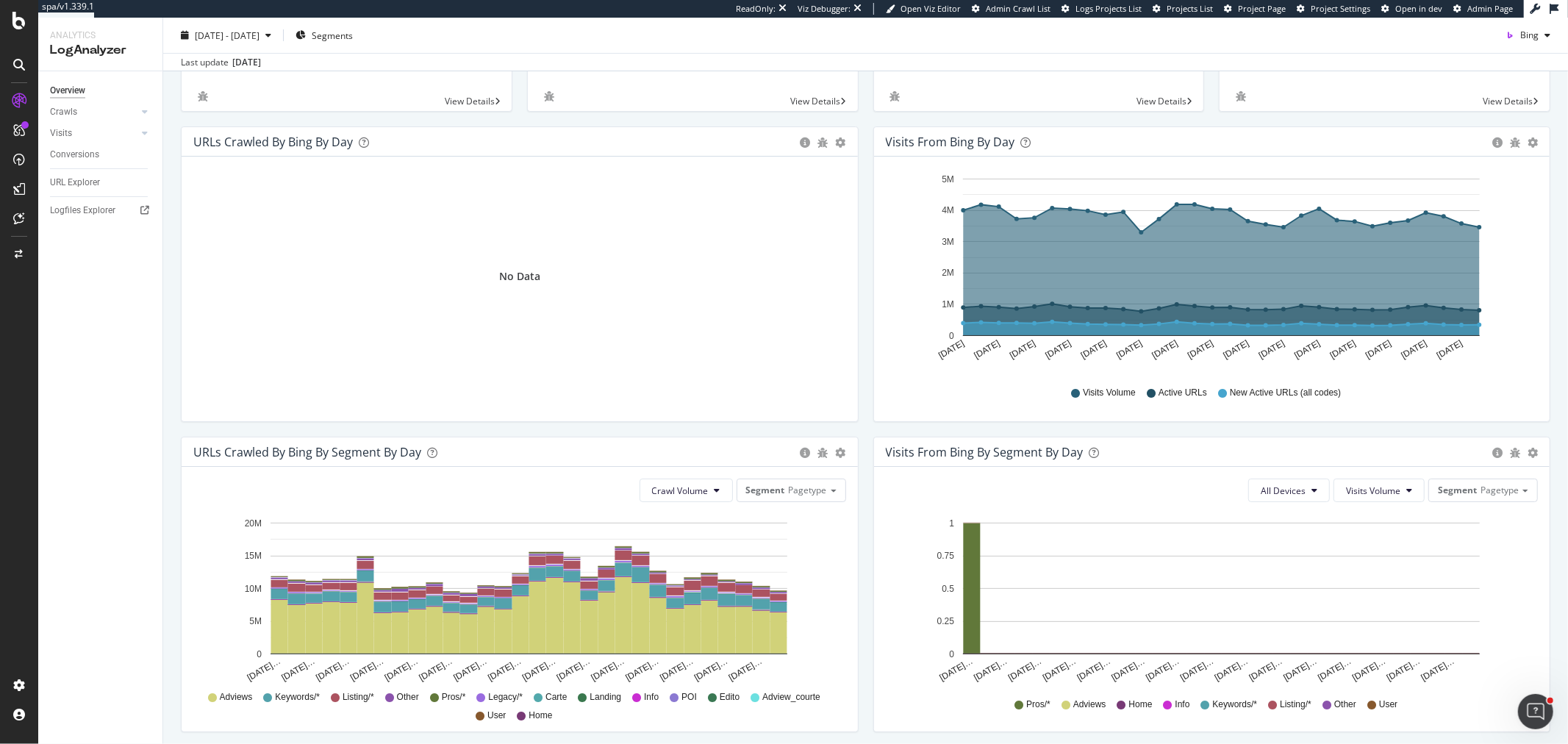
scroll to position [164, 0]
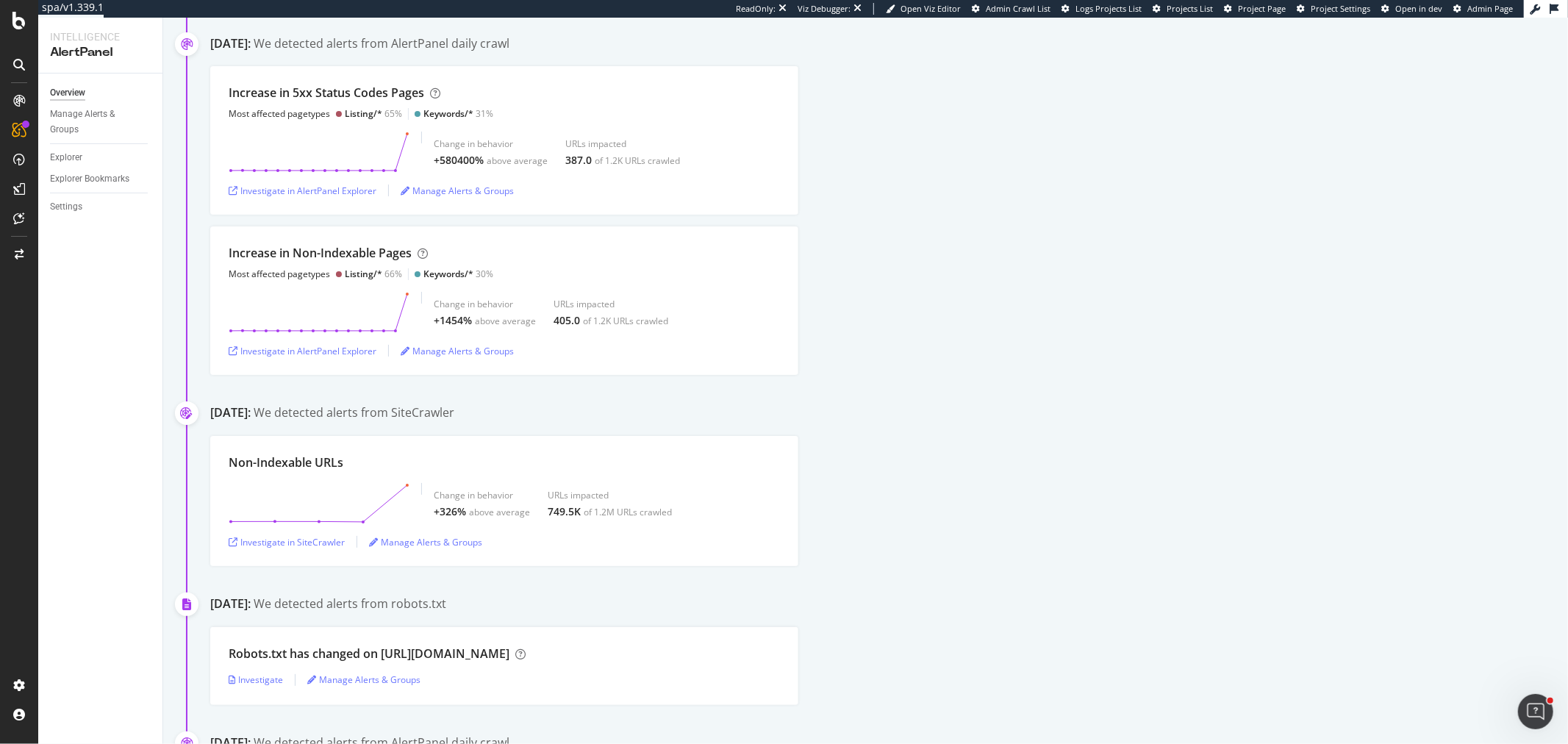
click at [154, 296] on div "Overview Manage Alerts & Groups Explorer Explorer Bookmarks Settings" at bounding box center [101, 409] width 124 height 671
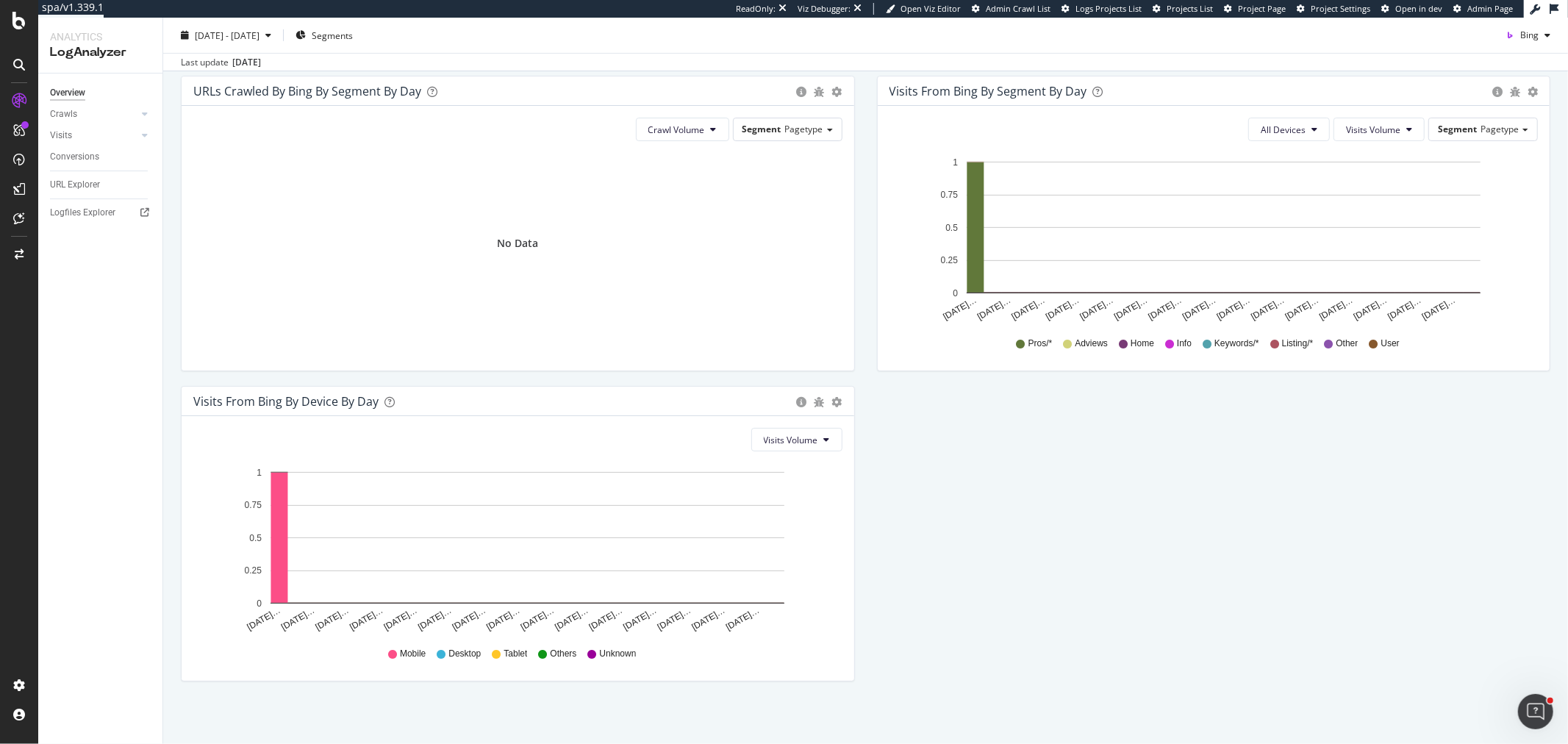
scroll to position [500, 0]
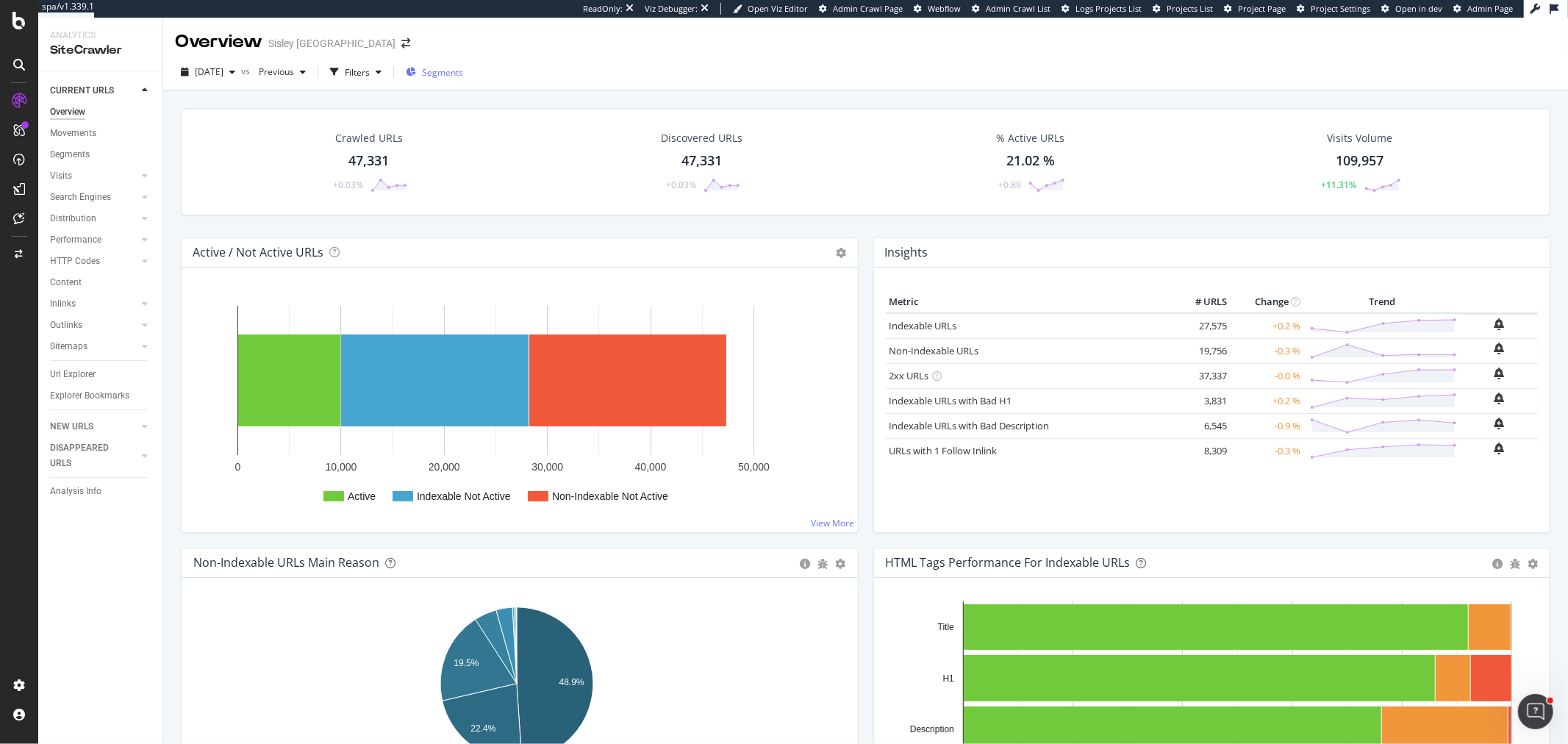
click at [446, 74] on span "Segments" at bounding box center [443, 72] width 41 height 12
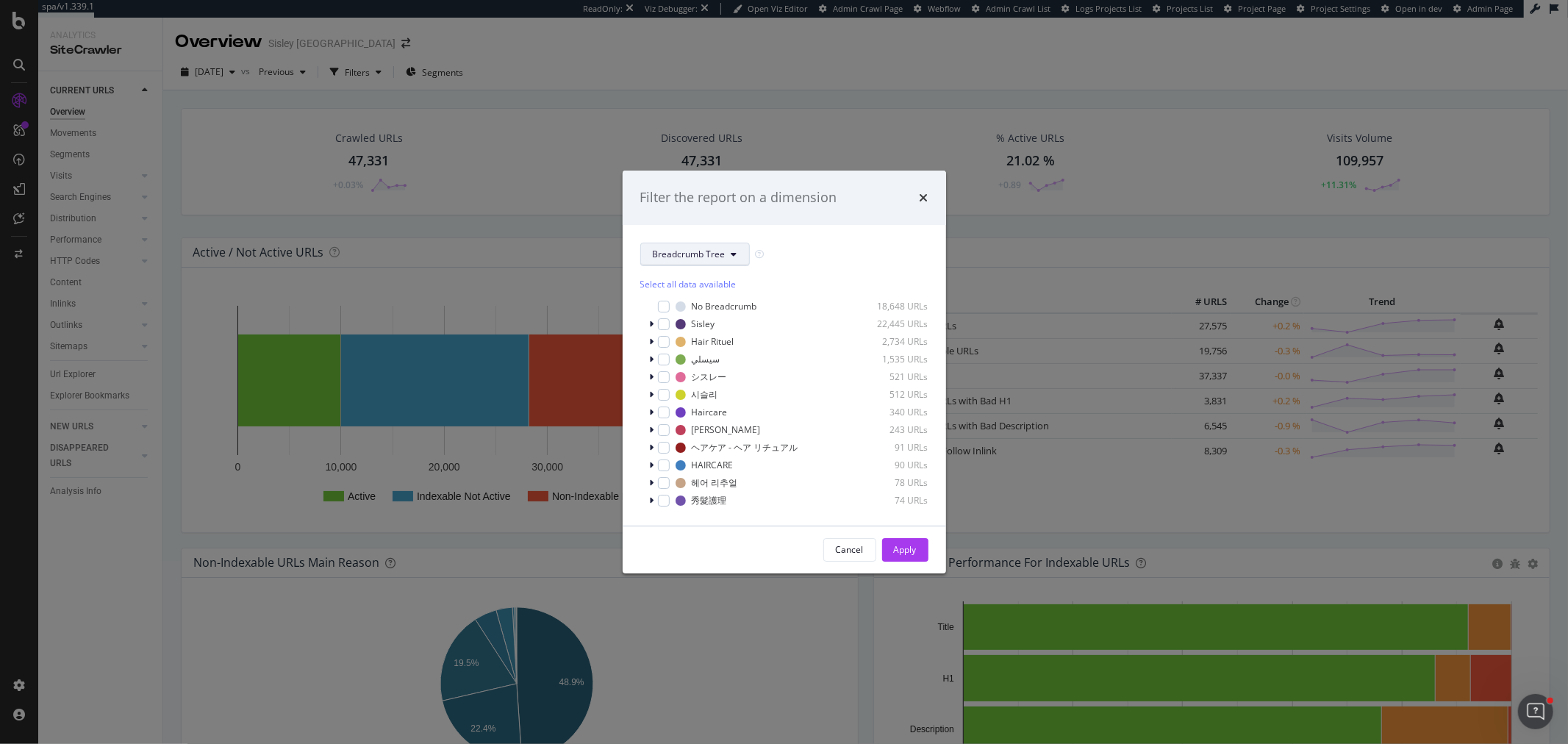
click at [703, 249] on span "Breadcrumb Tree" at bounding box center [689, 254] width 73 height 12
click at [703, 311] on span "pagetype-botify" at bounding box center [701, 307] width 95 height 13
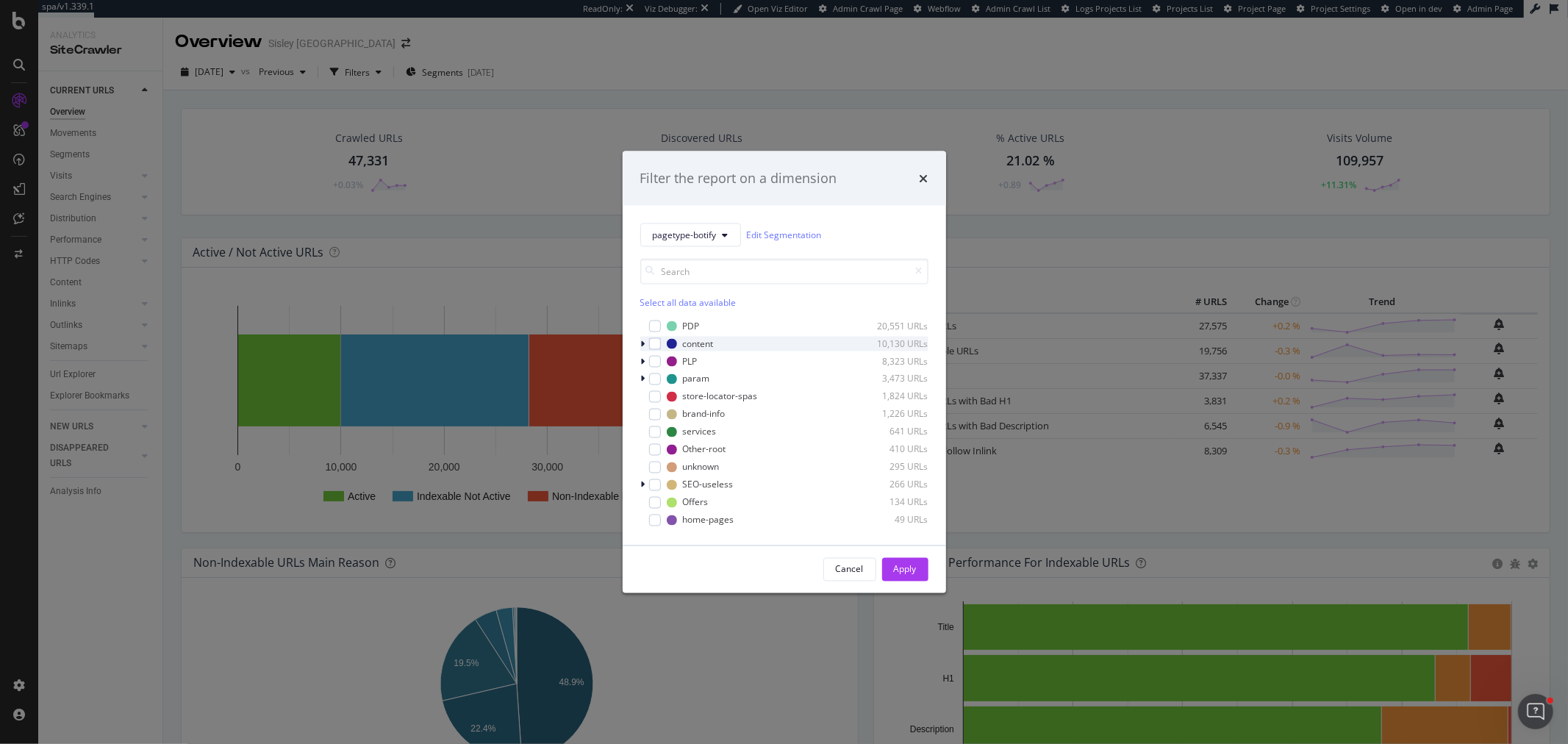
click at [641, 342] on icon "modal" at bounding box center [643, 343] width 5 height 8
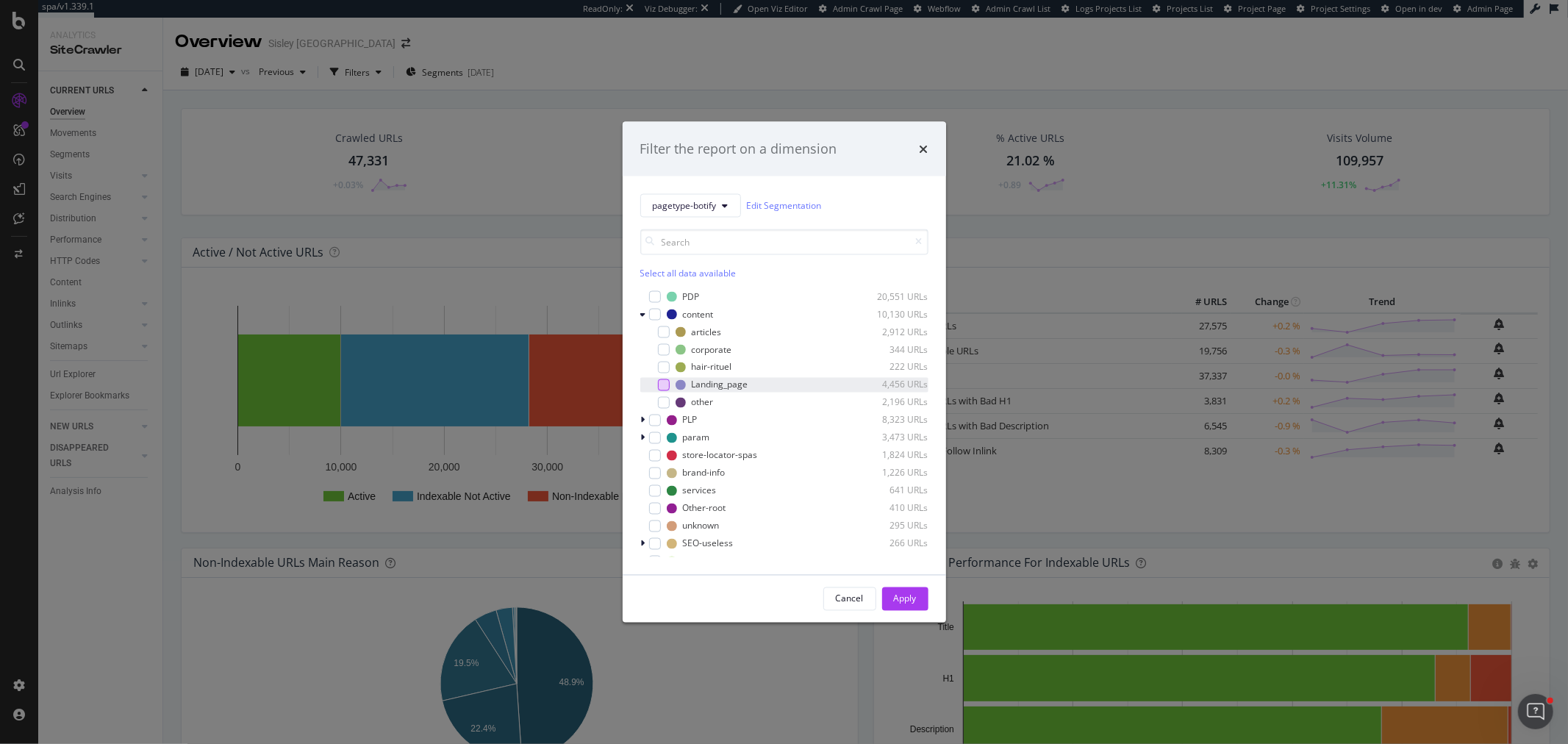
click at [662, 386] on div "modal" at bounding box center [663, 384] width 12 height 12
click at [896, 598] on div "Apply" at bounding box center [906, 599] width 23 height 12
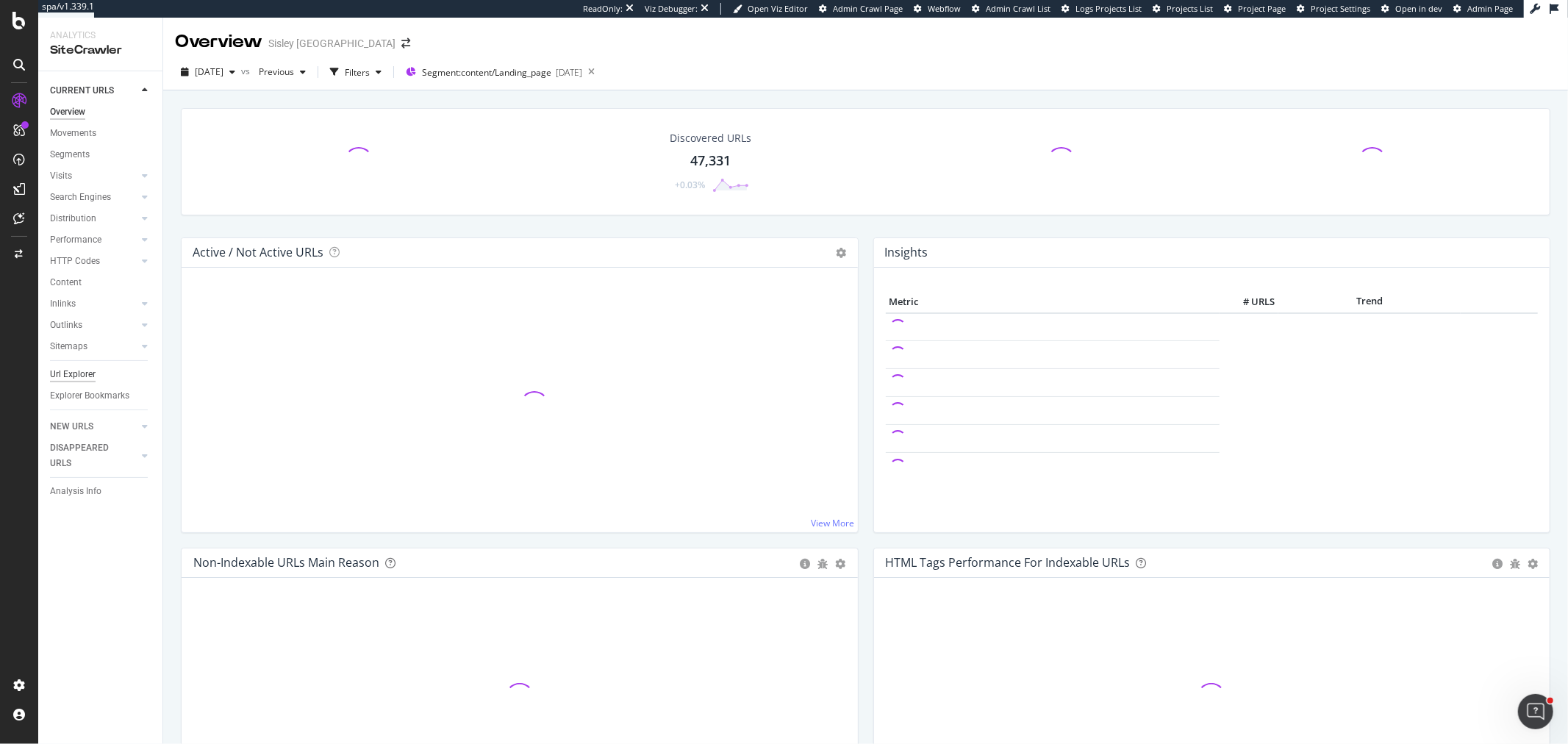
click at [81, 375] on div "Url Explorer" at bounding box center [72, 375] width 45 height 15
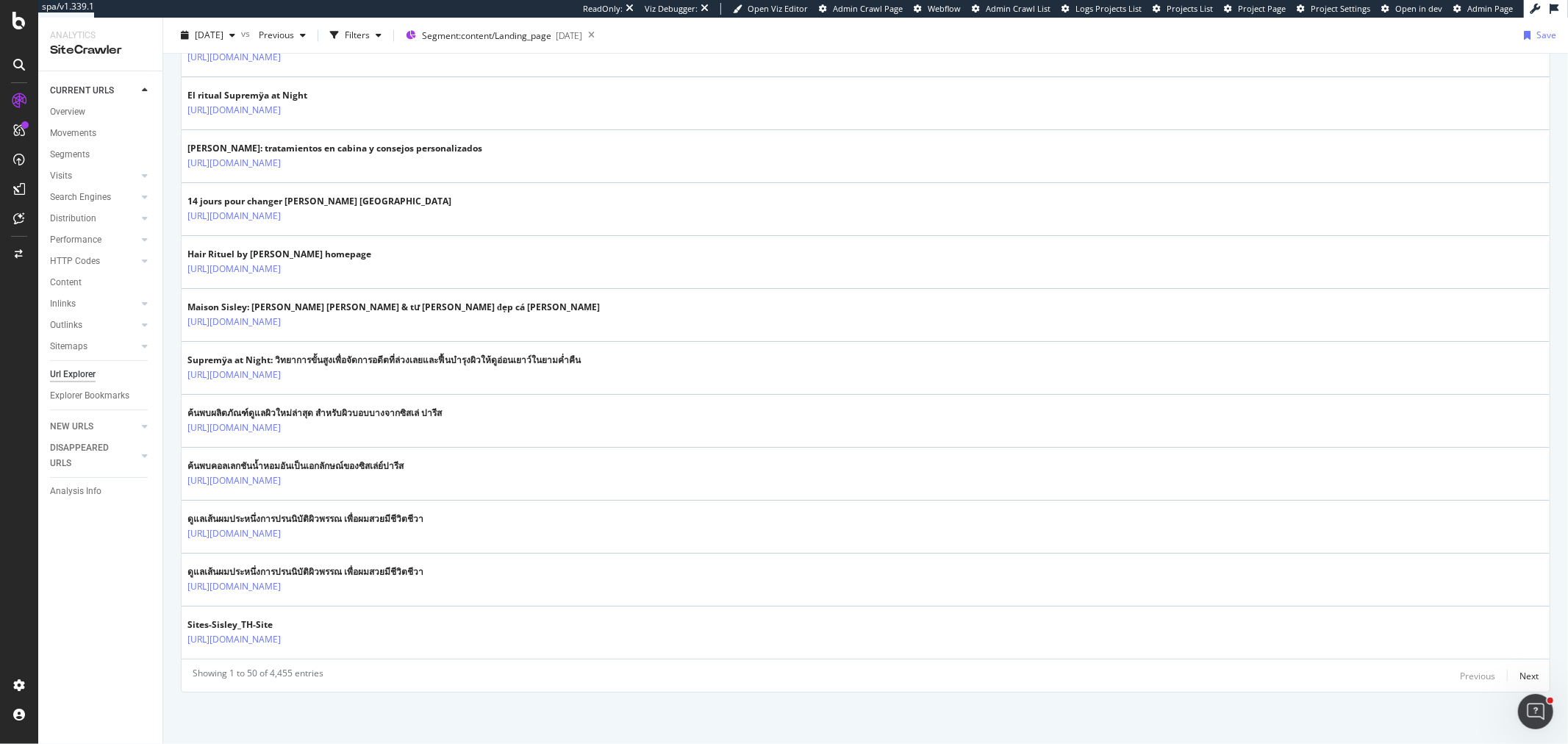
scroll to position [2475, 0]
click at [1520, 679] on div "Next" at bounding box center [1529, 676] width 19 height 12
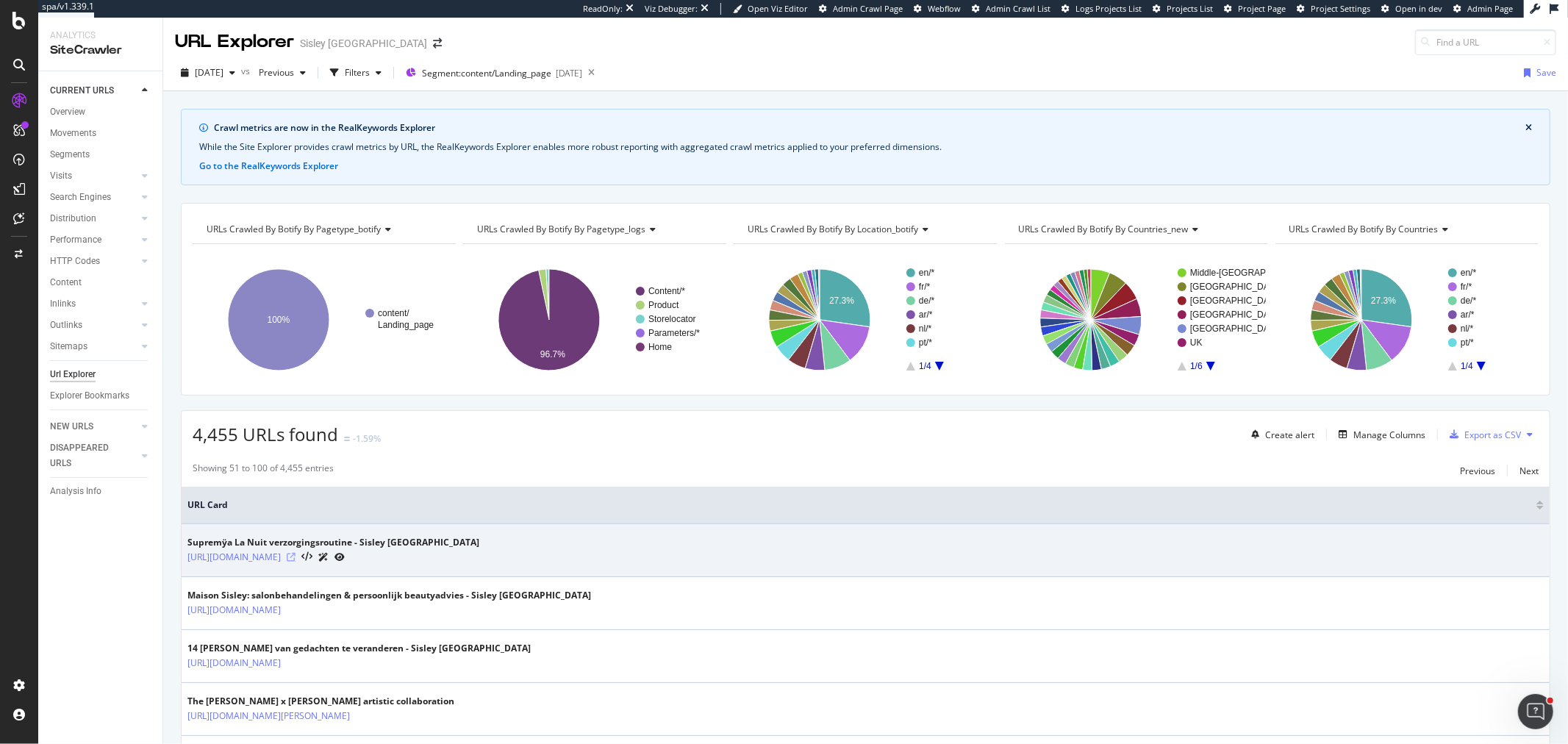
click at [295, 557] on icon at bounding box center [291, 557] width 8 height 8
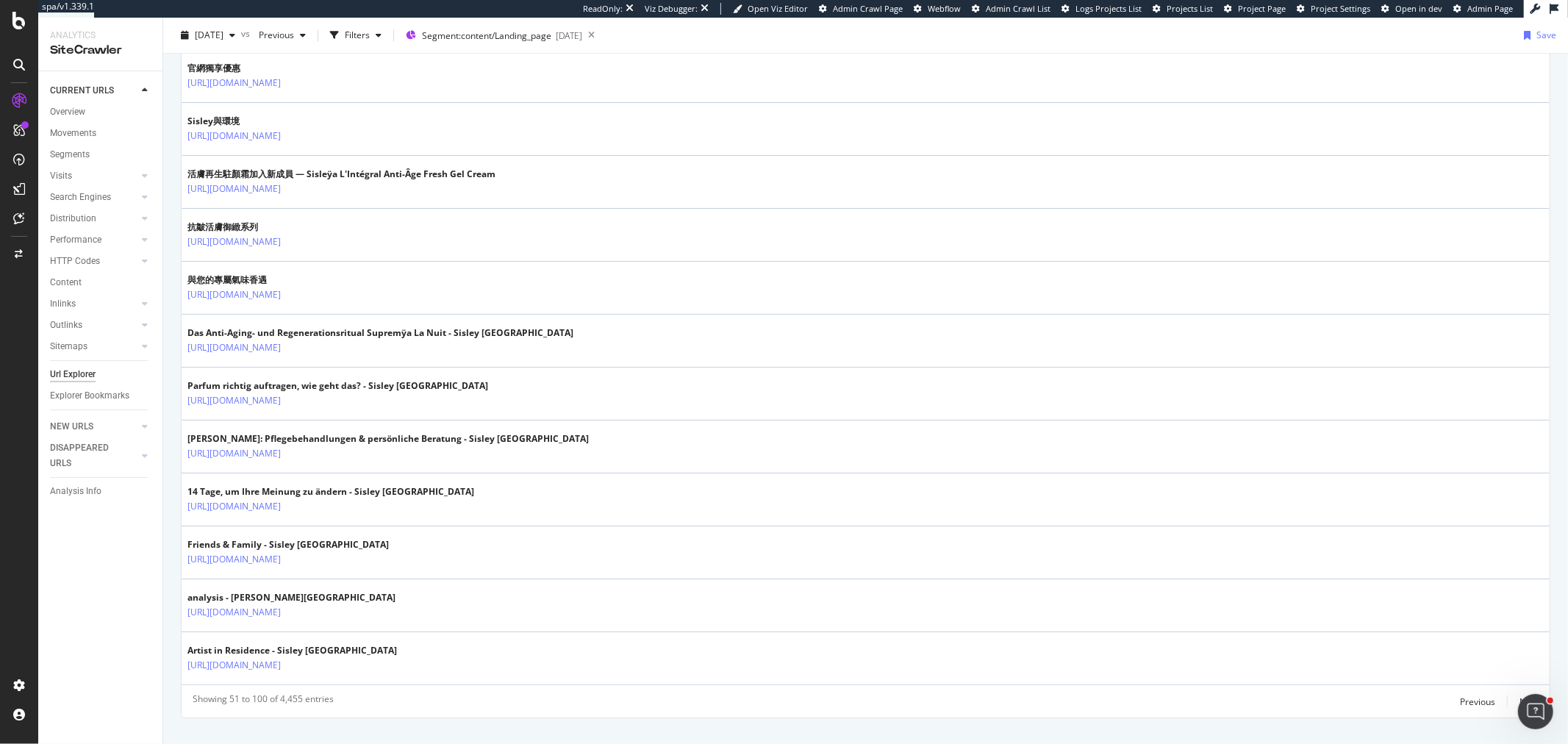
scroll to position [2475, 0]
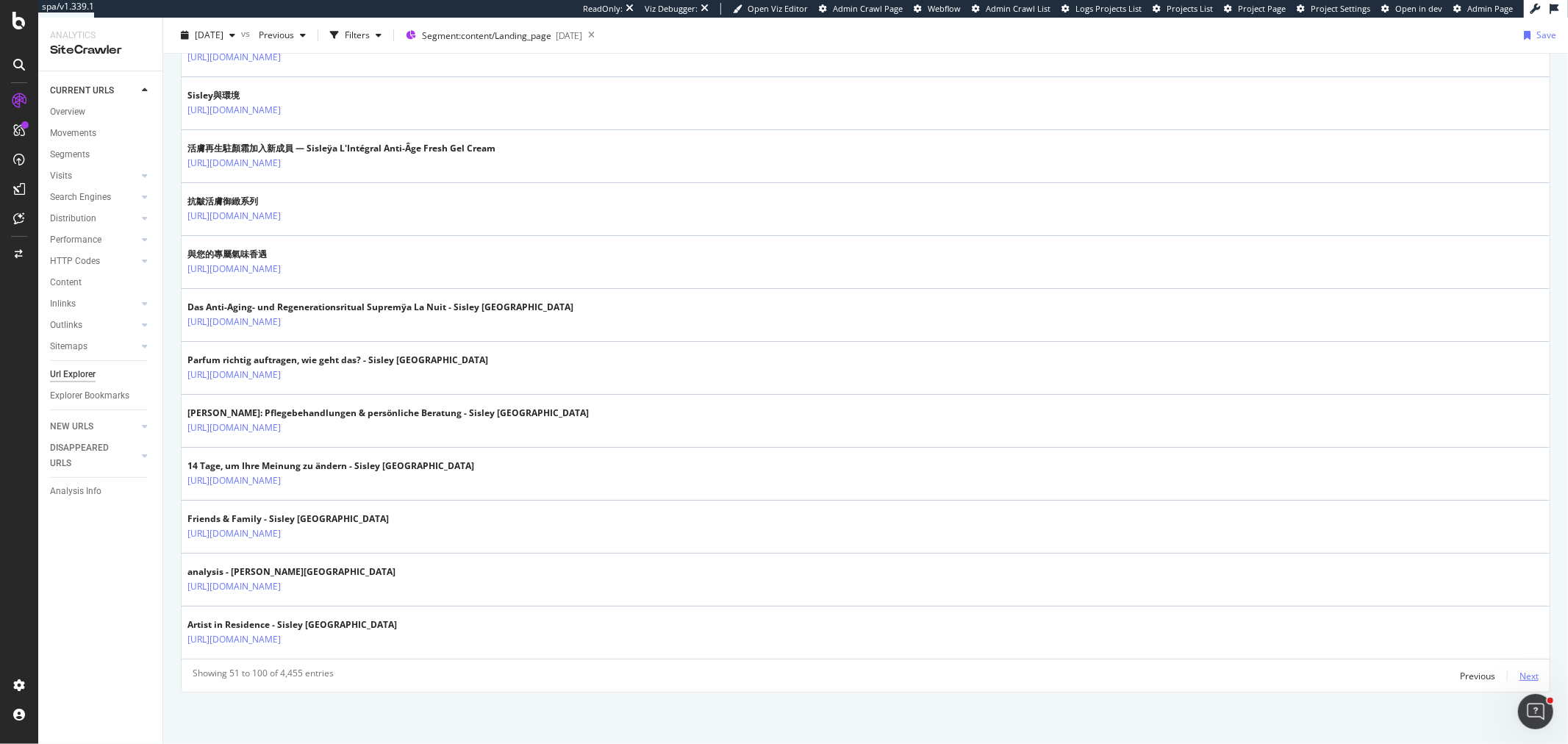
click at [1520, 671] on div "Next" at bounding box center [1529, 676] width 19 height 12
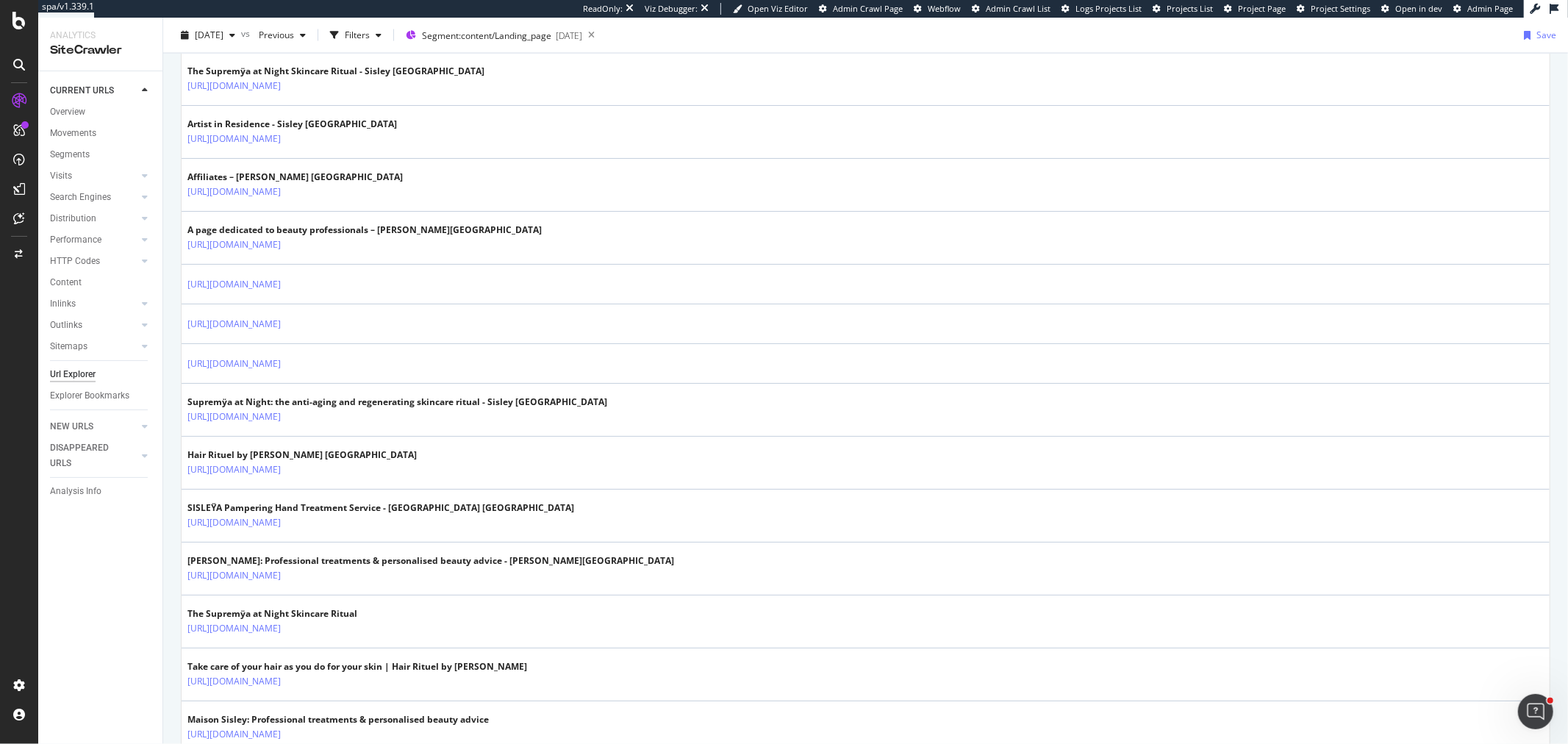
scroll to position [2450, 0]
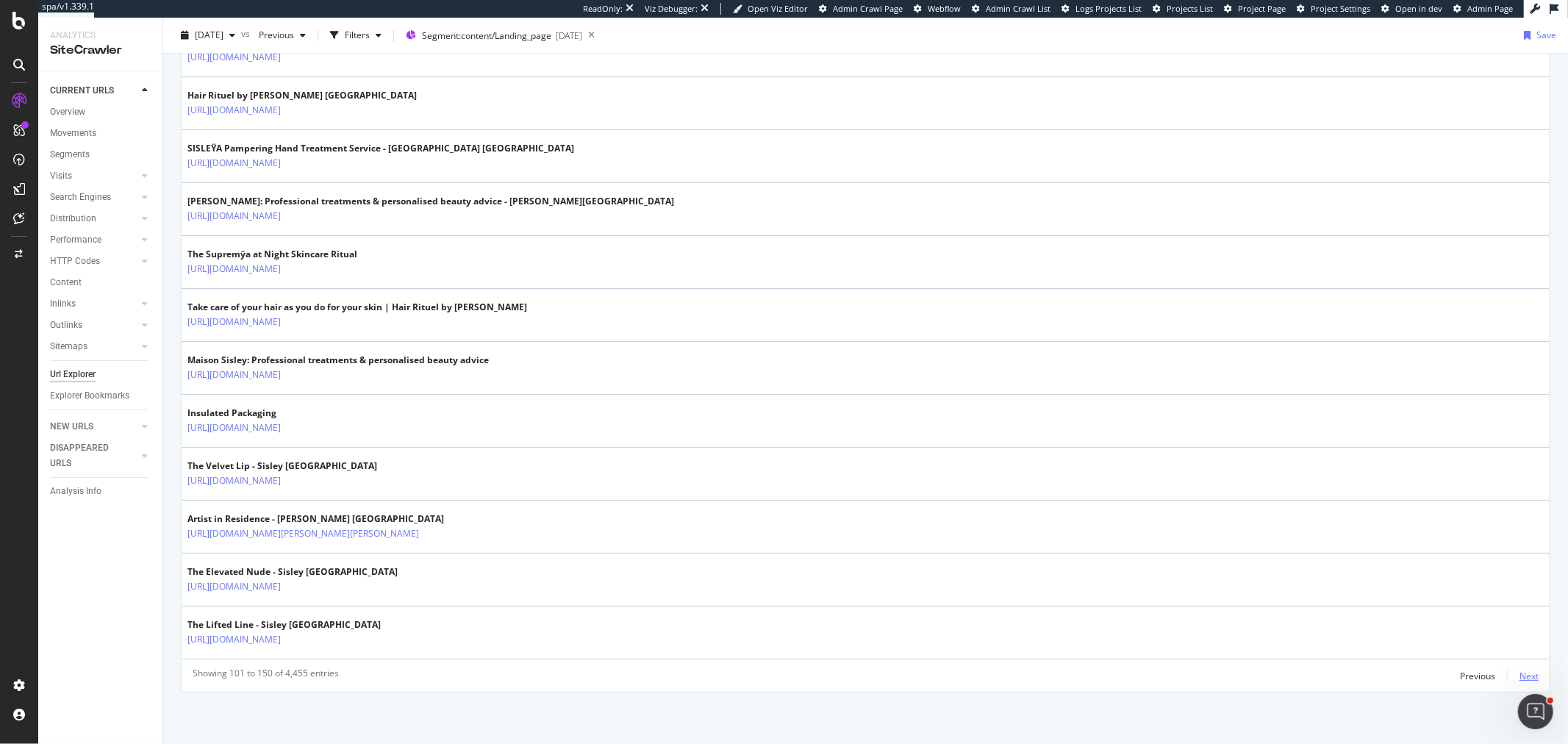
click at [1520, 675] on div "Next" at bounding box center [1529, 676] width 19 height 12
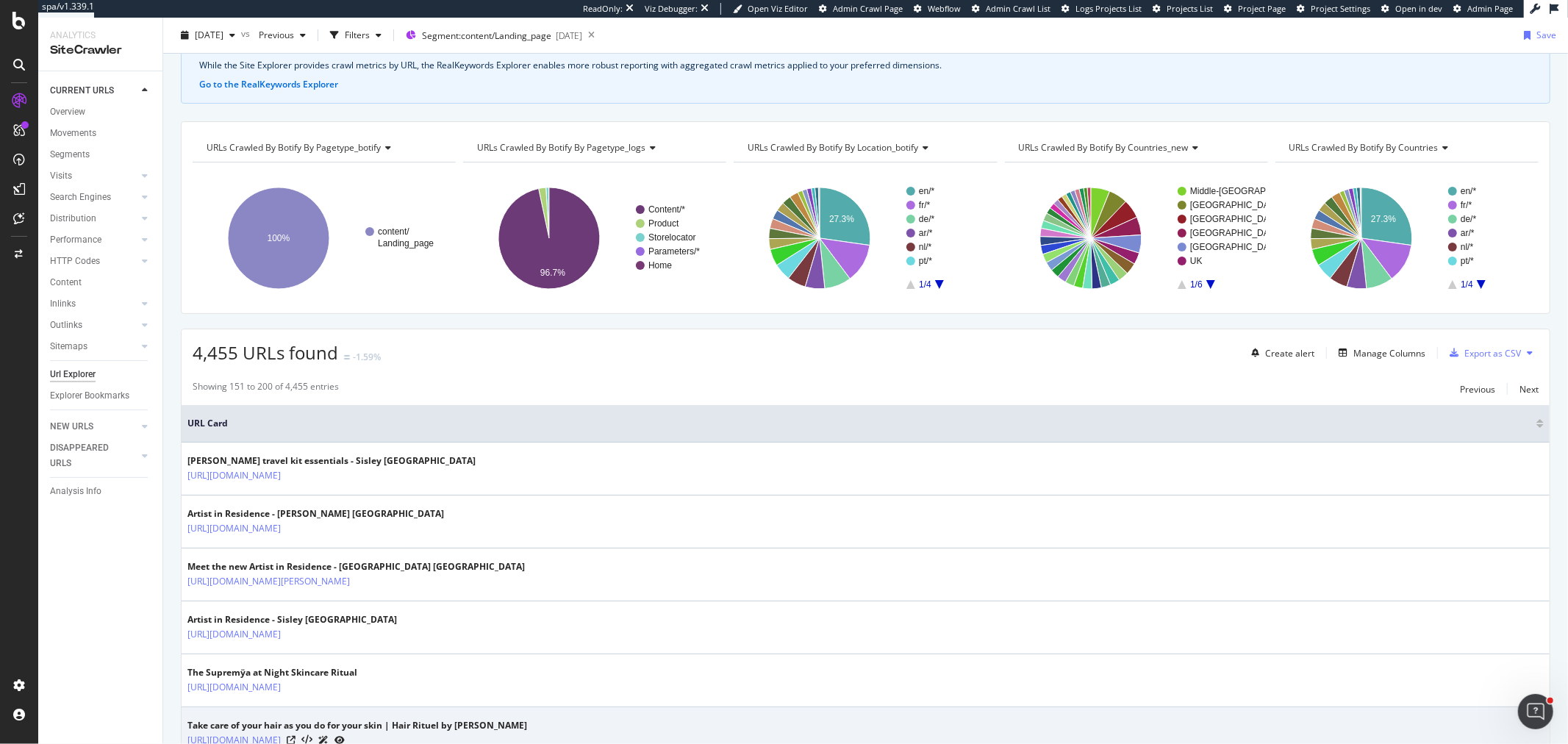
scroll to position [0, 0]
